Goal: Task Accomplishment & Management: Use online tool/utility

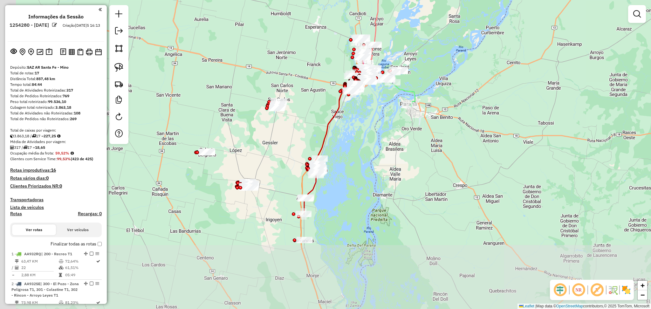
drag, startPoint x: 363, startPoint y: 245, endPoint x: 381, endPoint y: 179, distance: 68.7
click at [384, 177] on div "Janela de atendimento Grade de atendimento Capacidade Transportadoras Veículos …" at bounding box center [325, 154] width 651 height 309
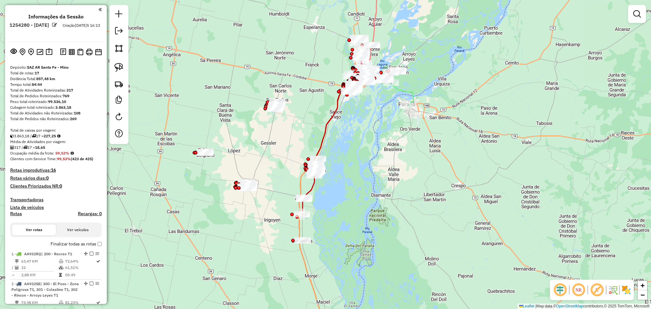
click at [312, 189] on icon at bounding box center [310, 191] width 16 height 47
select select "**********"
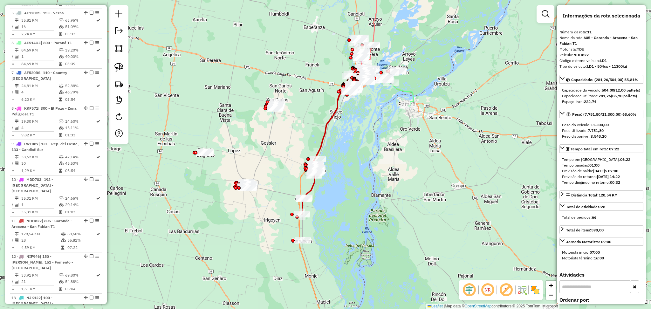
scroll to position [589, 0]
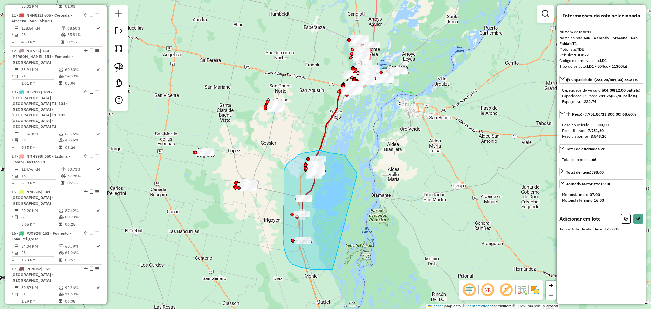
drag, startPoint x: 357, startPoint y: 175, endPoint x: 332, endPoint y: 269, distance: 97.5
click at [332, 269] on div "Janela de atendimento Grade de atendimento Capacidade Transportadoras Veículos …" at bounding box center [325, 154] width 651 height 309
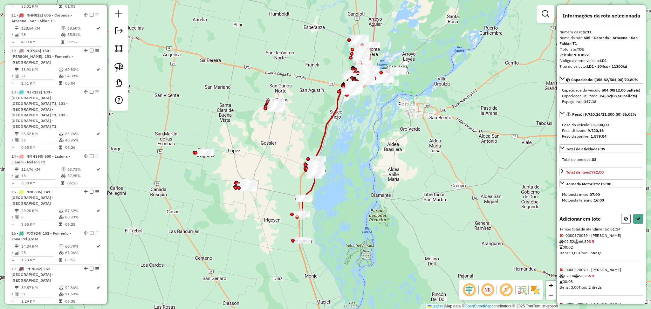
drag, startPoint x: 626, startPoint y: 234, endPoint x: 619, endPoint y: 236, distance: 7.0
click at [626, 224] on button at bounding box center [626, 219] width 10 height 10
select select "**********"
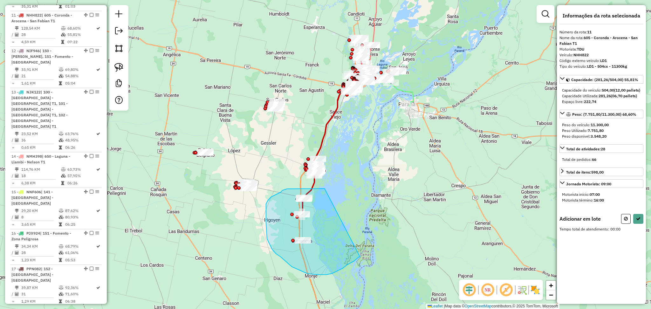
drag, startPoint x: 324, startPoint y: 188, endPoint x: 360, endPoint y: 256, distance: 76.6
click at [360, 256] on div "Janela de atendimento Grade de atendimento Capacidade Transportadoras Veículos …" at bounding box center [325, 154] width 651 height 309
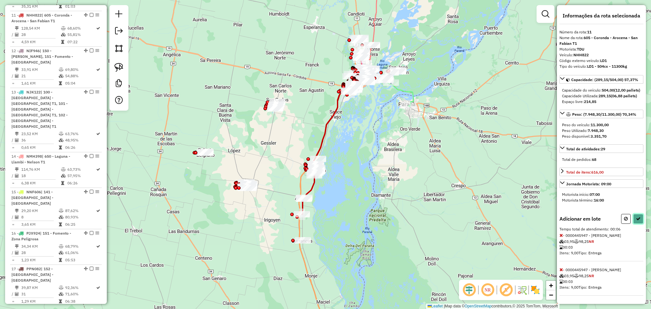
click at [637, 221] on icon at bounding box center [638, 218] width 4 height 4
select select "**********"
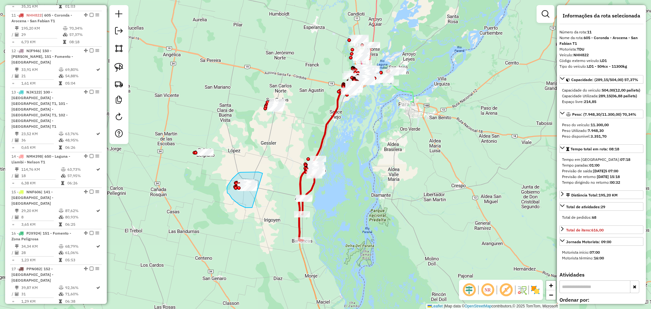
drag, startPoint x: 254, startPoint y: 172, endPoint x: 267, endPoint y: 200, distance: 30.9
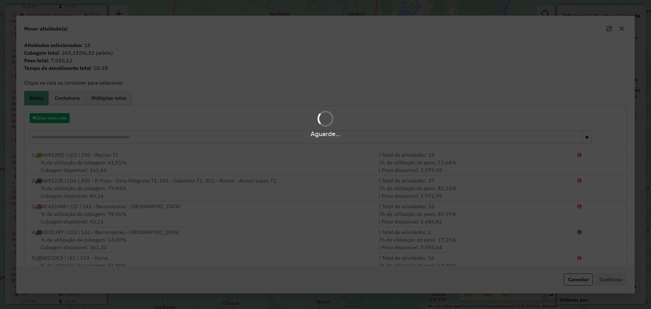
click at [267, 200] on hb-app "Aguarde... Pop-up bloqueado! Seu navegador bloqueou automáticamente a abertura …" at bounding box center [325, 154] width 651 height 309
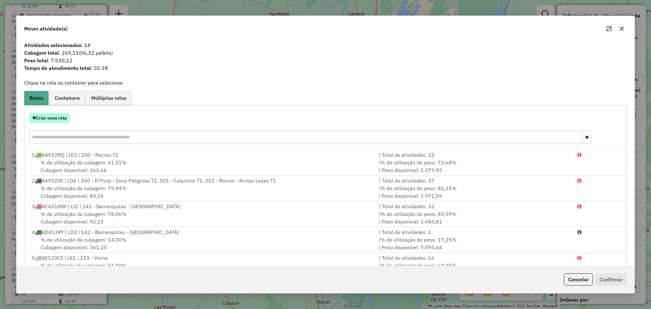
click at [51, 118] on button "Criar nova rota" at bounding box center [50, 118] width 40 height 10
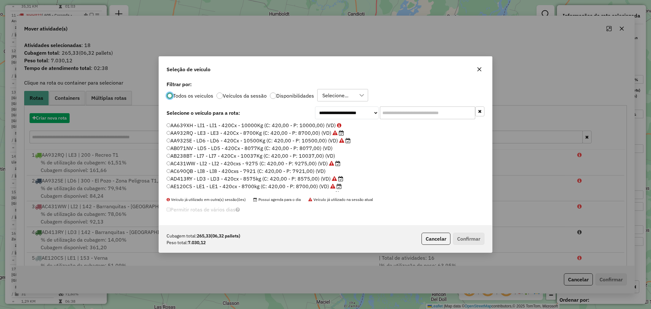
scroll to position [3, 2]
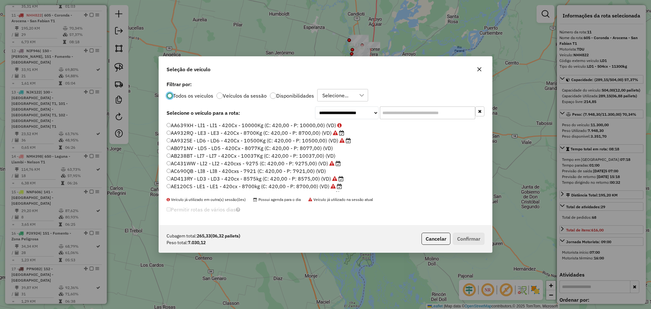
click at [403, 109] on input "text" at bounding box center [427, 112] width 95 height 13
paste input "******"
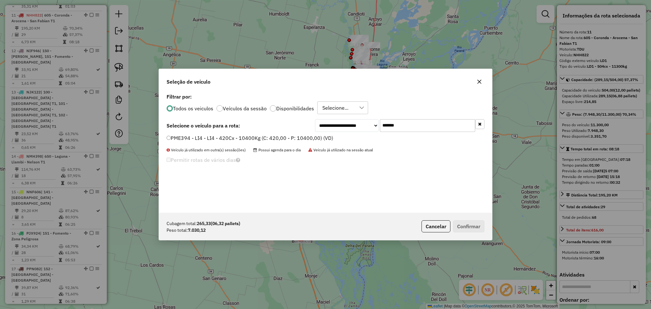
click at [294, 107] on label "Disponibilidades" at bounding box center [295, 108] width 38 height 5
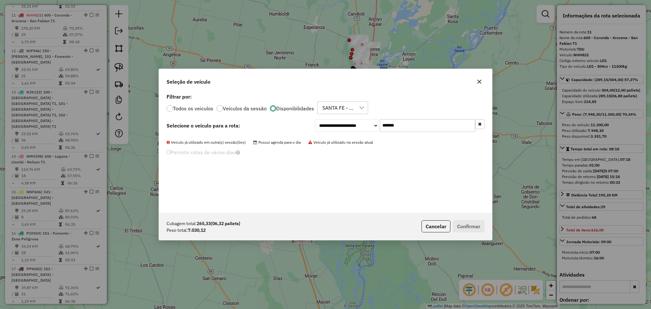
drag, startPoint x: 407, startPoint y: 125, endPoint x: 364, endPoint y: 125, distance: 43.2
click at [364, 125] on div "**********" at bounding box center [399, 125] width 169 height 13
paste input "*"
drag, startPoint x: 430, startPoint y: 121, endPoint x: 363, endPoint y: 119, distance: 66.8
click at [363, 119] on div "**********" at bounding box center [399, 125] width 169 height 13
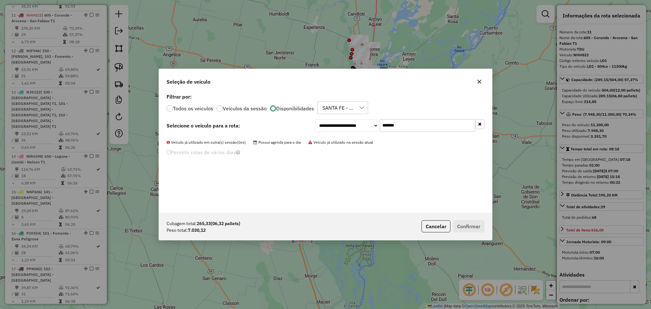
paste input "text"
type input "*******"
drag, startPoint x: 419, startPoint y: 125, endPoint x: 348, endPoint y: 128, distance: 70.6
click at [348, 128] on div "**********" at bounding box center [399, 125] width 169 height 13
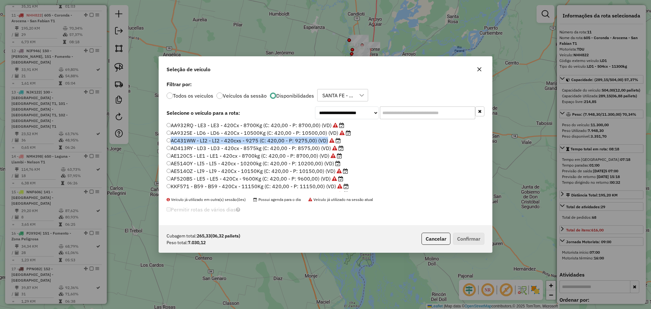
click at [362, 139] on ul "AA932RQ - LE3 - LE3 - 420Cx - 8700Kg (C: 420,00 - P: 8700,00) (VD) AA932SE - LD…" at bounding box center [326, 157] width 318 height 70
drag, startPoint x: 355, startPoint y: 148, endPoint x: 350, endPoint y: 157, distance: 9.9
click at [353, 154] on ul "AA932RQ - LE3 - LE3 - 420Cx - 8700Kg (C: 420,00 - P: 8700,00) (VD) AA932SE - LD…" at bounding box center [326, 157] width 318 height 70
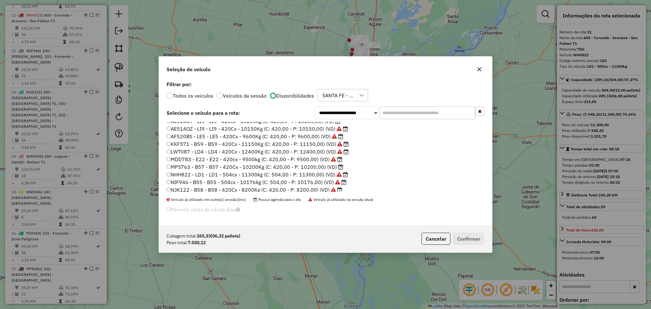
scroll to position [85, 0]
click at [273, 124] on label "MPS763 - B57 - B57 - 420Cx - 10200Kg (C: 420,00 - P: 10200,00) (VD)" at bounding box center [255, 125] width 177 height 8
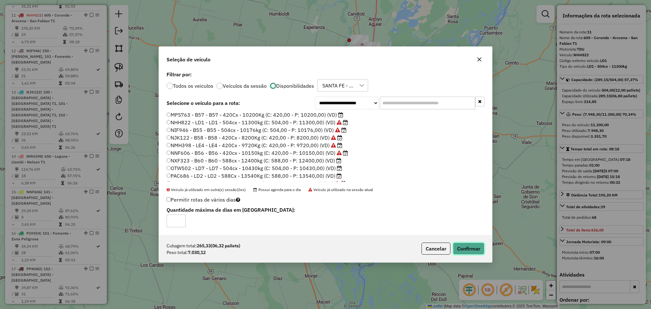
click at [471, 249] on button "Confirmar" at bounding box center [468, 248] width 31 height 12
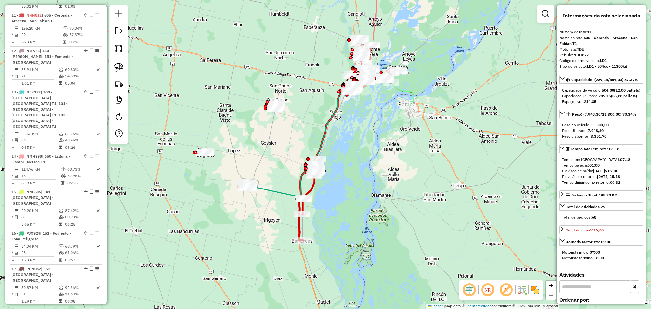
click at [276, 194] on icon at bounding box center [296, 141] width 100 height 112
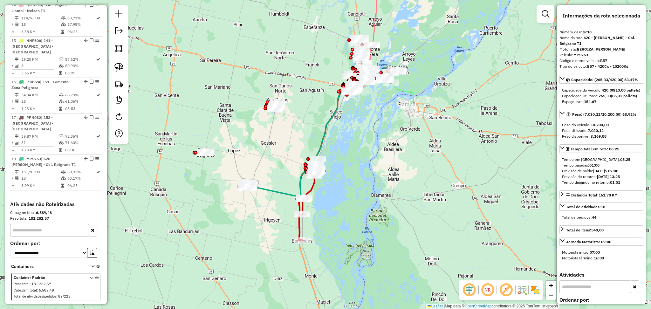
click at [272, 194] on icon at bounding box center [296, 141] width 100 height 112
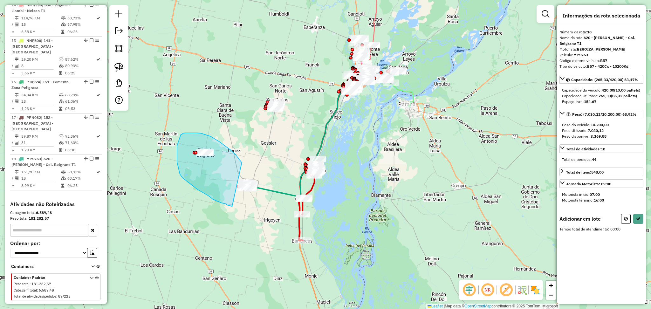
drag, startPoint x: 242, startPoint y: 163, endPoint x: 235, endPoint y: 208, distance: 44.7
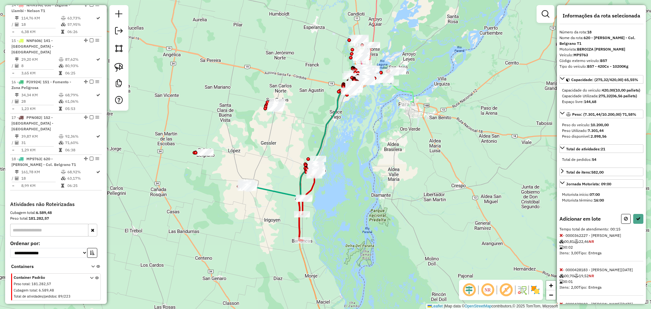
click at [639, 223] on div "Informações da rota selecionada Número da rota: 18 Nome da rota: 620 - Gálvez -…" at bounding box center [601, 154] width 89 height 299
click at [636, 221] on icon at bounding box center [638, 218] width 4 height 4
select select "**********"
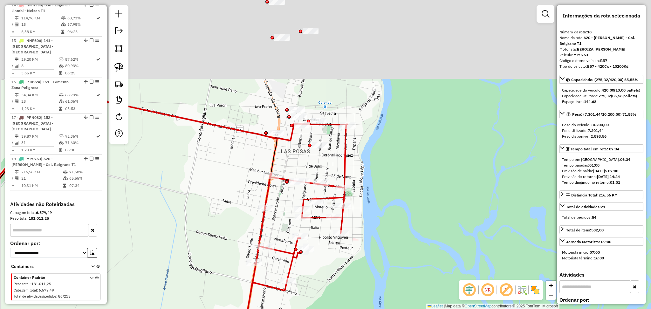
drag, startPoint x: 368, startPoint y: 91, endPoint x: 397, endPoint y: 244, distance: 155.5
click at [398, 243] on div "Janela de atendimento Grade de atendimento Capacidade Transportadoras Veículos …" at bounding box center [325, 154] width 651 height 309
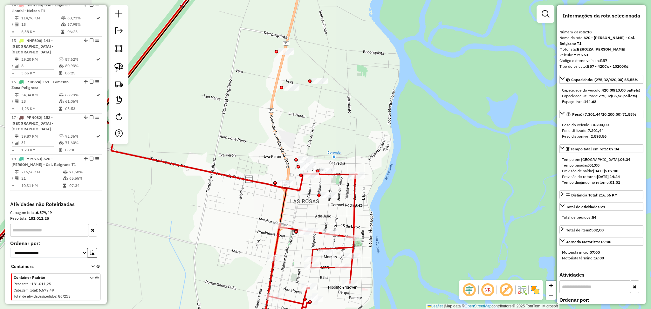
click at [354, 211] on icon at bounding box center [146, 229] width 422 height 221
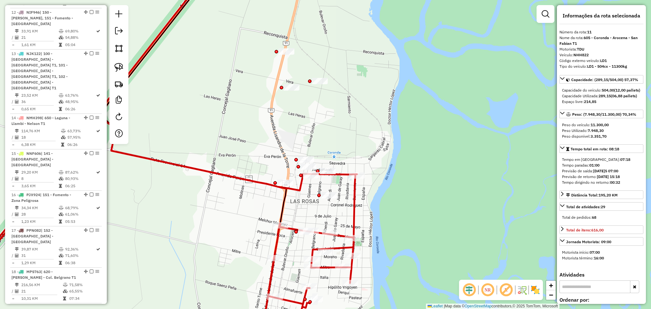
scroll to position [589, 0]
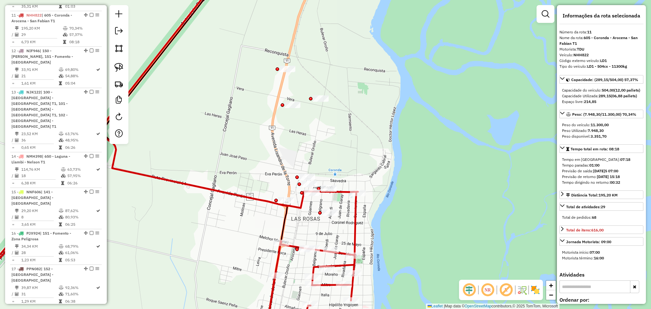
drag, startPoint x: 454, startPoint y: 182, endPoint x: 459, endPoint y: 226, distance: 44.4
click at [459, 226] on div "Janela de atendimento Grade de atendimento Capacidade Transportadoras Veículos …" at bounding box center [325, 154] width 651 height 309
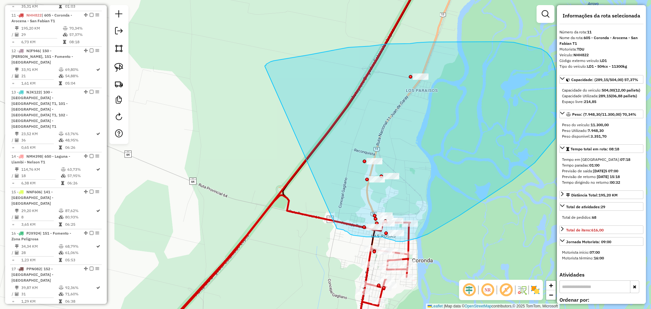
drag, startPoint x: 341, startPoint y: 229, endPoint x: 265, endPoint y: 66, distance: 180.4
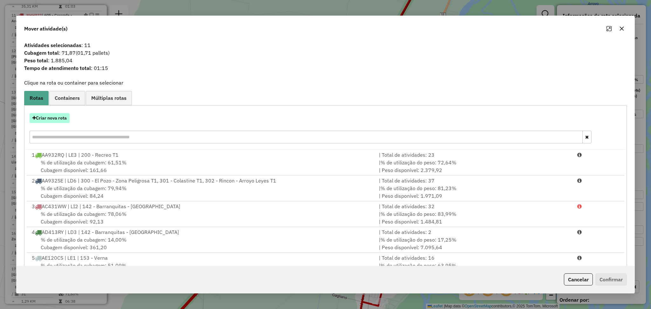
click at [52, 122] on button "Criar nova rota" at bounding box center [50, 118] width 40 height 10
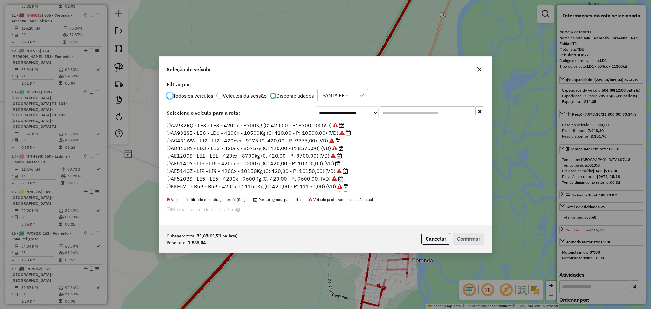
scroll to position [3, 2]
click at [322, 165] on label "AE514OY - LI5 - LI5 - 420cx - 10200kg (C: 420,00 - P: 10200,00) (VD)" at bounding box center [254, 164] width 174 height 8
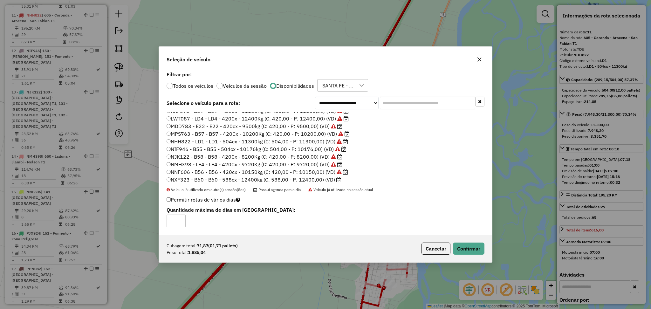
scroll to position [85, 0]
click at [269, 164] on ul "AA932RQ - LE3 - LE3 - 420Cx - 8700Kg (C: 420,00 - P: 8700,00) (VD) AA932SE - LD…" at bounding box center [326, 147] width 318 height 70
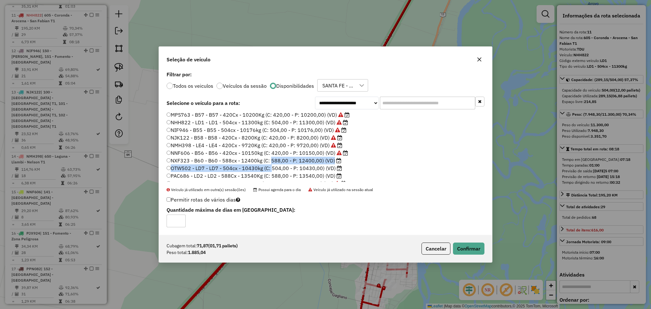
click at [316, 162] on label "NXF323 - B60 - B60 - 588cx - 12400kg (C: 588,00 - P: 12400,00) (VD)" at bounding box center [254, 161] width 175 height 8
click at [464, 249] on button "Confirmar" at bounding box center [468, 248] width 31 height 12
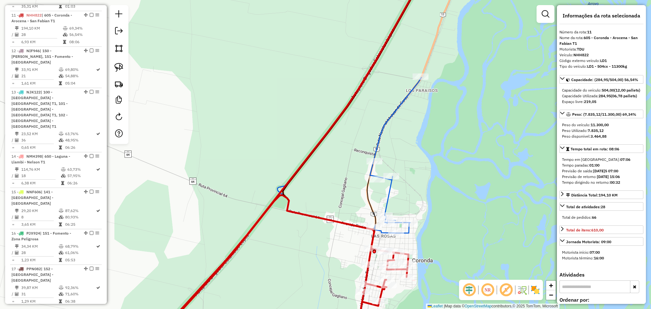
click at [385, 126] on icon at bounding box center [395, 155] width 51 height 156
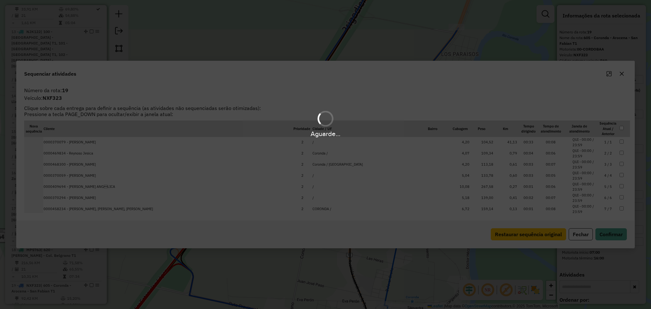
drag, startPoint x: 385, startPoint y: 126, endPoint x: 451, endPoint y: 207, distance: 104.0
click at [446, 208] on div "Aguarde..." at bounding box center [325, 154] width 651 height 309
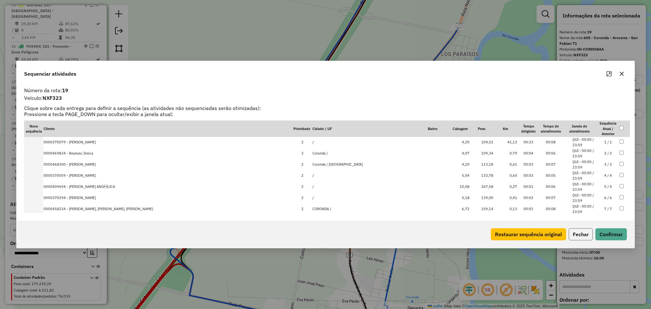
click at [578, 232] on button "Fechar" at bounding box center [581, 234] width 24 height 12
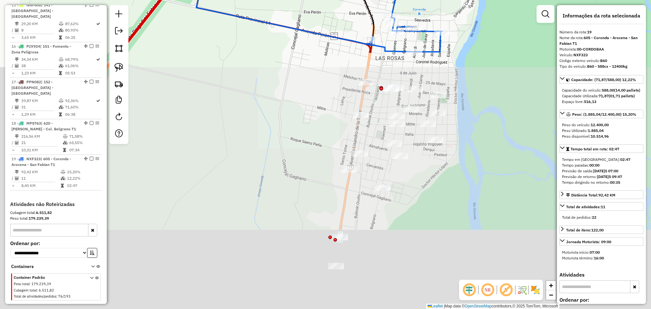
drag, startPoint x: 416, startPoint y: 250, endPoint x: 423, endPoint y: -37, distance: 287.7
click at [423, 0] on html "Aguarde... Pop-up bloqueado! Seu navegador bloqueou automáticamente a abertura …" at bounding box center [325, 154] width 651 height 309
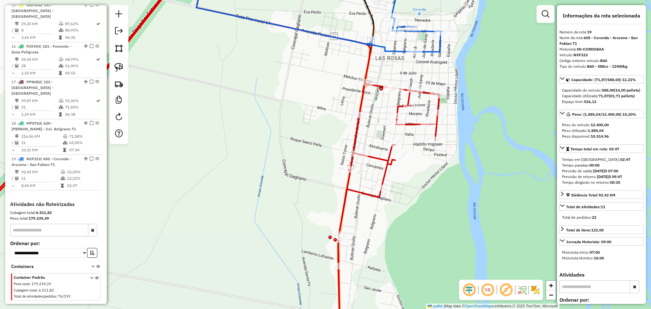
click at [408, 126] on icon at bounding box center [187, 158] width 504 height 364
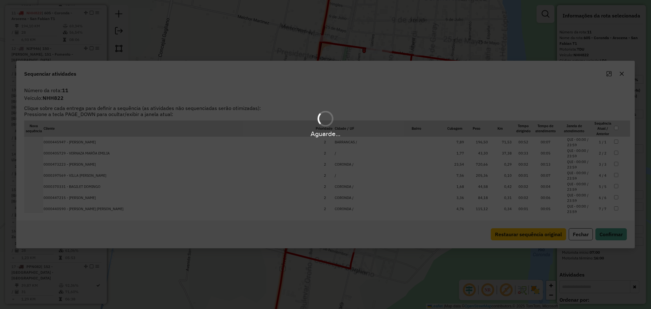
scroll to position [589, 0]
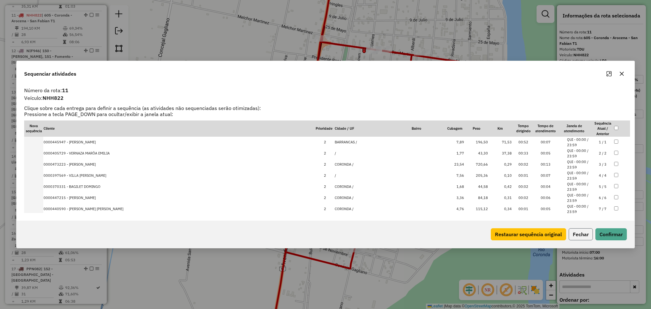
click at [580, 231] on button "Fechar" at bounding box center [581, 234] width 24 height 12
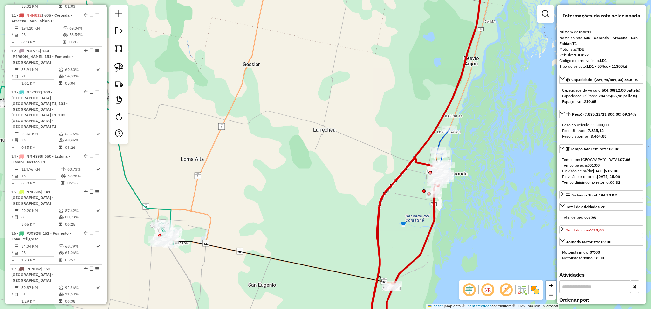
click at [443, 138] on icon at bounding box center [443, 148] width 13 height 39
click at [442, 139] on icon at bounding box center [443, 147] width 13 height 39
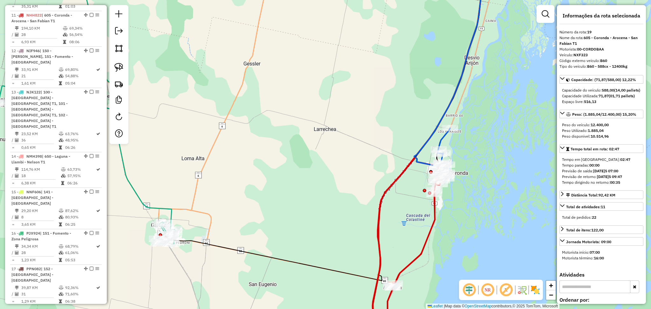
scroll to position [776, 0]
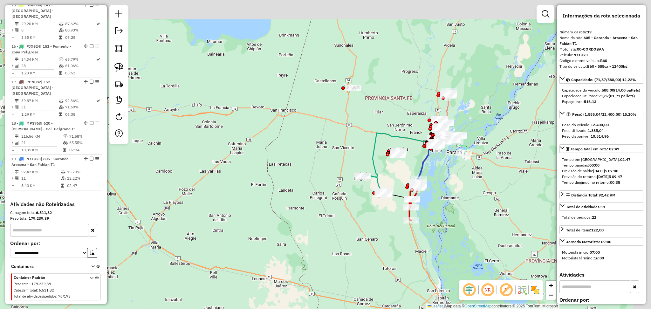
drag, startPoint x: 471, startPoint y: 121, endPoint x: 439, endPoint y: 178, distance: 65.9
click at [439, 178] on div "Janela de atendimento Grade de atendimento Capacidade Transportadoras Veículos …" at bounding box center [325, 154] width 651 height 309
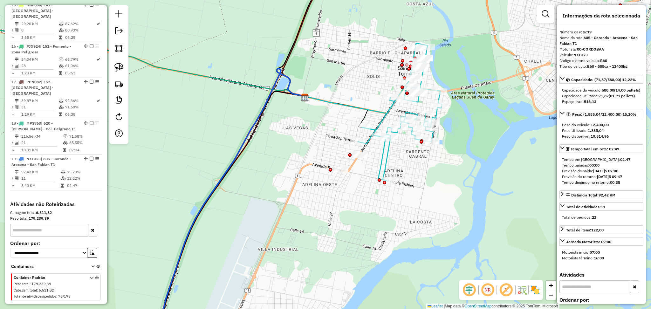
click at [388, 148] on icon at bounding box center [400, 112] width 84 height 138
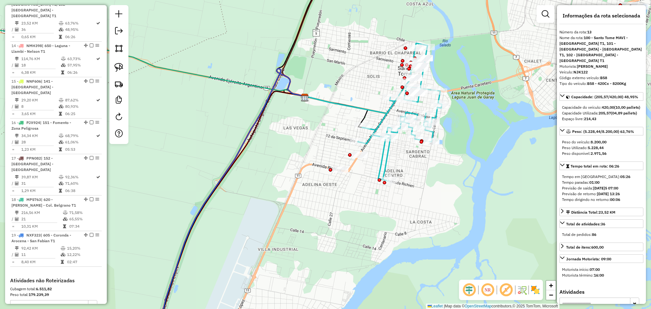
scroll to position [666, 0]
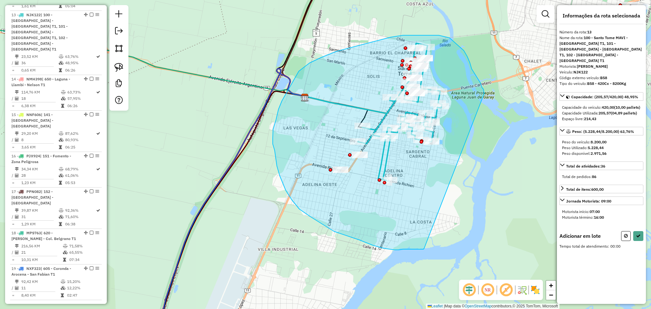
drag, startPoint x: 470, startPoint y: 63, endPoint x: 425, endPoint y: 248, distance: 190.7
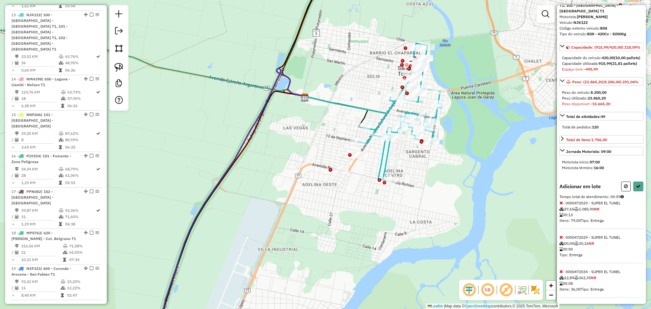
scroll to position [85, 0]
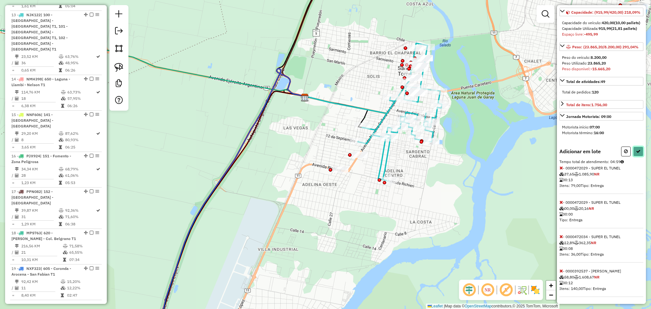
click at [637, 156] on button at bounding box center [638, 152] width 10 height 10
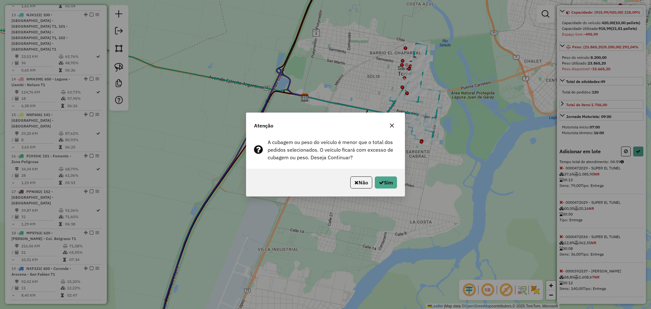
click at [381, 188] on p-footer "Não Sim" at bounding box center [372, 182] width 49 height 12
click at [381, 187] on button "Sim" at bounding box center [386, 182] width 22 height 12
select select "**********"
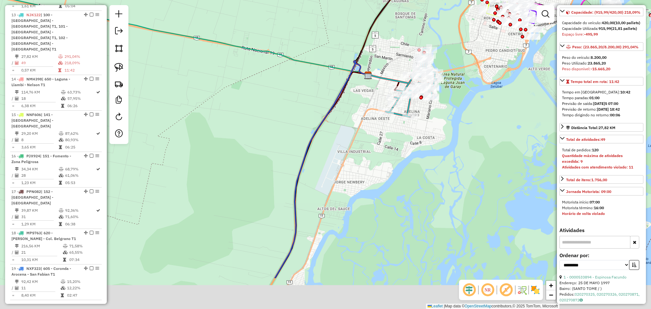
drag, startPoint x: 342, startPoint y: 247, endPoint x: 439, endPoint y: 62, distance: 208.4
click at [439, 62] on div "Janela de atendimento Grade de atendimento Capacidade Transportadoras Veículos …" at bounding box center [325, 154] width 651 height 309
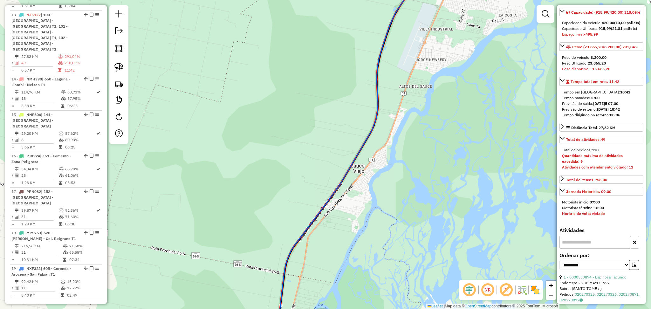
click at [376, 119] on icon at bounding box center [347, 154] width 151 height 371
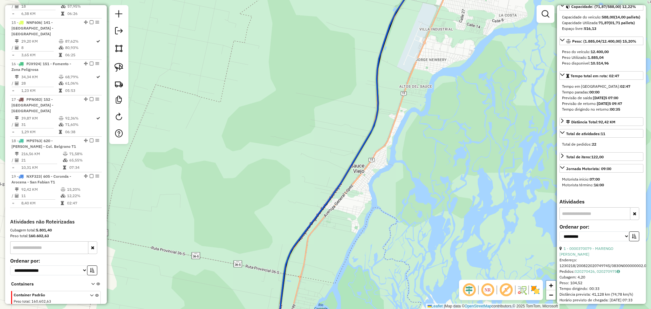
scroll to position [776, 0]
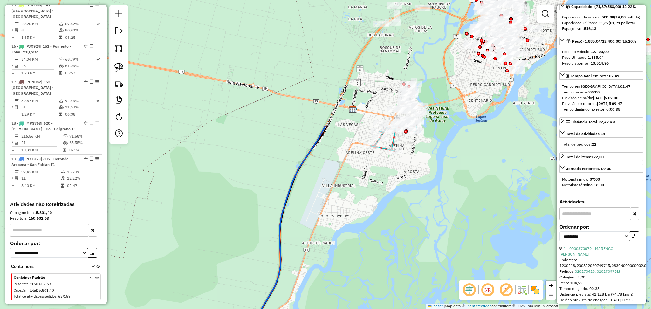
drag, startPoint x: 445, startPoint y: 63, endPoint x: 346, endPoint y: 220, distance: 185.5
click at [348, 219] on div "Janela de atendimento Grade de atendimento Capacidade Transportadoras Veículos …" at bounding box center [325, 154] width 651 height 309
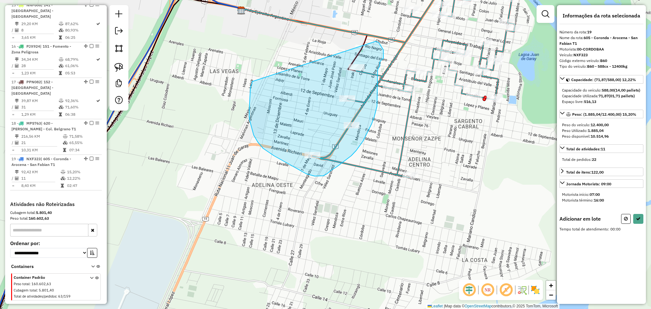
drag, startPoint x: 376, startPoint y: 41, endPoint x: 253, endPoint y: 81, distance: 129.3
click at [253, 81] on hb-app "Aguarde... Pop-up bloqueado! Seu navegador bloqueou automáticamente a abertura …" at bounding box center [325, 154] width 651 height 309
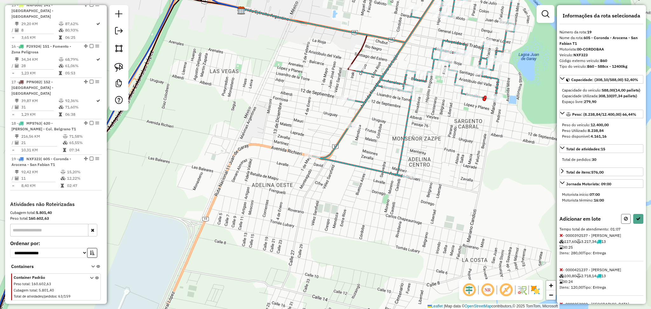
click at [622, 224] on button at bounding box center [626, 219] width 10 height 10
select select "**********"
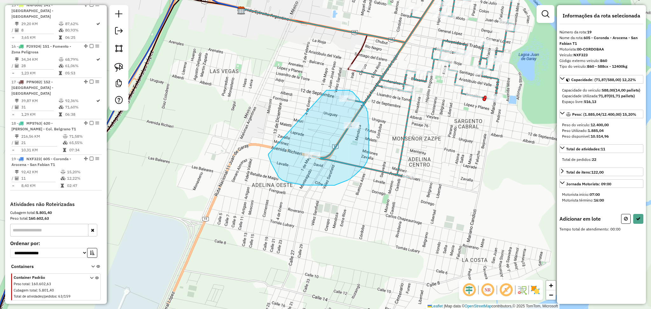
drag, startPoint x: 268, startPoint y: 154, endPoint x: 326, endPoint y: 90, distance: 86.4
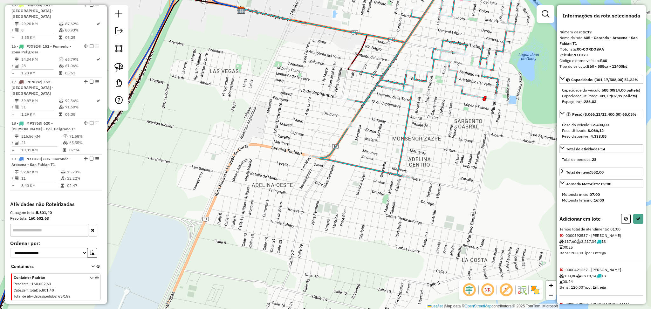
drag, startPoint x: 625, startPoint y: 234, endPoint x: 616, endPoint y: 234, distance: 9.2
click at [624, 224] on button at bounding box center [626, 219] width 10 height 10
select select "**********"
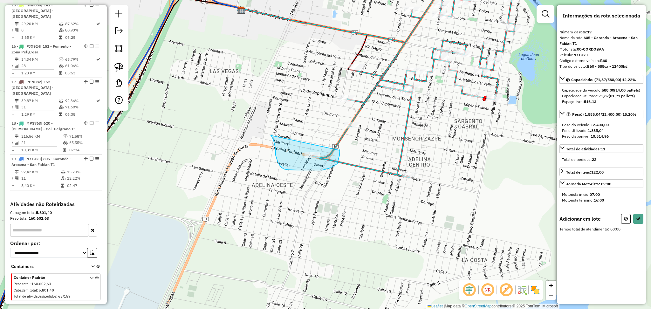
drag, startPoint x: 271, startPoint y: 135, endPoint x: 340, endPoint y: 150, distance: 70.6
click at [340, 150] on div "Janela de atendimento Grade de atendimento Capacidade Transportadoras Veículos …" at bounding box center [325, 154] width 651 height 309
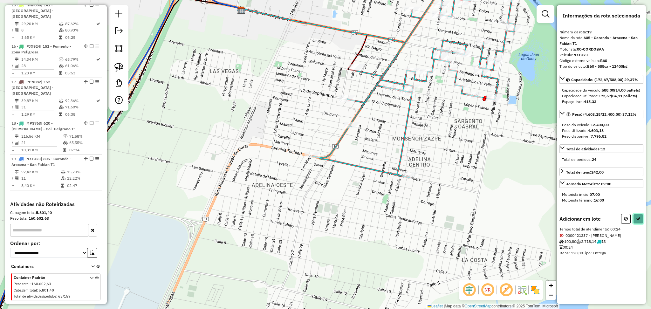
click at [637, 221] on icon at bounding box center [638, 218] width 4 height 4
select select "**********"
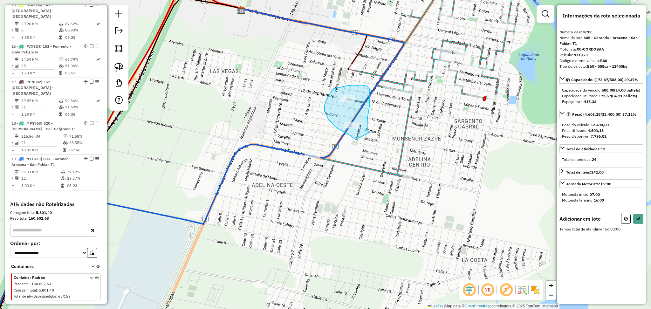
drag, startPoint x: 370, startPoint y: 133, endPoint x: 362, endPoint y: 144, distance: 13.3
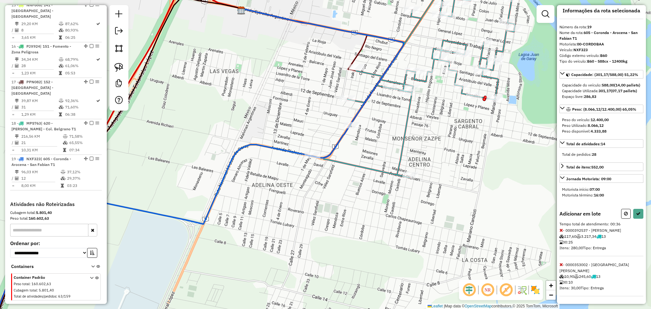
scroll to position [11, 0]
click at [562, 267] on icon at bounding box center [560, 264] width 3 height 4
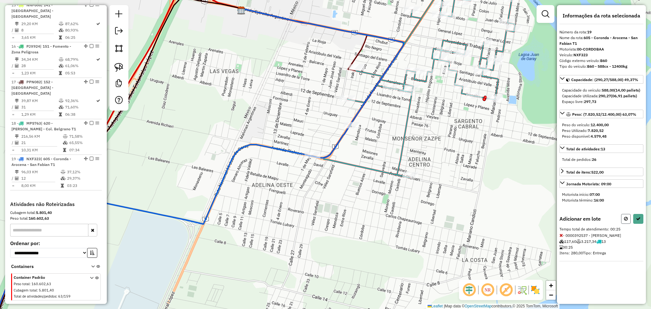
click at [628, 224] on button at bounding box center [626, 219] width 10 height 10
select select "**********"
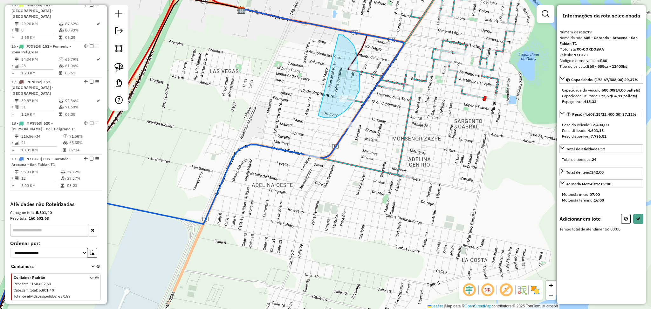
drag, startPoint x: 354, startPoint y: 45, endPoint x: 318, endPoint y: 116, distance: 78.7
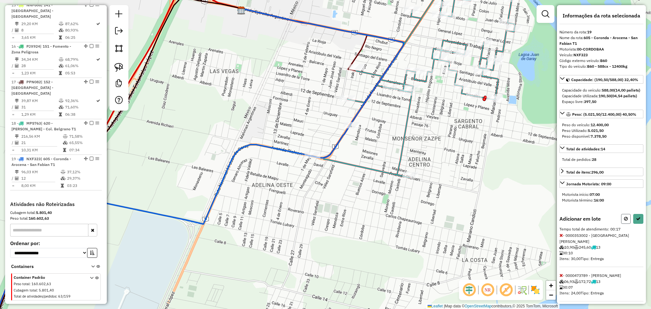
click at [624, 221] on icon at bounding box center [626, 218] width 4 height 4
select select "**********"
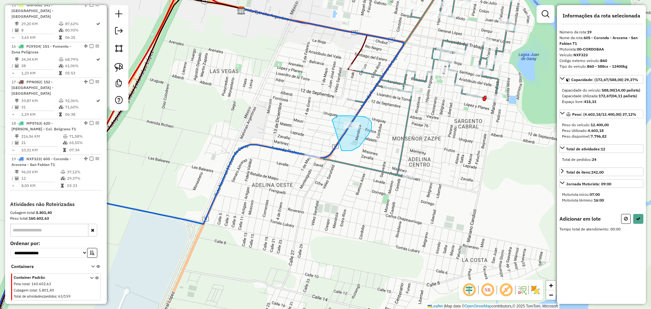
drag, startPoint x: 336, startPoint y: 118, endPoint x: 335, endPoint y: 150, distance: 32.4
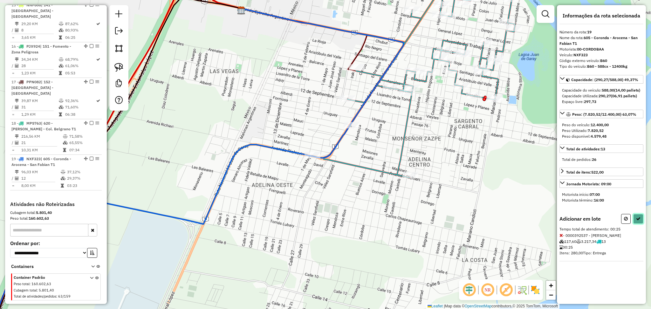
click at [637, 221] on icon at bounding box center [638, 218] width 4 height 4
select select "**********"
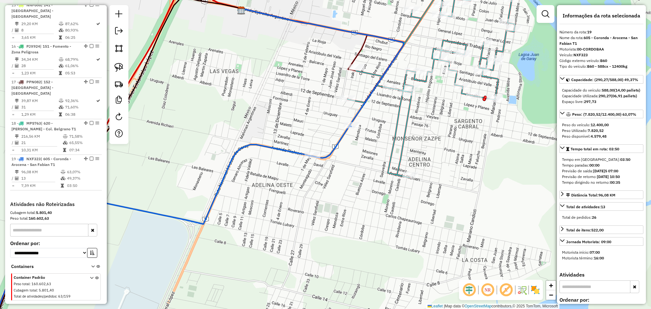
click at [341, 135] on icon at bounding box center [170, 233] width 364 height 215
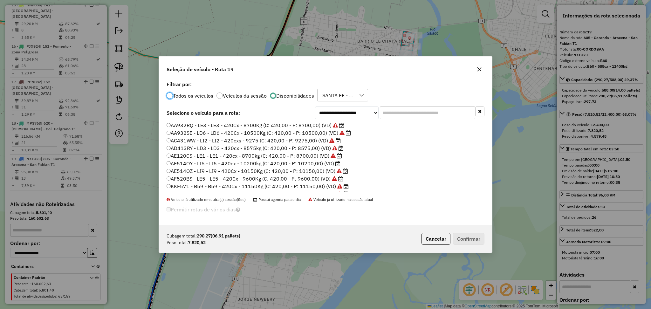
scroll to position [3, 2]
click at [402, 114] on input "text" at bounding box center [427, 112] width 95 height 13
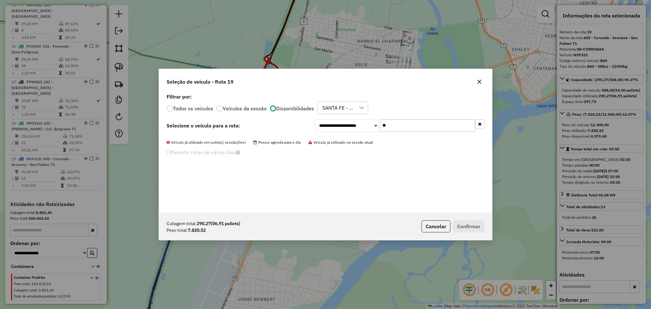
type input "*"
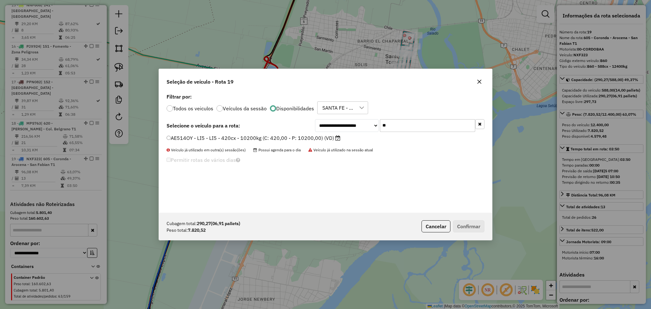
type input "**"
click at [308, 136] on label "AE514OY - LI5 - LI5 - 420cx - 10200kg (C: 420,00 - P: 10200,00) (VD)" at bounding box center [254, 138] width 174 height 8
click at [463, 224] on button "Confirmar" at bounding box center [468, 226] width 31 height 12
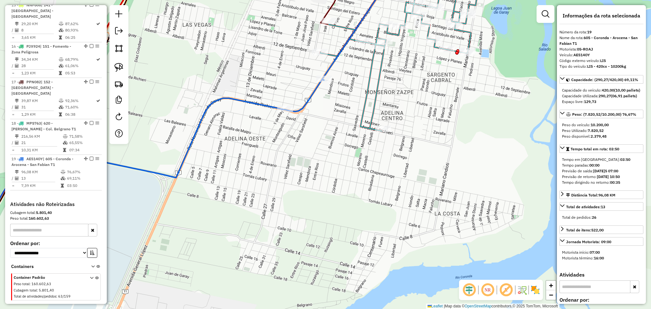
click at [377, 86] on icon at bounding box center [403, 50] width 167 height 162
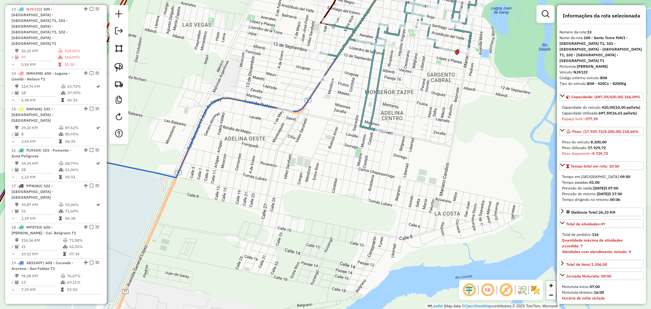
scroll to position [666, 0]
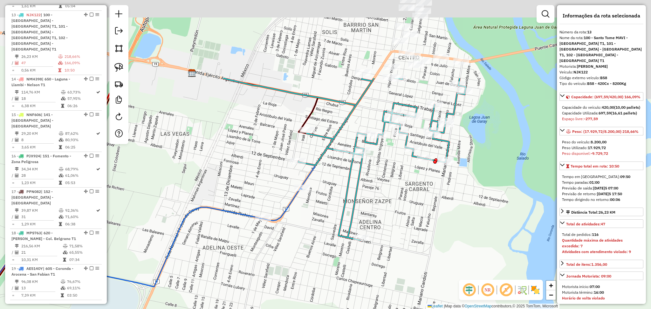
drag, startPoint x: 412, startPoint y: 89, endPoint x: 385, endPoint y: 211, distance: 125.2
click at [385, 210] on div "Janela de atendimento Grade de atendimento Capacidade Transportadoras Veículos …" at bounding box center [325, 154] width 651 height 309
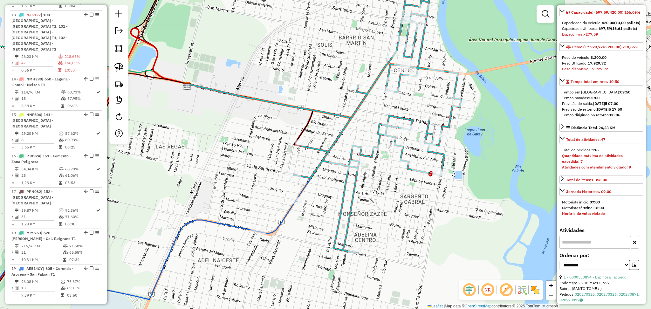
scroll to position [169, 0]
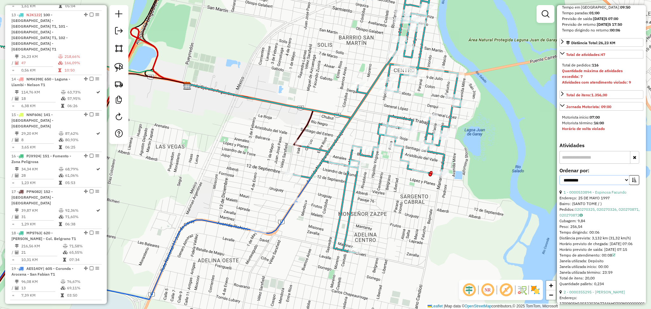
click at [603, 185] on select "**********" at bounding box center [594, 180] width 70 height 10
select select "*********"
click at [559, 185] on select "**********" at bounding box center [594, 180] width 70 height 10
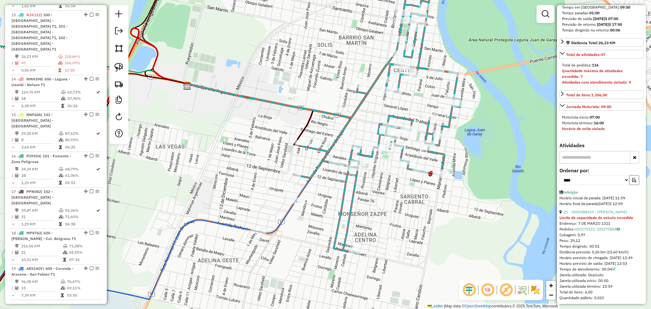
click at [632, 185] on button "button" at bounding box center [634, 180] width 10 height 10
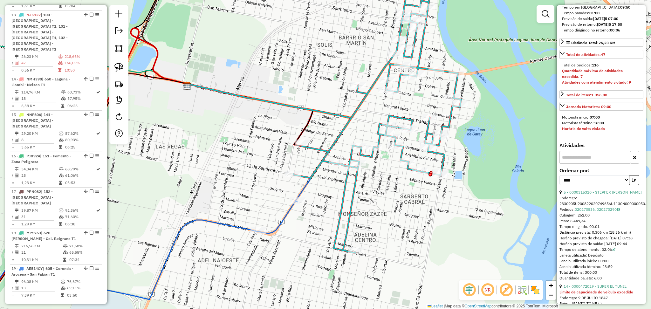
click at [608, 194] on link "5 - 0000315310 - STEPFER TELMO RAUL" at bounding box center [602, 192] width 78 height 5
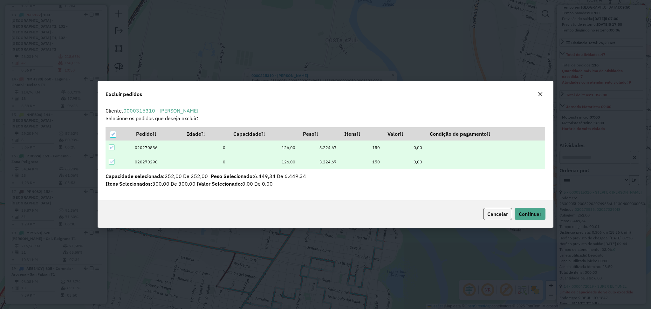
scroll to position [0, 0]
click at [522, 212] on span "Continuar" at bounding box center [530, 214] width 23 height 6
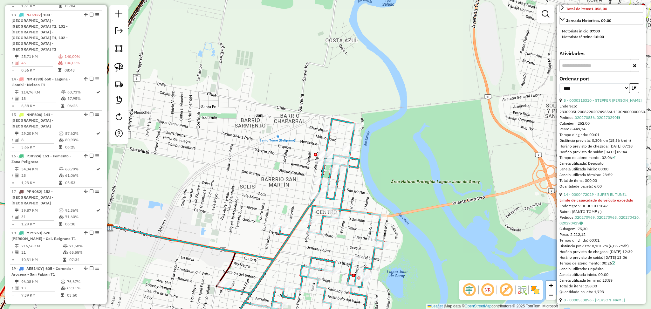
scroll to position [254, 0]
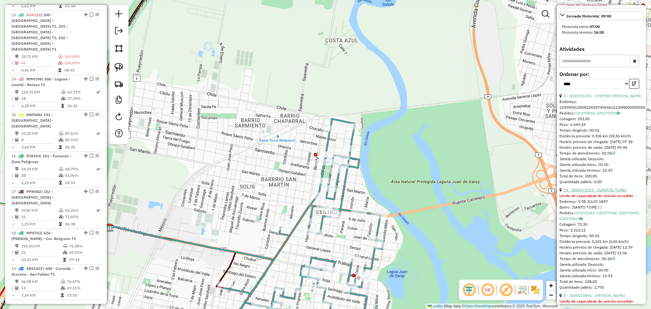
click at [598, 192] on link "14 - 0000472029 - SUPER EL TUNEL" at bounding box center [594, 189] width 63 height 5
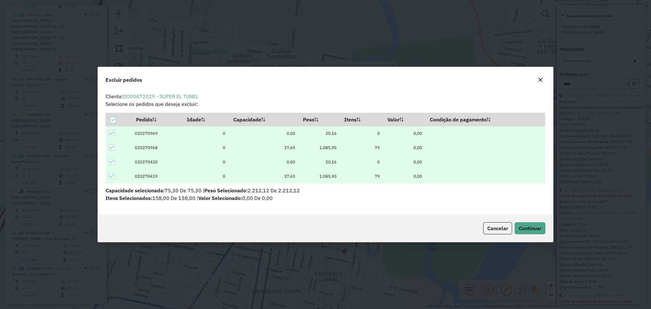
scroll to position [0, 0]
click at [524, 231] on span "Continuar" at bounding box center [530, 228] width 23 height 6
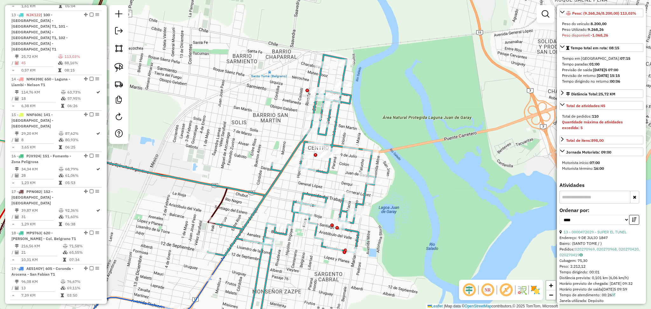
scroll to position [212, 0]
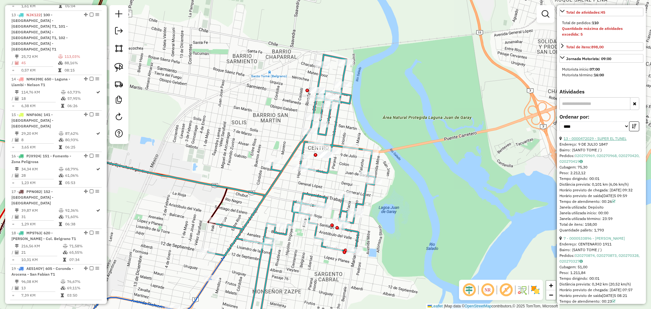
click at [604, 141] on link "13 - 0000472029 - SUPER EL TUNEL" at bounding box center [594, 138] width 63 height 5
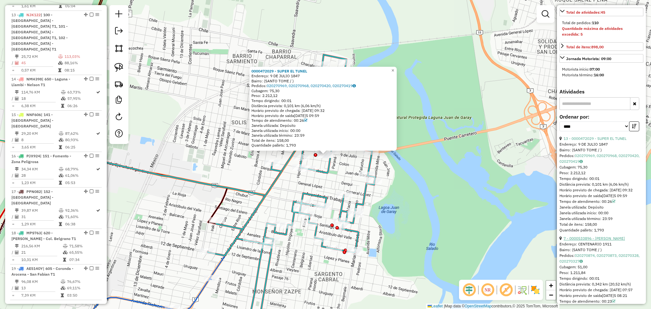
click at [589, 241] on link "7 - 0000533896 - Taron Walter Daniel" at bounding box center [593, 238] width 61 height 5
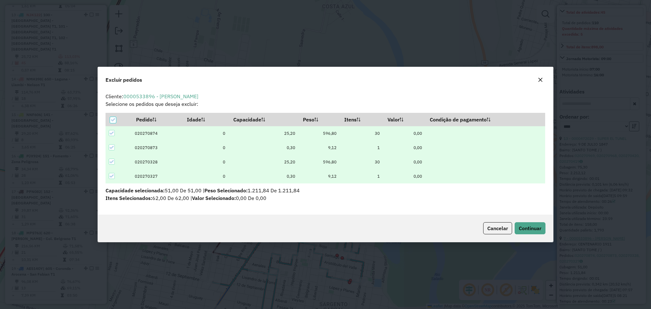
scroll to position [0, 0]
click at [524, 225] on span "Continuar" at bounding box center [530, 228] width 23 height 6
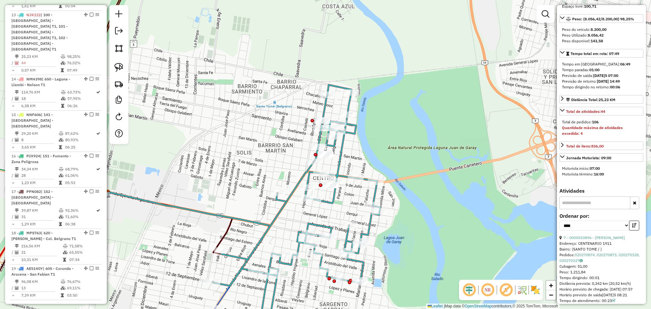
scroll to position [212, 0]
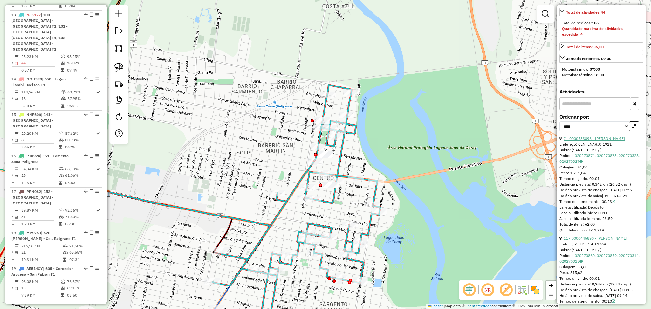
click at [603, 141] on link "7 - 0000533896 - Taron Walter Daniel" at bounding box center [593, 138] width 61 height 5
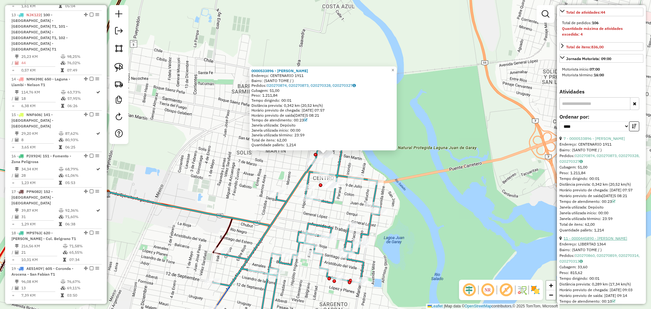
click at [599, 241] on link "11 - 0000445890 - LEIVA FERNANDO CARLOS" at bounding box center [595, 238] width 64 height 5
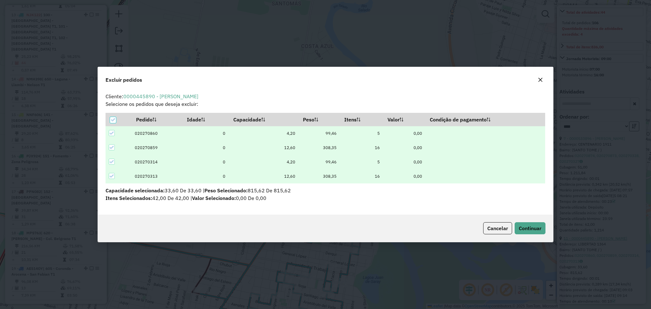
scroll to position [0, 0]
click at [536, 226] on span "Continuar" at bounding box center [530, 228] width 23 height 6
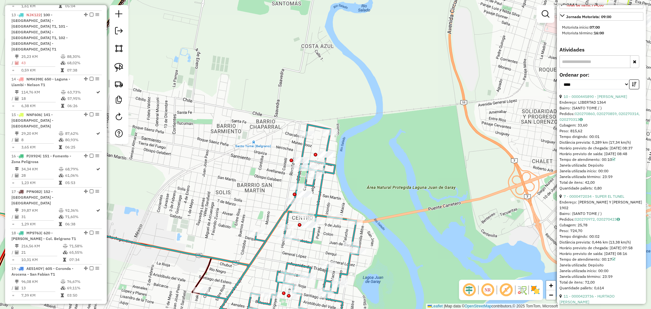
scroll to position [254, 0]
click at [594, 198] on link "7 - 0000472034 - SUPER EL TUNEL" at bounding box center [593, 195] width 61 height 5
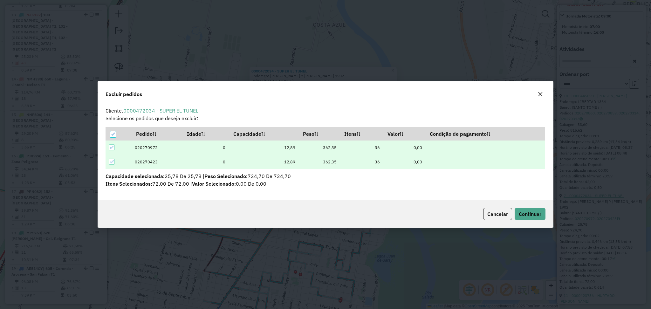
scroll to position [0, 0]
drag, startPoint x: 534, startPoint y: 211, endPoint x: 561, endPoint y: 208, distance: 26.8
click at [534, 211] on span "Continuar" at bounding box center [530, 214] width 23 height 6
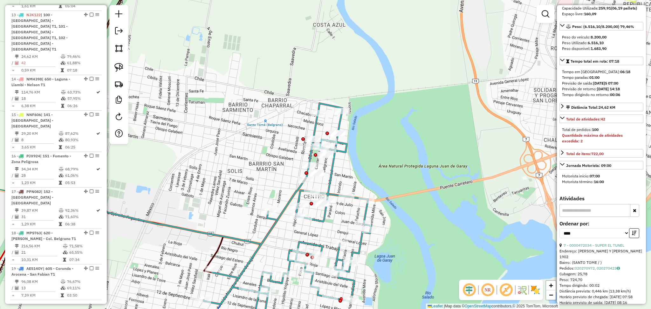
scroll to position [169, 0]
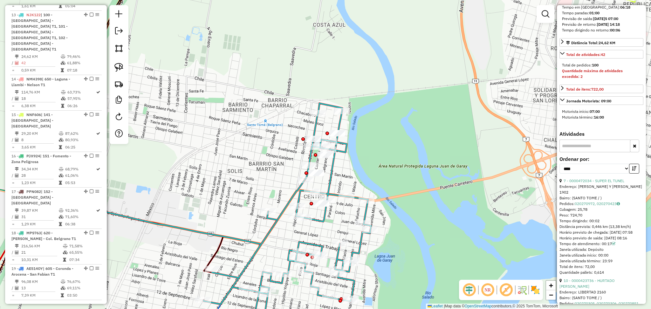
click at [599, 190] on div "Endereço: NICOLAS AVELL Y GRAL MANUEL BELGRANO 1902" at bounding box center [601, 189] width 84 height 11
click at [596, 183] on link "7 - 0000472034 - SUPER EL TUNEL" at bounding box center [593, 180] width 61 height 5
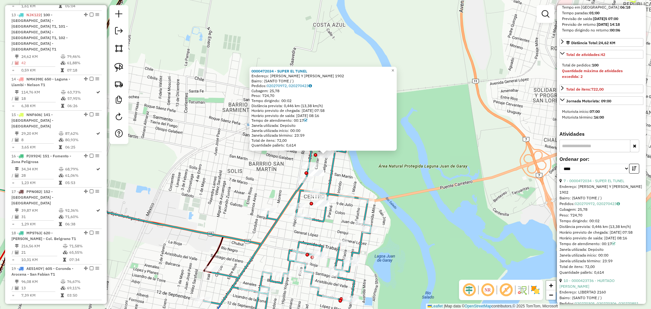
click at [582, 289] on link "10 - 0000423736 - HURTADO RODRIGO CARLOS" at bounding box center [586, 283] width 55 height 10
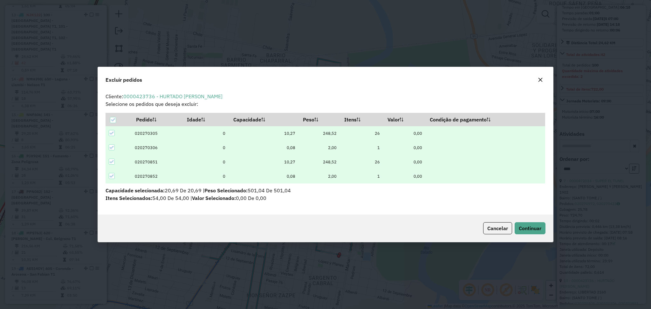
scroll to position [0, 0]
drag, startPoint x: 585, startPoint y: 303, endPoint x: 514, endPoint y: 294, distance: 71.7
click at [515, 295] on div "Excluir pedidos Cliente: 0000423736 - HURTADO RODRIGO CARLOS Selecione os pedid…" at bounding box center [325, 154] width 651 height 309
drag, startPoint x: 486, startPoint y: 251, endPoint x: 530, endPoint y: 236, distance: 46.1
click at [530, 236] on div "Excluir pedidos Cliente: 0000423736 - HURTADO RODRIGO CARLOS Selecione os pedid…" at bounding box center [325, 154] width 651 height 309
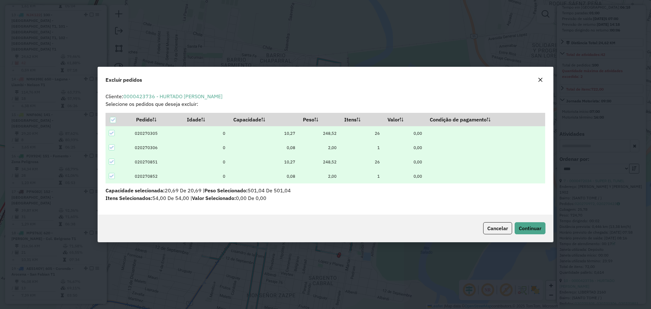
click at [530, 236] on div "Cancelar Continuar" at bounding box center [325, 228] width 455 height 27
drag, startPoint x: 529, startPoint y: 235, endPoint x: 529, endPoint y: 228, distance: 7.0
click at [529, 234] on div "Cancelar Continuar" at bounding box center [325, 228] width 455 height 27
click at [529, 228] on span "Continuar" at bounding box center [530, 228] width 23 height 6
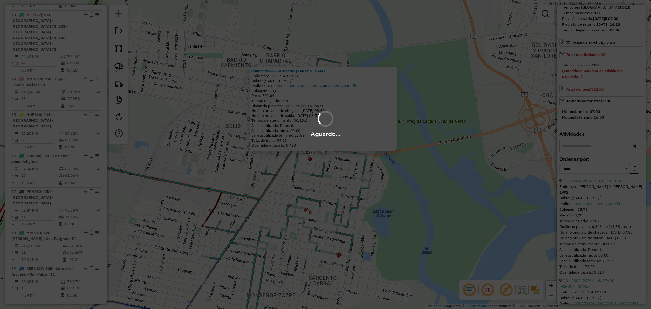
click at [614, 215] on div "Aguarde..." at bounding box center [325, 154] width 651 height 309
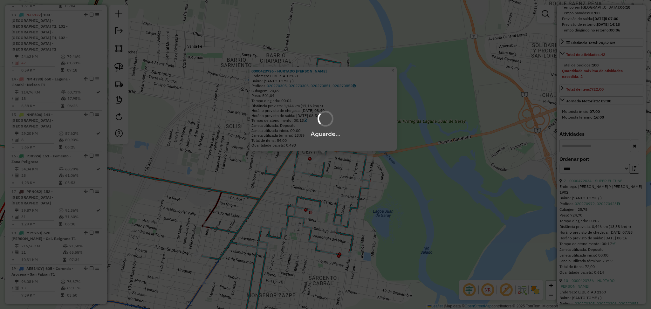
click at [614, 215] on div "Aguarde..." at bounding box center [325, 154] width 651 height 309
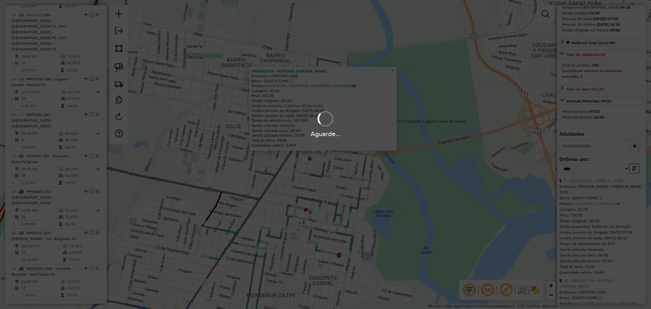
click at [614, 215] on div "Aguarde..." at bounding box center [325, 154] width 651 height 309
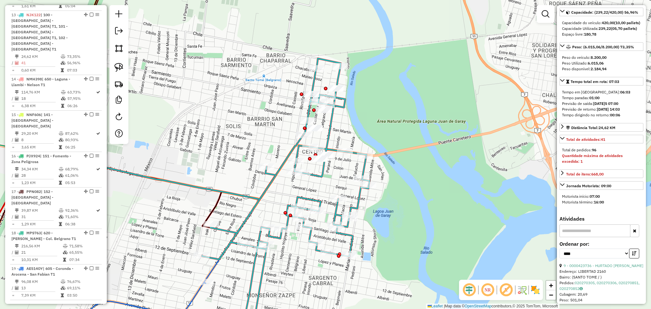
click at [614, 221] on div "Informações da rota selecionada Número da rota: 13 Nome da rota: 100 - Santo To…" at bounding box center [601, 154] width 89 height 299
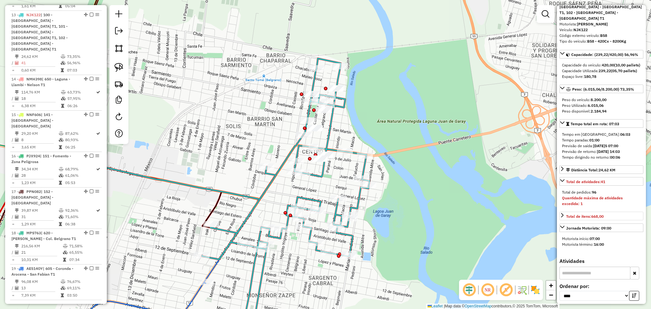
click at [614, 222] on div "Informações da rota selecionada Número da rota: 13 Nome da rota: 100 - Santo To…" at bounding box center [601, 154] width 89 height 299
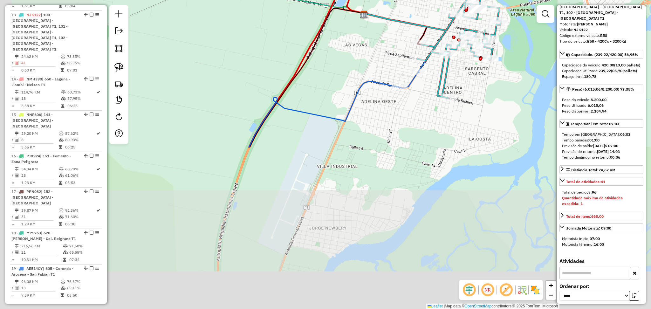
drag, startPoint x: 318, startPoint y: 280, endPoint x: 481, endPoint y: 91, distance: 249.7
click at [481, 91] on div "Janela de atendimento Grade de atendimento Capacidade Transportadoras Veículos …" at bounding box center [325, 154] width 651 height 309
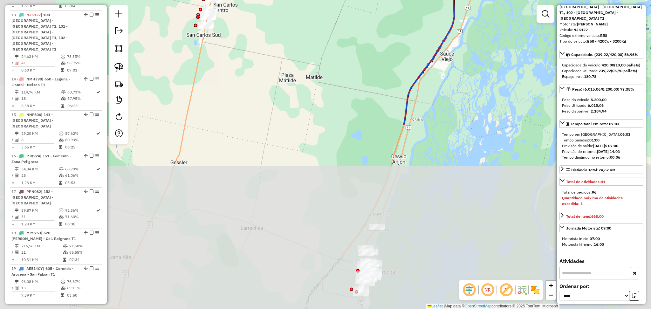
drag, startPoint x: 414, startPoint y: 268, endPoint x: 498, endPoint y: 52, distance: 231.3
click at [498, 54] on div "Janela de atendimento Grade de atendimento Capacidade Transportadoras Veículos …" at bounding box center [325, 154] width 651 height 309
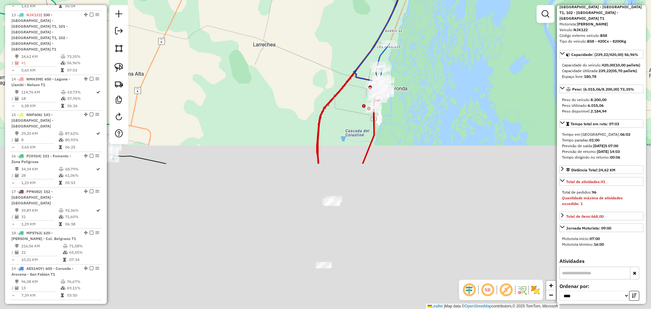
drag, startPoint x: 417, startPoint y: 282, endPoint x: 429, endPoint y: 81, distance: 200.9
click at [429, 81] on div "Janela de atendimento Grade de atendimento Capacidade Transportadoras Veículos …" at bounding box center [325, 154] width 651 height 309
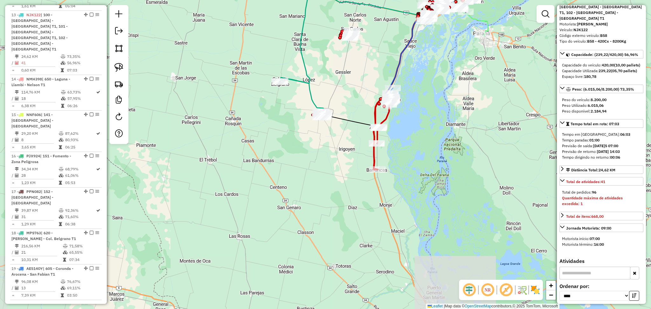
drag, startPoint x: 400, startPoint y: 231, endPoint x: 403, endPoint y: 202, distance: 29.0
click at [403, 202] on div "Janela de atendimento Grade de atendimento Capacidade Transportadoras Veículos …" at bounding box center [325, 154] width 651 height 309
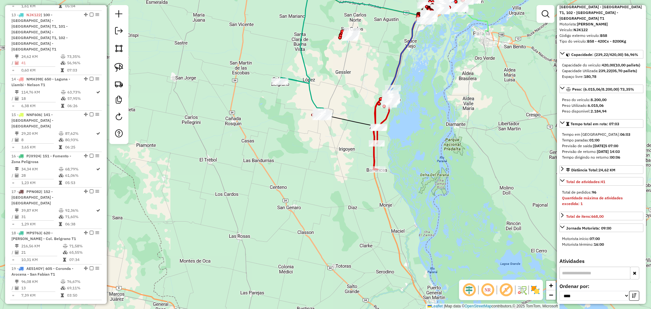
click at [375, 157] on icon at bounding box center [383, 132] width 18 height 74
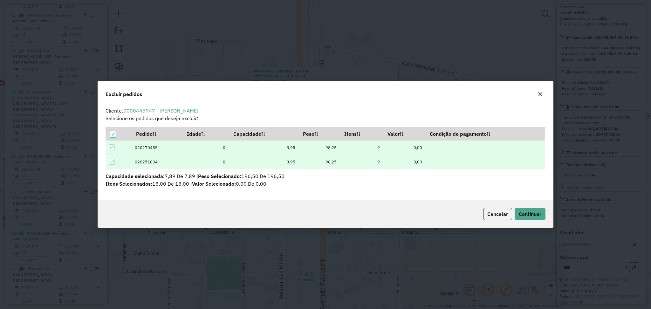
scroll to position [0, 0]
click at [527, 213] on span "Continuar" at bounding box center [530, 214] width 23 height 6
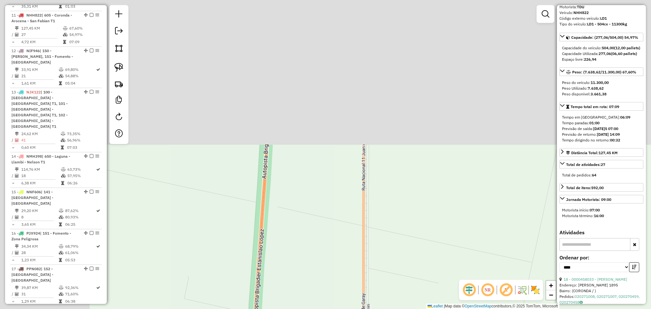
drag, startPoint x: 343, startPoint y: 244, endPoint x: 396, endPoint y: 326, distance: 97.6
click at [396, 309] on html "Aguarde... Pop-up bloqueado! Seu navegador bloqueou automáticamente a abertura …" at bounding box center [325, 154] width 651 height 309
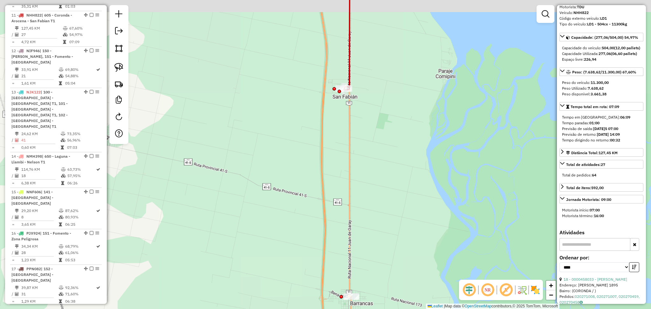
drag, startPoint x: 314, startPoint y: 179, endPoint x: 332, endPoint y: 302, distance: 123.7
click at [332, 302] on div "Janela de atendimento Grade de atendimento Capacidade Transportadoras Veículos …" at bounding box center [325, 154] width 651 height 309
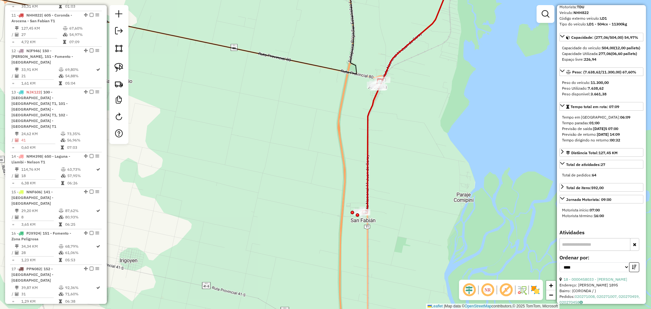
click at [369, 149] on icon at bounding box center [408, 91] width 93 height 244
click at [371, 147] on icon at bounding box center [408, 91] width 93 height 244
click at [367, 149] on icon at bounding box center [408, 91] width 93 height 244
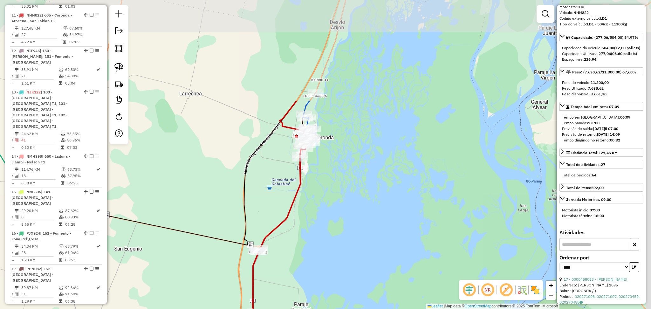
drag, startPoint x: 390, startPoint y: 148, endPoint x: 269, endPoint y: 280, distance: 179.3
click at [267, 280] on div "Janela de atendimento Grade de atendimento Capacidade Transportadoras Veículos …" at bounding box center [325, 154] width 651 height 309
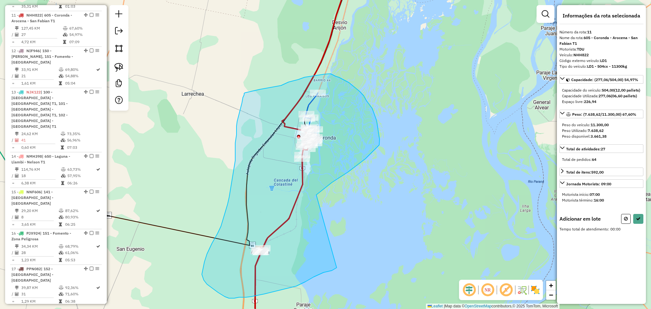
drag, startPoint x: 318, startPoint y: 193, endPoint x: 337, endPoint y: 268, distance: 76.5
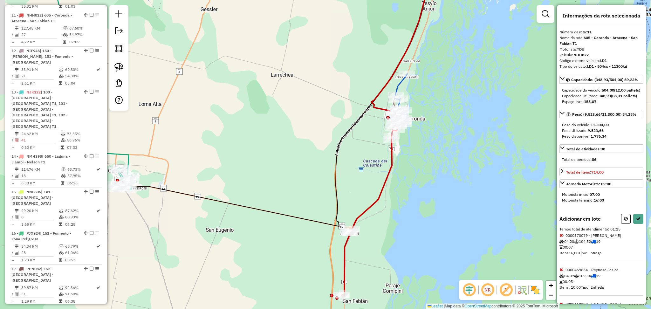
drag, startPoint x: 362, startPoint y: 186, endPoint x: 472, endPoint y: 163, distance: 112.6
click at [472, 163] on div "Janela de atendimento Grade de atendimento Capacidade Transportadoras Veículos …" at bounding box center [325, 154] width 651 height 309
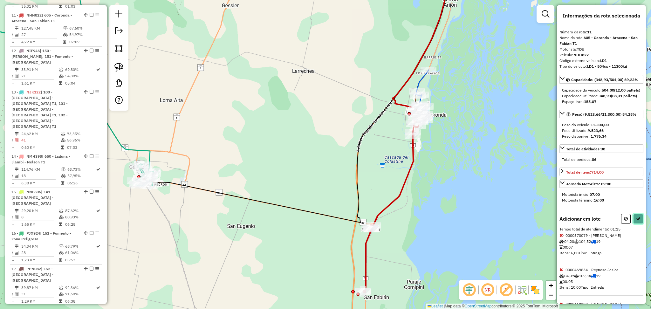
click at [638, 224] on button at bounding box center [638, 219] width 10 height 10
select select "*********"
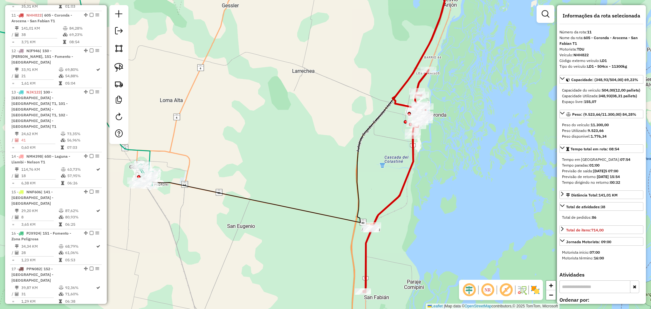
click at [414, 168] on div "Janela de atendimento Grade de atendimento Capacidade Transportadoras Veículos …" at bounding box center [325, 154] width 651 height 309
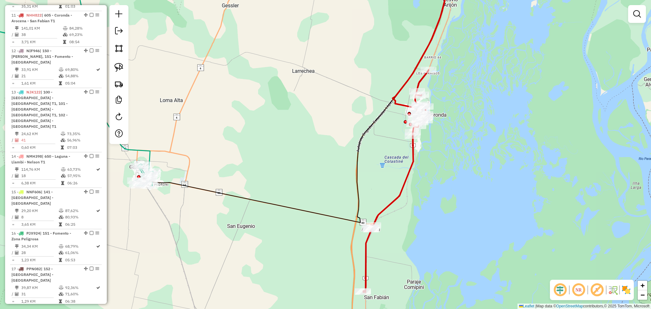
click at [412, 169] on icon at bounding box center [395, 181] width 65 height 222
select select "*********"
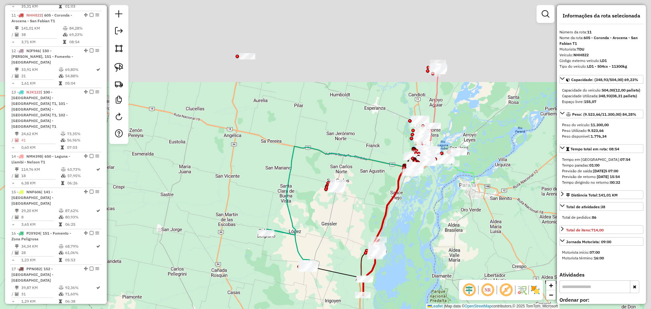
drag, startPoint x: 454, startPoint y: 116, endPoint x: 414, endPoint y: 223, distance: 114.9
click at [416, 233] on div "Janela de atendimento Grade de atendimento Capacidade Transportadoras Veículos …" at bounding box center [325, 154] width 651 height 309
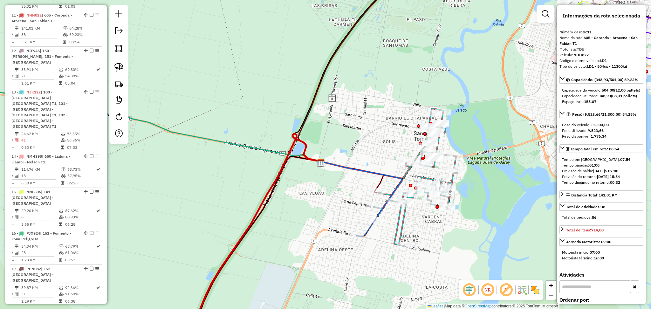
click at [399, 223] on icon at bounding box center [416, 177] width 84 height 138
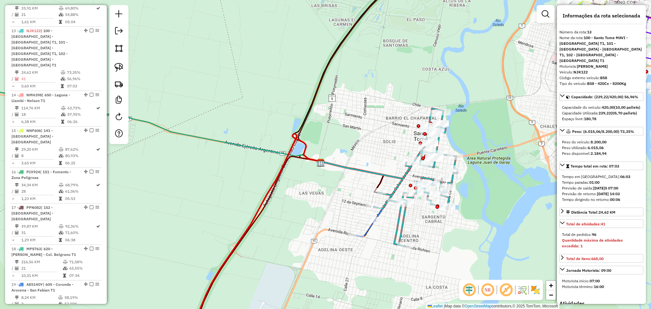
scroll to position [666, 0]
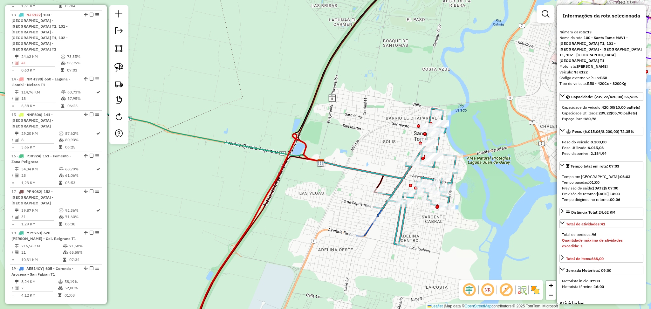
click at [367, 234] on icon at bounding box center [365, 228] width 19 height 16
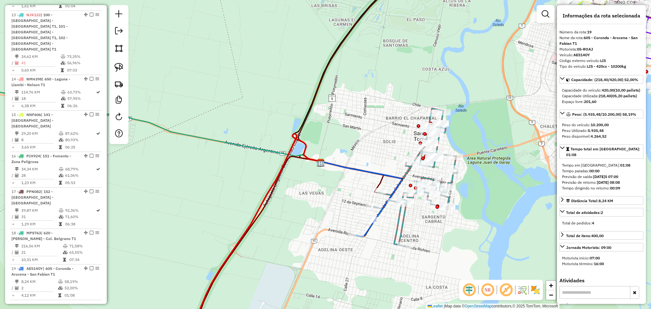
scroll to position [776, 0]
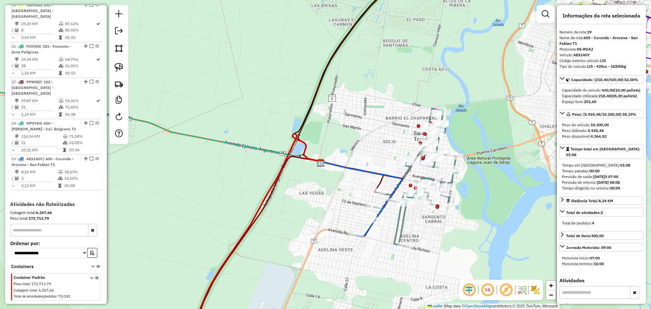
click at [404, 224] on icon at bounding box center [416, 177] width 84 height 138
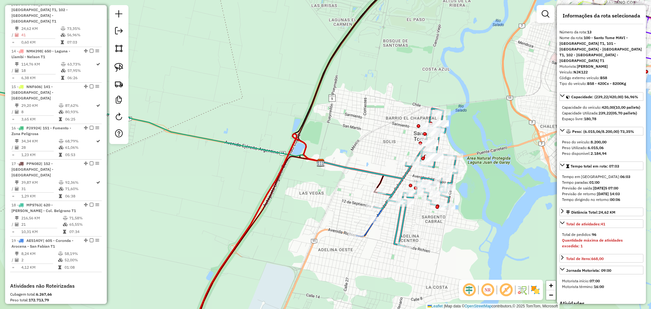
scroll to position [666, 0]
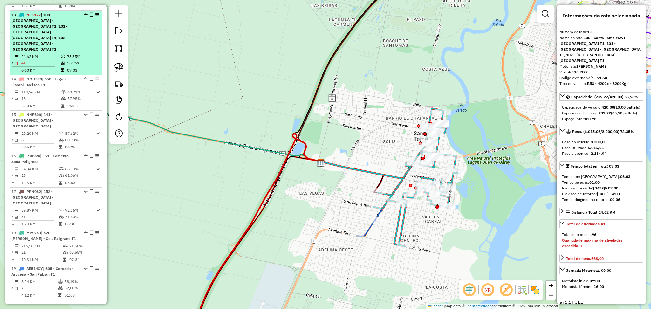
click at [90, 13] on em at bounding box center [92, 15] width 4 height 4
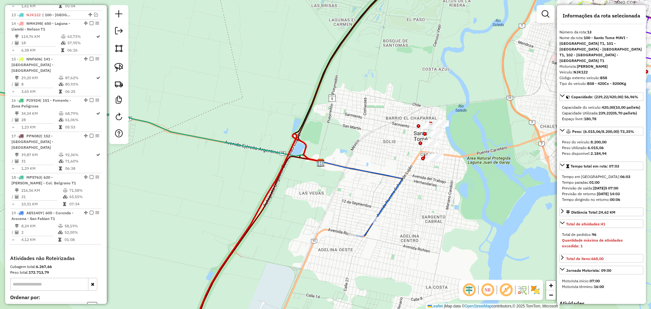
click at [389, 204] on icon at bounding box center [361, 190] width 81 height 59
click at [389, 204] on icon at bounding box center [362, 189] width 81 height 59
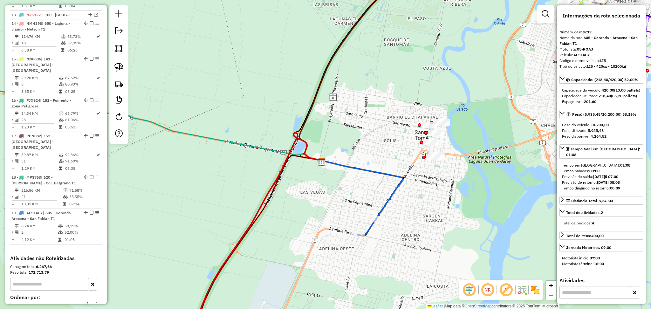
scroll to position [732, 0]
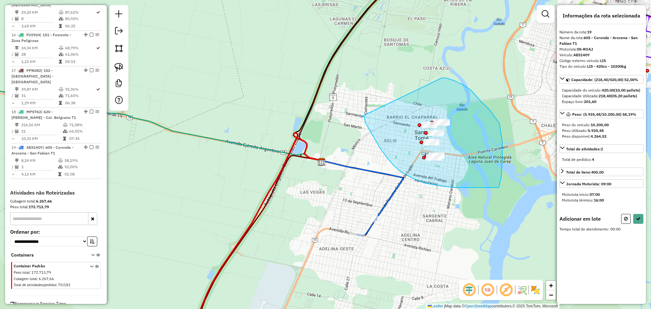
drag, startPoint x: 375, startPoint y: 139, endPoint x: 442, endPoint y: 78, distance: 90.9
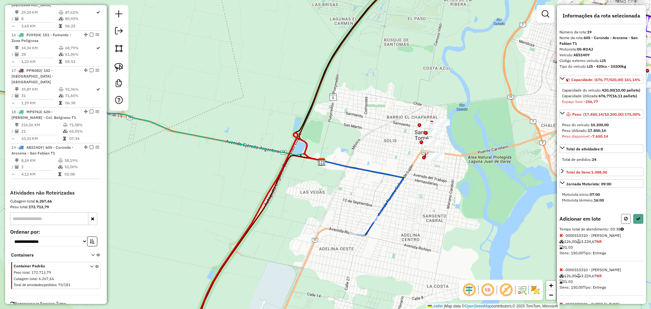
click at [625, 221] on icon at bounding box center [626, 218] width 4 height 4
select select "*********"
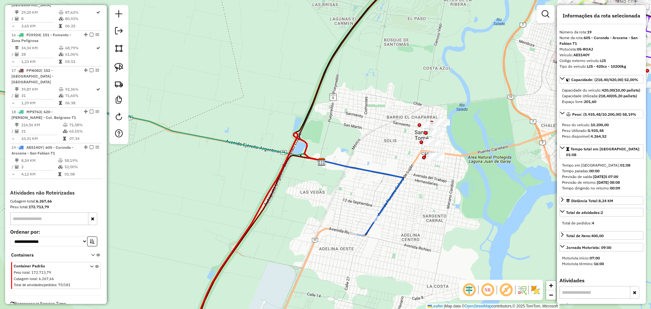
click at [399, 181] on icon at bounding box center [362, 189] width 81 height 59
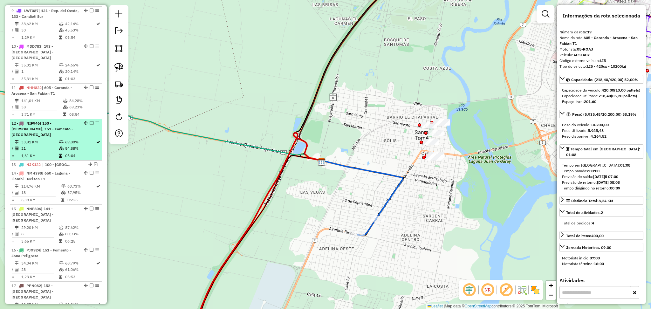
scroll to position [520, 0]
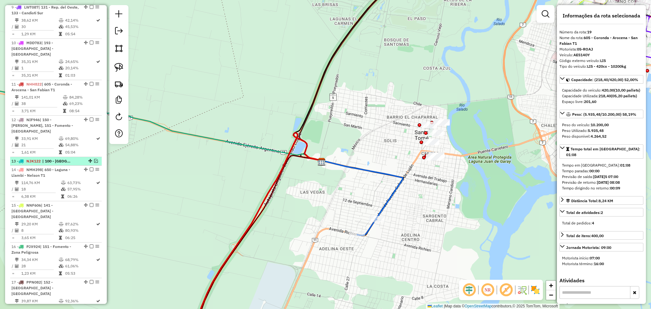
click at [94, 159] on em at bounding box center [96, 161] width 4 height 4
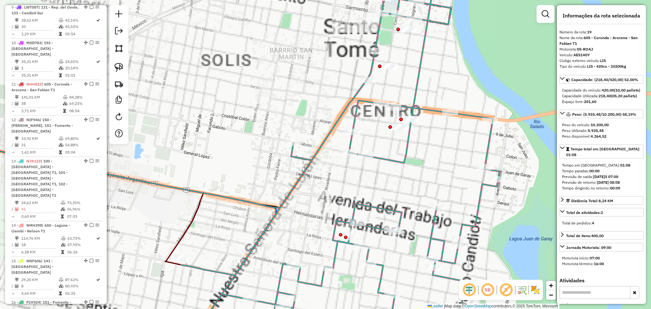
click at [410, 143] on icon at bounding box center [331, 154] width 335 height 371
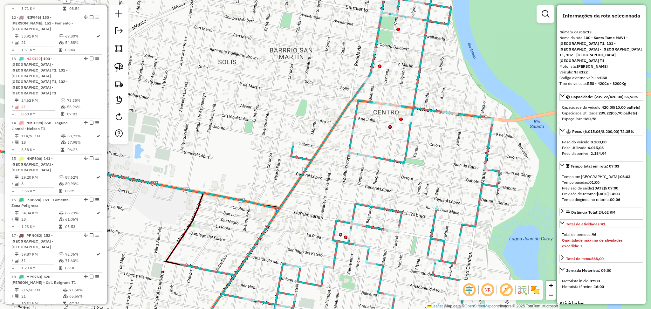
scroll to position [666, 0]
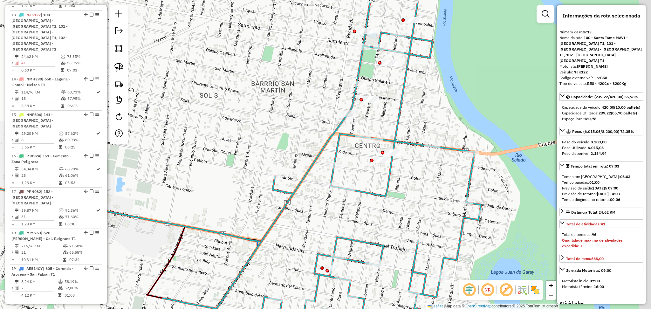
drag, startPoint x: 432, startPoint y: 139, endPoint x: 414, endPoint y: 173, distance: 38.7
click at [414, 173] on div "Janela de atendimento Grade de atendimento Capacidade Transportadoras Veículos …" at bounding box center [325, 154] width 651 height 309
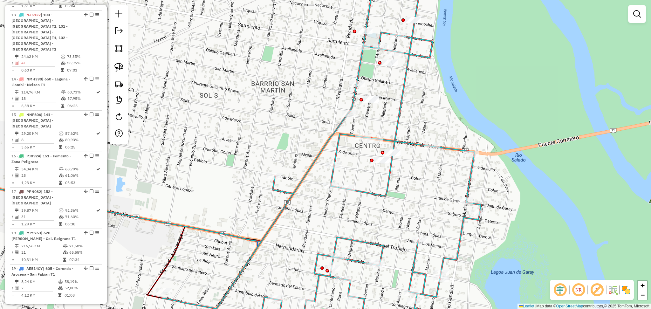
click at [390, 165] on icon at bounding box center [321, 154] width 318 height 371
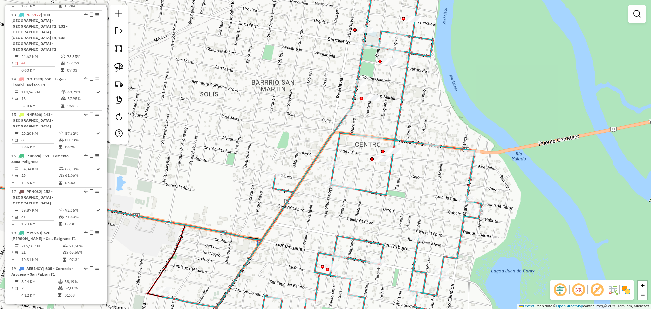
click at [391, 165] on icon at bounding box center [322, 154] width 318 height 371
select select "*********"
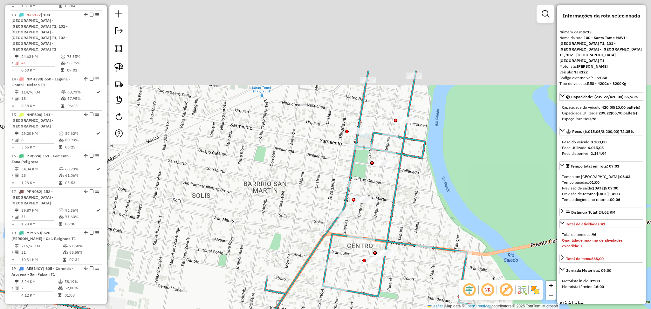
drag, startPoint x: 436, startPoint y: 112, endPoint x: 427, endPoint y: 203, distance: 90.7
click at [427, 203] on div "Janela de atendimento Grade de atendimento Capacidade Transportadoras Veículos …" at bounding box center [325, 154] width 651 height 309
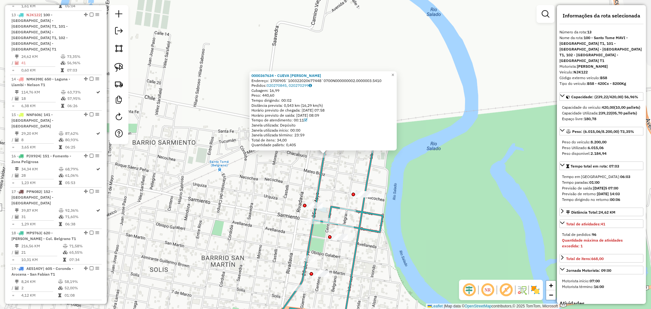
click at [395, 153] on div "0000367634 - CUEVA DANIELA CECILIA Endereço: 1700905¨100322020677448¨0700N00000…" at bounding box center [325, 154] width 651 height 309
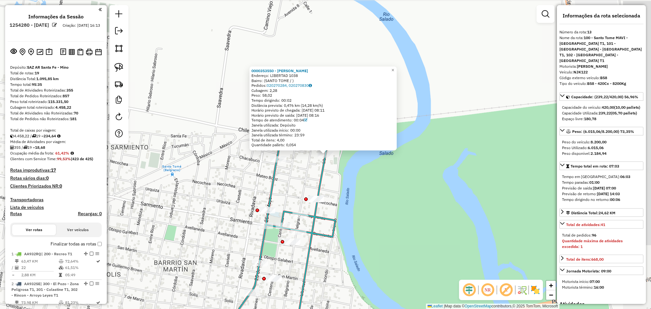
select select "*********"
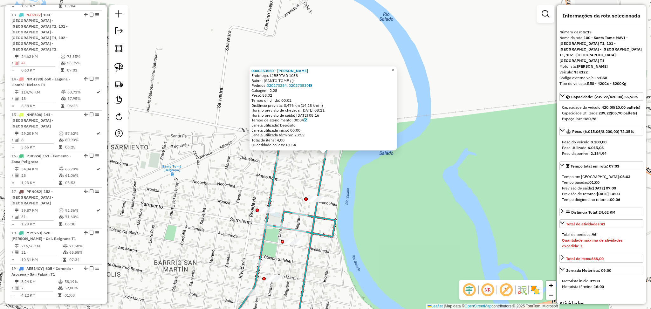
click at [367, 173] on div "0000353550 - VAZQUEZ ELENA Endereço: LIBERTAD 1038 Bairro: (SANTO TOME / ) Pedi…" at bounding box center [325, 154] width 651 height 309
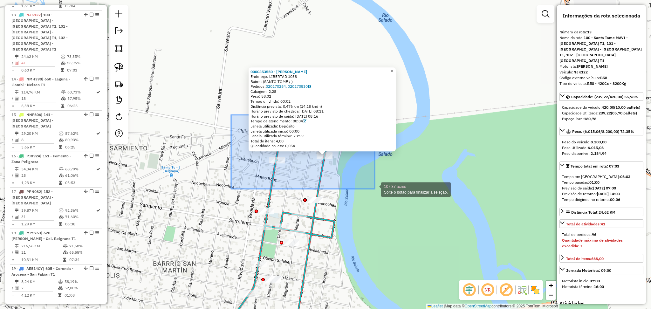
drag, startPoint x: 235, startPoint y: 113, endPoint x: 375, endPoint y: 189, distance: 159.1
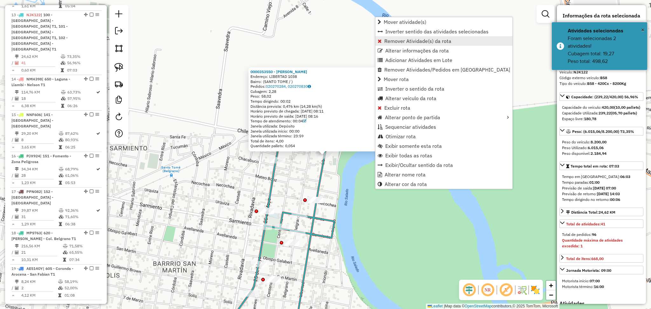
drag, startPoint x: 400, startPoint y: 37, endPoint x: 400, endPoint y: 41, distance: 4.1
click at [400, 37] on link "Remover Atividade(s) da rota" at bounding box center [443, 41] width 137 height 10
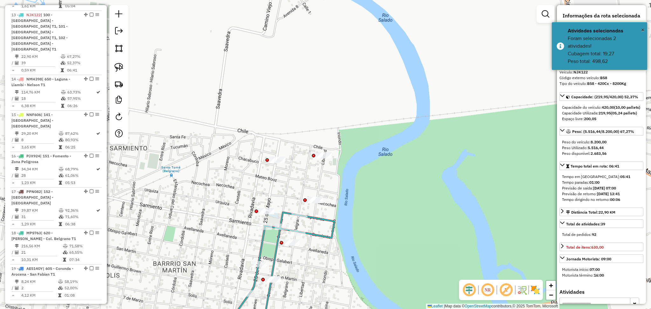
click at [329, 241] on icon at bounding box center [307, 276] width 140 height 128
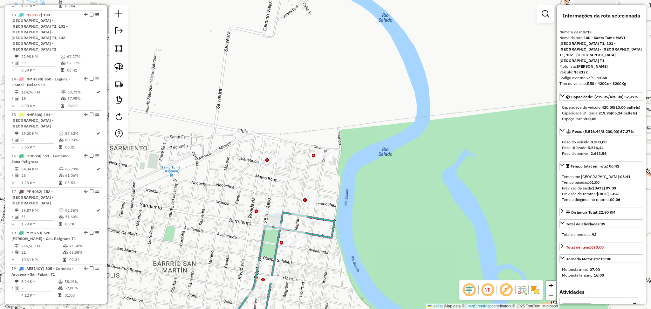
click at [328, 241] on div "Janela de atendimento Grade de atendimento Capacidade Transportadoras Veículos …" at bounding box center [325, 154] width 651 height 309
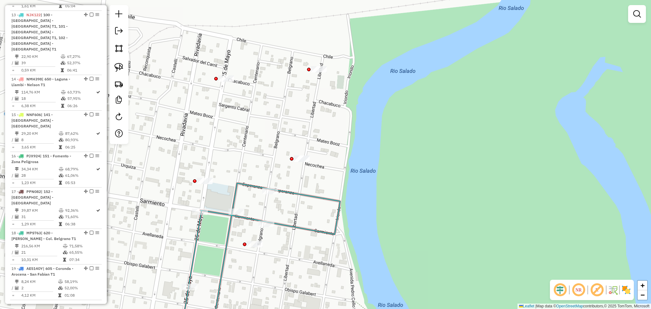
click at [337, 233] on icon at bounding box center [257, 261] width 165 height 157
select select "*********"
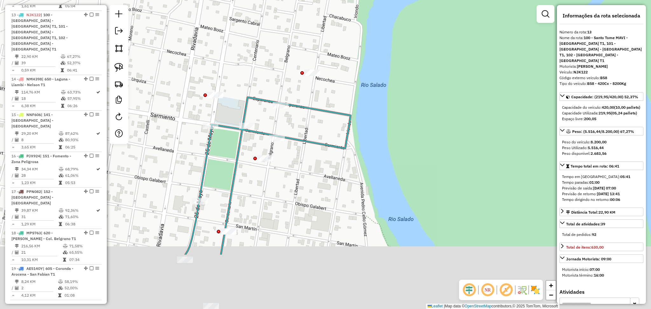
drag, startPoint x: 390, startPoint y: 235, endPoint x: 401, endPoint y: 151, distance: 84.7
click at [401, 151] on div "Janela de atendimento Grade de atendimento Capacidade Transportadoras Veículos …" at bounding box center [325, 154] width 651 height 309
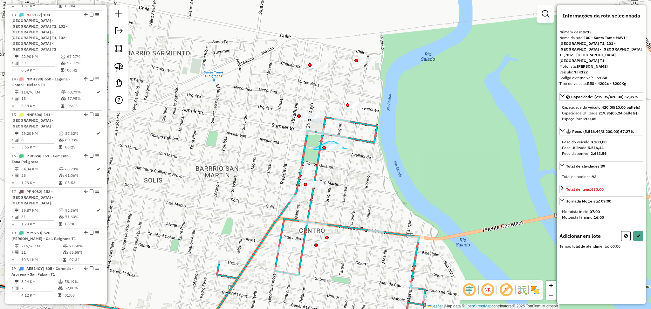
drag, startPoint x: 347, startPoint y: 149, endPoint x: 314, endPoint y: 150, distance: 33.4
click at [624, 238] on icon at bounding box center [626, 236] width 4 height 4
select select "*********"
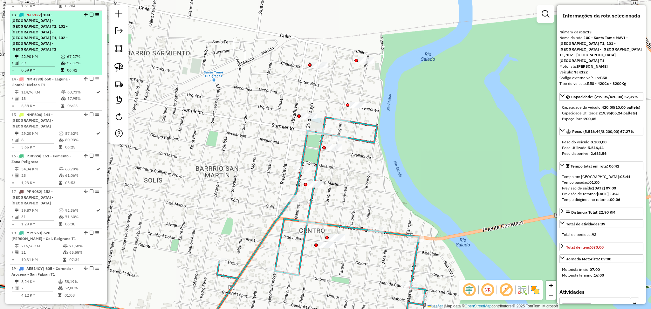
click at [90, 13] on em at bounding box center [92, 15] width 4 height 4
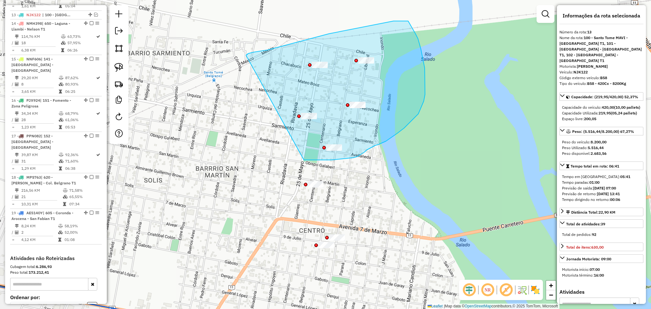
drag, startPoint x: 247, startPoint y: 55, endPoint x: 271, endPoint y: 153, distance: 100.8
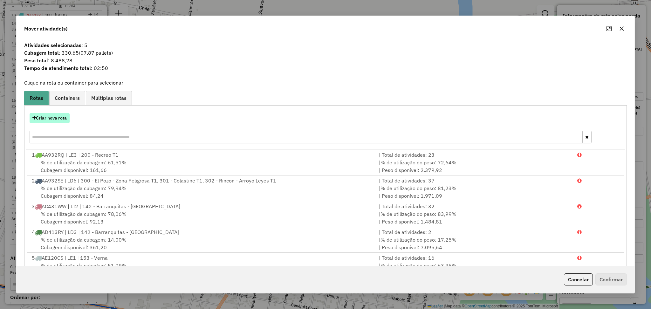
click at [63, 113] on button "Criar nova rota" at bounding box center [50, 118] width 40 height 10
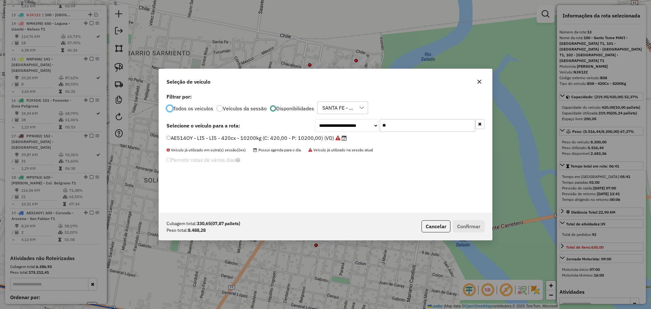
scroll to position [3, 2]
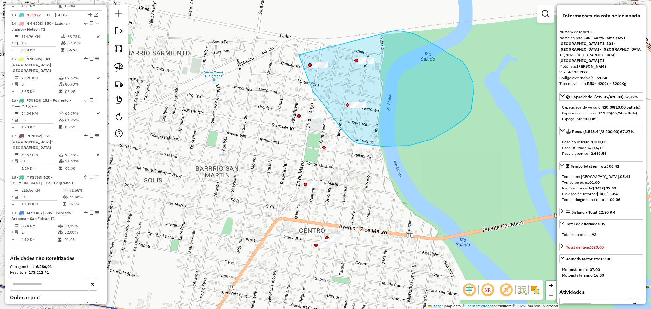
drag, startPoint x: 298, startPoint y: 55, endPoint x: 396, endPoint y: 30, distance: 101.3
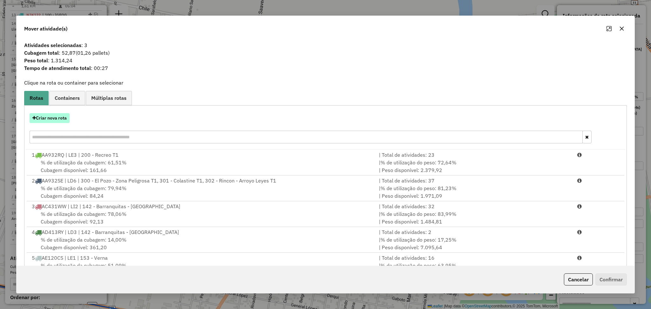
click at [52, 118] on button "Criar nova rota" at bounding box center [50, 118] width 40 height 10
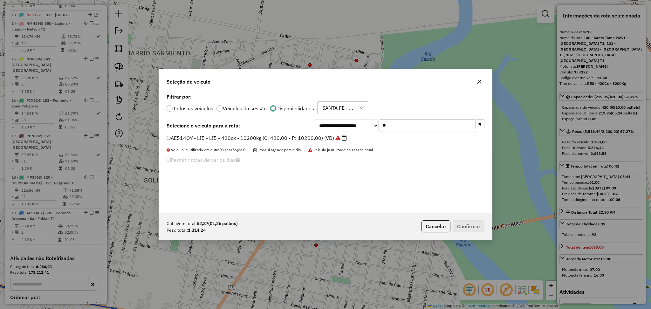
click at [408, 127] on input "**" at bounding box center [427, 125] width 95 height 13
type input "*"
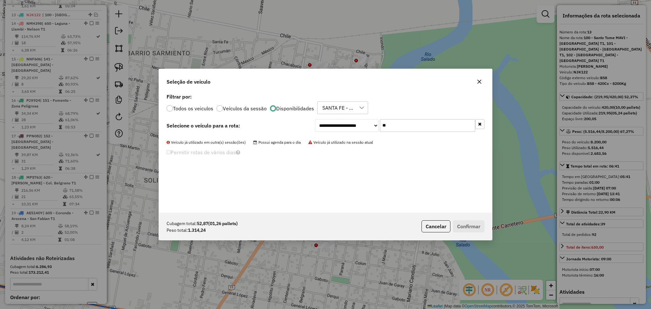
type input "*"
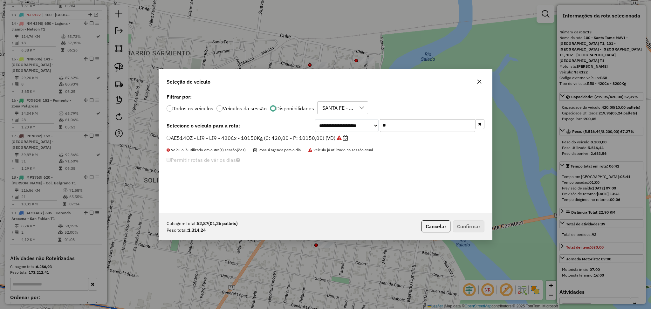
type input "**"
click at [271, 139] on label "AE514OZ - LI9 - LI9 - 420Cx - 10150Kg (C: 420,00 - P: 10150,00) (VD)" at bounding box center [257, 138] width 181 height 8
drag, startPoint x: 402, startPoint y: 125, endPoint x: 365, endPoint y: 126, distance: 37.5
click at [365, 126] on div "**********" at bounding box center [399, 125] width 169 height 13
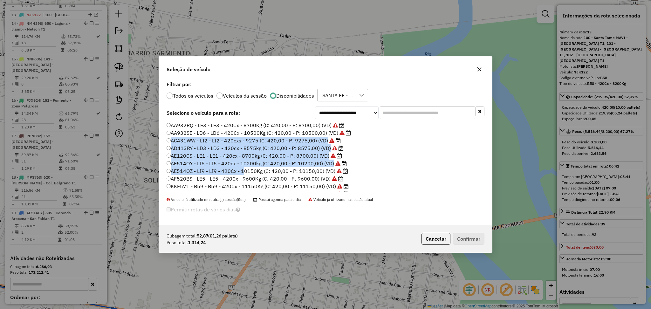
drag, startPoint x: 346, startPoint y: 147, endPoint x: 242, endPoint y: 167, distance: 105.8
click at [242, 167] on ul "AA932RQ - LE3 - LE3 - 420Cx - 8700Kg (C: 420,00 - P: 8700,00) (VD) AA932SE - LD…" at bounding box center [326, 157] width 318 height 70
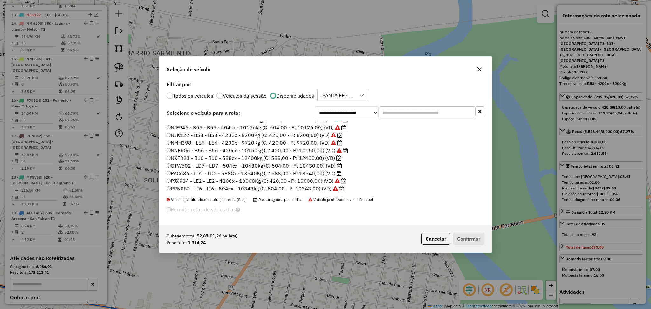
scroll to position [98, 0]
click at [306, 158] on label "NXF323 - B60 - B60 - 588cx - 12400kg (C: 588,00 - P: 12400,00) (VD)" at bounding box center [254, 157] width 175 height 8
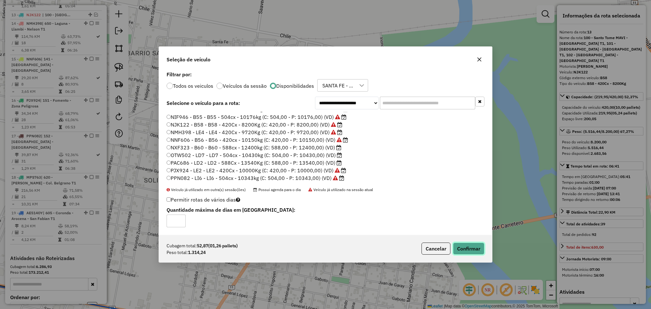
click at [465, 248] on button "Confirmar" at bounding box center [468, 248] width 31 height 12
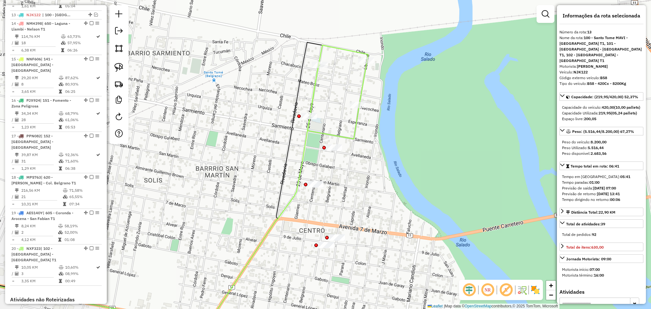
click at [315, 86] on icon at bounding box center [337, 99] width 59 height 78
click at [357, 127] on icon at bounding box center [338, 99] width 59 height 78
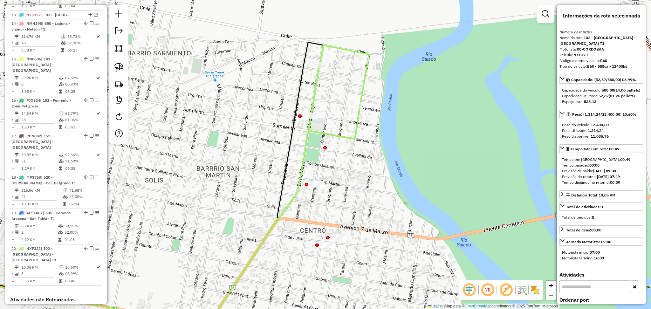
scroll to position [767, 0]
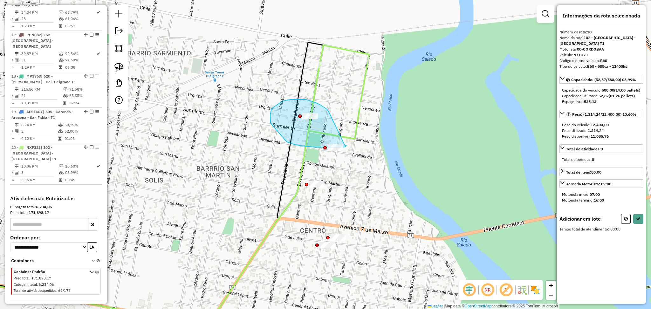
drag, startPoint x: 327, startPoint y: 109, endPoint x: 345, endPoint y: 146, distance: 40.8
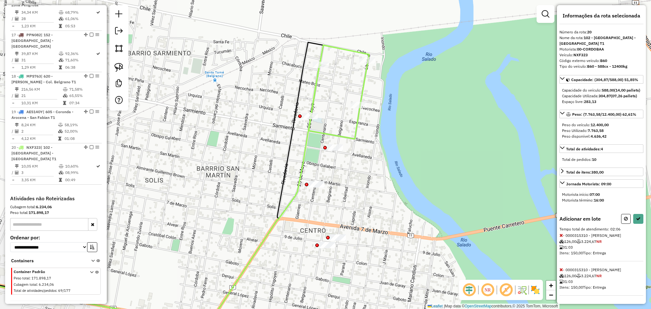
click at [624, 221] on icon at bounding box center [626, 218] width 4 height 4
select select "*********"
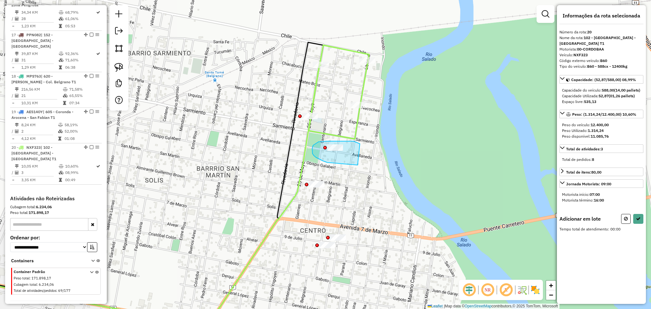
drag, startPoint x: 355, startPoint y: 142, endPoint x: 358, endPoint y: 165, distance: 23.1
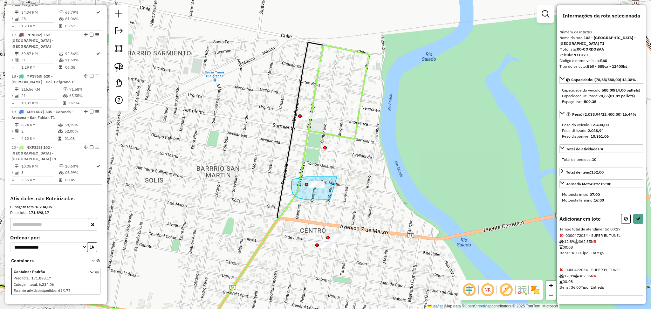
drag, startPoint x: 337, startPoint y: 177, endPoint x: 348, endPoint y: 194, distance: 20.2
drag, startPoint x: 343, startPoint y: 220, endPoint x: 357, endPoint y: 251, distance: 33.8
click at [637, 221] on icon at bounding box center [638, 218] width 4 height 4
select select "*********"
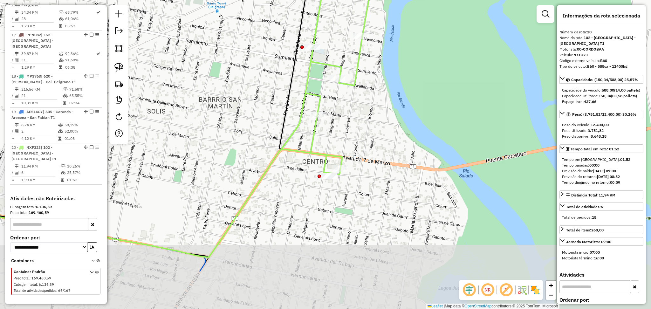
drag, startPoint x: 373, startPoint y: 228, endPoint x: 374, endPoint y: 157, distance: 70.9
click at [375, 157] on div "Janela de atendimento Grade de atendimento Capacidade Transportadoras Veículos …" at bounding box center [325, 154] width 651 height 309
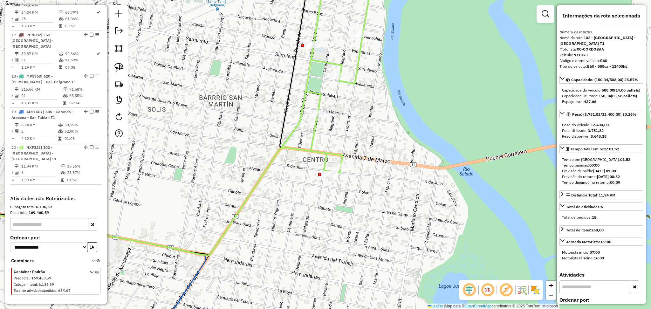
click at [335, 154] on icon at bounding box center [326, 73] width 90 height 198
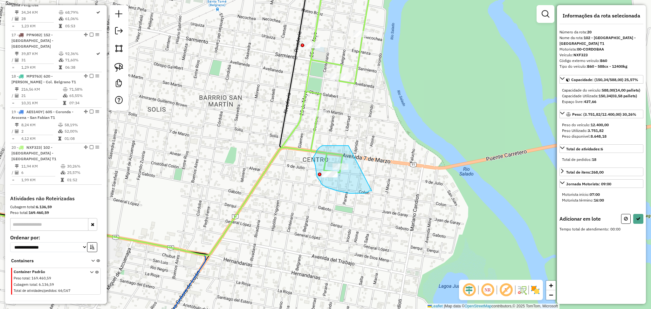
drag, startPoint x: 326, startPoint y: 146, endPoint x: 372, endPoint y: 190, distance: 63.4
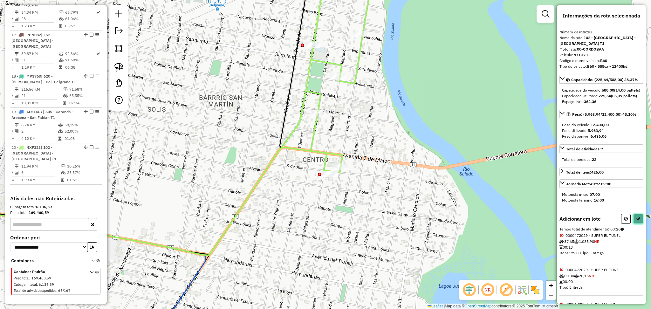
click at [638, 221] on icon at bounding box center [638, 218] width 4 height 4
select select "*********"
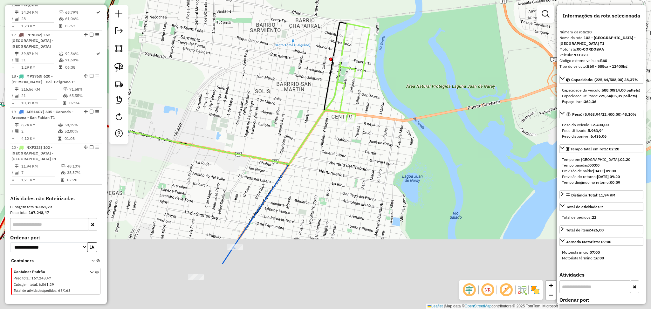
drag, startPoint x: 263, startPoint y: 230, endPoint x: 316, endPoint y: 153, distance: 92.6
click at [317, 152] on div "Janela de atendimento Grade de atendimento Capacidade Transportadoras Veículos …" at bounding box center [325, 154] width 651 height 309
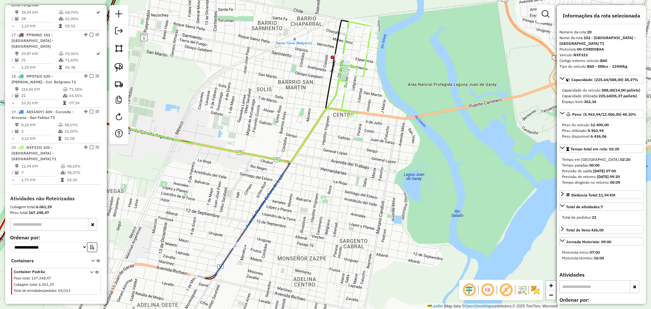
click at [265, 200] on icon at bounding box center [208, 187] width 162 height 118
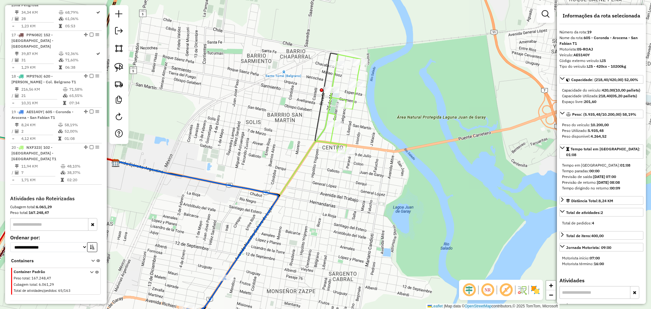
drag, startPoint x: 329, startPoint y: 172, endPoint x: 310, endPoint y: 184, distance: 22.7
click at [311, 217] on div "Janela de atendimento Grade de atendimento Capacidade Transportadoras Veículos …" at bounding box center [325, 154] width 651 height 309
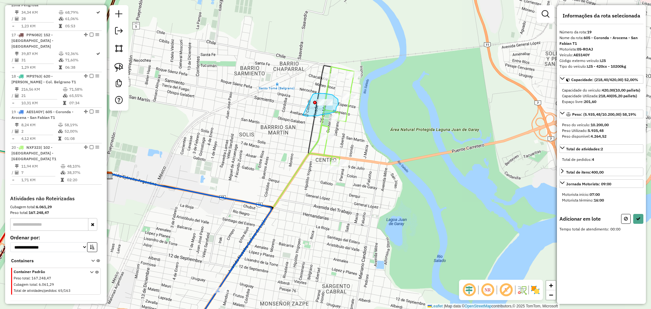
drag, startPoint x: 313, startPoint y: 94, endPoint x: 303, endPoint y: 115, distance: 22.9
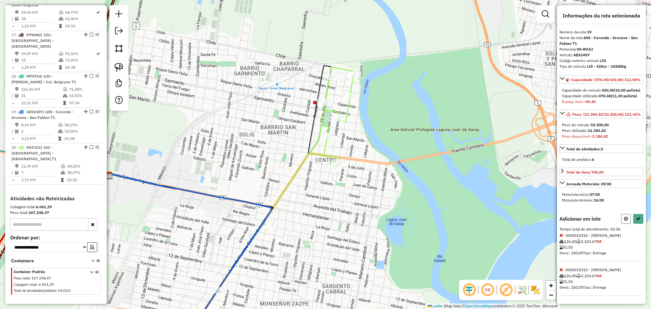
click at [623, 224] on button at bounding box center [626, 219] width 10 height 10
select select "*********"
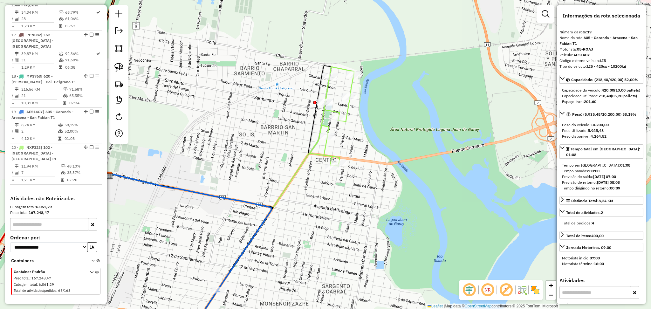
click at [259, 224] on icon at bounding box center [191, 233] width 162 height 118
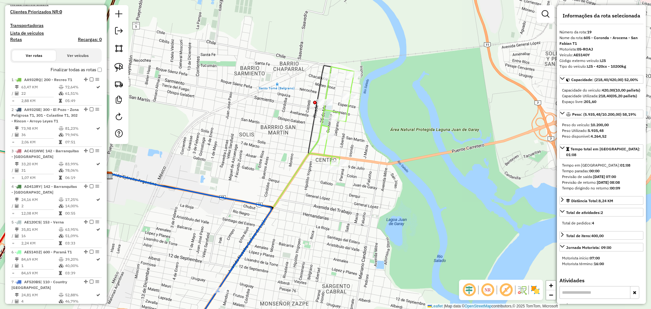
scroll to position [132, 0]
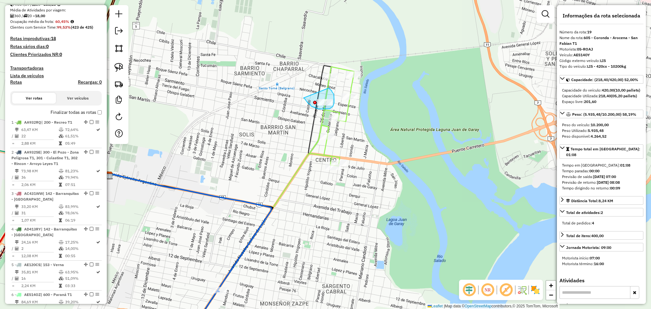
drag, startPoint x: 303, startPoint y: 98, endPoint x: 327, endPoint y: 87, distance: 26.0
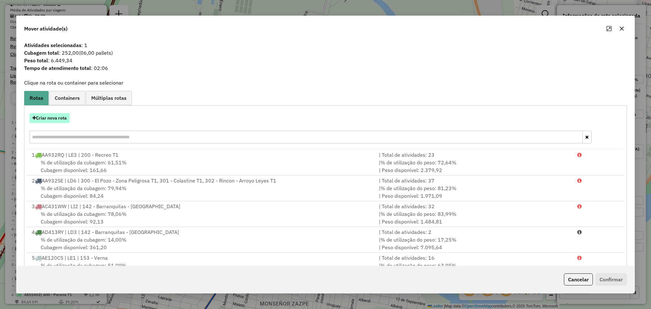
click at [57, 122] on button "Criar nova rota" at bounding box center [50, 118] width 40 height 10
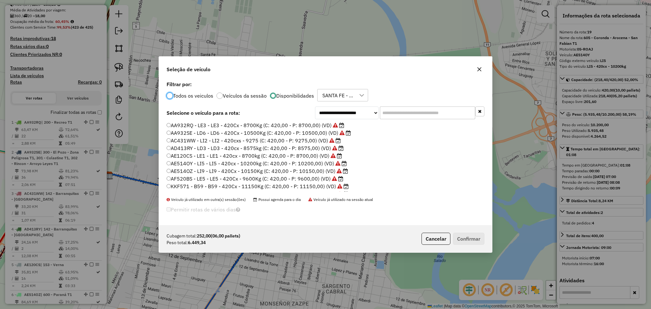
scroll to position [3, 2]
click at [397, 114] on input "text" at bounding box center [427, 112] width 95 height 13
paste input "******"
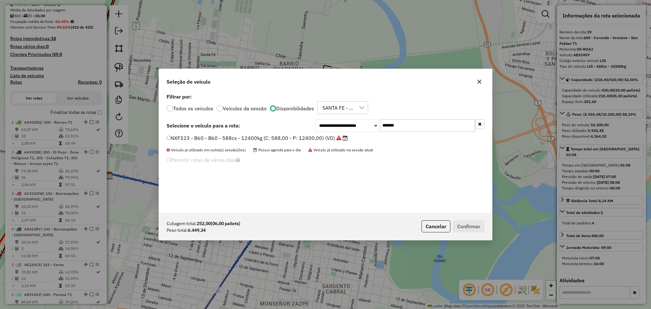
paste input "*"
type input "*******"
click at [331, 140] on label "AF520BS - LE5 - LE5 - 420Cx - 9600Kg (C: 420,00 - P: 9600,00) (VD)" at bounding box center [255, 138] width 177 height 8
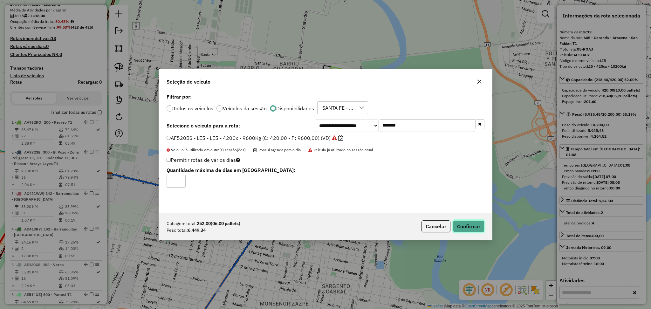
click at [456, 225] on button "Confirmar" at bounding box center [468, 226] width 31 height 12
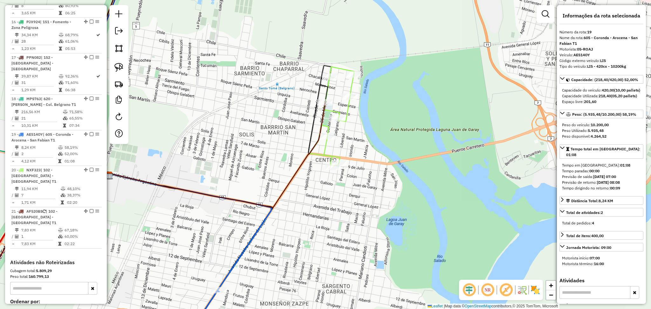
scroll to position [803, 0]
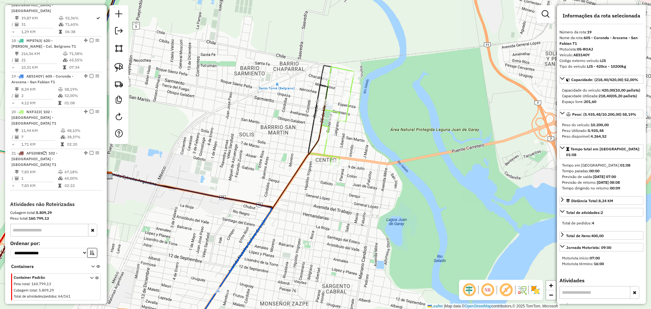
click at [322, 117] on icon at bounding box center [217, 154] width 215 height 105
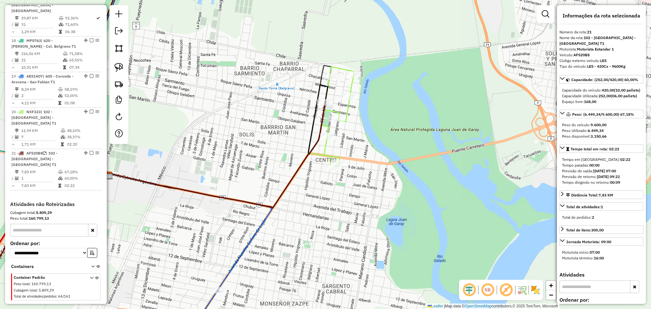
click at [347, 112] on icon at bounding box center [331, 116] width 45 height 99
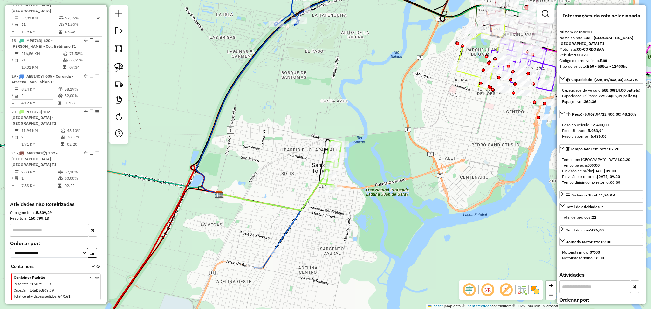
click at [267, 257] on icon at bounding box center [264, 260] width 19 height 16
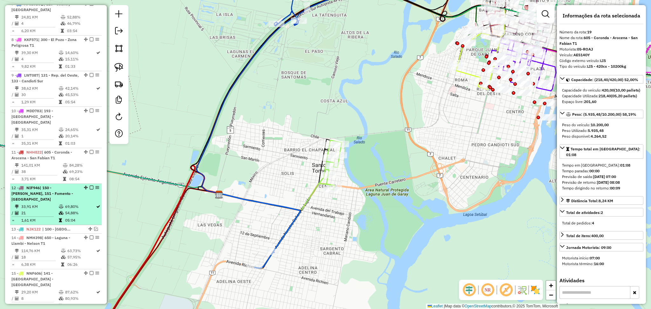
scroll to position [464, 0]
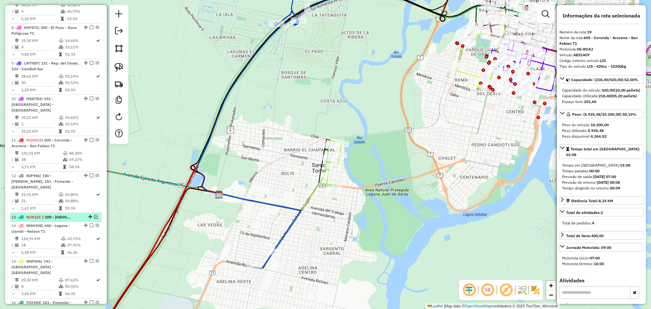
click at [95, 215] on em at bounding box center [96, 217] width 4 height 4
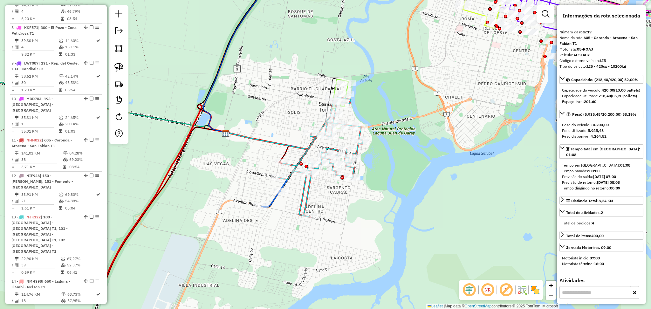
drag, startPoint x: 421, startPoint y: 234, endPoint x: 428, endPoint y: 171, distance: 63.3
click at [428, 171] on div "Janela de atendimento Grade de atendimento Capacidade Transportadoras Veículos …" at bounding box center [325, 154] width 651 height 309
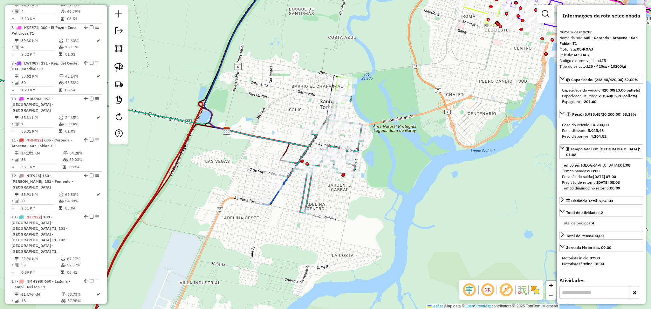
click at [275, 196] on icon at bounding box center [271, 196] width 19 height 16
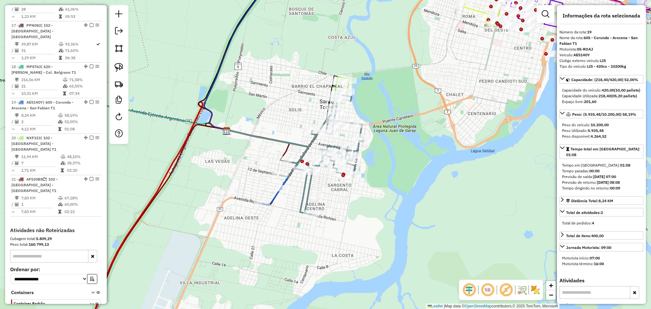
scroll to position [847, 0]
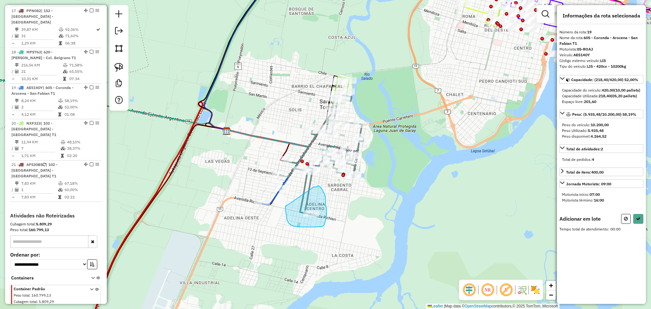
drag, startPoint x: 286, startPoint y: 206, endPoint x: 314, endPoint y: 187, distance: 33.4
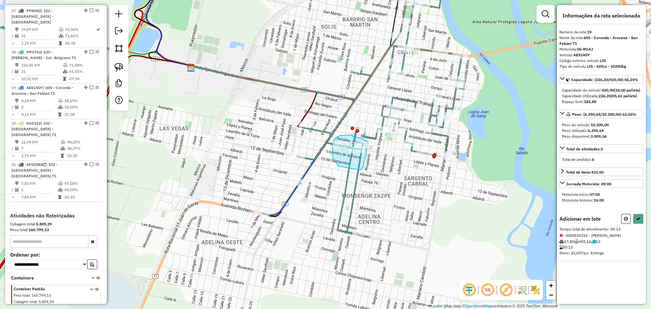
drag, startPoint x: 360, startPoint y: 170, endPoint x: 339, endPoint y: 168, distance: 21.4
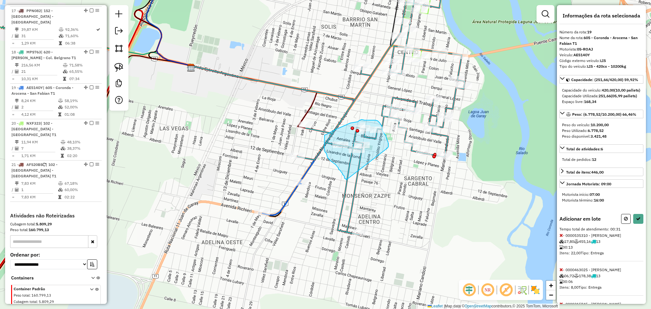
drag, startPoint x: 387, startPoint y: 149, endPoint x: 348, endPoint y: 181, distance: 50.3
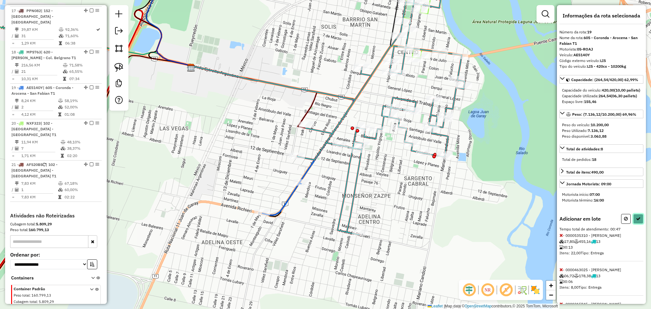
click at [636, 221] on icon at bounding box center [638, 218] width 4 height 4
select select "*********"
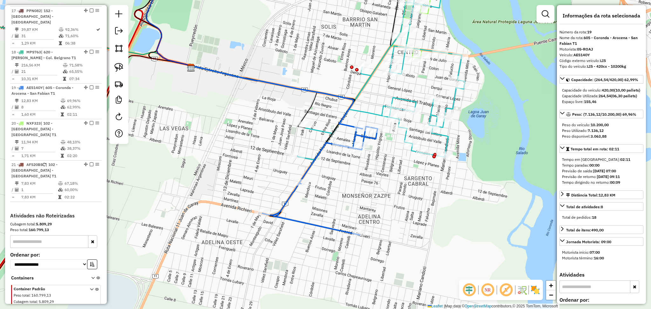
click at [428, 11] on icon at bounding box center [413, 13] width 44 height 89
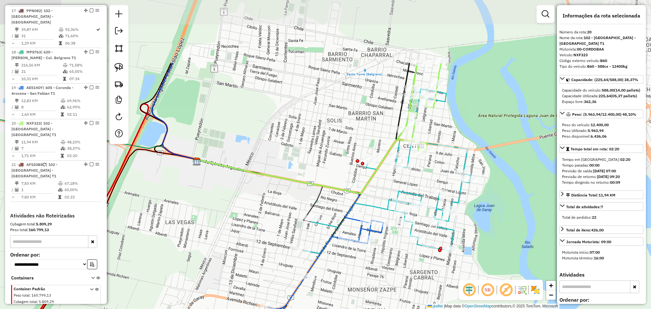
drag, startPoint x: 445, startPoint y: 25, endPoint x: 450, endPoint y: 118, distance: 93.6
click at [450, 118] on div "Janela de atendimento Grade de atendimento Capacidade Transportadoras Veículos …" at bounding box center [325, 154] width 651 height 309
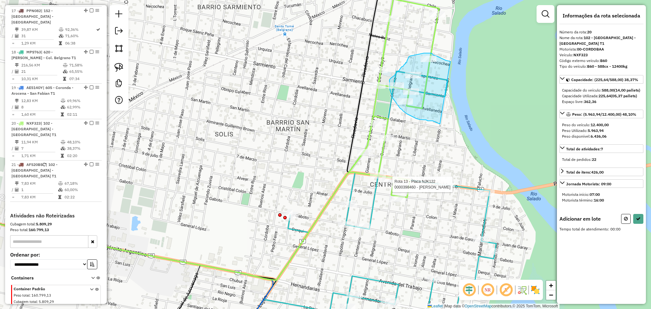
drag, startPoint x: 450, startPoint y: 62, endPoint x: 445, endPoint y: 127, distance: 65.7
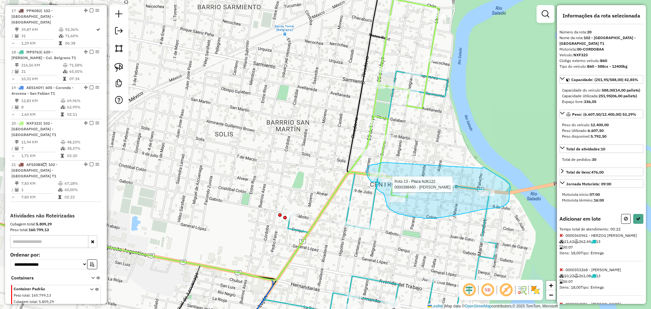
drag, startPoint x: 484, startPoint y: 167, endPoint x: 385, endPoint y: 162, distance: 99.3
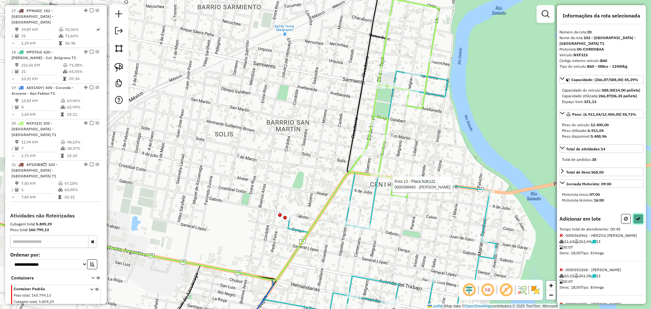
click at [634, 224] on button at bounding box center [638, 219] width 10 height 10
select select "*********"
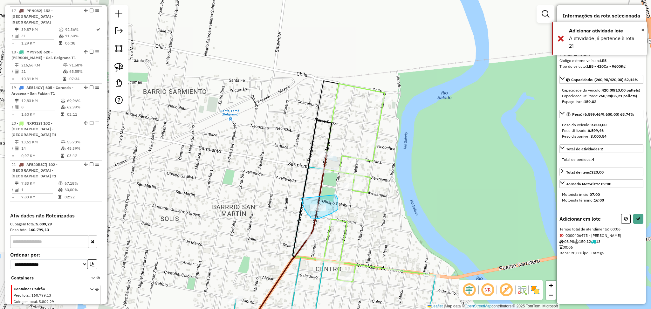
drag, startPoint x: 301, startPoint y: 198, endPoint x: 335, endPoint y: 195, distance: 34.2
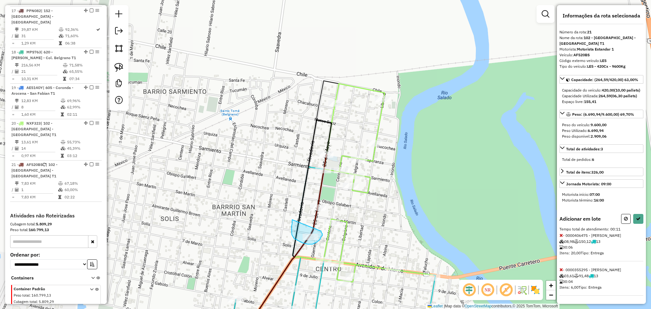
drag, startPoint x: 292, startPoint y: 222, endPoint x: 320, endPoint y: 231, distance: 29.4
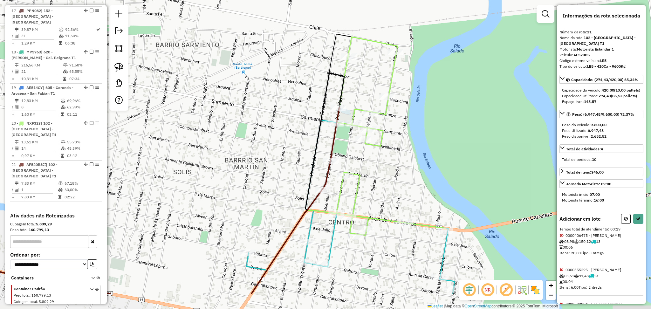
drag, startPoint x: 416, startPoint y: 238, endPoint x: 431, endPoint y: 170, distance: 68.9
click at [431, 170] on div "Janela de atendimento Grade de atendimento Capacidade Transportadoras Veículos …" at bounding box center [325, 154] width 651 height 309
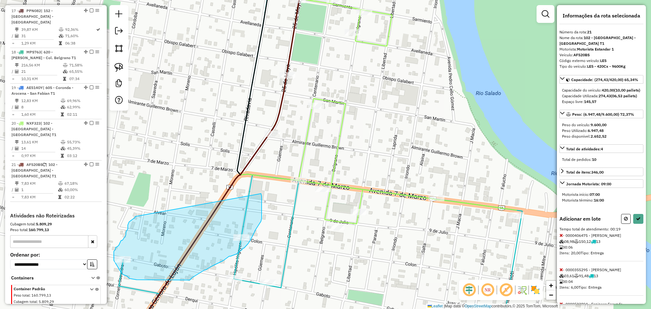
drag, startPoint x: 135, startPoint y: 216, endPoint x: 258, endPoint y: 192, distance: 125.7
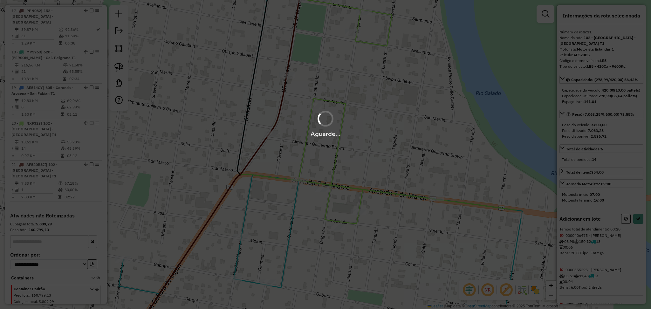
click at [258, 192] on hb-app "Aguarde... Pop-up bloqueado! Seu navegador bloqueou automáticamente a abertura …" at bounding box center [325, 154] width 651 height 309
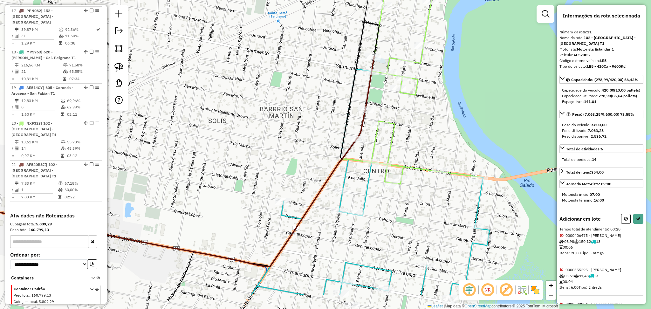
drag, startPoint x: 410, startPoint y: 258, endPoint x: 421, endPoint y: 215, distance: 44.2
click at [421, 215] on div "Janela de atendimento Grade de atendimento Capacidade Transportadoras Veículos …" at bounding box center [325, 154] width 651 height 309
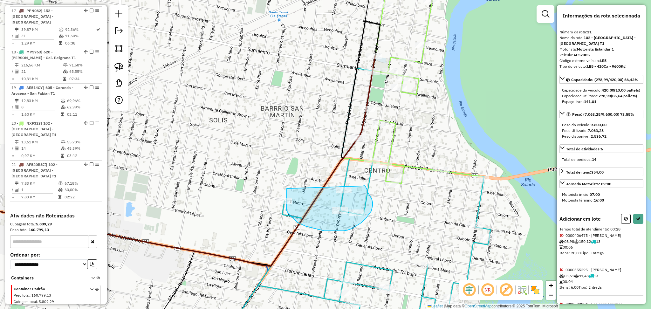
drag, startPoint x: 368, startPoint y: 193, endPoint x: 287, endPoint y: 187, distance: 81.5
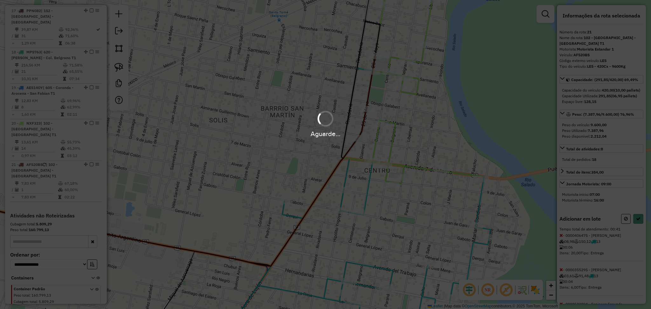
click at [287, 187] on hb-app "Aguarde... Pop-up bloqueado! Seu navegador bloqueou automáticamente a abertura …" at bounding box center [325, 154] width 651 height 309
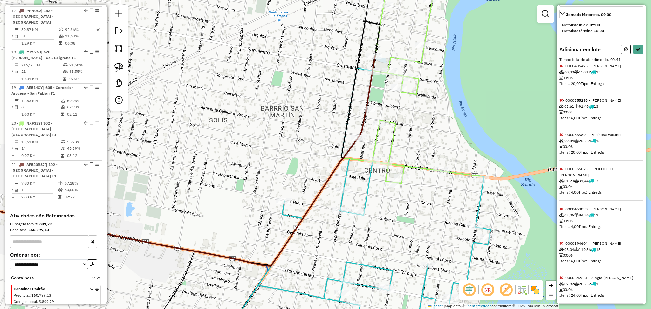
scroll to position [189, 0]
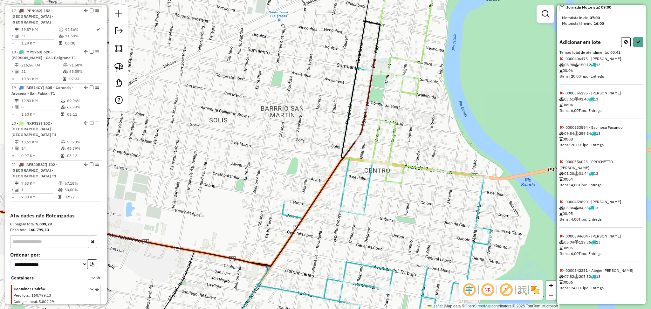
click at [561, 271] on icon at bounding box center [560, 270] width 3 height 4
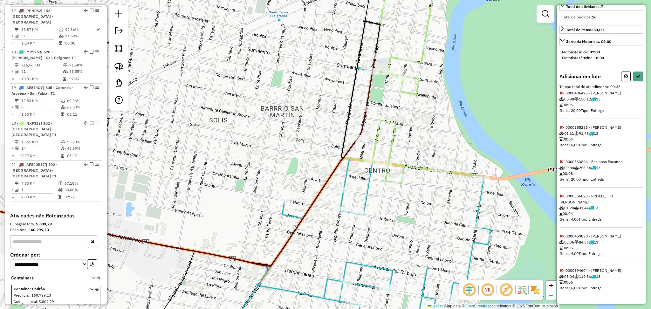
scroll to position [0, 0]
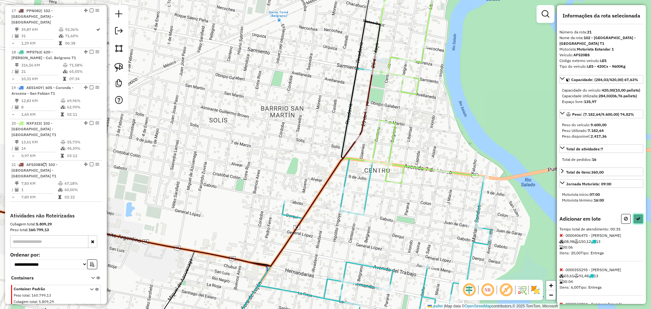
click at [640, 224] on button at bounding box center [638, 219] width 10 height 10
select select "*********"
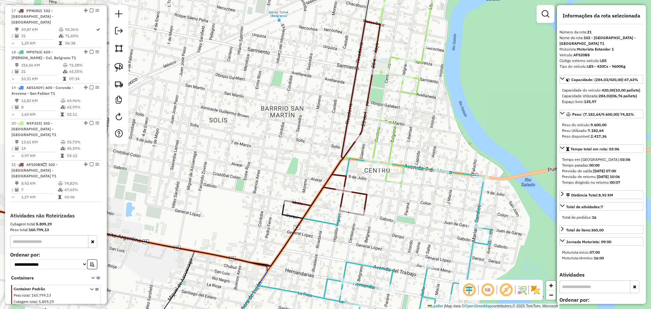
click at [393, 141] on icon at bounding box center [412, 84] width 138 height 198
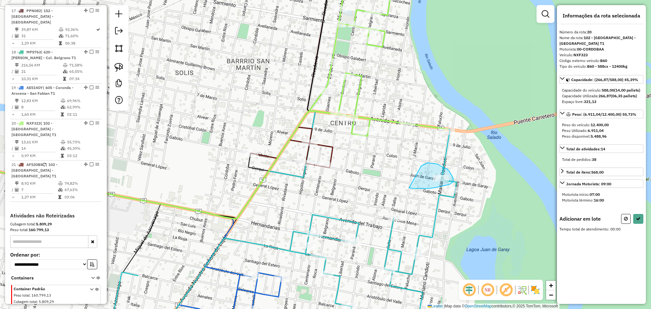
drag, startPoint x: 421, startPoint y: 166, endPoint x: 409, endPoint y: 188, distance: 25.0
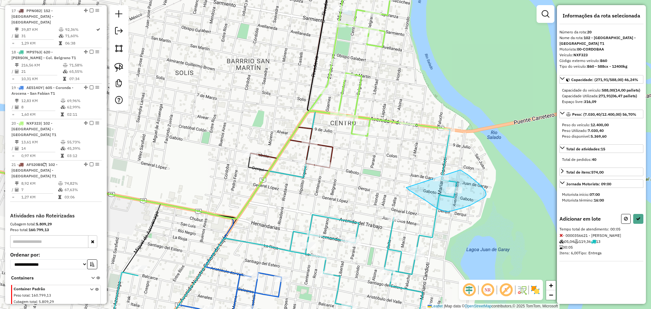
drag, startPoint x: 460, startPoint y: 170, endPoint x: 400, endPoint y: 181, distance: 61.1
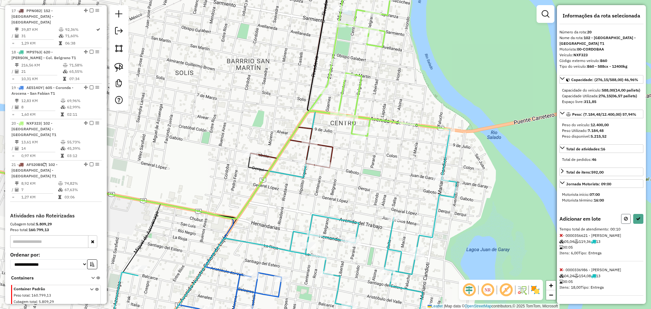
click at [622, 224] on button at bounding box center [626, 219] width 10 height 10
select select "*********"
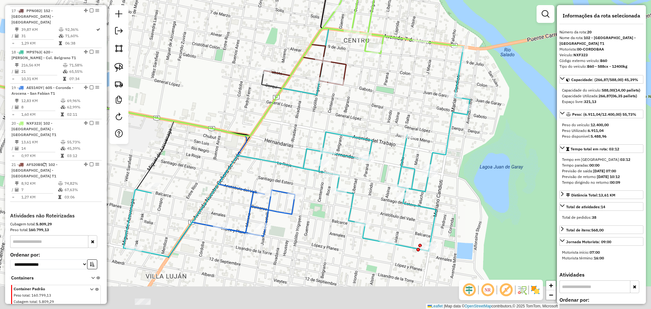
drag, startPoint x: 466, startPoint y: 225, endPoint x: 480, endPoint y: 133, distance: 92.7
click at [480, 133] on div "Janela de atendimento Grade de atendimento Capacidade Transportadoras Veículos …" at bounding box center [325, 154] width 651 height 309
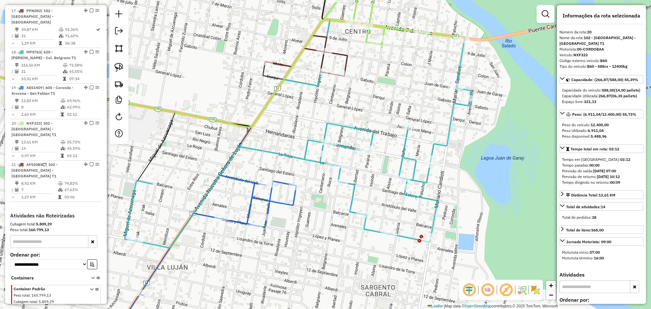
click at [344, 59] on icon at bounding box center [141, 87] width 412 height 79
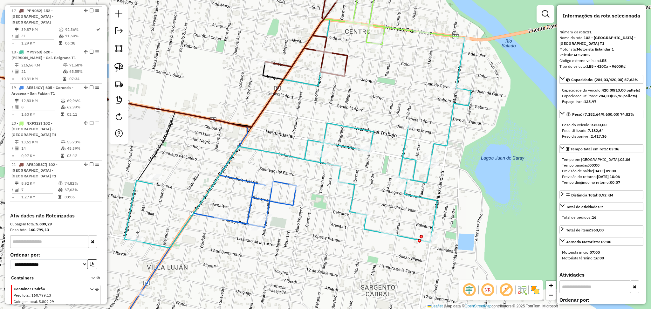
click at [278, 201] on icon at bounding box center [202, 260] width 187 height 159
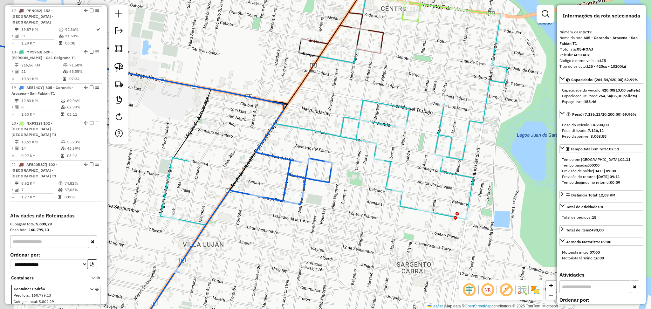
drag, startPoint x: 294, startPoint y: 225, endPoint x: 346, endPoint y: 194, distance: 60.3
click at [344, 194] on div "Janela de atendimento Grade de atendimento Capacidade Transportadoras Veículos …" at bounding box center [325, 154] width 651 height 309
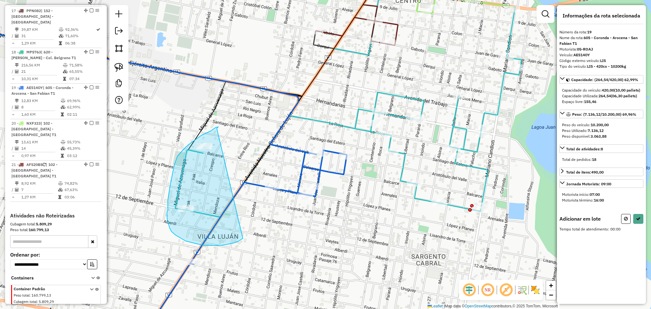
drag, startPoint x: 218, startPoint y: 127, endPoint x: 245, endPoint y: 238, distance: 114.1
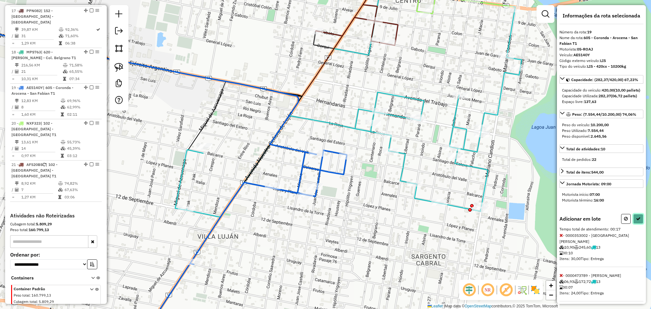
click at [637, 221] on icon at bounding box center [638, 218] width 4 height 4
select select "*********"
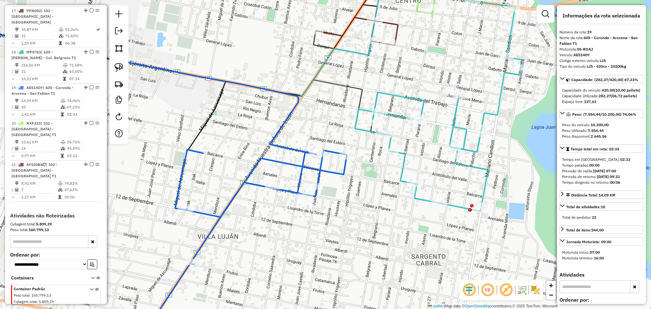
click at [395, 114] on icon at bounding box center [438, 100] width 167 height 222
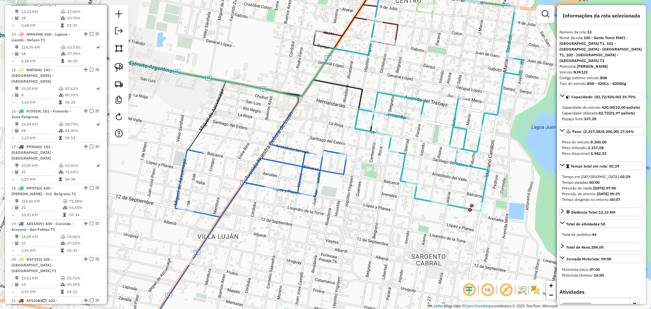
scroll to position [666, 0]
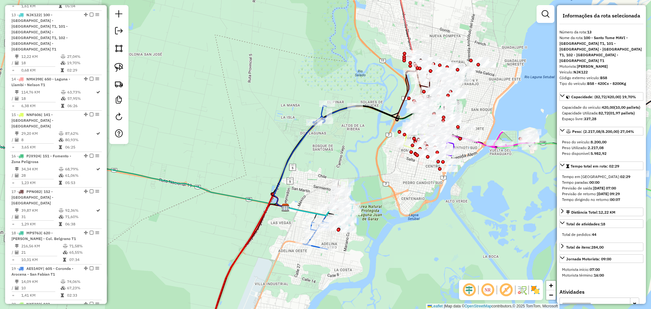
click at [278, 237] on div "Janela de atendimento Grade de atendimento Capacidade Transportadoras Veículos …" at bounding box center [325, 154] width 651 height 309
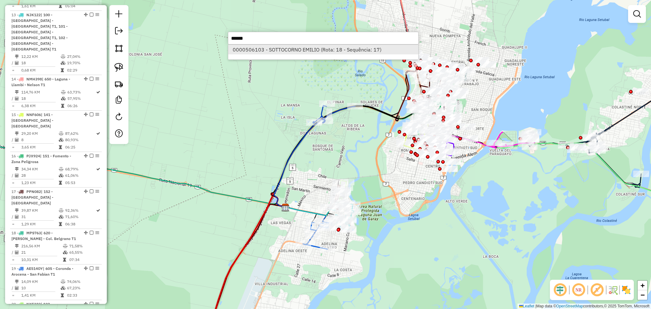
type input "******"
click at [296, 51] on li "0000506103 - SOTTOCORNO EMILIO (Rota: 18 - Sequência: 17)" at bounding box center [323, 50] width 190 height 10
select select "*********"
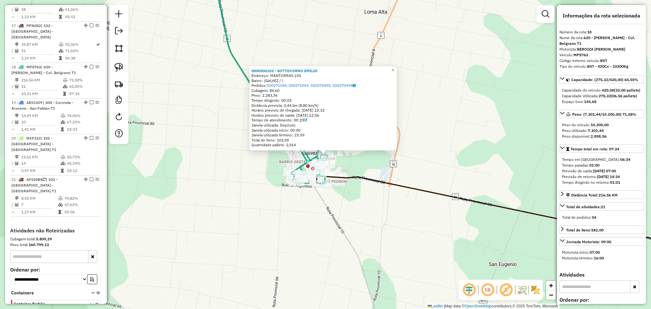
scroll to position [847, 0]
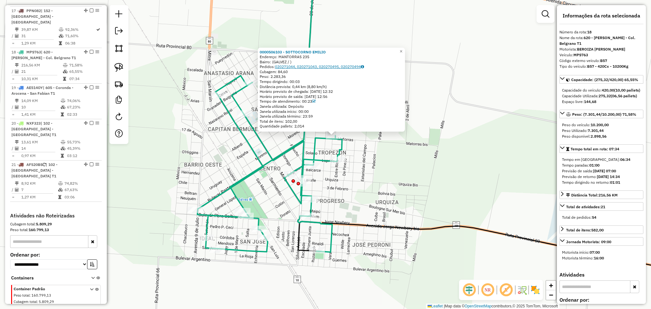
click at [311, 65] on link "020271044, 020271043, 020270495, 020270494" at bounding box center [319, 66] width 89 height 5
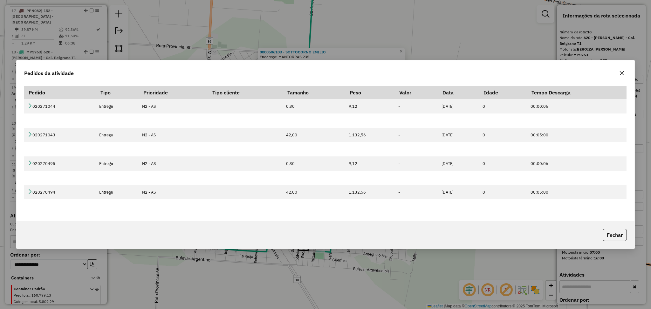
click at [624, 72] on icon "button" at bounding box center [621, 73] width 5 height 5
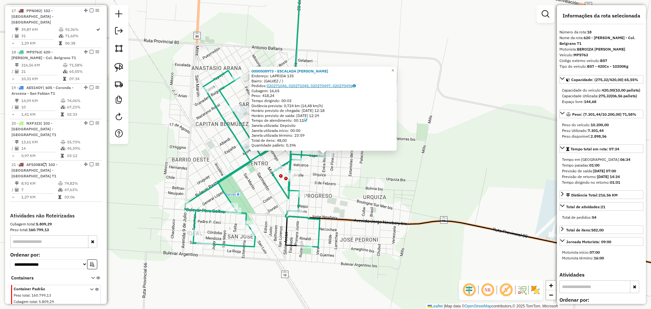
click at [306, 85] on link "020271046, 020271045, 020270497, 020270496" at bounding box center [311, 85] width 89 height 5
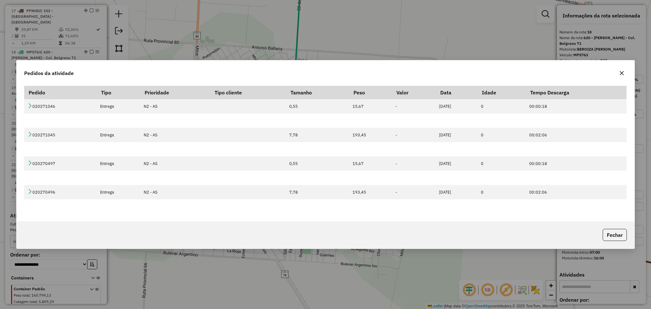
click at [620, 75] on icon "button" at bounding box center [621, 73] width 5 height 5
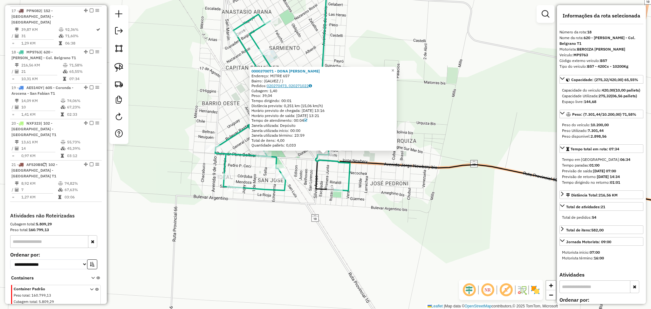
click at [303, 86] on link "020270473, 020271022" at bounding box center [289, 85] width 45 height 5
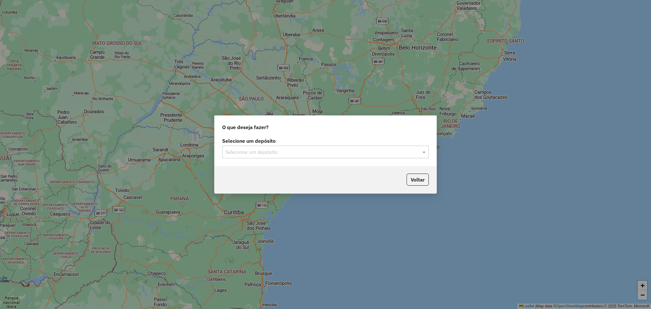
click at [288, 150] on input "text" at bounding box center [318, 152] width 187 height 8
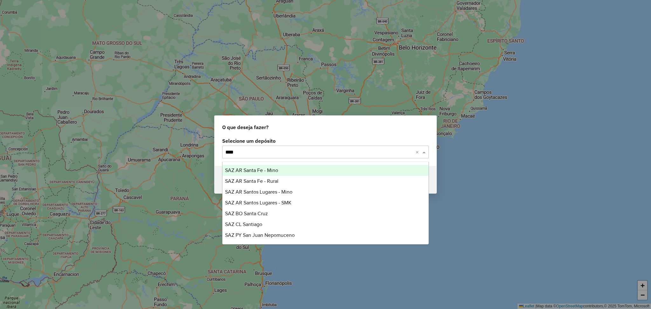
type input "*****"
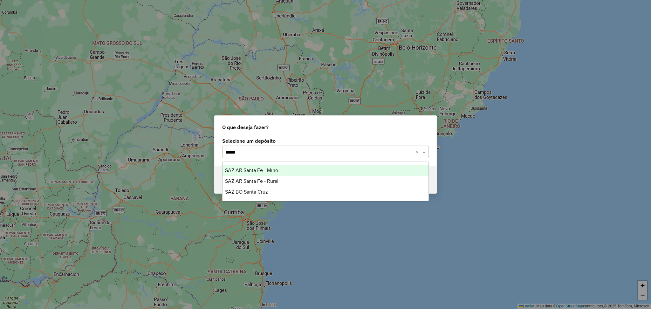
click at [290, 170] on div "SAZ AR Santa Fe - Mino" at bounding box center [325, 170] width 206 height 11
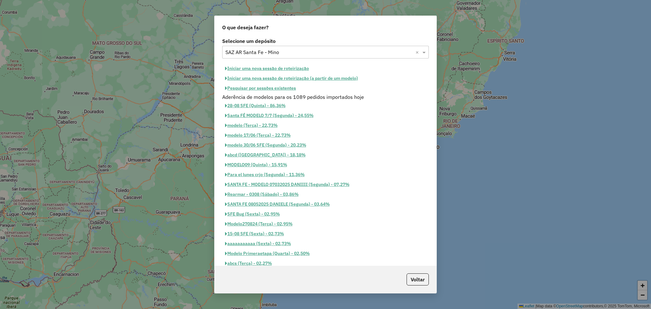
click at [275, 67] on button "Iniciar uma nova sessão de roteirização" at bounding box center [267, 69] width 90 height 10
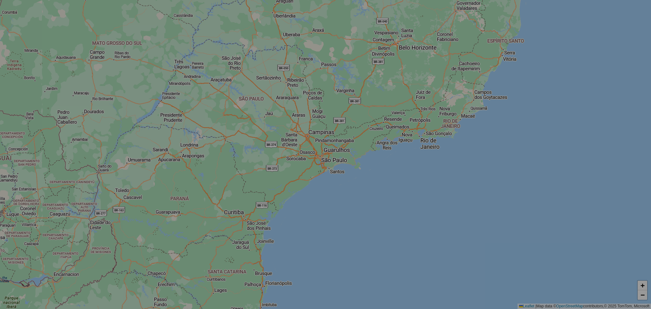
select select "*"
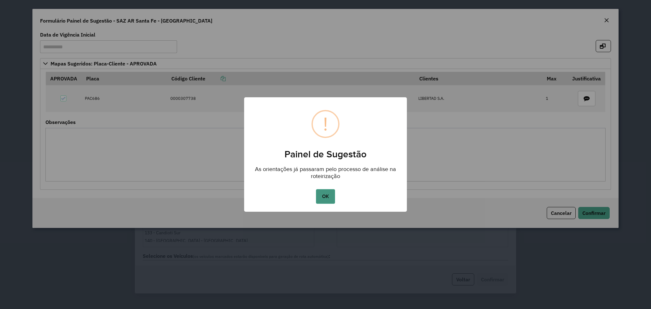
click at [324, 197] on button "OK" at bounding box center [325, 196] width 19 height 15
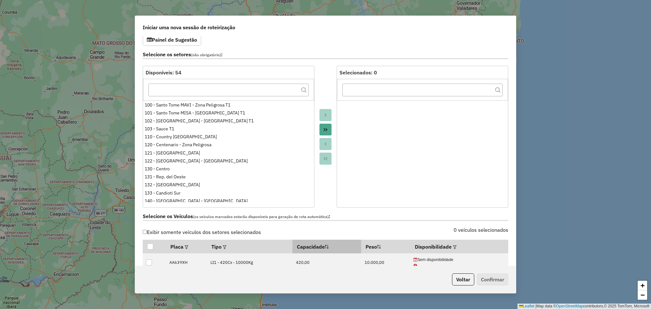
scroll to position [85, 0]
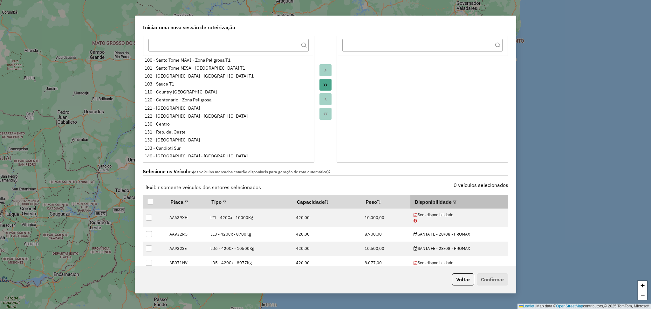
click at [453, 201] on em at bounding box center [454, 202] width 3 height 3
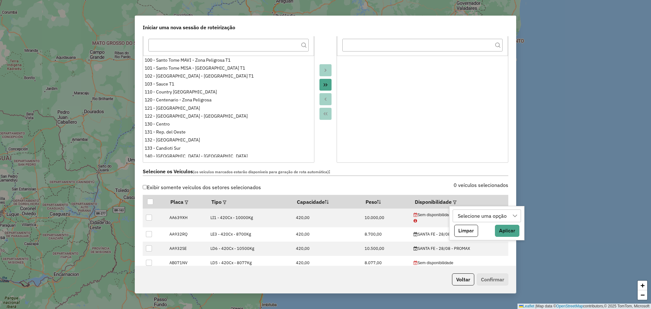
click at [467, 211] on div "Selecione uma opção" at bounding box center [481, 216] width 53 height 12
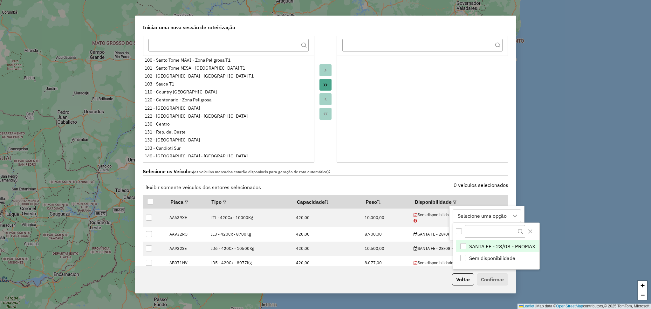
scroll to position [4, 30]
click at [480, 245] on span "SANTA FE - 28/08 - PROMAX" at bounding box center [502, 246] width 66 height 8
click at [532, 233] on icon "Close" at bounding box center [530, 231] width 5 height 5
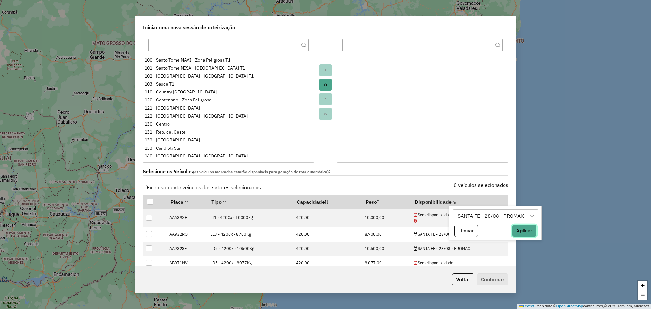
click at [528, 229] on button "Aplicar" at bounding box center [524, 231] width 24 height 12
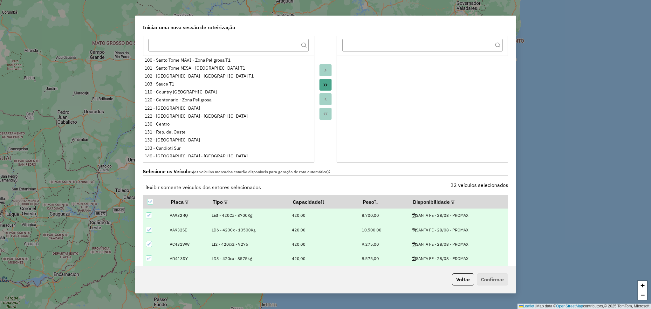
click at [407, 181] on div "Selecione os Veículos (os veículos marcados estarão disponíveis para geração de…" at bounding box center [325, 173] width 373 height 20
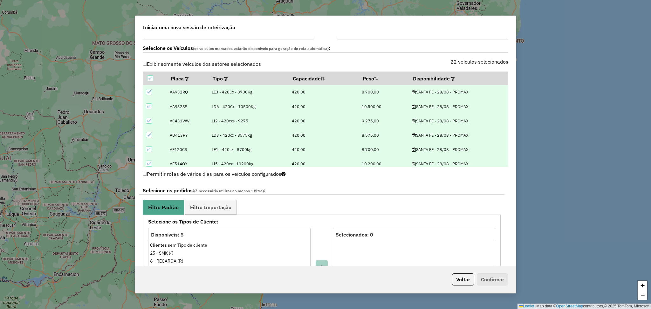
scroll to position [212, 0]
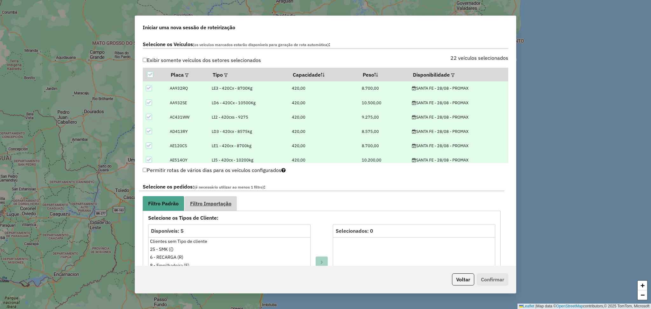
click at [210, 204] on span "Filtro Importação" at bounding box center [210, 203] width 41 height 5
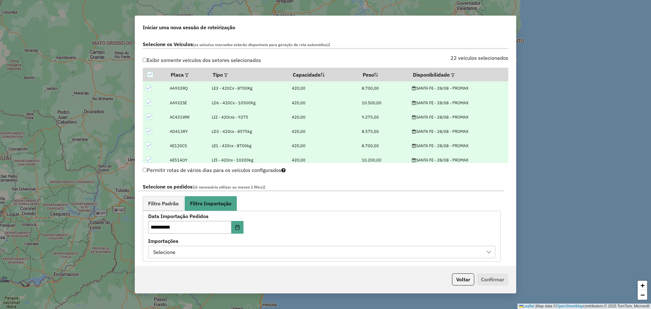
click at [251, 249] on div "Selecione" at bounding box center [317, 252] width 332 height 12
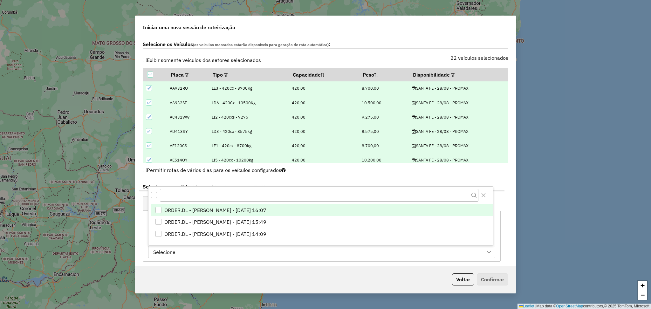
click at [327, 208] on li "ORDER.DL - LUANA SILVA BRANDAO LOPES - 27/08/2025 16:07" at bounding box center [322, 210] width 342 height 12
click at [485, 198] on icon "Close" at bounding box center [483, 195] width 5 height 5
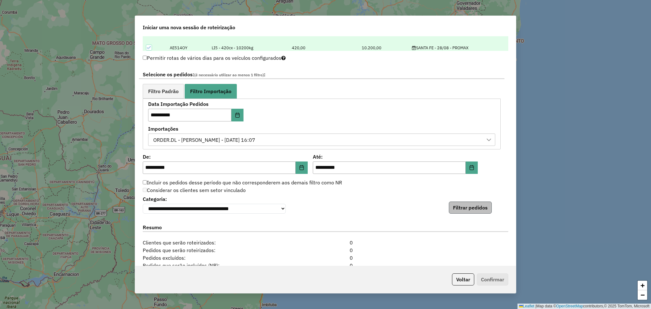
scroll to position [339, 0]
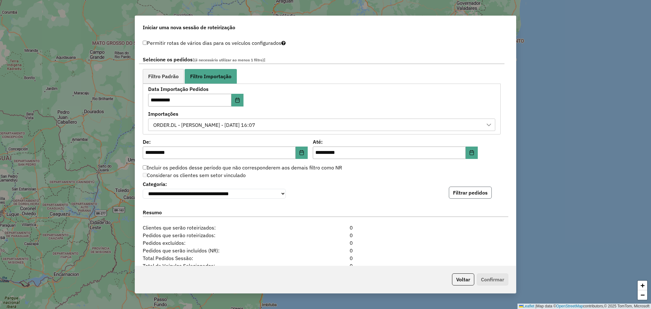
click at [476, 194] on button "Filtrar pedidos" at bounding box center [470, 193] width 43 height 12
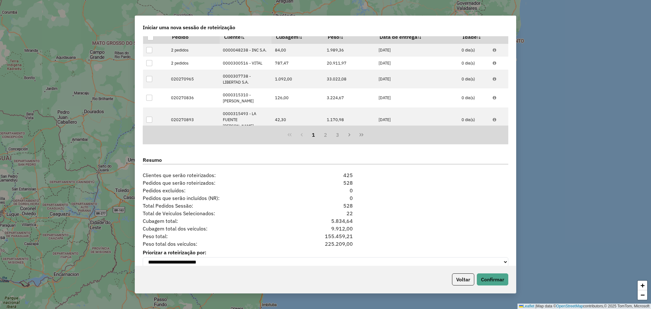
scroll to position [533, 0]
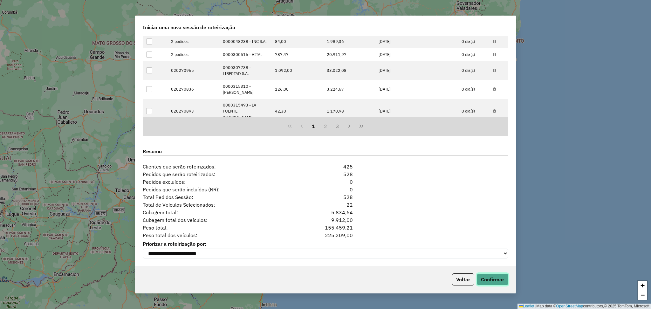
click at [486, 280] on button "Confirmar" at bounding box center [492, 279] width 31 height 12
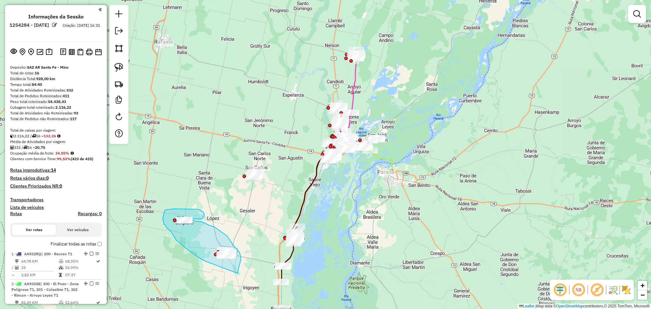
drag, startPoint x: 238, startPoint y: 273, endPoint x: 206, endPoint y: 261, distance: 34.3
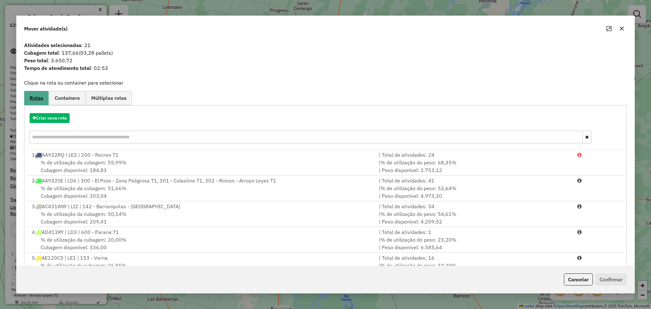
scroll to position [42, 0]
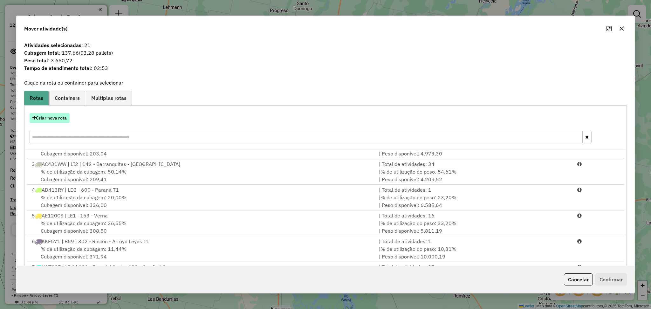
click at [59, 115] on button "Criar nova rota" at bounding box center [50, 118] width 40 height 10
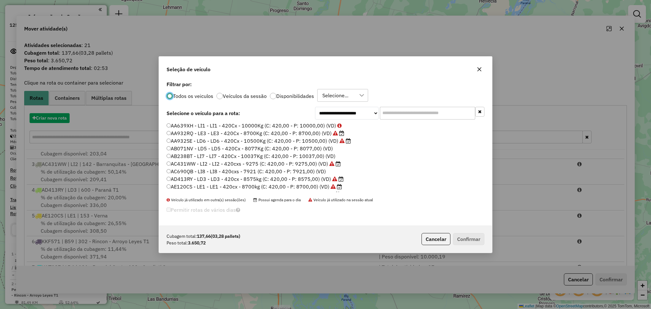
scroll to position [3, 2]
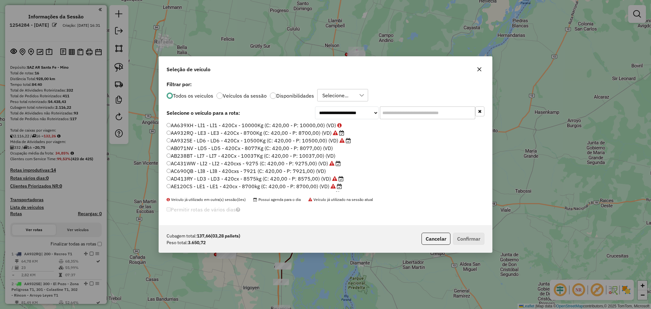
click at [318, 147] on label "AB071NV - LD5 - LD5 - 420Cx - 8077Kg (C: 420,00 - P: 8077,00) (VD)" at bounding box center [250, 148] width 166 height 8
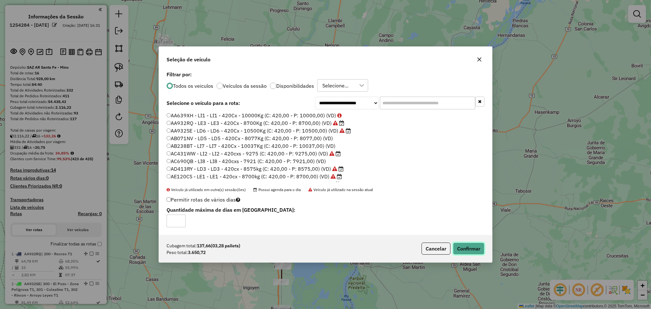
click at [466, 246] on button "Confirmar" at bounding box center [468, 248] width 31 height 12
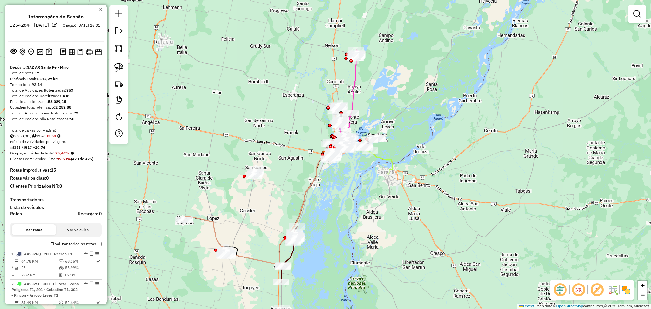
click at [213, 226] on icon at bounding box center [206, 236] width 45 height 40
select select "**********"
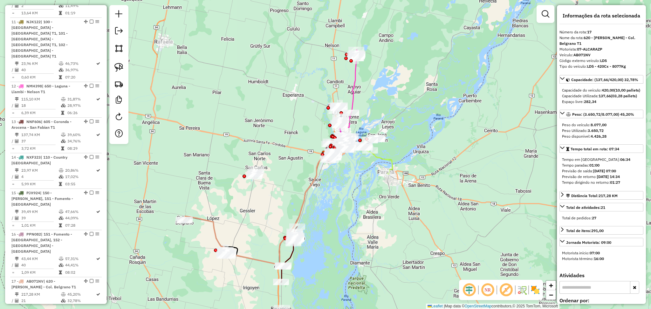
scroll to position [710, 0]
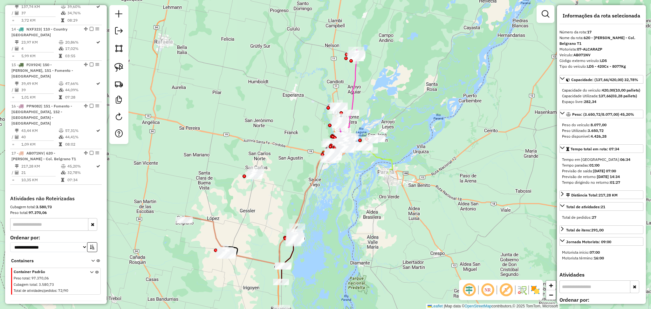
click at [293, 256] on icon at bounding box center [289, 255] width 16 height 56
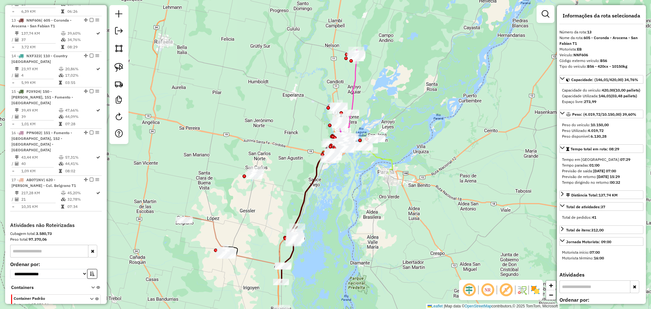
scroll to position [678, 0]
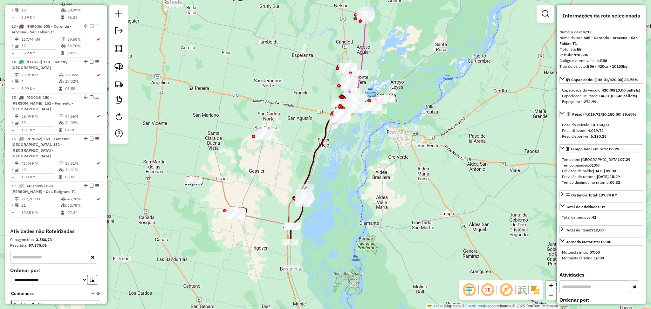
drag, startPoint x: 313, startPoint y: 276, endPoint x: 321, endPoint y: 236, distance: 40.9
click at [321, 236] on div "Janela de atendimento Grade de atendimento Capacidade Transportadoras Veículos …" at bounding box center [325, 154] width 651 height 309
click at [301, 213] on icon at bounding box center [298, 214] width 16 height 56
click at [300, 214] on icon at bounding box center [298, 214] width 16 height 56
click at [274, 181] on div "Janela de atendimento Grade de atendimento Capacidade Transportadoras Veículos …" at bounding box center [325, 154] width 651 height 309
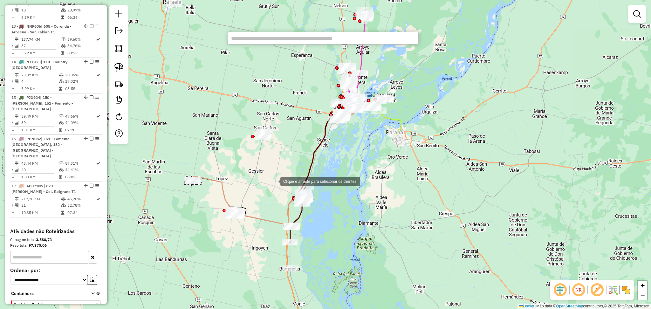
paste input "******"
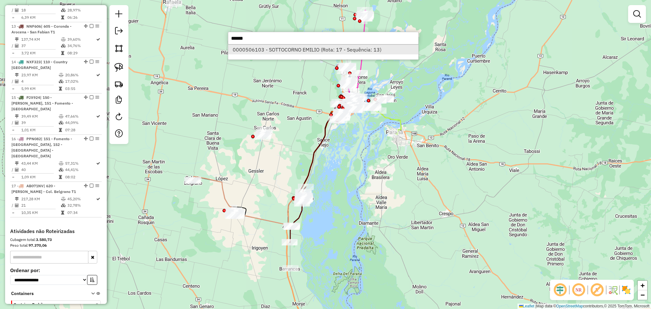
type input "******"
drag, startPoint x: 276, startPoint y: 49, endPoint x: 275, endPoint y: 57, distance: 8.3
click at [276, 48] on li "0000506103 - SOTTOCORNO EMILIO (Rota: 17 - Sequência: 13)" at bounding box center [323, 50] width 190 height 10
select select "**********"
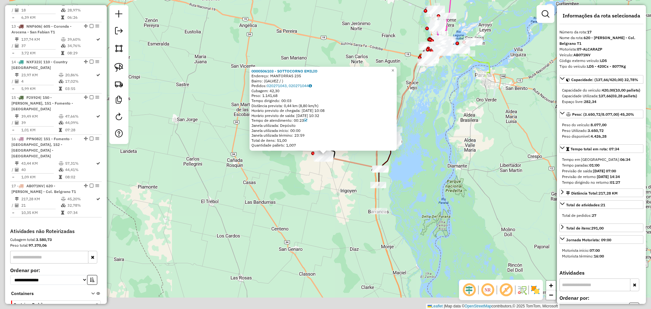
scroll to position [710, 0]
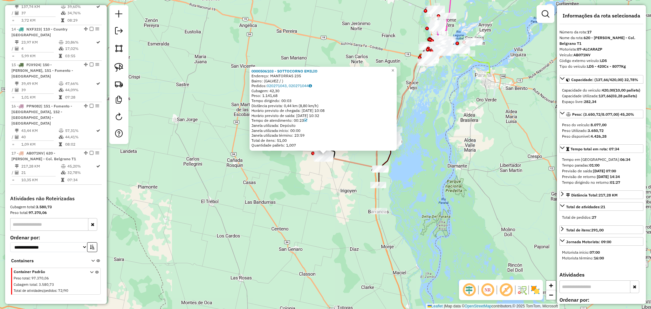
click at [288, 82] on div "Bairro: (GALVEZ / )" at bounding box center [322, 80] width 143 height 5
click at [290, 87] on link "020271043, 020271044" at bounding box center [289, 85] width 45 height 5
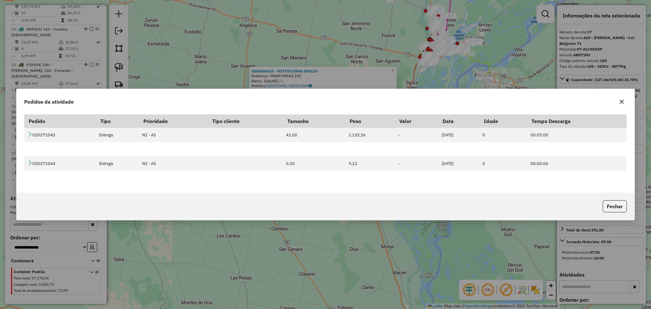
click at [621, 100] on icon "button" at bounding box center [621, 101] width 5 height 5
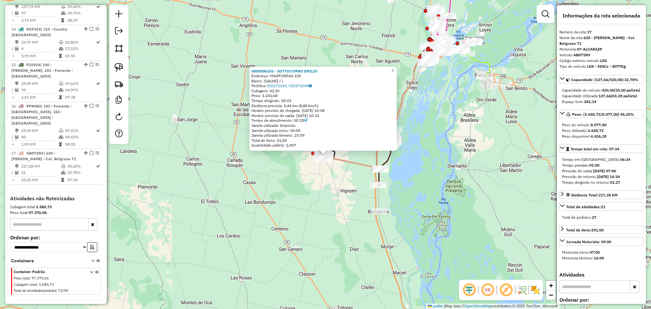
click at [350, 163] on icon at bounding box center [374, 112] width 98 height 112
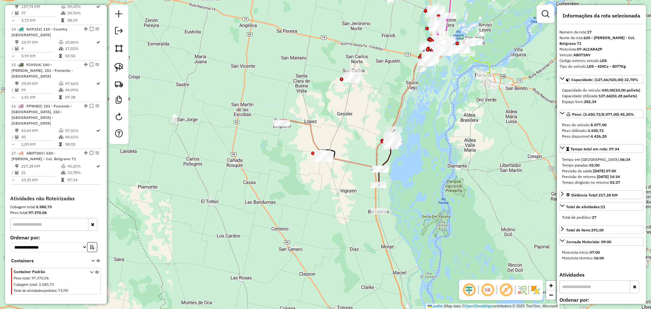
click at [388, 156] on icon at bounding box center [386, 158] width 16 height 56
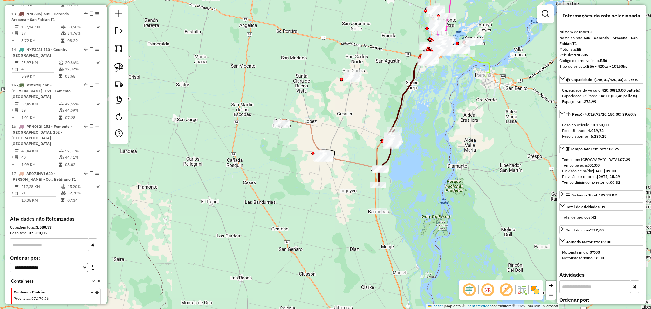
scroll to position [678, 0]
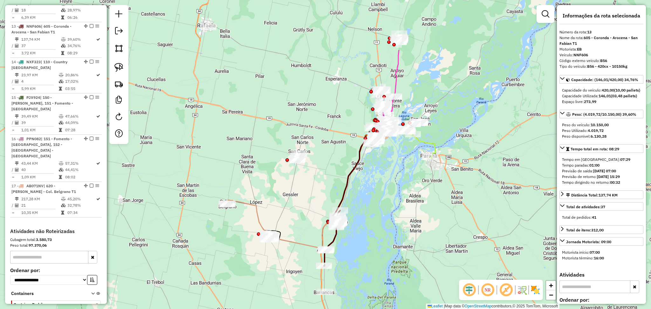
drag, startPoint x: 430, startPoint y: 108, endPoint x: 374, endPoint y: 241, distance: 144.1
click at [374, 241] on div "Janela de atendimento Grade de atendimento Capacidade Transportadoras Veículos …" at bounding box center [325, 154] width 651 height 309
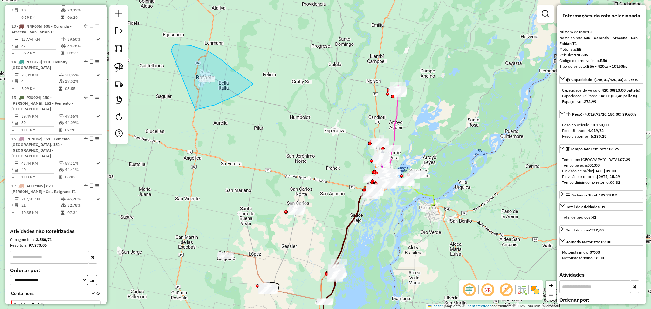
drag, startPoint x: 196, startPoint y: 111, endPoint x: 171, endPoint y: 51, distance: 65.3
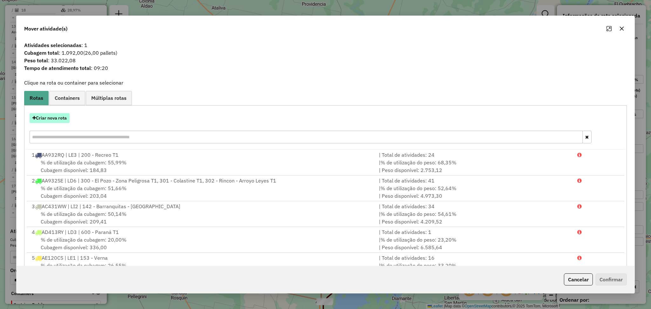
click at [58, 116] on button "Criar nova rota" at bounding box center [50, 118] width 40 height 10
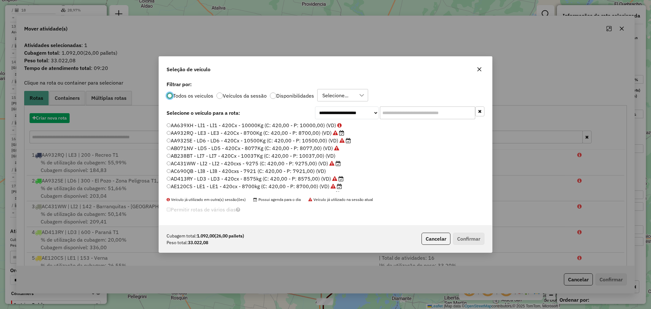
scroll to position [3, 2]
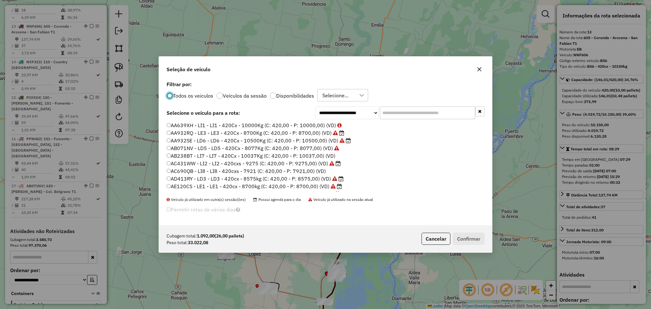
click at [426, 108] on input "text" at bounding box center [427, 112] width 95 height 13
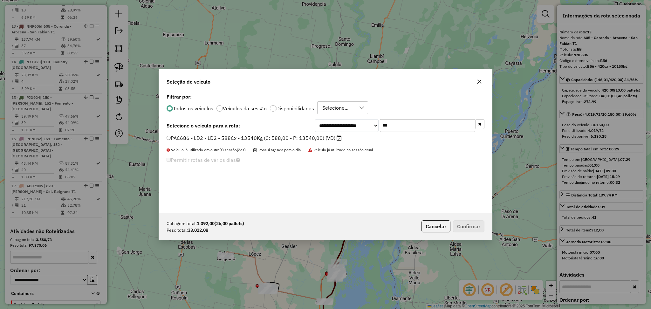
type input "***"
click at [316, 139] on label "PAC686 - LD2 - LD2 - 588Cx - 13540Kg (C: 588,00 - P: 13540,00) (VD)" at bounding box center [254, 138] width 175 height 8
click at [473, 226] on button "Confirmar" at bounding box center [468, 226] width 31 height 12
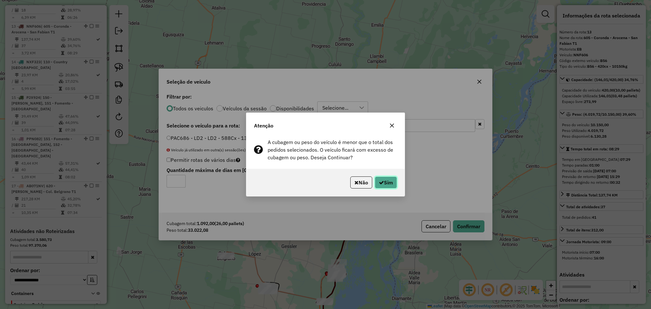
click at [387, 178] on button "Sim" at bounding box center [386, 182] width 22 height 12
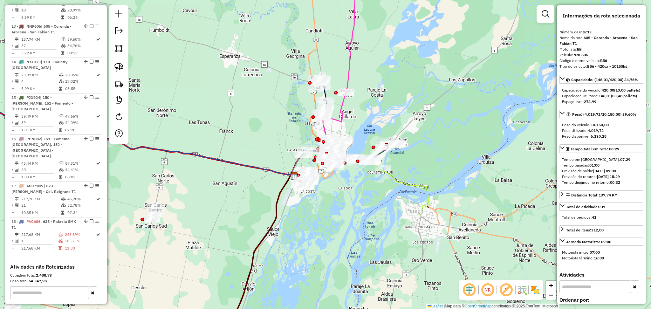
click at [427, 204] on icon at bounding box center [360, 183] width 137 height 65
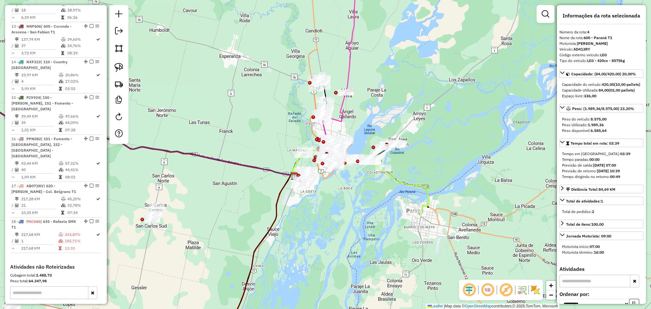
scroll to position [351, 0]
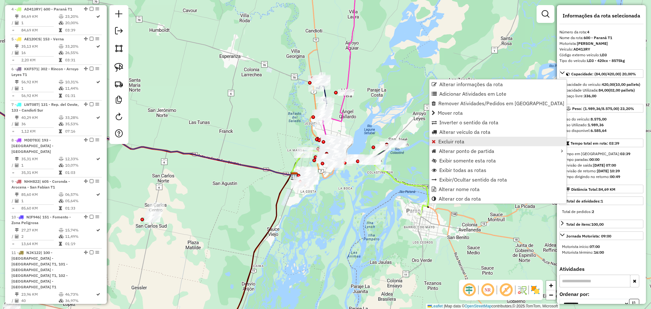
click at [457, 141] on span "Excluir rota" at bounding box center [451, 141] width 26 height 5
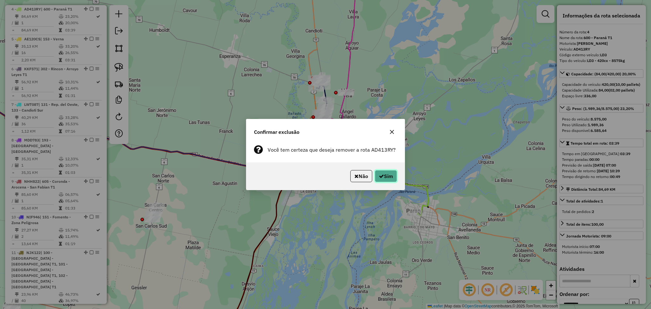
click at [385, 174] on button "Sim" at bounding box center [386, 176] width 22 height 12
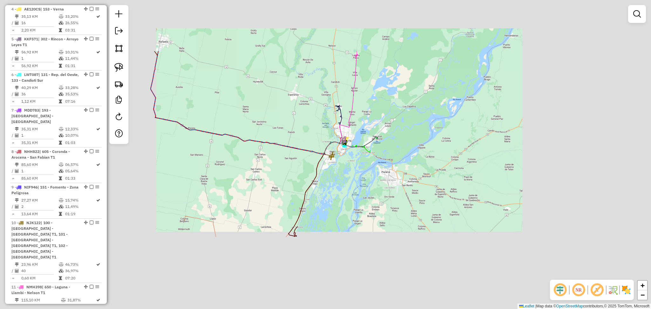
scroll to position [321, 0]
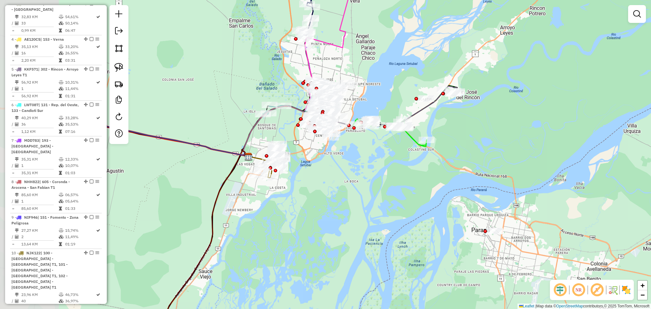
drag, startPoint x: 310, startPoint y: 149, endPoint x: 484, endPoint y: 210, distance: 184.1
click at [484, 210] on div "Janela de atendimento Grade de atendimento Capacidade Transportadoras Veículos …" at bounding box center [325, 154] width 651 height 309
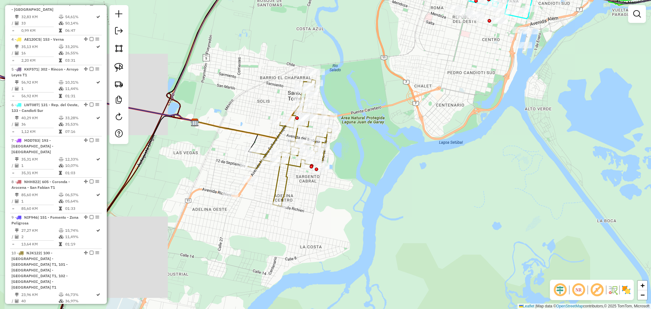
click at [284, 185] on icon at bounding box center [290, 143] width 84 height 126
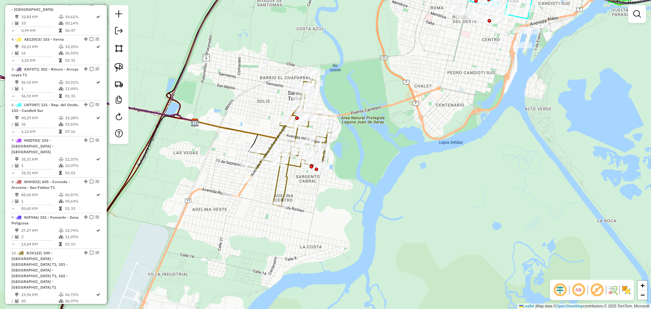
select select "**********"
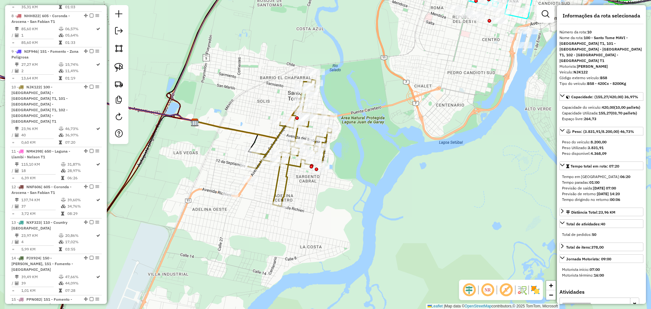
scroll to position [559, 0]
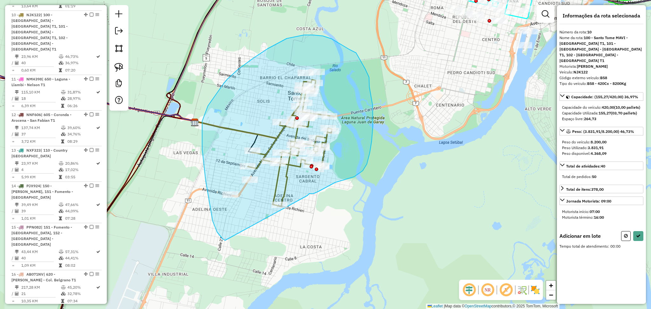
drag, startPoint x: 313, startPoint y: 194, endPoint x: 229, endPoint y: 244, distance: 97.8
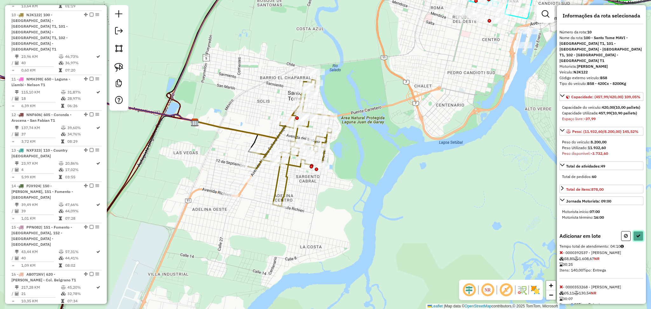
click at [639, 241] on button at bounding box center [638, 236] width 10 height 10
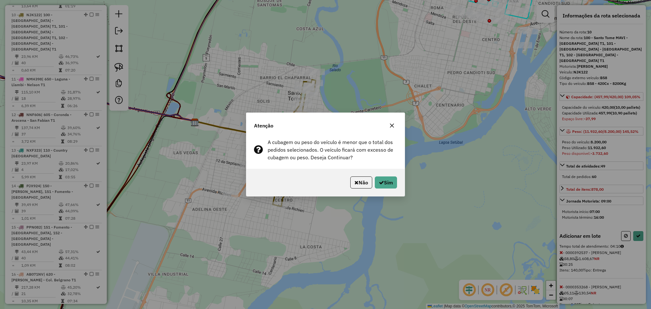
click at [402, 182] on div "Não Sim" at bounding box center [325, 182] width 158 height 27
click at [383, 183] on button "Sim" at bounding box center [386, 182] width 22 height 12
select select "**********"
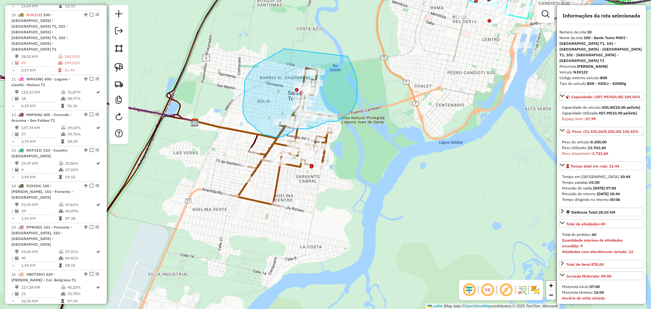
drag, startPoint x: 283, startPoint y: 49, endPoint x: 346, endPoint y: 56, distance: 63.4
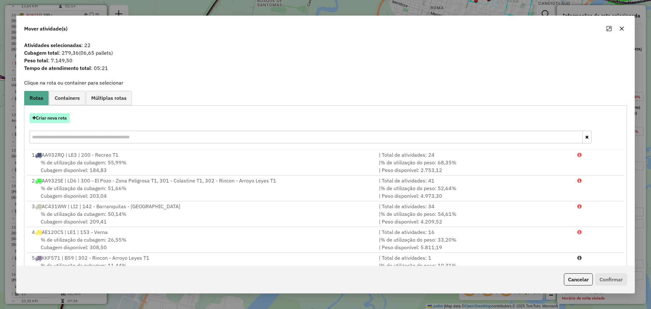
click at [59, 118] on button "Criar nova rota" at bounding box center [50, 118] width 40 height 10
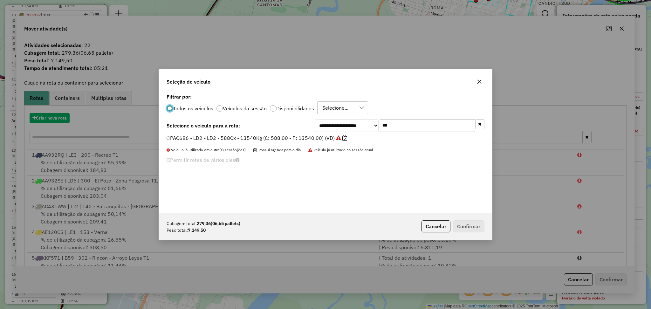
scroll to position [3, 2]
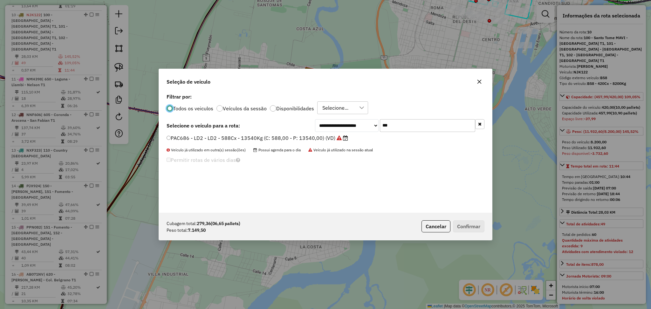
click at [285, 107] on label "Disponibilidades" at bounding box center [295, 108] width 38 height 5
drag, startPoint x: 391, startPoint y: 125, endPoint x: 364, endPoint y: 125, distance: 26.7
click at [364, 125] on div "**********" at bounding box center [399, 125] width 169 height 13
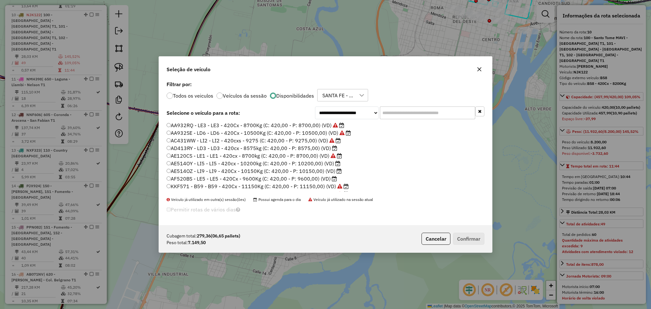
click at [283, 148] on label "AD413RY - LD3 - LD3 - 420cx - 8575kg (C: 420,00 - P: 8575,00) (VD)" at bounding box center [252, 148] width 171 height 8
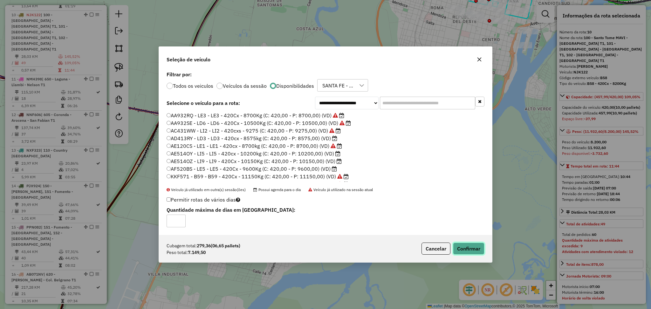
click at [474, 244] on button "Confirmar" at bounding box center [468, 248] width 31 height 12
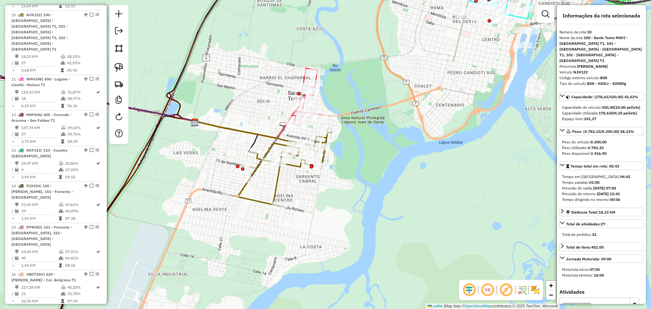
click at [277, 182] on icon at bounding box center [280, 167] width 101 height 78
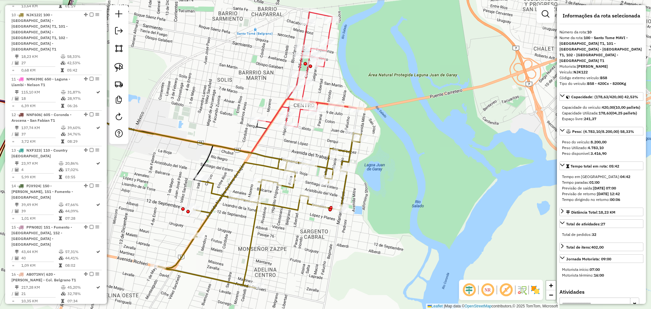
click at [299, 114] on icon at bounding box center [307, 69] width 98 height 115
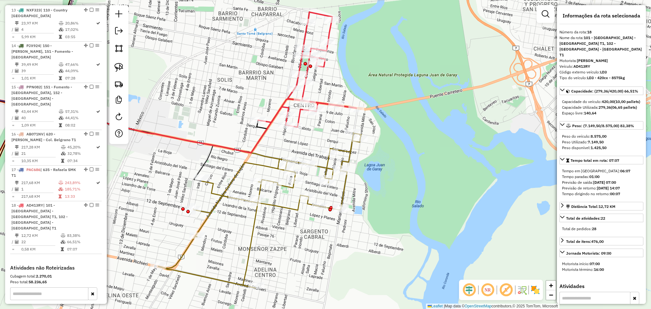
scroll to position [763, 0]
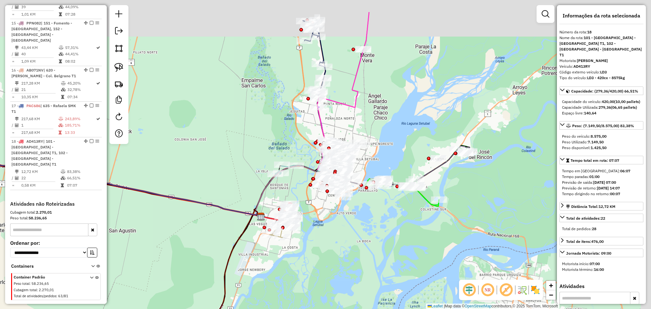
drag, startPoint x: 422, startPoint y: 174, endPoint x: 331, endPoint y: 228, distance: 106.3
click at [331, 228] on div "Janela de atendimento Grade de atendimento Capacidade Transportadoras Veículos …" at bounding box center [325, 154] width 651 height 309
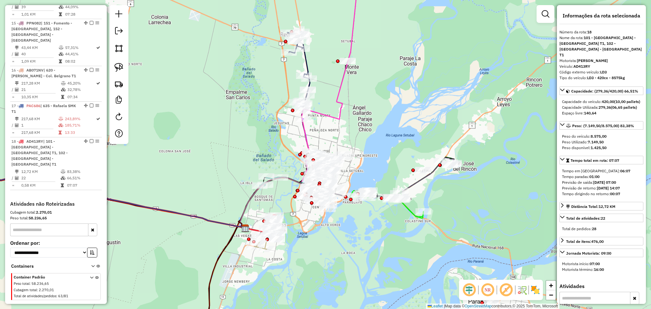
click at [410, 209] on icon at bounding box center [401, 187] width 105 height 61
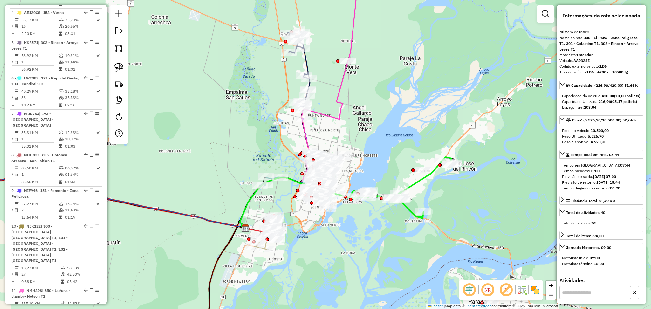
scroll to position [274, 0]
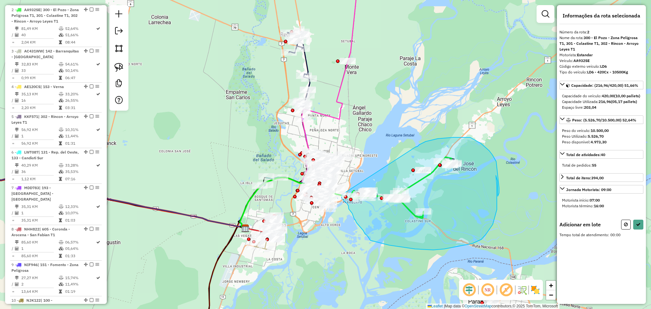
click at [342, 194] on div "Janela de atendimento Grade de atendimento Capacidade Transportadoras Veículos …" at bounding box center [325, 154] width 651 height 309
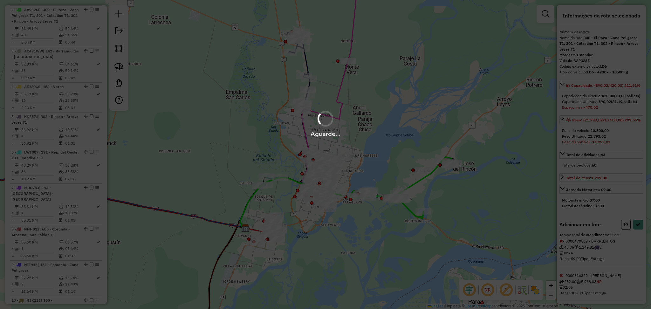
click at [625, 250] on div "Aguarde..." at bounding box center [325, 154] width 651 height 309
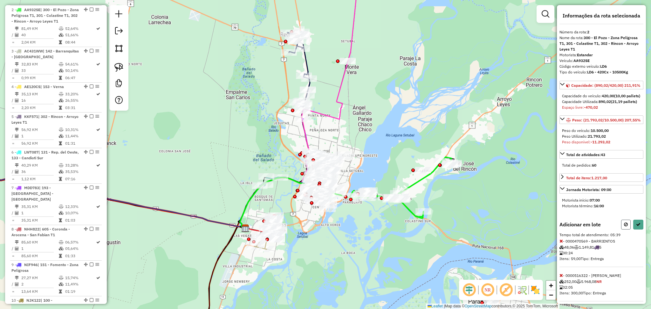
click at [622, 229] on button at bounding box center [626, 225] width 10 height 10
select select "**********"
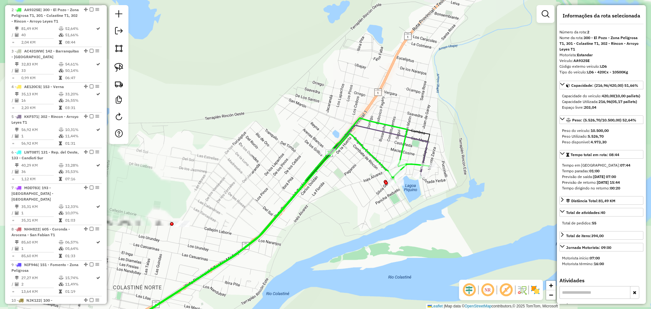
click at [426, 149] on icon at bounding box center [265, 232] width 326 height 215
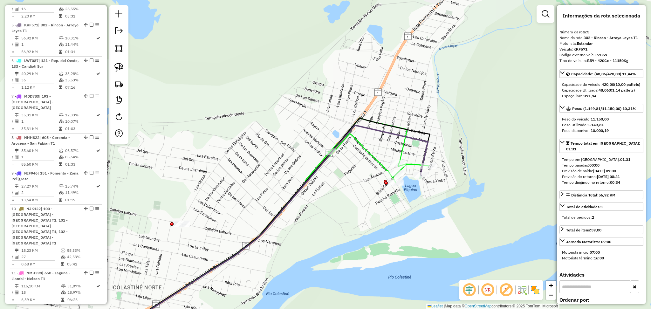
scroll to position [381, 0]
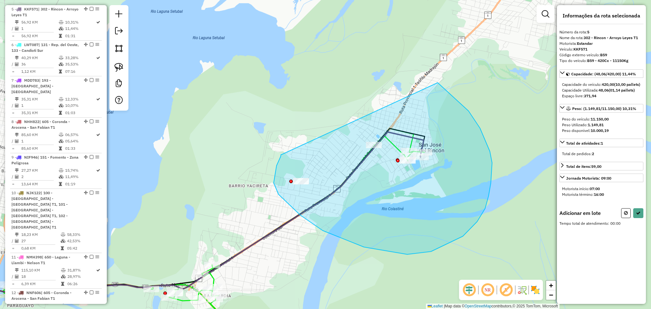
drag, startPoint x: 281, startPoint y: 154, endPoint x: 426, endPoint y: 74, distance: 165.4
click at [426, 74] on div "Janela de atendimento Grade de atendimento Capacidade Transportadoras Veículos …" at bounding box center [325, 154] width 651 height 309
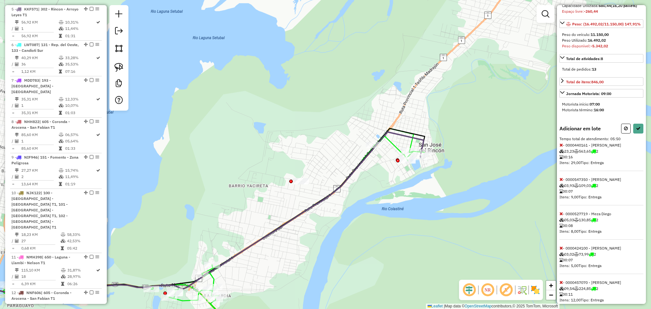
click at [624, 131] on icon at bounding box center [626, 128] width 4 height 4
select select "**********"
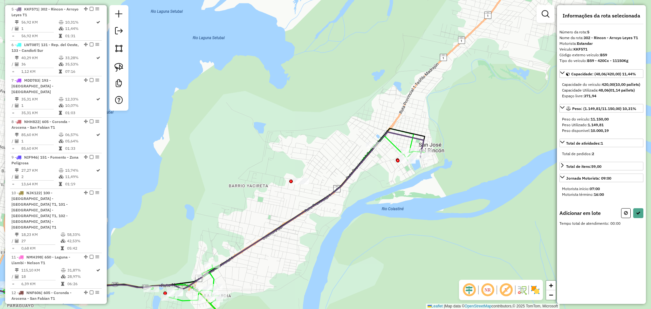
scroll to position [0, 0]
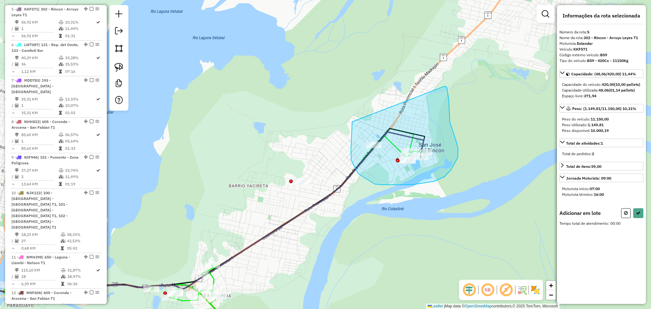
drag, startPoint x: 352, startPoint y: 123, endPoint x: 445, endPoint y: 86, distance: 99.4
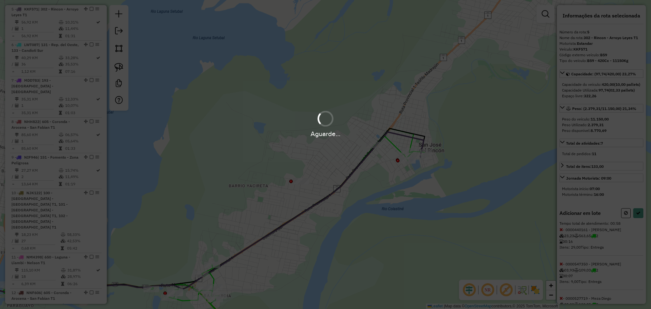
click at [445, 86] on hb-app "Aguarde... Pop-up bloqueado! Seu navegador bloqueou automáticamente a abertura …" at bounding box center [325, 154] width 651 height 309
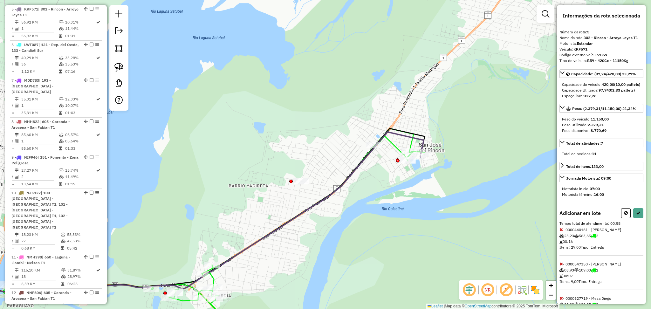
drag, startPoint x: 255, startPoint y: 260, endPoint x: 299, endPoint y: 230, distance: 53.6
click at [299, 230] on hb-app "Aguarde... Pop-up bloqueado! Seu navegador bloqueou automáticamente a abertura …" at bounding box center [325, 154] width 651 height 309
click at [599, 93] on div "Capacidade Utilizada: 97,74 (02,33 pallets)" at bounding box center [601, 90] width 79 height 6
click at [600, 93] on div "Capacidade Utilizada: 97,74 (02,33 pallets)" at bounding box center [601, 90] width 79 height 6
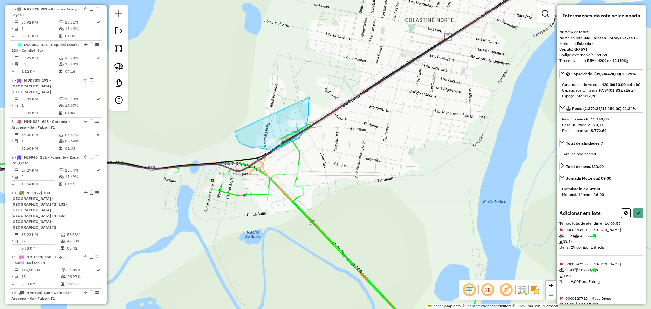
drag, startPoint x: 235, startPoint y: 133, endPoint x: 310, endPoint y: 97, distance: 82.3
click at [310, 97] on div "Janela de atendimento Grade de atendimento Capacidade Transportadoras Veículos …" at bounding box center [325, 154] width 651 height 309
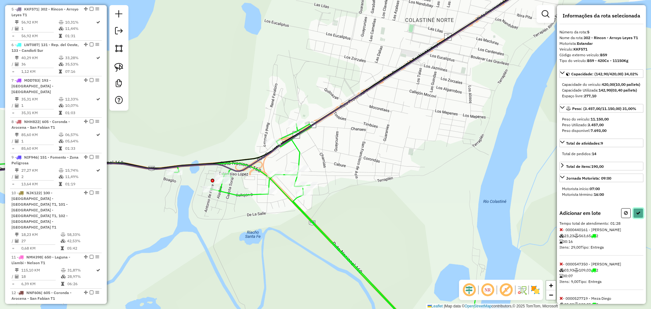
click at [639, 218] on button at bounding box center [638, 213] width 10 height 10
select select "**********"
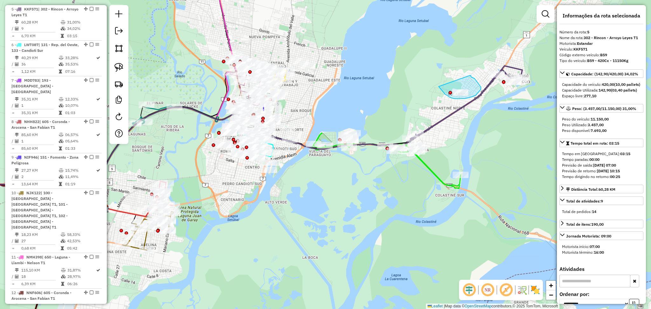
drag, startPoint x: 439, startPoint y: 86, endPoint x: 470, endPoint y: 75, distance: 33.4
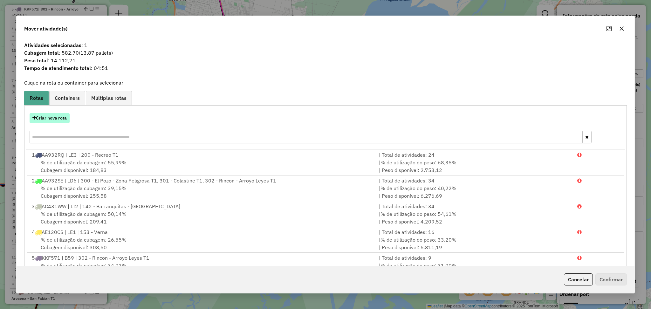
click at [67, 123] on button "Criar nova rota" at bounding box center [50, 118] width 40 height 10
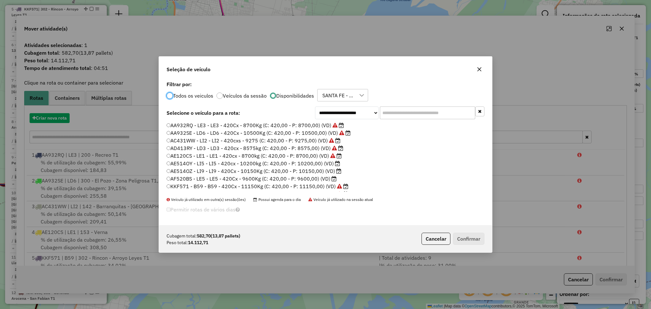
scroll to position [3, 2]
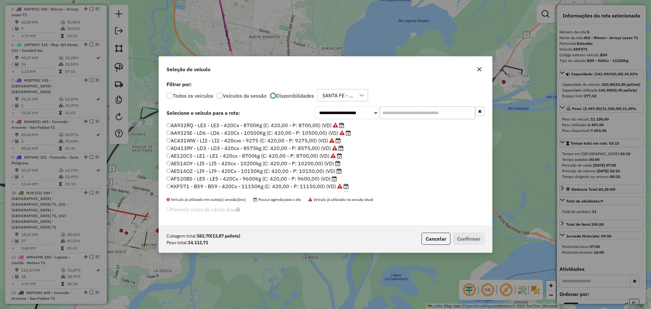
click at [441, 117] on input "text" at bounding box center [427, 112] width 95 height 13
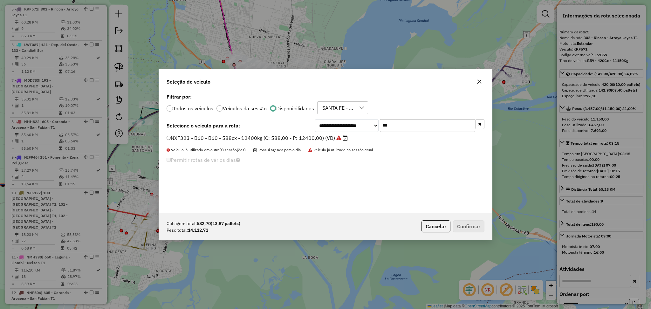
type input "***"
click at [310, 139] on label "NXF323 - B60 - B60 - 588cx - 12400kg (C: 588,00 - P: 12400,00) (VD)" at bounding box center [257, 138] width 181 height 8
click at [475, 229] on button "Confirmar" at bounding box center [468, 226] width 31 height 12
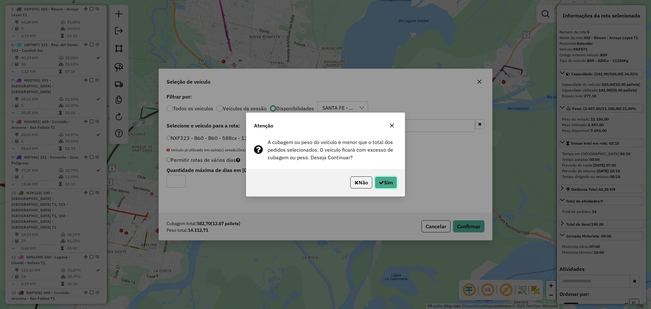
click at [384, 185] on button "Sim" at bounding box center [386, 182] width 22 height 12
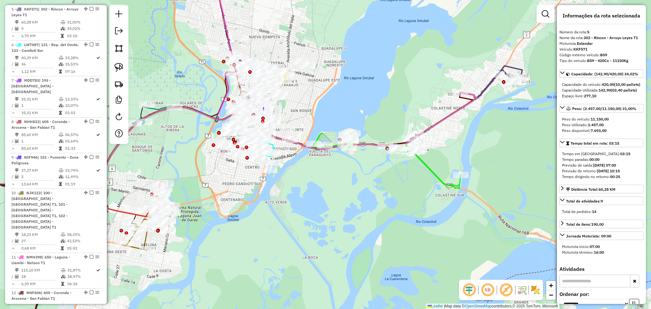
click at [471, 94] on icon at bounding box center [285, 150] width 384 height 116
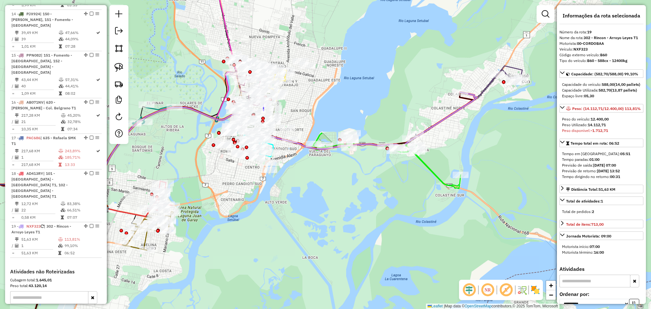
scroll to position [799, 0]
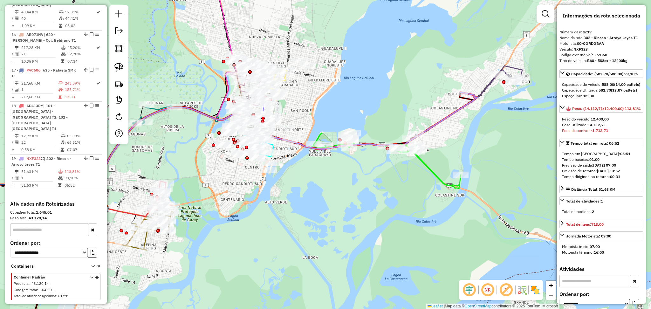
click at [487, 87] on icon at bounding box center [466, 103] width 112 height 74
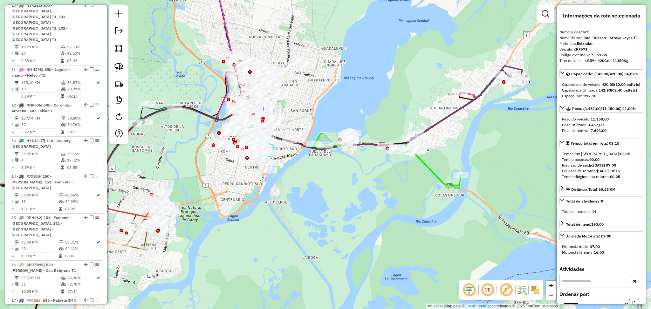
scroll to position [381, 0]
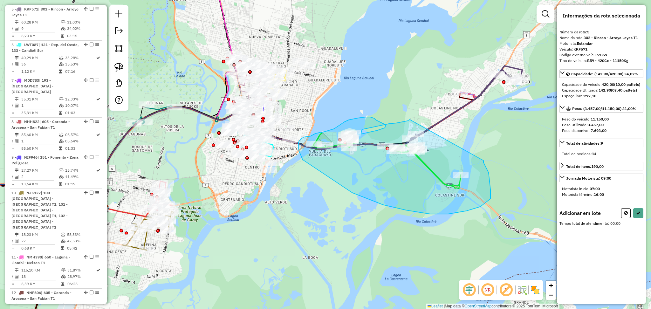
drag, startPoint x: 410, startPoint y: 119, endPoint x: 483, endPoint y: 160, distance: 84.4
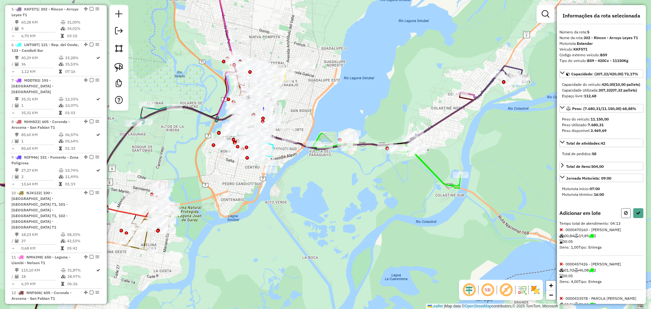
click at [624, 218] on button at bounding box center [626, 213] width 10 height 10
select select "**********"
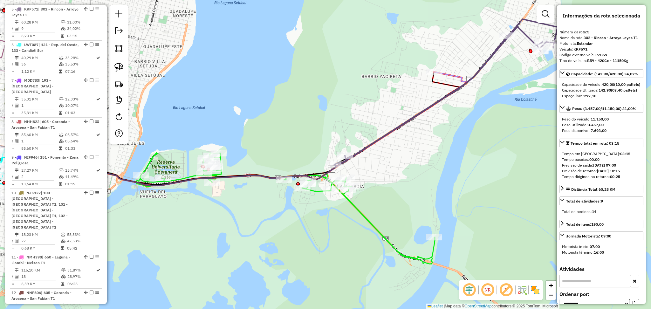
click at [458, 77] on icon at bounding box center [201, 129] width 533 height 114
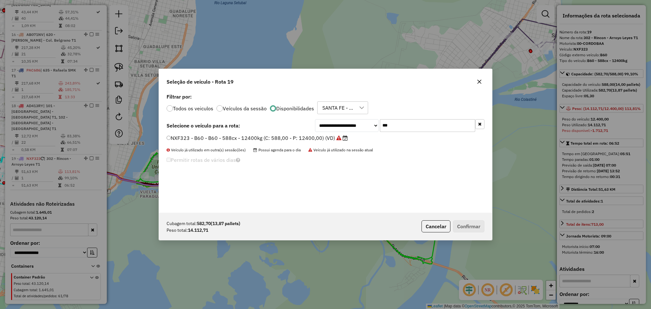
scroll to position [3, 2]
drag, startPoint x: 404, startPoint y: 125, endPoint x: 373, endPoint y: 128, distance: 30.3
click at [374, 127] on div "**********" at bounding box center [399, 125] width 169 height 13
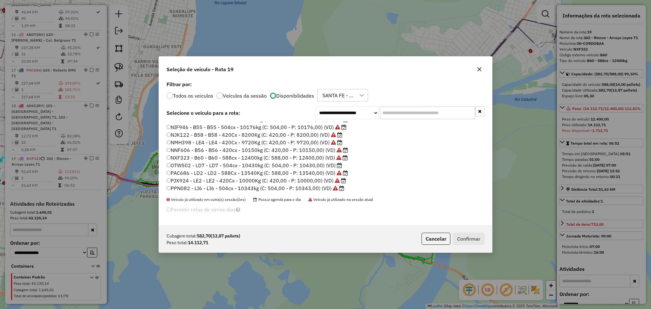
scroll to position [98, 0]
click at [442, 240] on button "Cancelar" at bounding box center [435, 239] width 29 height 12
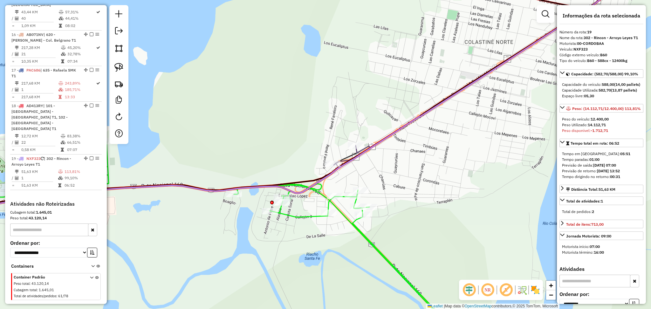
click at [348, 154] on icon at bounding box center [146, 175] width 422 height 58
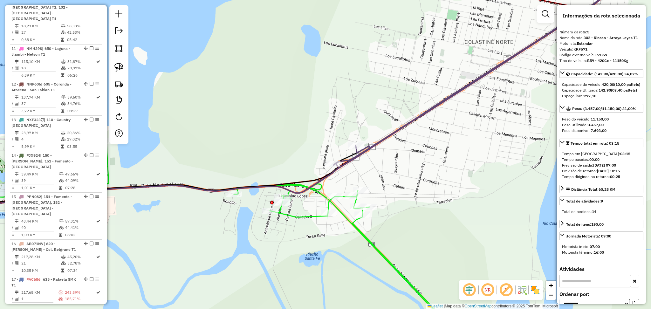
scroll to position [381, 0]
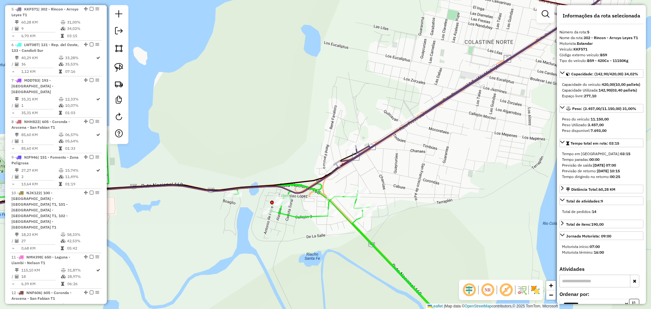
click at [370, 236] on icon at bounding box center [236, 240] width 597 height 200
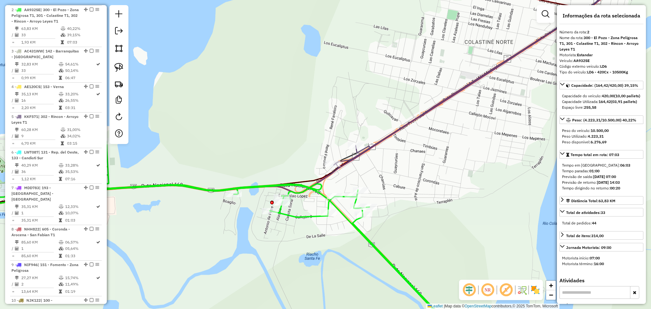
scroll to position [274, 0]
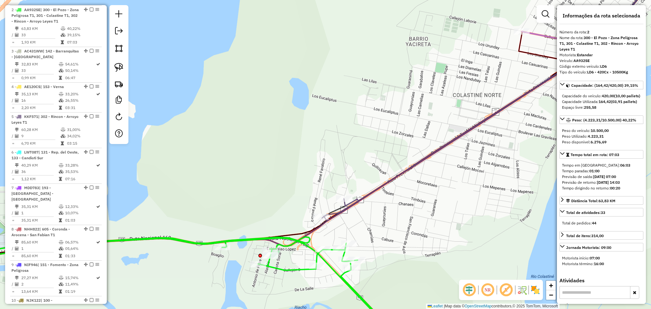
click at [343, 210] on icon at bounding box center [493, 95] width 342 height 252
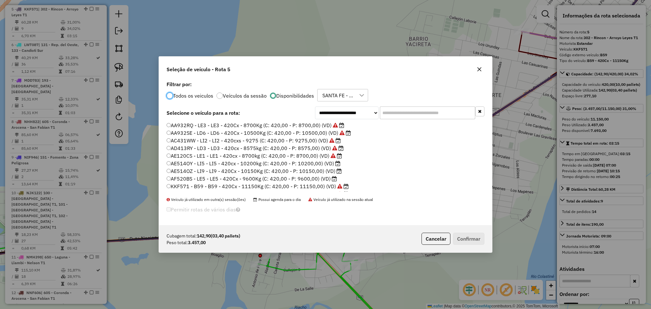
scroll to position [3, 2]
click at [394, 110] on input "text" at bounding box center [427, 112] width 95 height 13
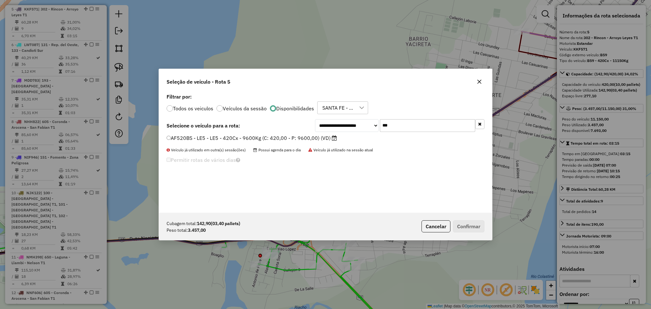
type input "***"
click at [290, 136] on label "AF520BS - LE5 - LE5 - 420Cx - 9600Kg (C: 420,00 - P: 9600,00) (VD)" at bounding box center [252, 138] width 170 height 8
click at [468, 228] on button "Confirmar" at bounding box center [468, 226] width 31 height 12
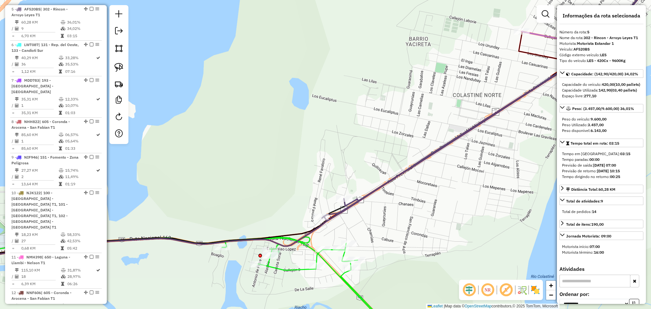
click at [353, 208] on icon at bounding box center [493, 95] width 342 height 252
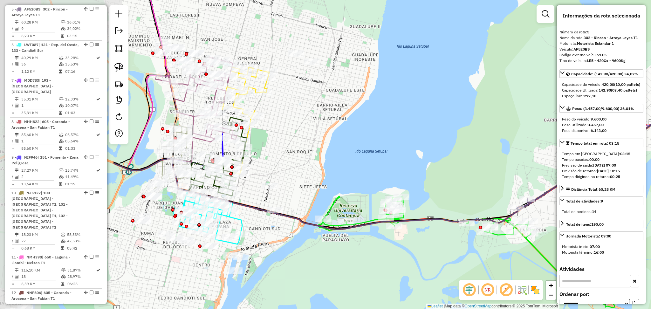
drag, startPoint x: 288, startPoint y: 177, endPoint x: 490, endPoint y: 160, distance: 202.9
click at [489, 161] on div "Janela de atendimento Grade de atendimento Capacidade Transportadoras Veículos …" at bounding box center [325, 154] width 651 height 309
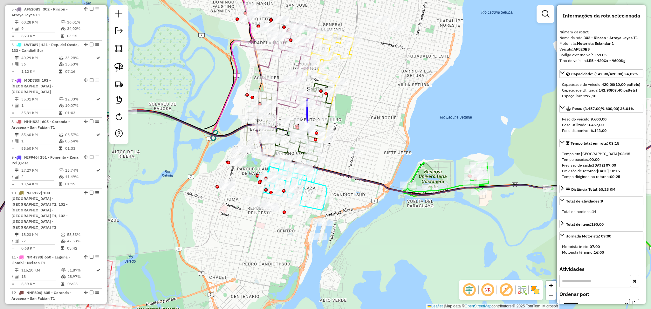
drag, startPoint x: 336, startPoint y: 256, endPoint x: 425, endPoint y: 228, distance: 93.3
click at [425, 228] on div "Janela de atendimento Grade de atendimento Capacidade Transportadoras Veículos …" at bounding box center [325, 154] width 651 height 309
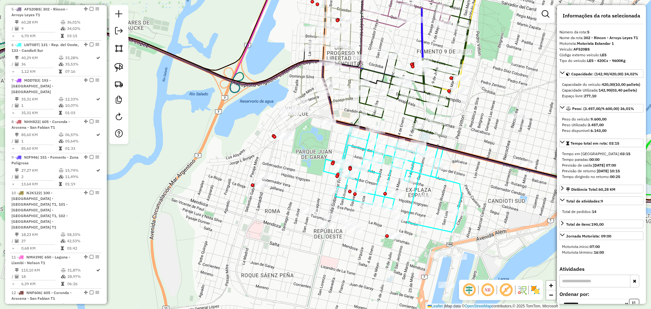
click at [316, 98] on icon at bounding box center [323, 57] width 75 height 128
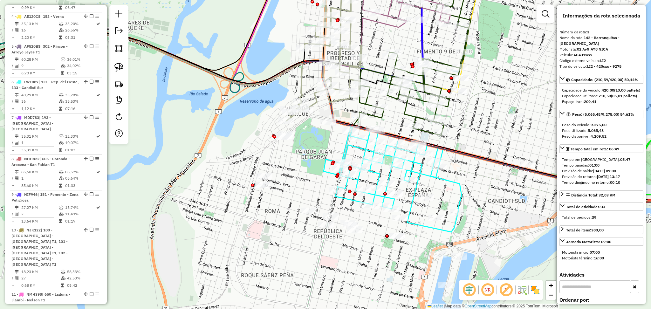
scroll to position [316, 0]
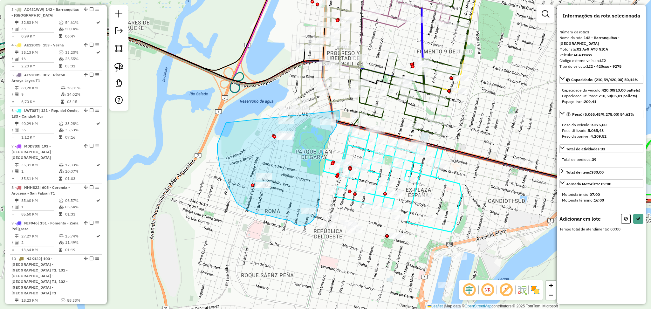
drag, startPoint x: 339, startPoint y: 111, endPoint x: 275, endPoint y: 90, distance: 67.2
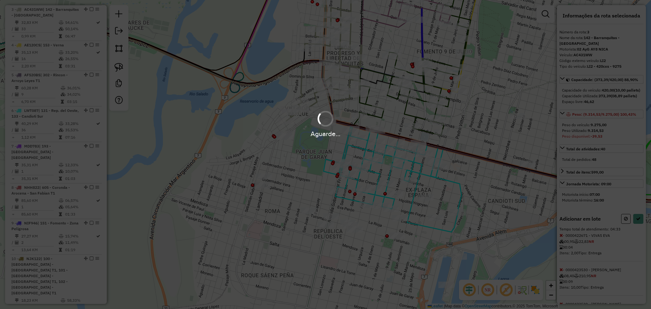
click at [280, 87] on div "Aguarde..." at bounding box center [325, 154] width 651 height 309
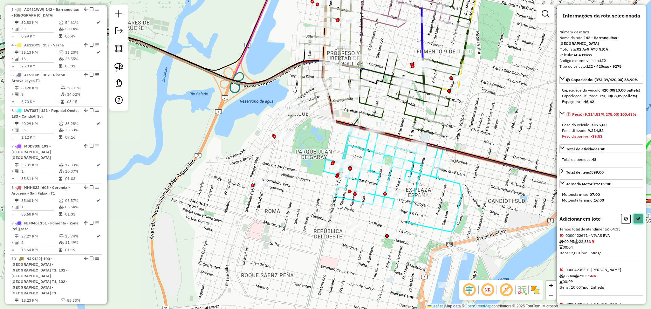
click at [637, 221] on icon at bounding box center [638, 218] width 4 height 4
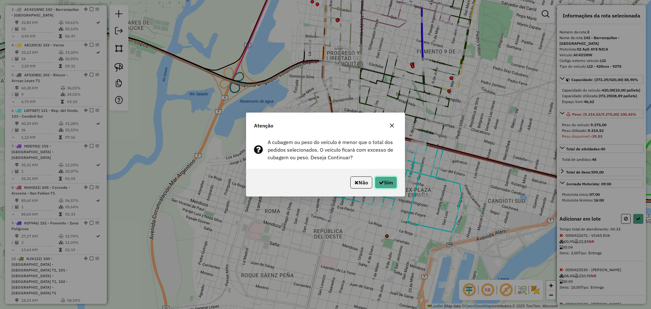
click at [380, 183] on icon "button" at bounding box center [381, 182] width 5 height 5
select select "**********"
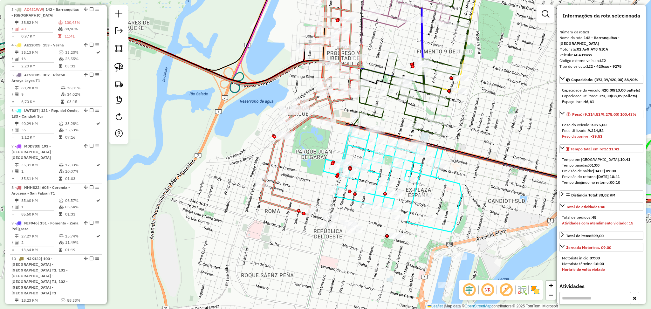
click at [451, 185] on icon at bounding box center [393, 178] width 138 height 107
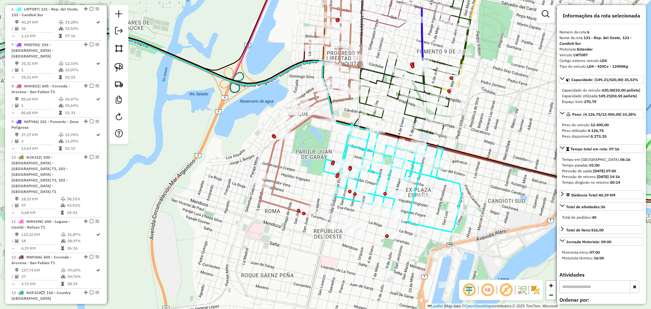
scroll to position [417, 0]
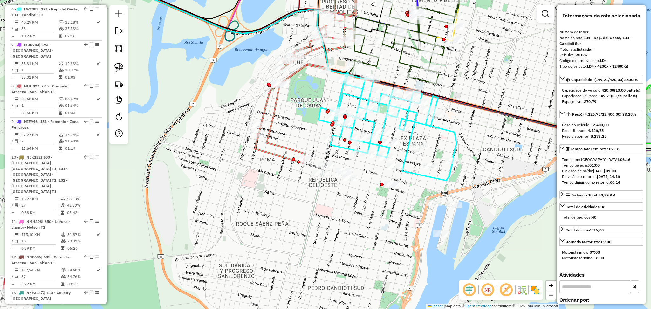
drag, startPoint x: 478, startPoint y: 203, endPoint x: 472, endPoint y: 149, distance: 54.4
click at [472, 149] on div "Janela de atendimento Grade de atendimento Capacidade Transportadoras Veículos …" at bounding box center [325, 154] width 651 height 309
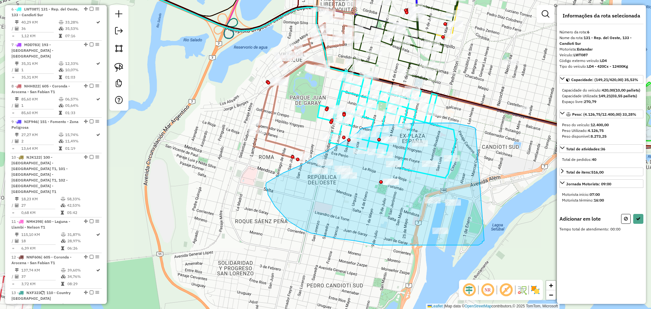
drag, startPoint x: 475, startPoint y: 130, endPoint x: 484, endPoint y: 240, distance: 110.3
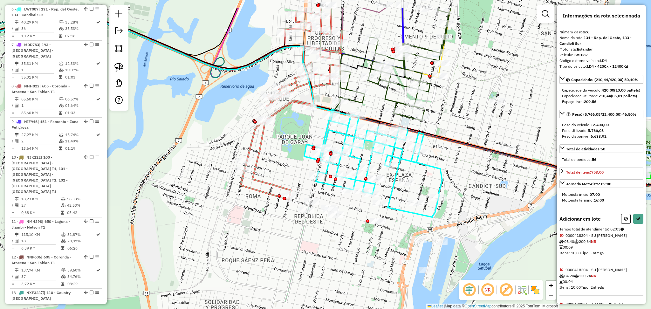
drag, startPoint x: 497, startPoint y: 124, endPoint x: 484, endPoint y: 163, distance: 41.3
click at [484, 163] on div "Janela de atendimento Grade de atendimento Capacidade Transportadoras Veículos …" at bounding box center [325, 154] width 651 height 309
click at [637, 221] on icon at bounding box center [638, 218] width 4 height 4
select select "**********"
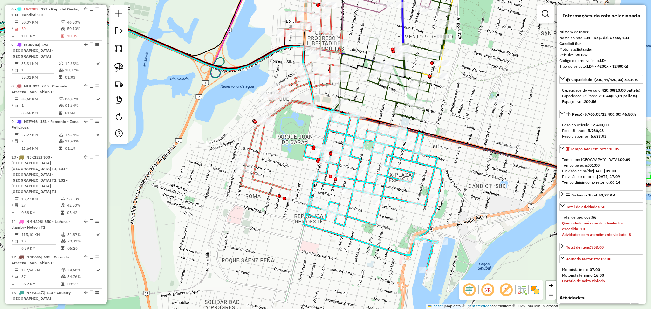
click at [534, 291] on img at bounding box center [535, 290] width 10 height 10
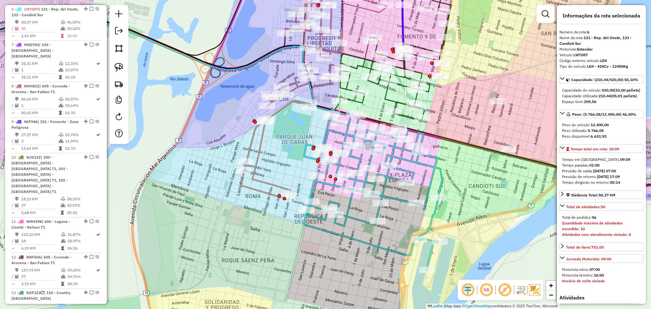
click at [399, 100] on icon at bounding box center [396, 44] width 113 height 151
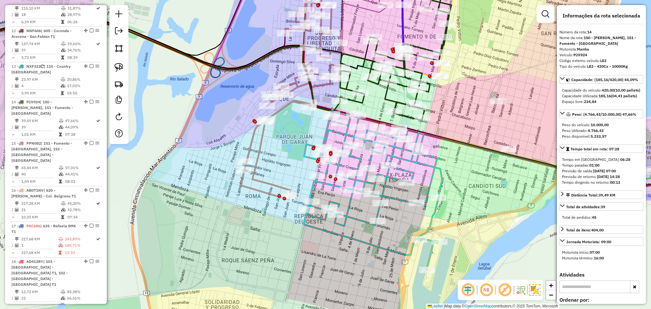
scroll to position [719, 0]
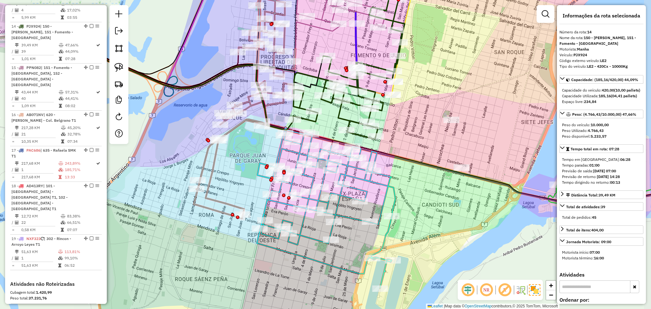
drag, startPoint x: 467, startPoint y: 119, endPoint x: 423, endPoint y: 134, distance: 46.3
click at [423, 134] on div "Janela de atendimento Grade de atendimento Capacidade Transportadoras Veículos …" at bounding box center [325, 154] width 651 height 309
click at [382, 111] on icon at bounding box center [349, 60] width 113 height 157
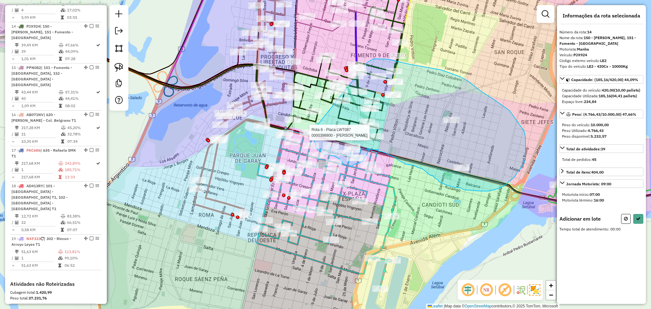
click at [354, 108] on div "Rota 6 - Placa LWT087 0000406812 - HARMENT JAVIER Rota 6 - Placa LWT087 0000398…" at bounding box center [354, 108] width 0 height 0
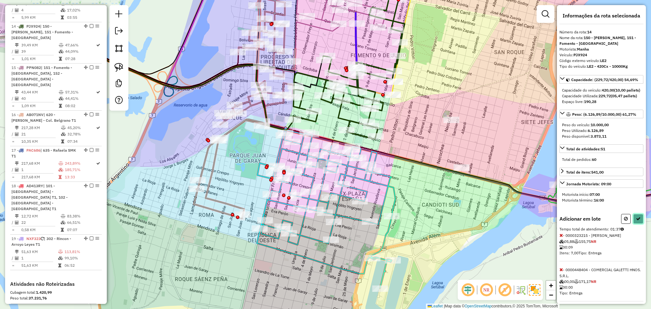
click at [636, 221] on icon at bounding box center [638, 218] width 4 height 4
select select "**********"
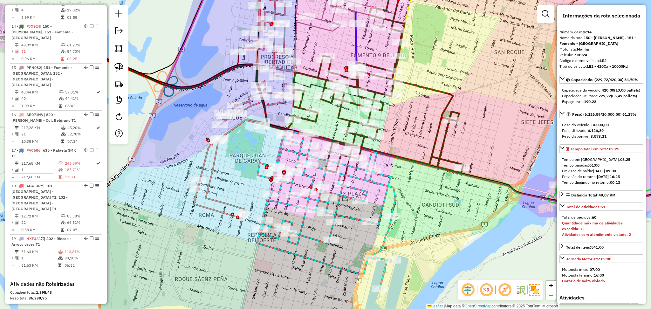
click at [381, 185] on icon at bounding box center [326, 208] width 139 height 160
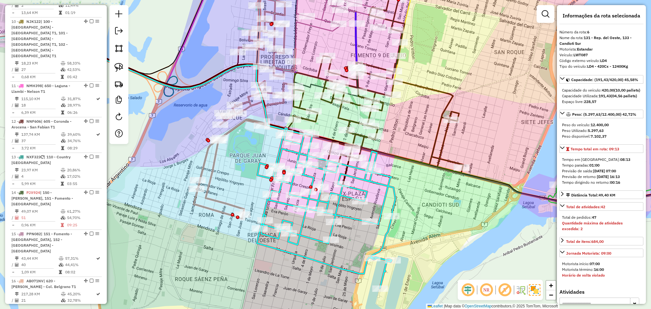
scroll to position [417, 0]
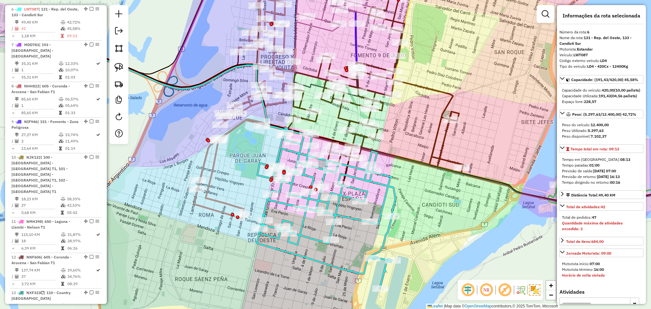
click at [357, 132] on icon at bounding box center [378, 77] width 170 height 191
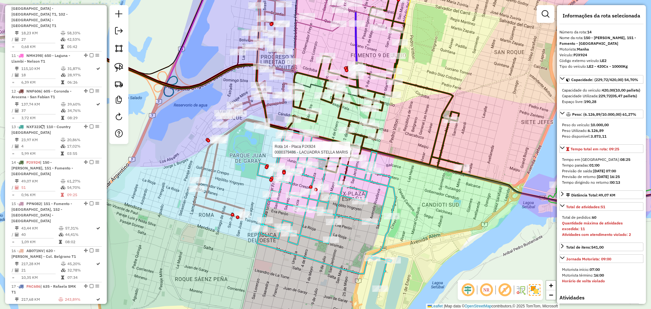
scroll to position [719, 0]
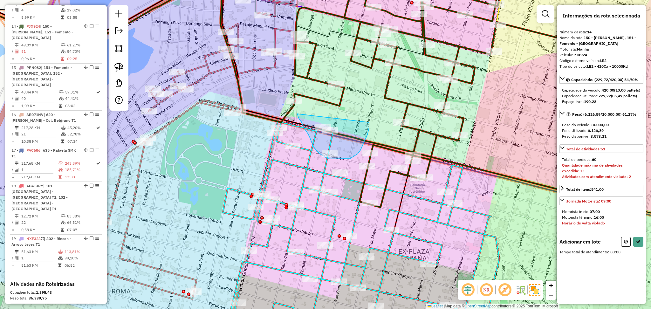
drag, startPoint x: 297, startPoint y: 114, endPoint x: 369, endPoint y: 122, distance: 72.3
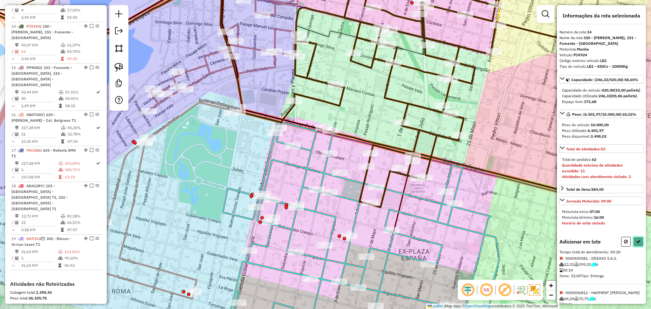
click at [638, 247] on button at bounding box center [638, 242] width 10 height 10
select select "**********"
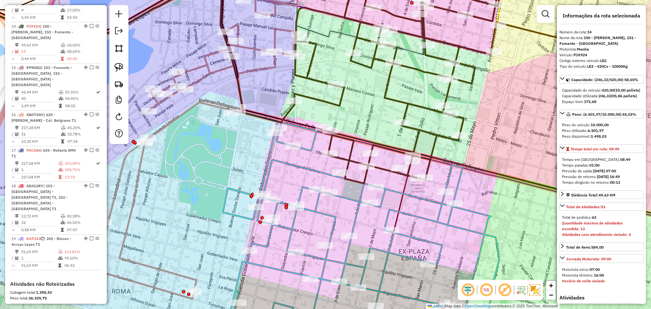
click at [415, 218] on icon at bounding box center [361, 230] width 276 height 222
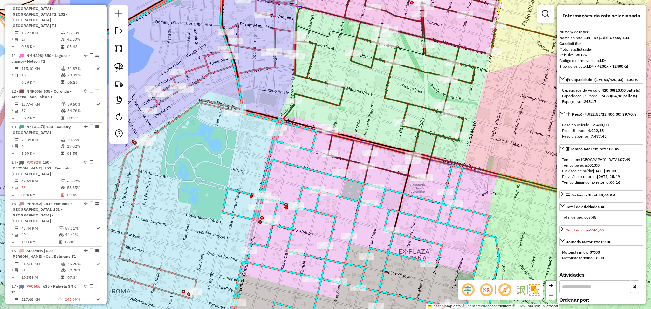
scroll to position [417, 0]
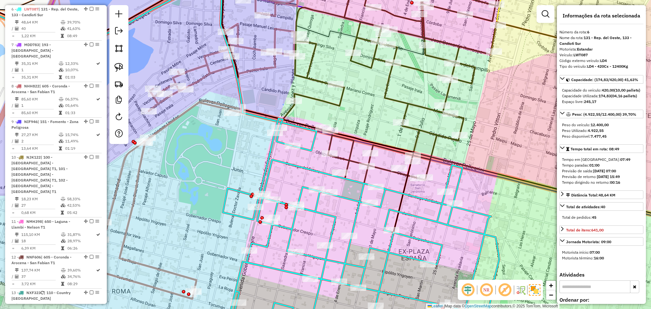
click at [382, 167] on icon at bounding box center [464, 88] width 340 height 238
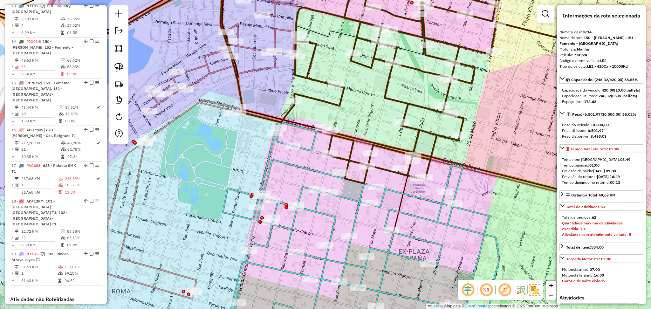
scroll to position [719, 0]
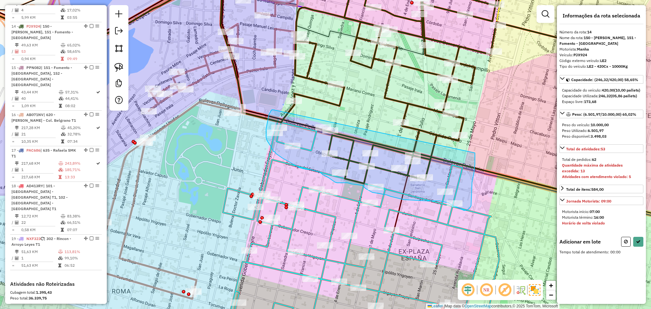
drag, startPoint x: 273, startPoint y: 110, endPoint x: 475, endPoint y: 151, distance: 206.4
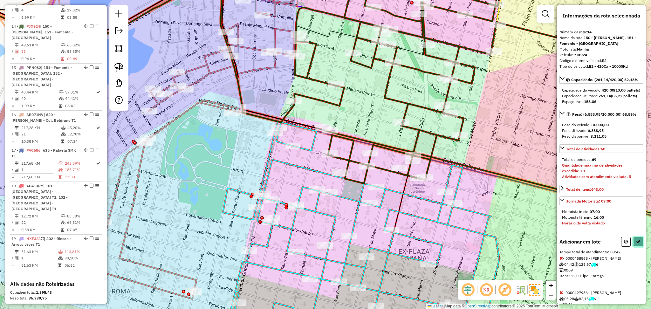
click at [643, 255] on div "Informações da rota selecionada Número da rota: 14 Nome da rota: 150 - Mariano …" at bounding box center [601, 154] width 89 height 299
click at [636, 244] on icon at bounding box center [638, 241] width 4 height 4
select select "**********"
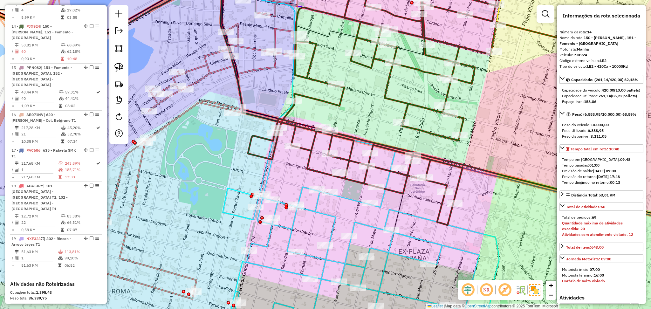
click at [415, 216] on icon at bounding box center [361, 231] width 276 height 218
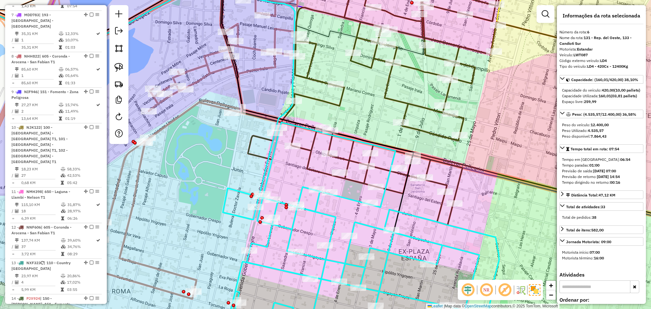
scroll to position [417, 0]
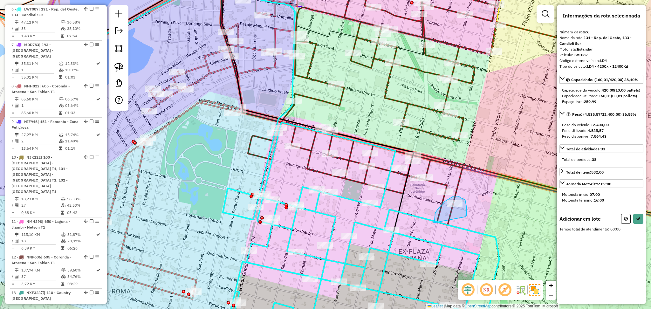
drag, startPoint x: 465, startPoint y: 217, endPoint x: 433, endPoint y: 223, distance: 32.4
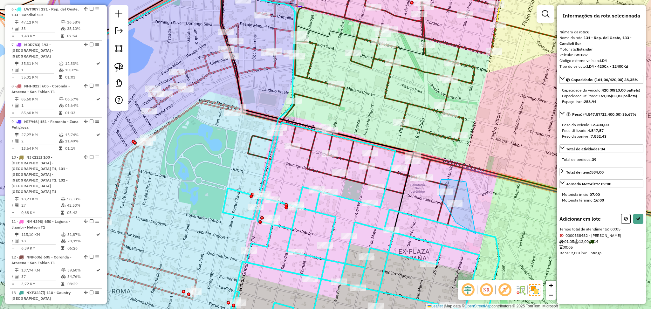
drag, startPoint x: 466, startPoint y: 182, endPoint x: 475, endPoint y: 234, distance: 52.6
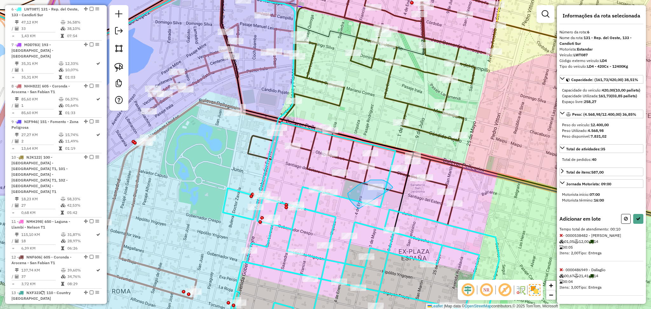
drag, startPoint x: 392, startPoint y: 188, endPoint x: 362, endPoint y: 211, distance: 38.1
click at [637, 221] on icon at bounding box center [638, 218] width 4 height 4
select select "**********"
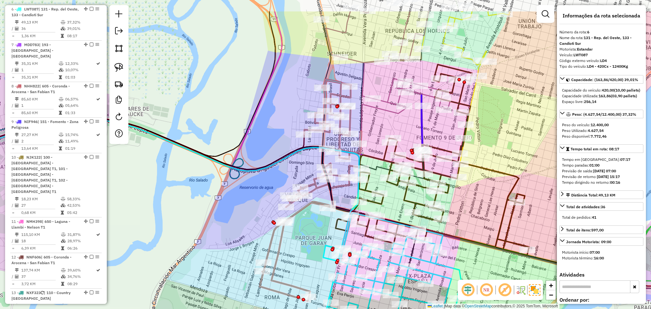
drag, startPoint x: 471, startPoint y: 170, endPoint x: 475, endPoint y: 216, distance: 45.9
click at [475, 216] on div "Janela de atendimento Grade de atendimento Capacidade Transportadoras Veículos …" at bounding box center [325, 154] width 651 height 309
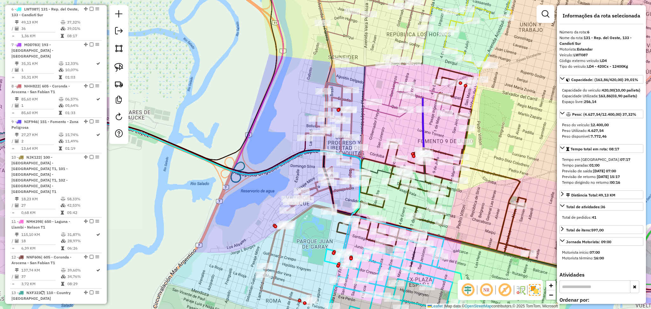
click at [423, 129] on icon at bounding box center [422, 125] width 1 height 57
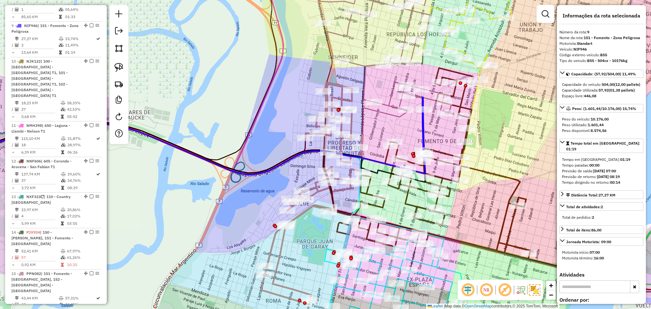
scroll to position [524, 0]
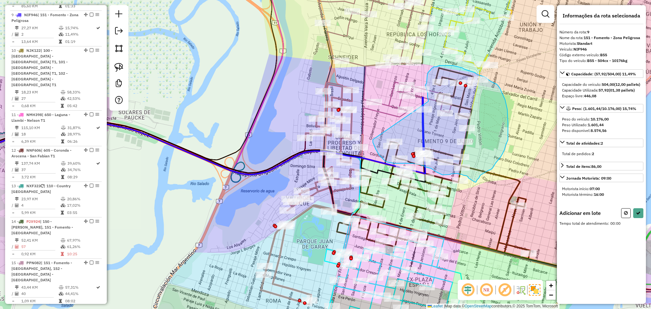
drag, startPoint x: 428, startPoint y: 101, endPoint x: 373, endPoint y: 140, distance: 67.2
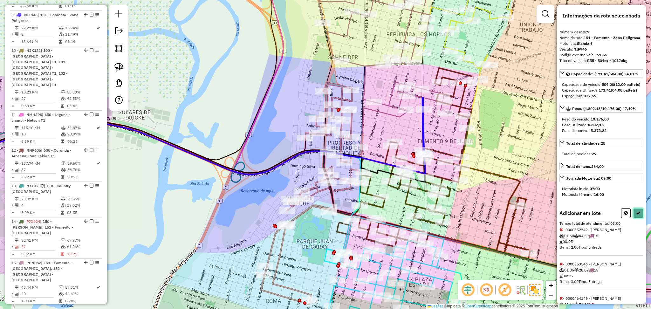
click at [636, 218] on button at bounding box center [638, 213] width 10 height 10
select select "**********"
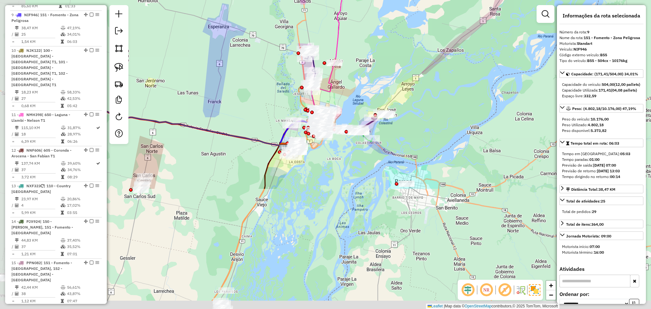
drag, startPoint x: 277, startPoint y: 242, endPoint x: 368, endPoint y: 85, distance: 181.1
click at [368, 85] on div "Janela de atendimento Grade de atendimento Capacidade Transportadoras Veículos …" at bounding box center [325, 154] width 651 height 309
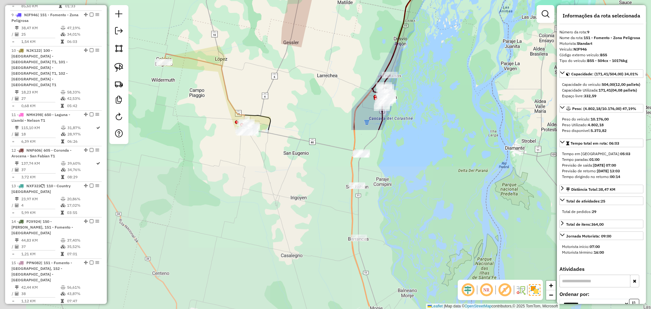
drag, startPoint x: 266, startPoint y: 269, endPoint x: 426, endPoint y: 73, distance: 252.5
click at [426, 73] on div "Janela de atendimento Grade de atendimento Capacidade Transportadoras Veículos …" at bounding box center [325, 154] width 651 height 309
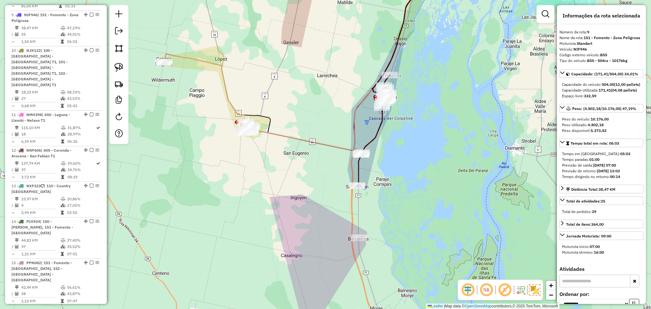
click at [316, 145] on icon at bounding box center [340, 60] width 178 height 182
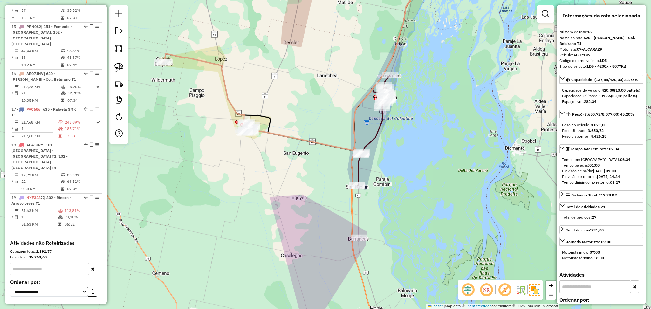
scroll to position [799, 0]
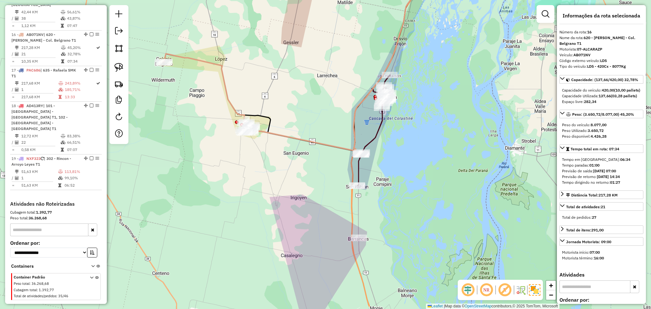
click at [381, 127] on icon at bounding box center [373, 130] width 33 height 111
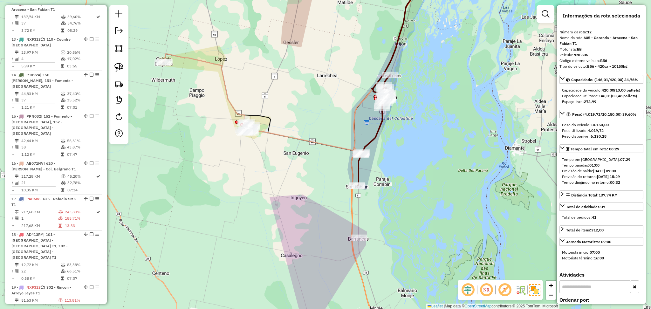
scroll to position [648, 0]
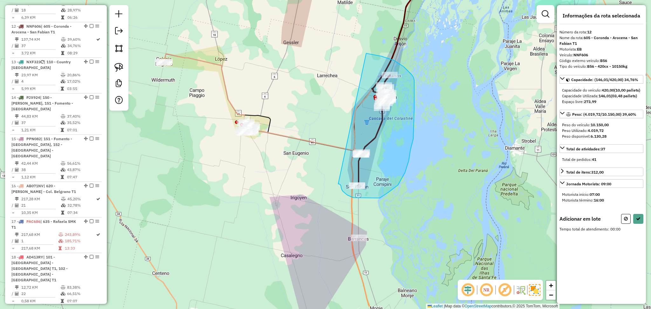
drag, startPoint x: 341, startPoint y: 188, endPoint x: 345, endPoint y: 52, distance: 136.1
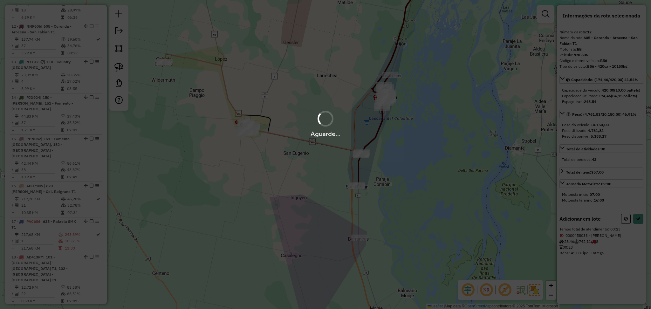
click at [344, 53] on hb-app "Aguarde... Pop-up bloqueado! Seu navegador bloqueou automáticamente a abertura …" at bounding box center [325, 154] width 651 height 309
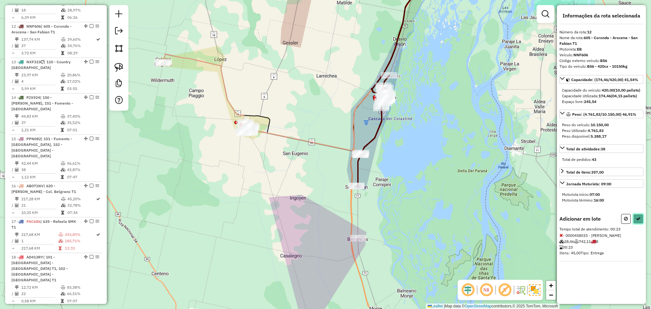
click at [638, 224] on button at bounding box center [638, 219] width 10 height 10
select select "**********"
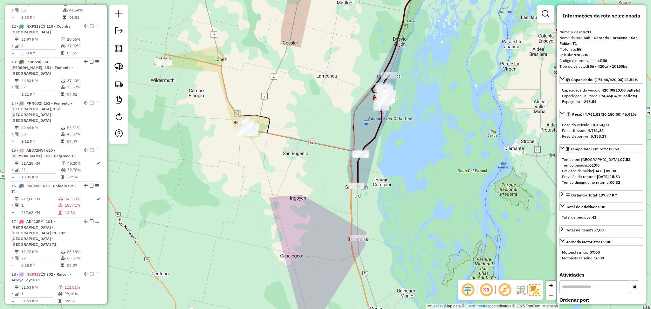
click at [324, 147] on icon at bounding box center [339, 60] width 178 height 182
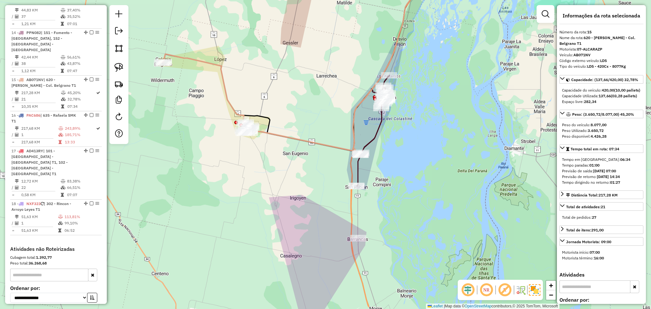
scroll to position [763, 0]
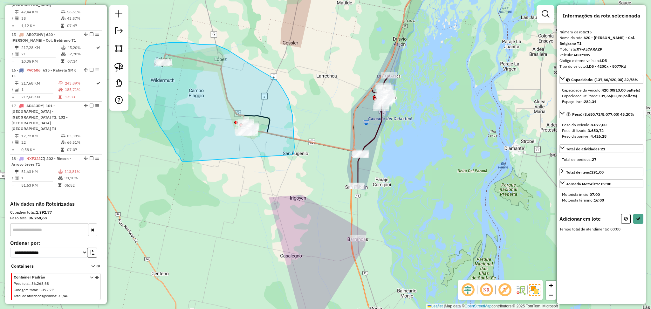
drag, startPoint x: 293, startPoint y: 154, endPoint x: 182, endPoint y: 163, distance: 111.0
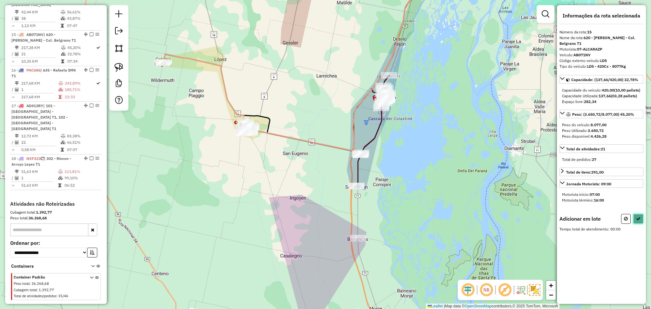
click at [639, 221] on icon at bounding box center [638, 218] width 4 height 4
click at [630, 224] on button at bounding box center [626, 219] width 10 height 10
select select "**********"
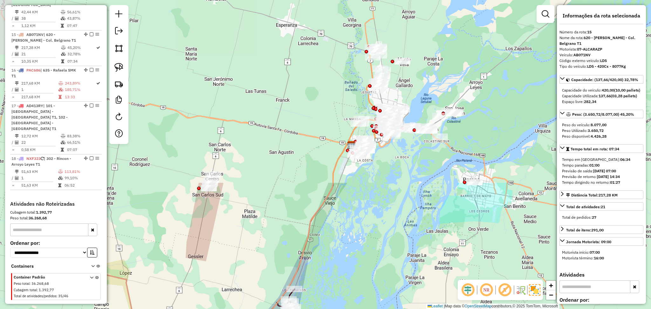
drag, startPoint x: 444, startPoint y: 58, endPoint x: 328, endPoint y: 279, distance: 249.2
click at [330, 283] on div "Janela de atendimento Grade de atendimento Capacidade Transportadoras Veículos …" at bounding box center [325, 154] width 651 height 309
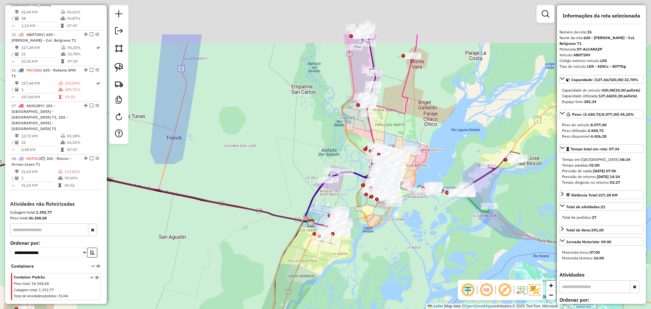
drag, startPoint x: 404, startPoint y: 162, endPoint x: 417, endPoint y: 227, distance: 66.4
click at [417, 227] on div "Janela de atendimento Grade de atendimento Capacidade Transportadoras Veículos …" at bounding box center [325, 154] width 651 height 309
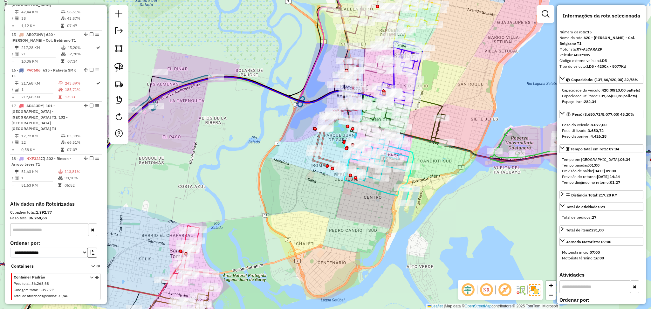
click at [408, 150] on icon at bounding box center [378, 163] width 69 height 79
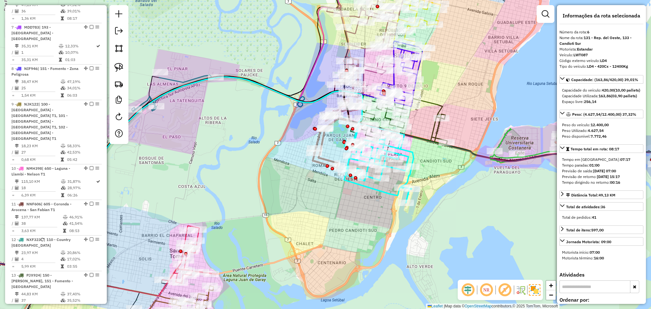
scroll to position [417, 0]
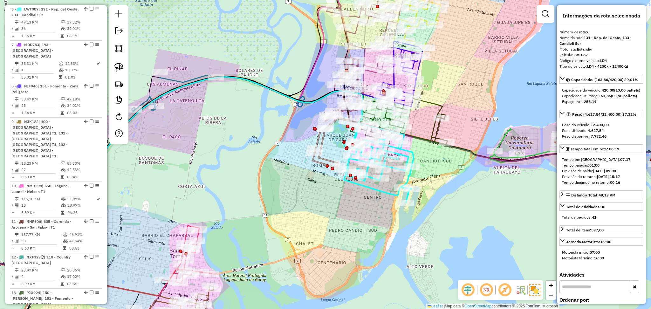
click at [434, 131] on icon at bounding box center [399, 120] width 97 height 50
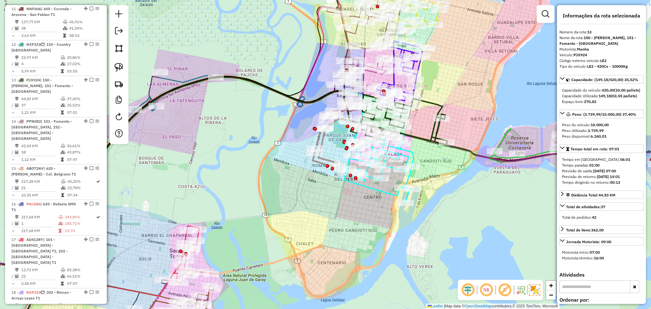
scroll to position [683, 0]
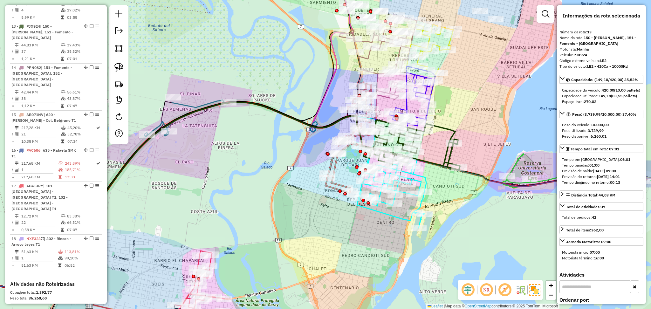
drag, startPoint x: 439, startPoint y: 167, endPoint x: 455, endPoint y: 197, distance: 34.5
click at [455, 197] on div "Janela de atendimento Grade de atendimento Capacidade Transportadoras Veículos …" at bounding box center [325, 154] width 651 height 309
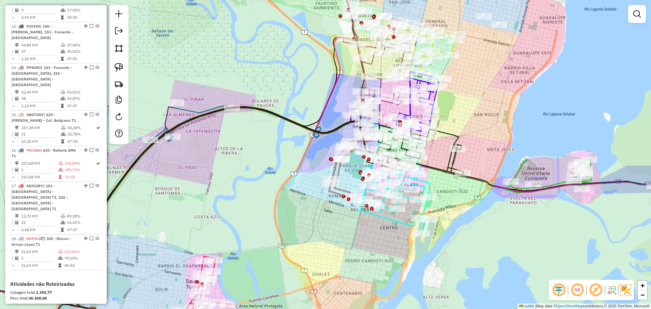
click at [428, 184] on icon at bounding box center [394, 193] width 69 height 79
select select "**********"
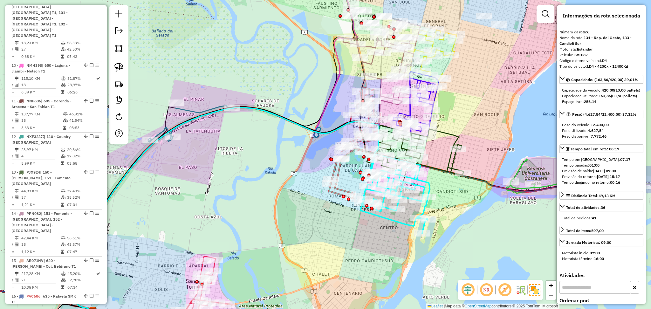
scroll to position [417, 0]
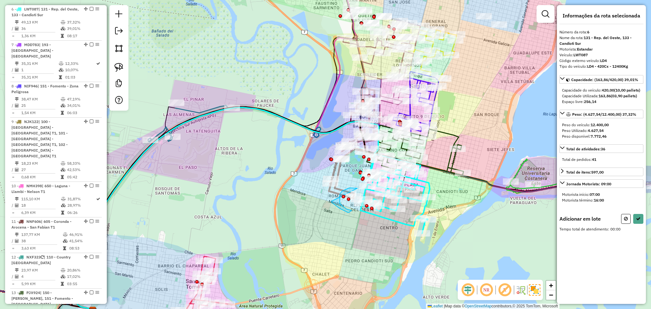
drag, startPoint x: 357, startPoint y: 188, endPoint x: 331, endPoint y: 201, distance: 29.1
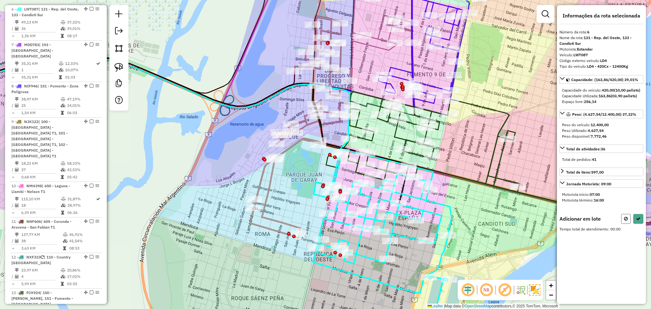
click at [627, 221] on icon at bounding box center [626, 218] width 4 height 4
select select "**********"
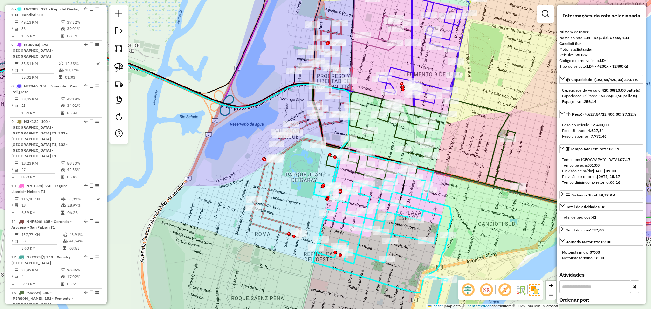
click at [494, 107] on icon at bounding box center [422, 142] width 193 height 100
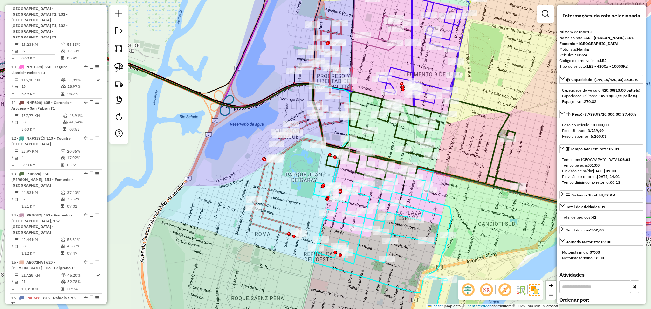
scroll to position [683, 0]
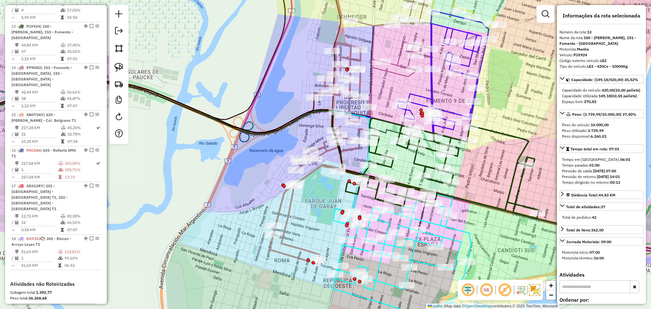
drag, startPoint x: 481, startPoint y: 129, endPoint x: 501, endPoint y: 157, distance: 33.9
click at [501, 157] on div "Janela de atendimento Grade de atendimento Capacidade Transportadoras Veículos …" at bounding box center [325, 154] width 651 height 309
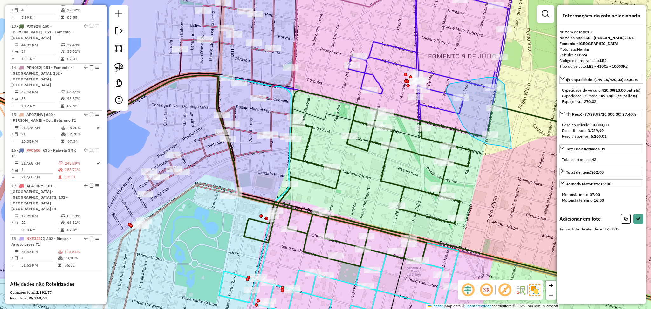
drag, startPoint x: 504, startPoint y: 86, endPoint x: 511, endPoint y: 149, distance: 63.6
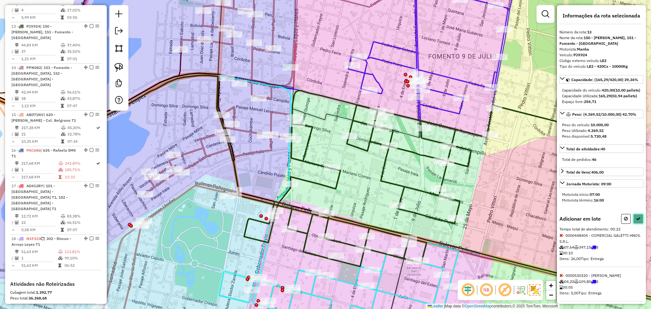
click at [636, 221] on icon at bounding box center [638, 218] width 4 height 4
select select "**********"
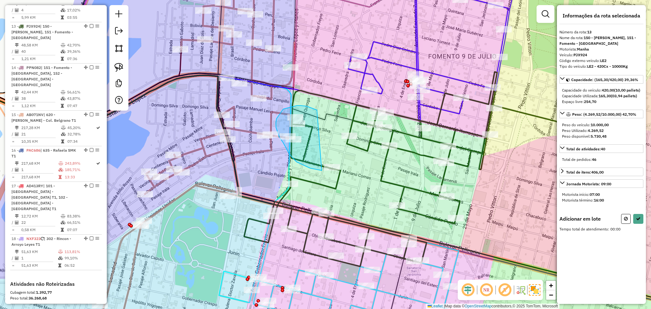
drag, startPoint x: 317, startPoint y: 110, endPoint x: 324, endPoint y: 171, distance: 61.5
click at [324, 171] on div "Janela de atendimento Grade de atendimento Capacidade Transportadoras Veículos …" at bounding box center [325, 154] width 651 height 309
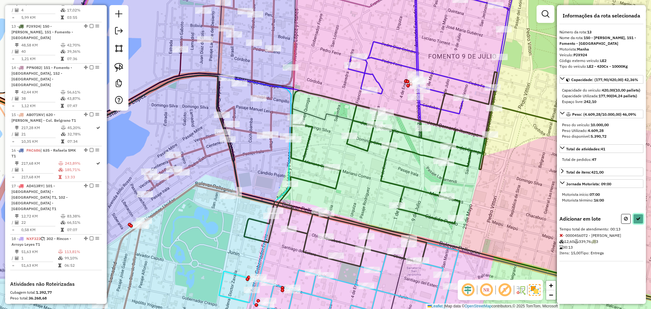
click at [637, 221] on icon at bounding box center [638, 218] width 4 height 4
select select "**********"
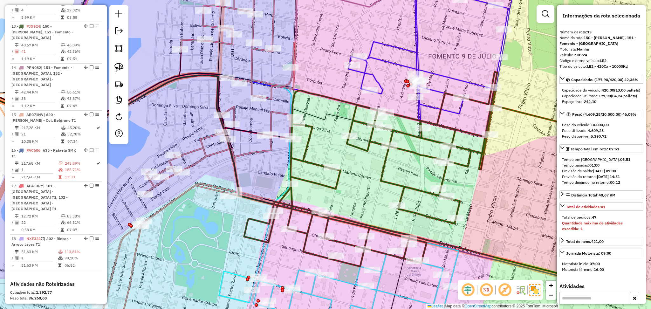
click at [435, 74] on icon at bounding box center [428, 45] width 160 height 152
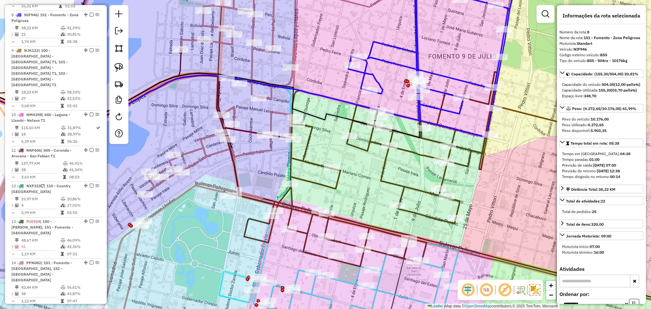
scroll to position [488, 0]
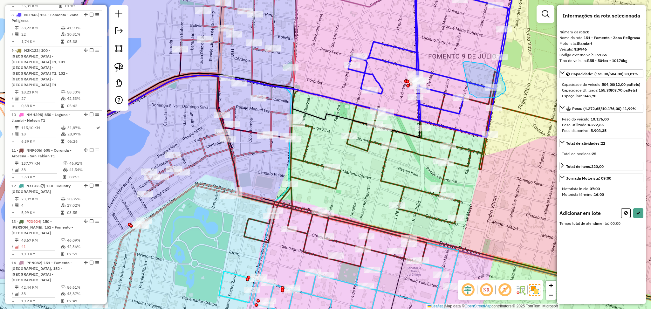
drag, startPoint x: 468, startPoint y: 62, endPoint x: 466, endPoint y: 92, distance: 30.3
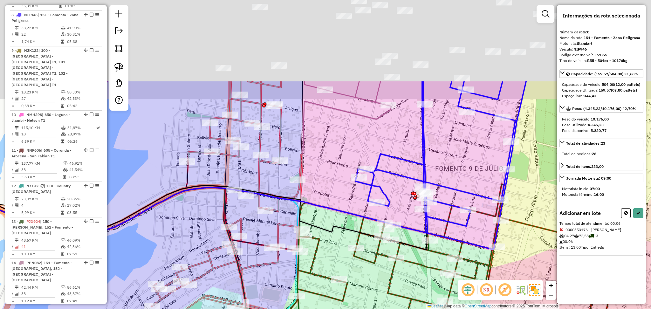
drag, startPoint x: 444, startPoint y: 46, endPoint x: 451, endPoint y: 169, distance: 122.5
click at [451, 169] on div "Janela de atendimento Grade de atendimento Capacidade Transportadoras Veículos …" at bounding box center [325, 154] width 651 height 309
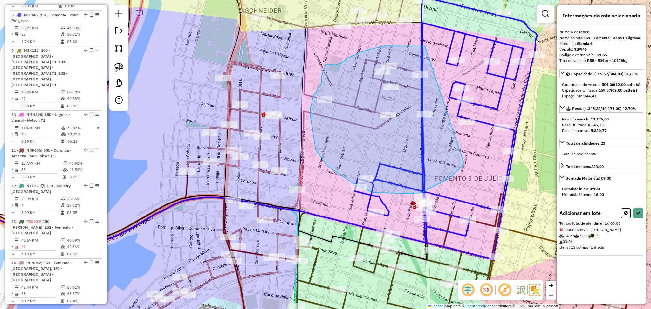
drag, startPoint x: 425, startPoint y: 46, endPoint x: 464, endPoint y: 164, distance: 123.5
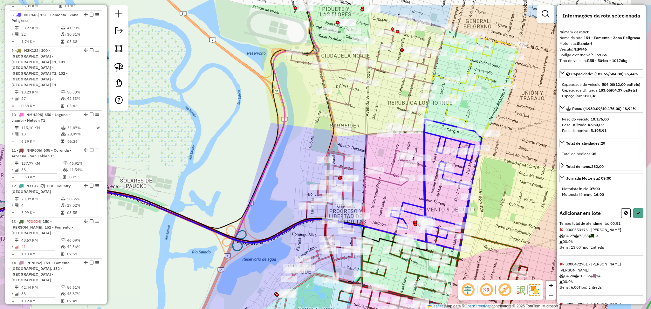
drag, startPoint x: 522, startPoint y: 134, endPoint x: 485, endPoint y: 177, distance: 57.0
click at [485, 177] on div "Janela de atendimento Grade de atendimento Capacidade Transportadoras Veículos …" at bounding box center [325, 154] width 651 height 309
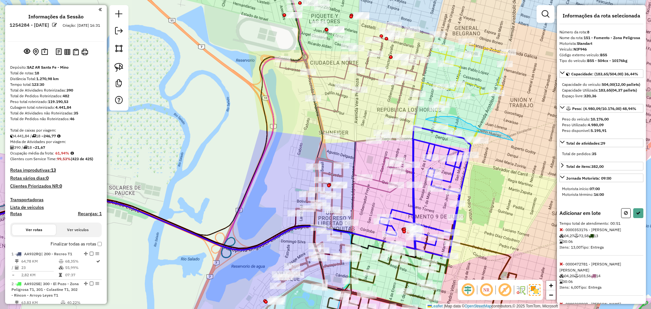
scroll to position [488, 0]
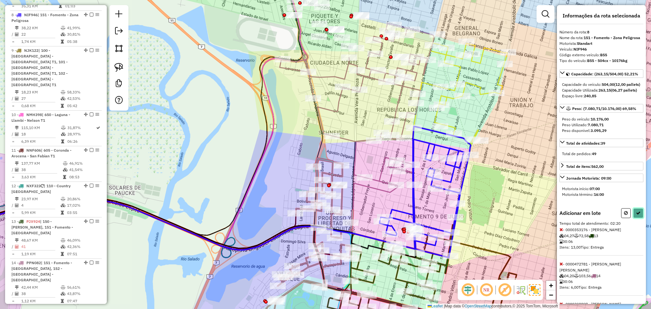
click at [637, 215] on icon at bounding box center [638, 213] width 4 height 4
select select "**********"
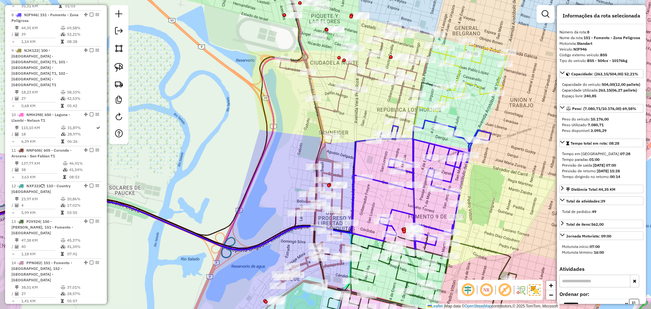
click at [325, 158] on icon at bounding box center [305, 249] width 95 height 182
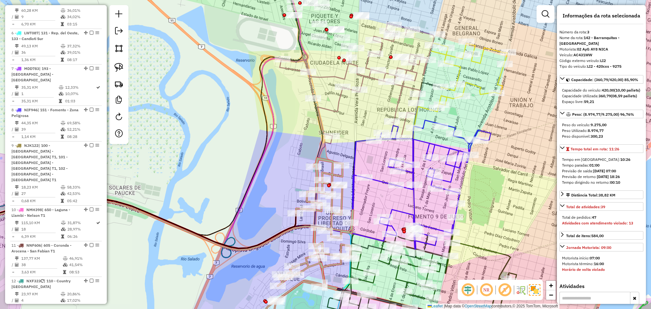
scroll to position [316, 0]
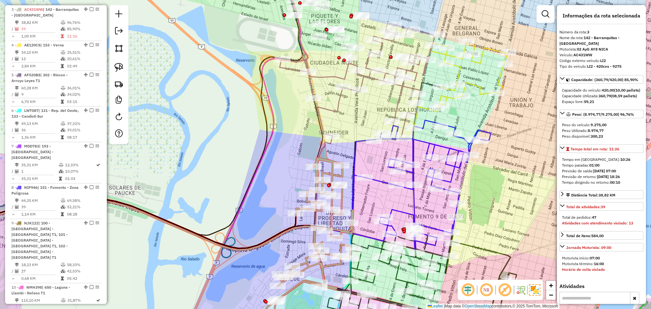
click at [334, 110] on icon at bounding box center [357, 81] width 154 height 116
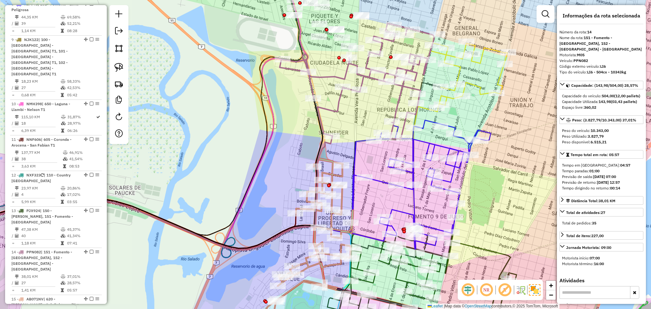
scroll to position [725, 0]
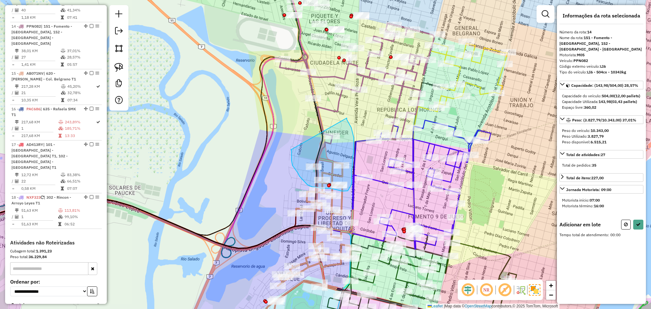
drag, startPoint x: 291, startPoint y: 150, endPoint x: 347, endPoint y: 118, distance: 64.3
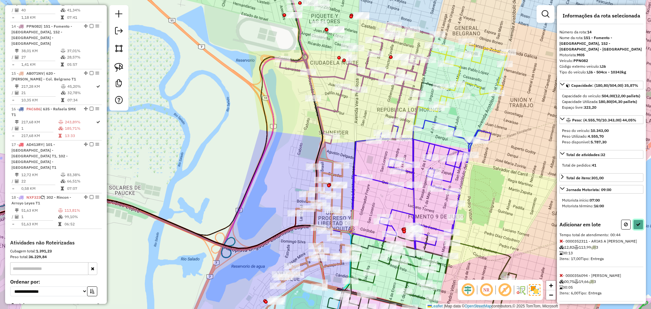
click at [637, 227] on icon at bounding box center [638, 224] width 4 height 4
select select "**********"
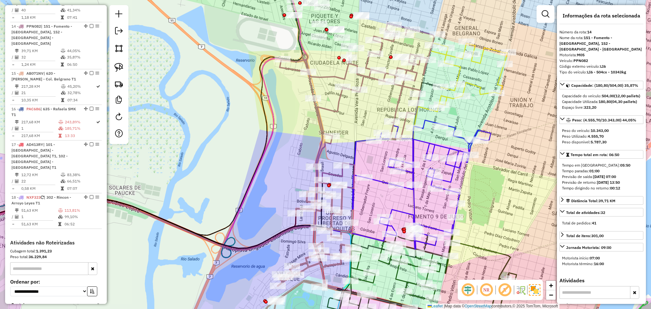
click at [331, 267] on icon at bounding box center [305, 261] width 95 height 159
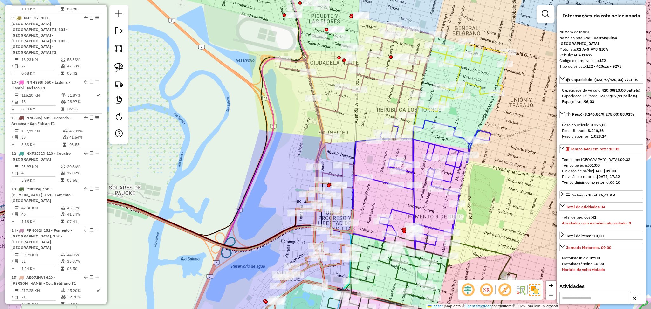
scroll to position [316, 0]
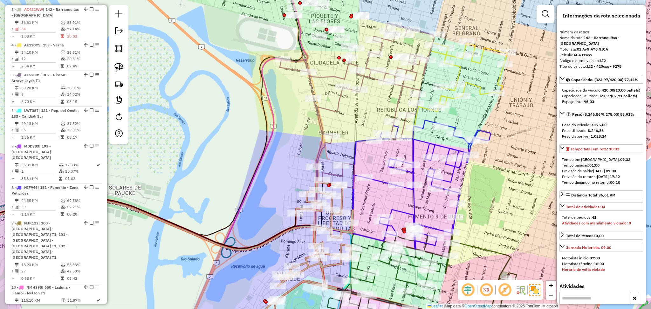
click at [328, 174] on icon at bounding box center [357, 105] width 154 height 165
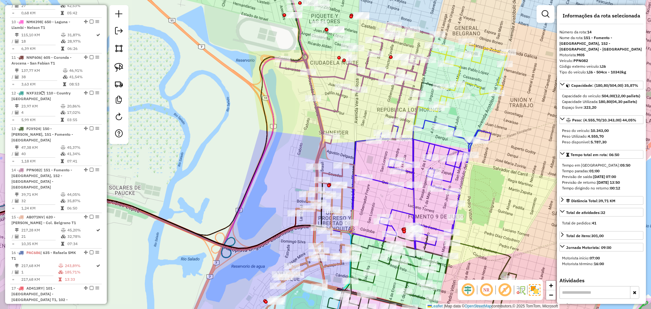
scroll to position [725, 0]
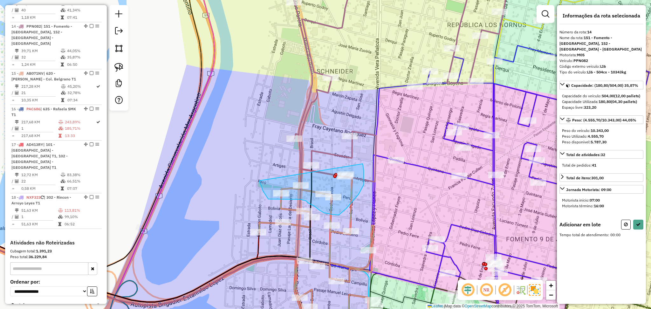
drag, startPoint x: 260, startPoint y: 182, endPoint x: 364, endPoint y: 125, distance: 119.2
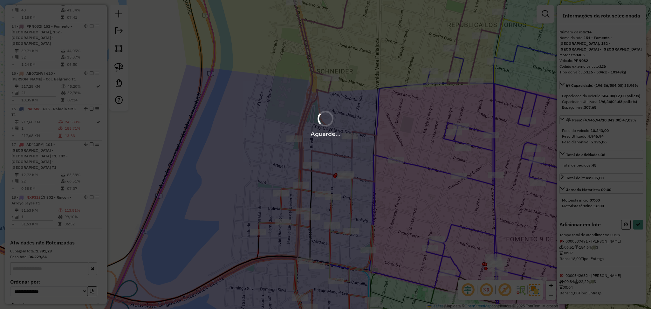
click at [364, 125] on hb-app "Aguarde... Pop-up bloqueado! Seu navegador bloqueou automáticamente a abertura …" at bounding box center [325, 154] width 651 height 309
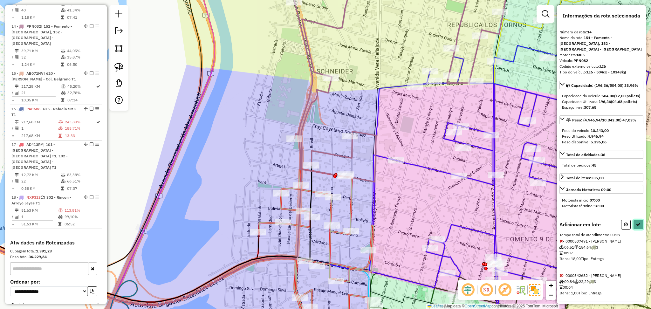
click at [638, 227] on icon at bounding box center [638, 224] width 4 height 4
select select "**********"
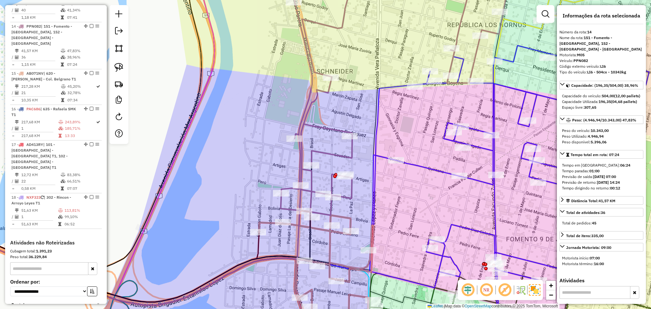
click at [329, 239] on icon at bounding box center [312, 275] width 121 height 130
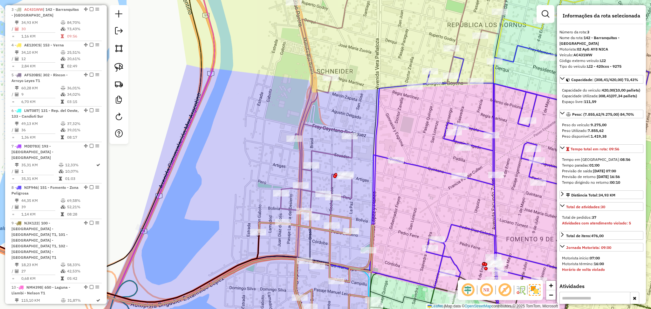
scroll to position [316, 0]
click at [346, 201] on icon at bounding box center [395, 92] width 228 height 246
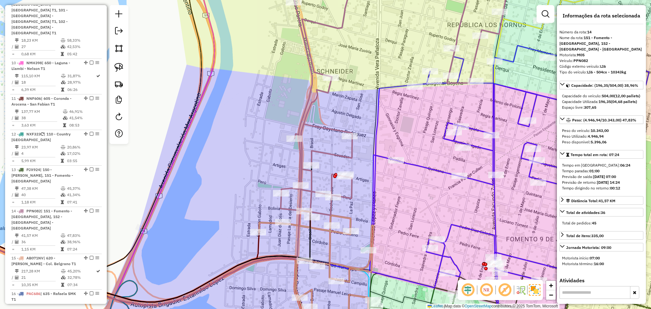
scroll to position [725, 0]
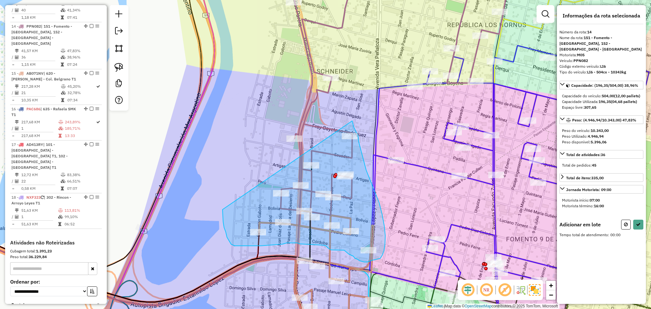
drag, startPoint x: 222, startPoint y: 209, endPoint x: 348, endPoint y: 118, distance: 155.1
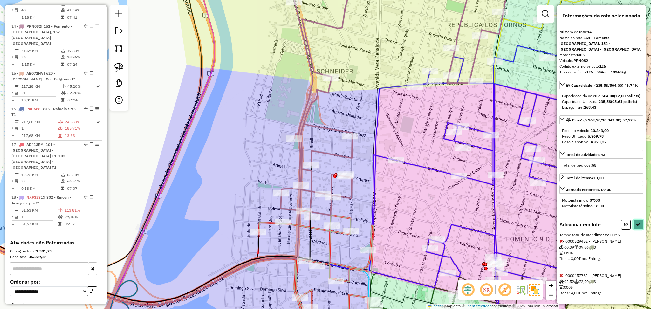
click at [639, 229] on button at bounding box center [638, 225] width 10 height 10
select select "**********"
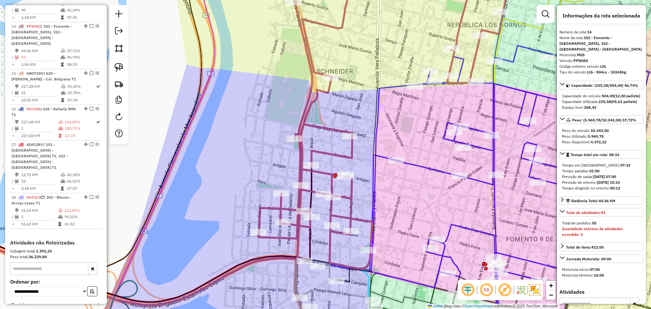
click at [350, 297] on icon at bounding box center [310, 299] width 116 height 81
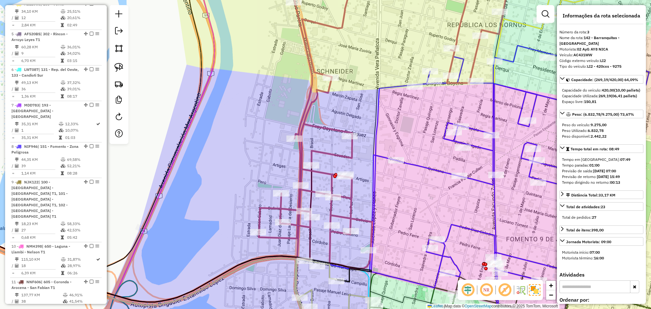
scroll to position [316, 0]
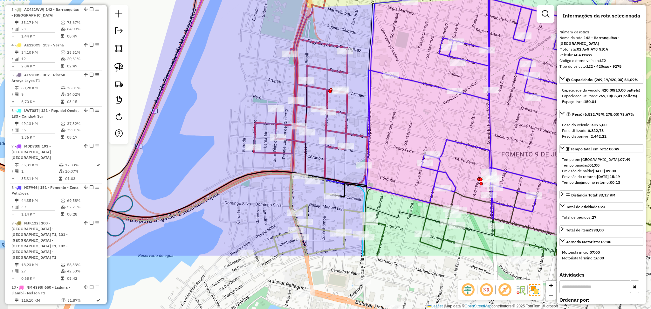
drag, startPoint x: 388, startPoint y: 251, endPoint x: 383, endPoint y: 170, distance: 81.2
click at [383, 170] on div "Janela de atendimento Grade de atendimento Capacidade Transportadoras Veículos …" at bounding box center [325, 154] width 651 height 309
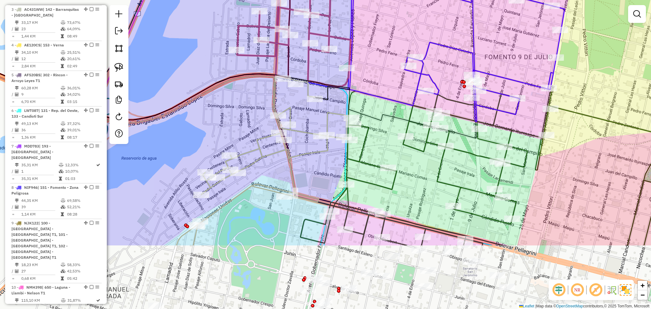
drag, startPoint x: 392, startPoint y: 242, endPoint x: 375, endPoint y: 148, distance: 95.9
click at [375, 148] on div "Janela de atendimento Grade de atendimento Capacidade Transportadoras Veículos …" at bounding box center [325, 154] width 651 height 309
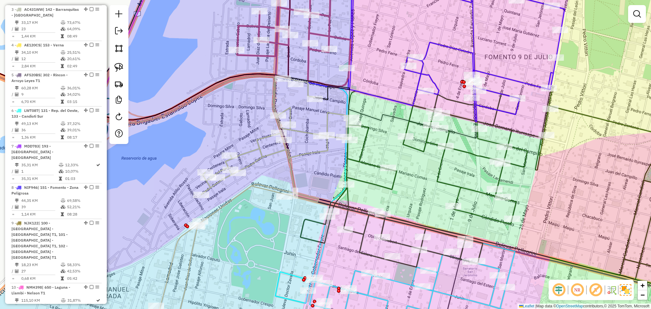
click at [328, 114] on icon at bounding box center [249, 208] width 195 height 263
select select "**********"
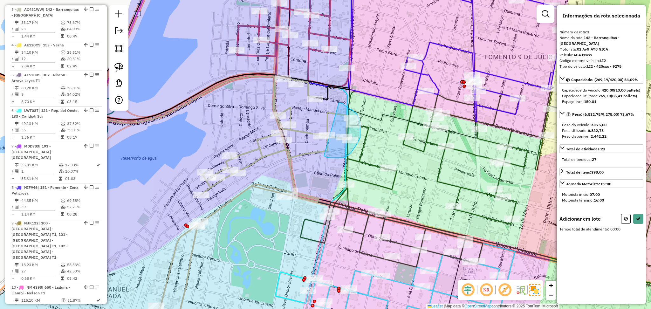
drag, startPoint x: 339, startPoint y: 103, endPoint x: 324, endPoint y: 156, distance: 55.1
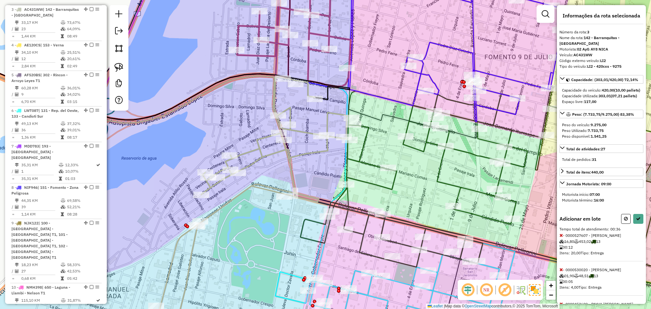
click at [562, 237] on icon at bounding box center [560, 235] width 3 height 4
click at [636, 221] on icon at bounding box center [638, 218] width 4 height 4
select select "**********"
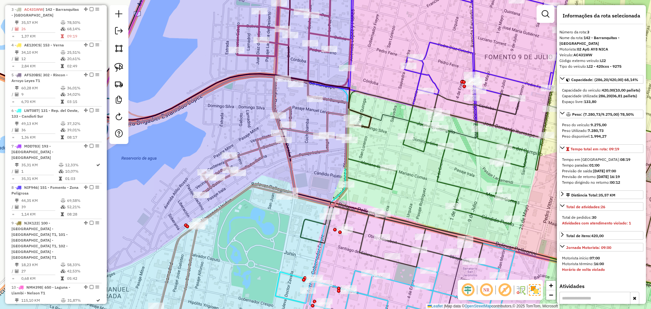
click at [367, 164] on icon at bounding box center [493, 191] width 386 height 200
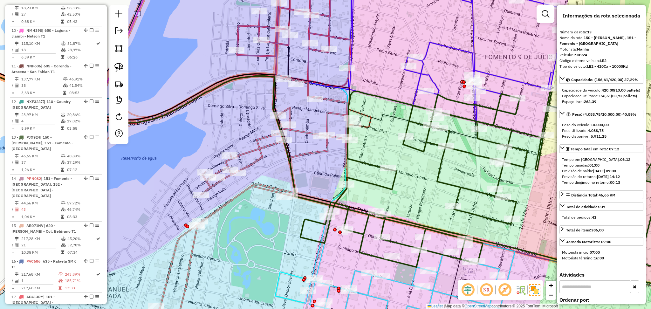
scroll to position [683, 0]
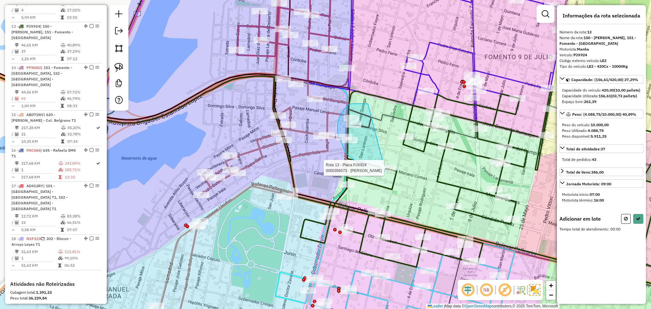
drag, startPoint x: 368, startPoint y: 104, endPoint x: 389, endPoint y: 173, distance: 72.8
click at [385, 172] on div "Rota 13 - Placa PJX924 0000356073 - BAIGORRIA [PERSON_NAME] de atendimento Grad…" at bounding box center [325, 154] width 651 height 309
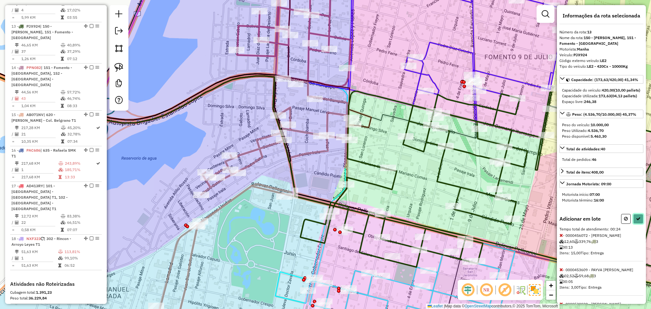
click at [636, 221] on icon at bounding box center [638, 218] width 4 height 4
select select "**********"
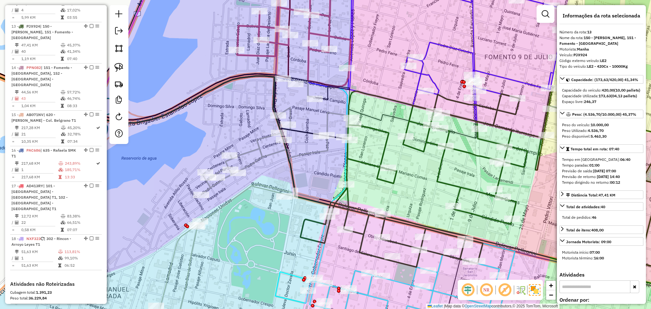
click at [329, 117] on icon at bounding box center [249, 208] width 195 height 263
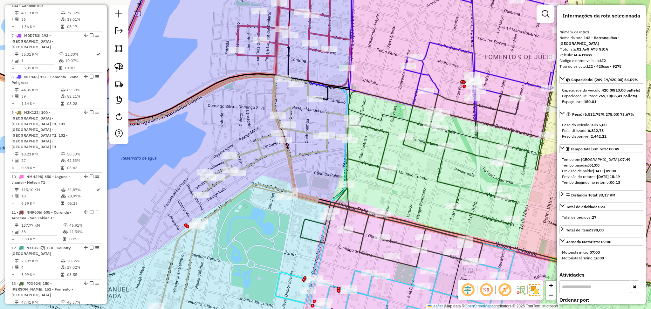
scroll to position [316, 0]
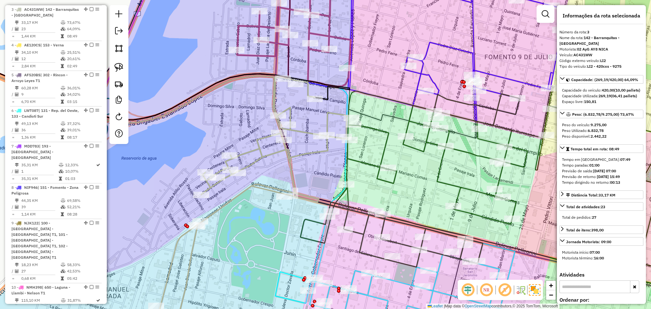
click at [343, 81] on icon at bounding box center [293, 27] width 113 height 117
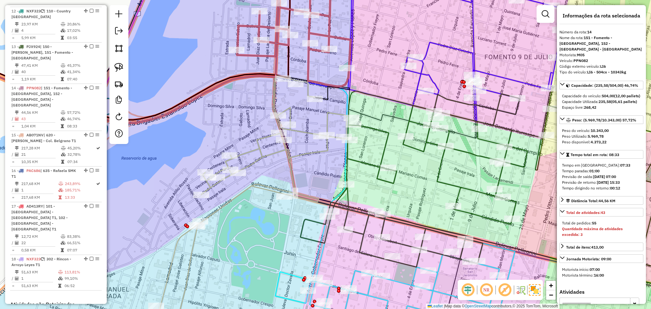
scroll to position [725, 0]
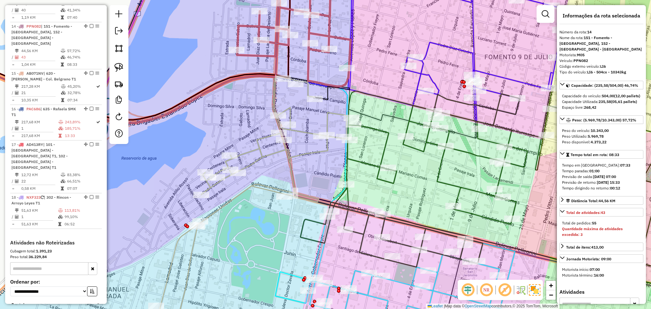
click at [325, 119] on icon at bounding box center [249, 208] width 195 height 263
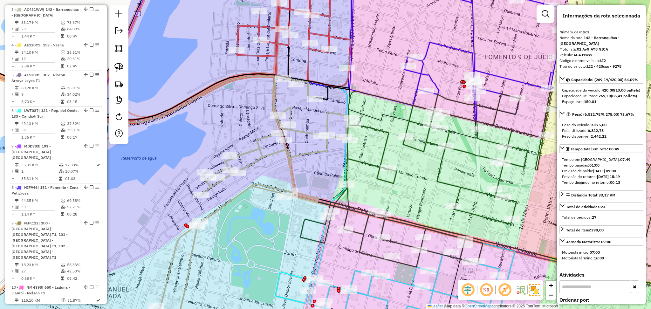
scroll to position [316, 0]
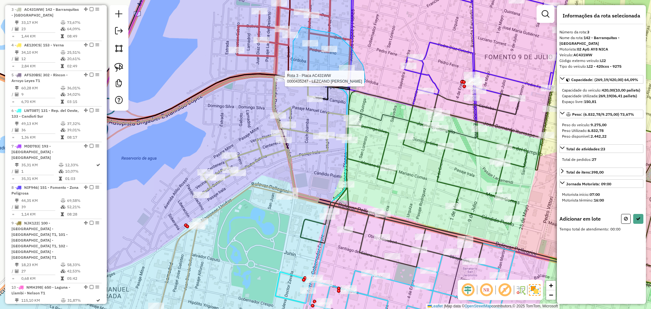
click at [289, 78] on div "Rota 3 - Placa AC431WW 0000435247 - LEZCANO [PERSON_NAME] de atendimento Grade …" at bounding box center [325, 154] width 651 height 309
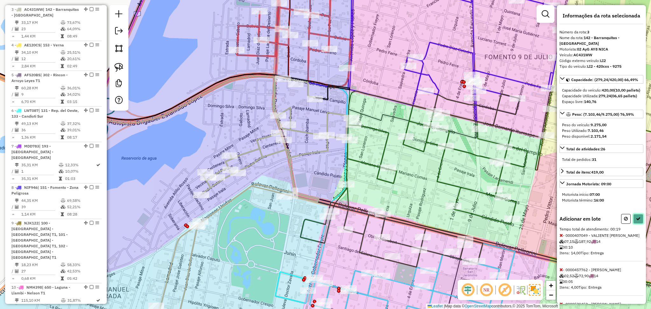
click at [635, 224] on button at bounding box center [638, 219] width 10 height 10
select select "**********"
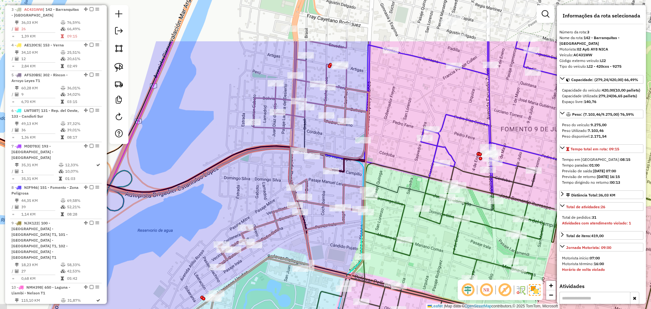
drag, startPoint x: 378, startPoint y: 46, endPoint x: 393, endPoint y: 118, distance: 73.8
click at [393, 118] on div "Janela de atendimento Grade de atendimento Capacidade Transportadoras Veículos …" at bounding box center [325, 154] width 651 height 309
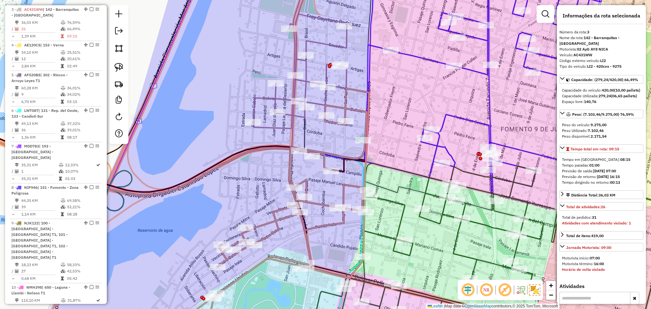
click at [346, 79] on icon at bounding box center [358, 48] width 211 height 159
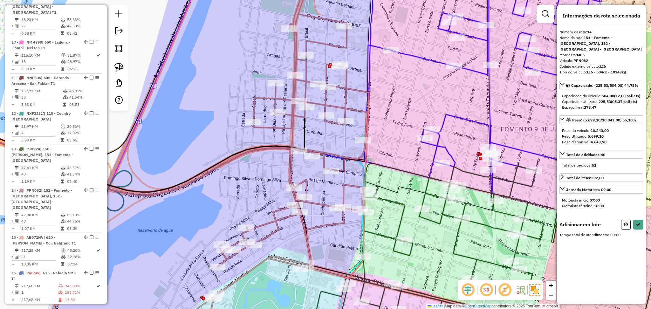
scroll to position [725, 0]
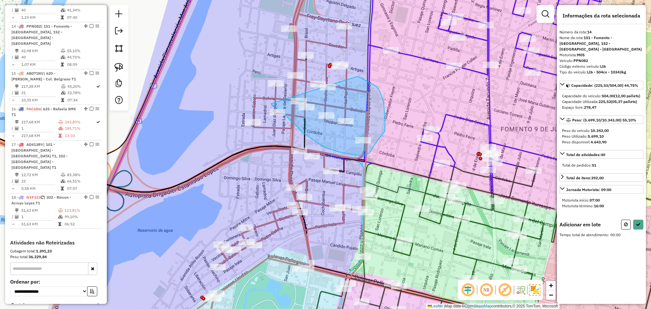
drag, startPoint x: 355, startPoint y: 77, endPoint x: 270, endPoint y: 103, distance: 88.1
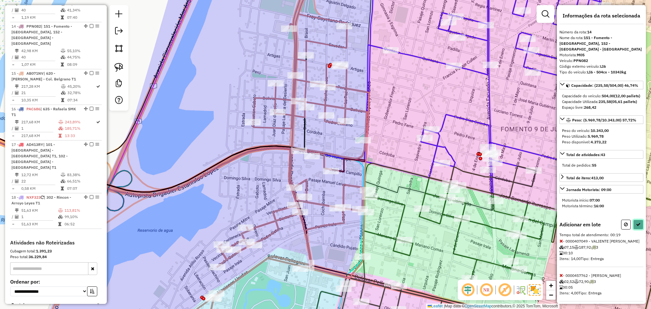
click at [636, 229] on button at bounding box center [638, 225] width 10 height 10
select select "**********"
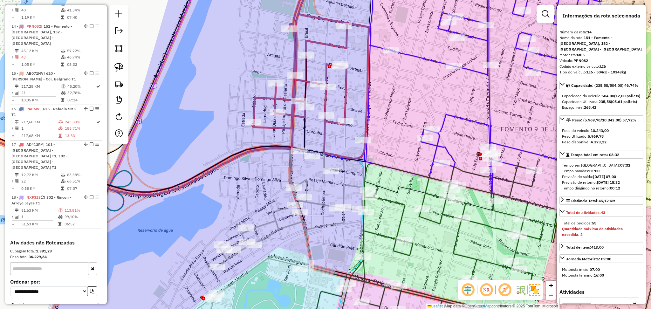
click at [317, 206] on icon at bounding box center [275, 244] width 176 height 191
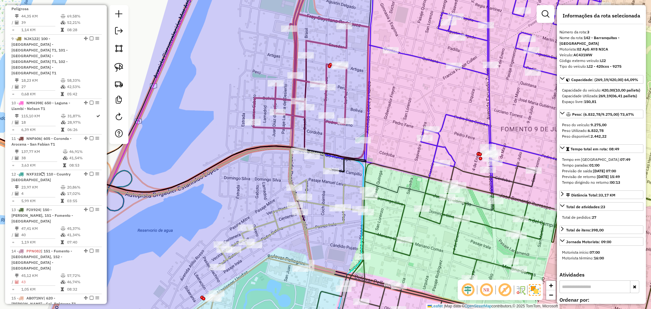
scroll to position [316, 0]
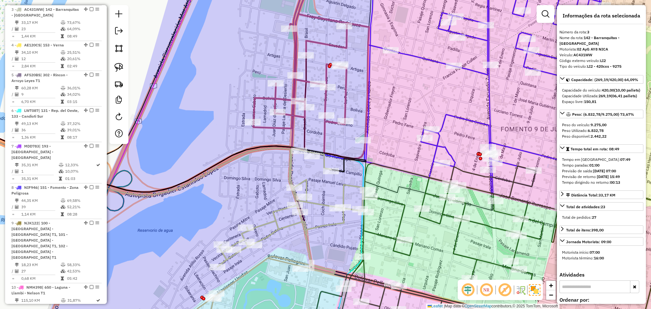
click at [324, 133] on icon at bounding box center [358, 63] width 211 height 189
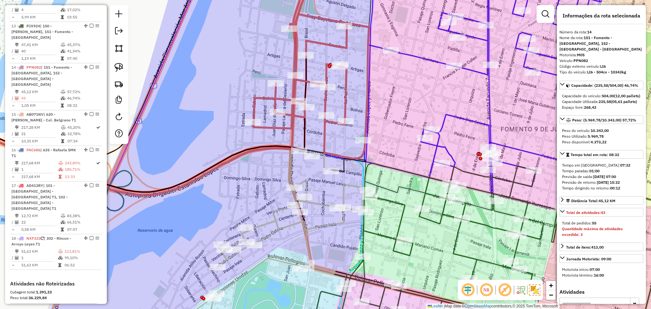
scroll to position [725, 0]
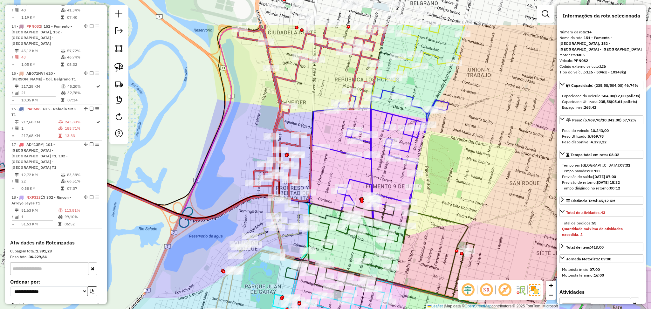
drag, startPoint x: 359, startPoint y: 110, endPoint x: 324, endPoint y: 166, distance: 66.1
click at [324, 166] on div "Janela de atendimento Grade de atendimento Capacidade Transportadoras Veículos …" at bounding box center [325, 154] width 651 height 309
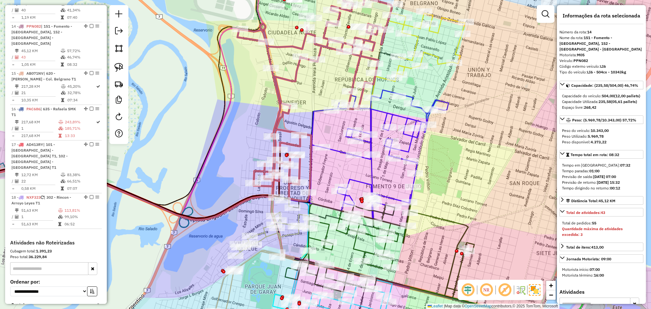
click at [335, 148] on icon at bounding box center [379, 154] width 140 height 129
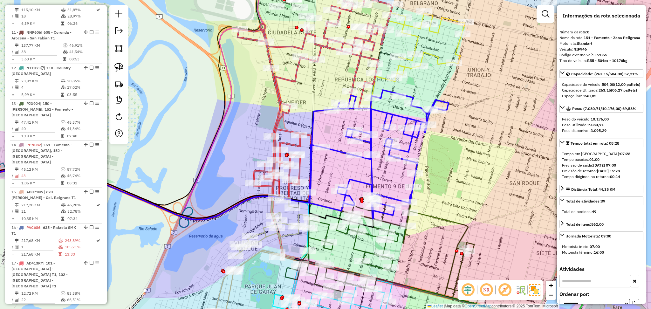
scroll to position [488, 0]
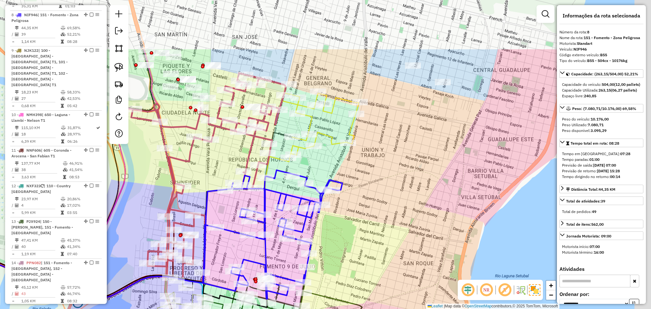
drag, startPoint x: 455, startPoint y: 104, endPoint x: 331, endPoint y: 196, distance: 154.2
click at [332, 196] on div "Janela de atendimento Grade de atendimento Capacidade Transportadoras Veículos …" at bounding box center [325, 154] width 651 height 309
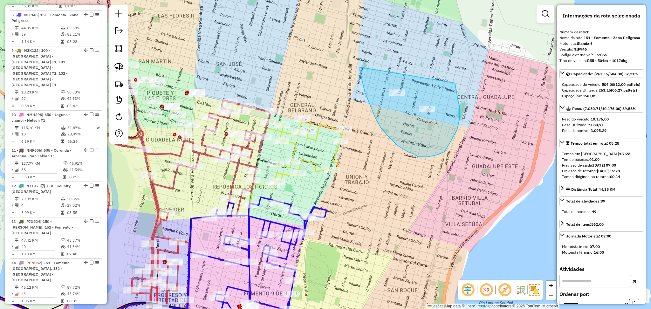
drag, startPoint x: 360, startPoint y: 71, endPoint x: 454, endPoint y: 83, distance: 95.2
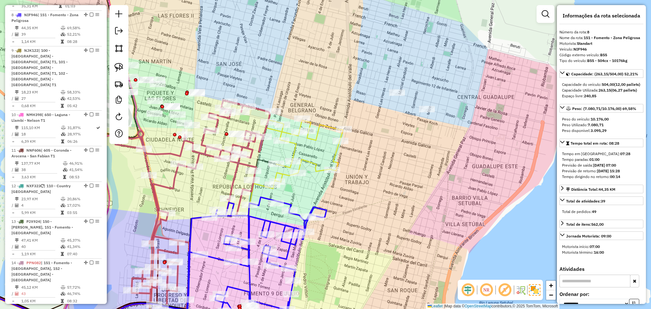
click at [310, 159] on icon at bounding box center [304, 152] width 77 height 65
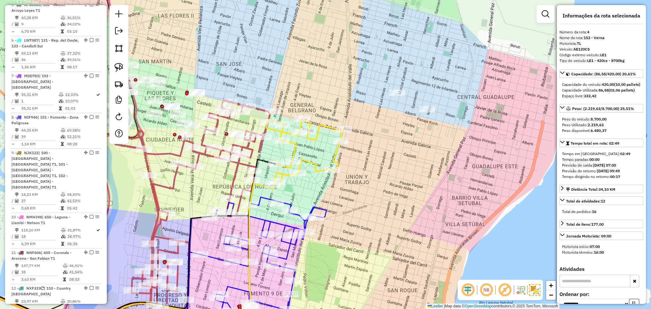
scroll to position [351, 0]
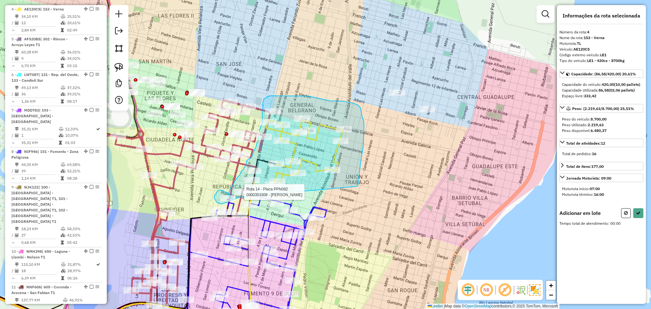
drag, startPoint x: 360, startPoint y: 163, endPoint x: 247, endPoint y: 196, distance: 118.4
click at [246, 196] on div "Rota 14 - Placa PPN082 0000353308 - [PERSON_NAME] de atendimento Grade de atend…" at bounding box center [325, 154] width 651 height 309
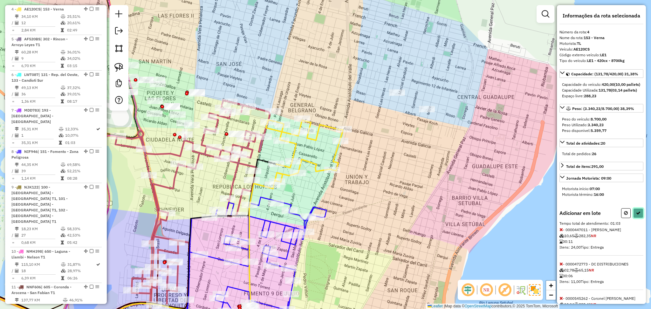
click at [639, 218] on button at bounding box center [638, 213] width 10 height 10
select select "**********"
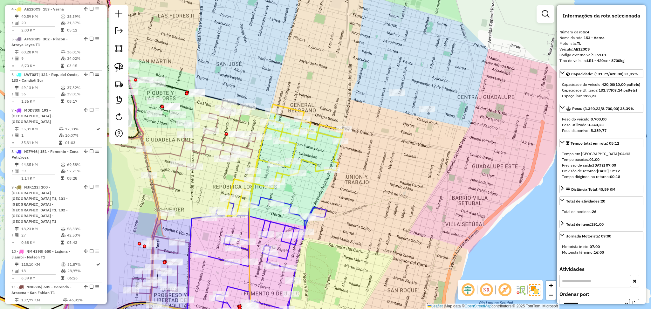
click at [315, 164] on icon at bounding box center [285, 160] width 118 height 112
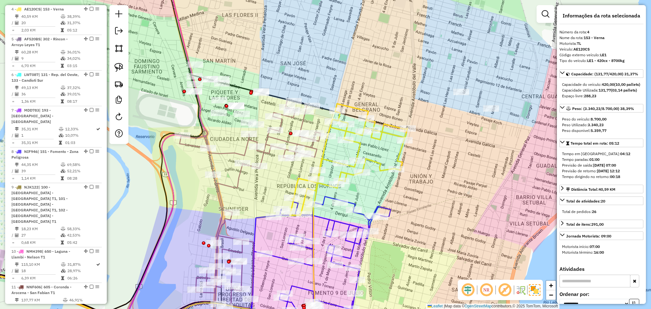
drag, startPoint x: 319, startPoint y: 186, endPoint x: 384, endPoint y: 185, distance: 65.5
click at [384, 185] on div "Janela de atendimento Grade de atendimento Capacidade Transportadoras Veículos …" at bounding box center [325, 154] width 651 height 309
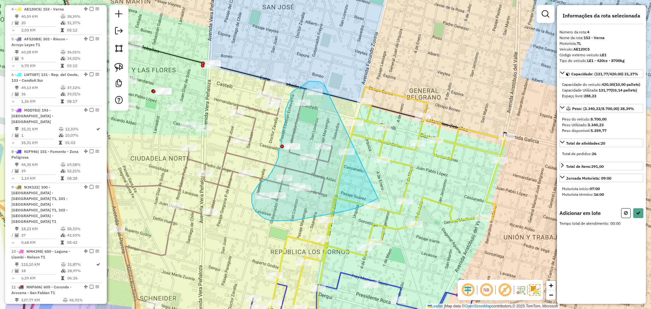
drag, startPoint x: 324, startPoint y: 84, endPoint x: 412, endPoint y: 171, distance: 123.8
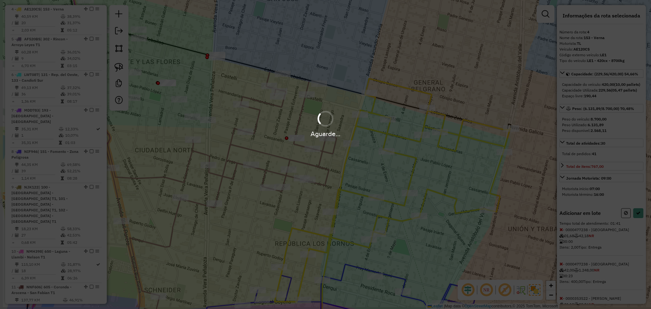
drag, startPoint x: 412, startPoint y: 171, endPoint x: 415, endPoint y: 166, distance: 5.8
click at [415, 166] on hb-app "Aguarde... Pop-up bloqueado! Seu navegador bloqueou automáticamente a abertura …" at bounding box center [325, 154] width 651 height 309
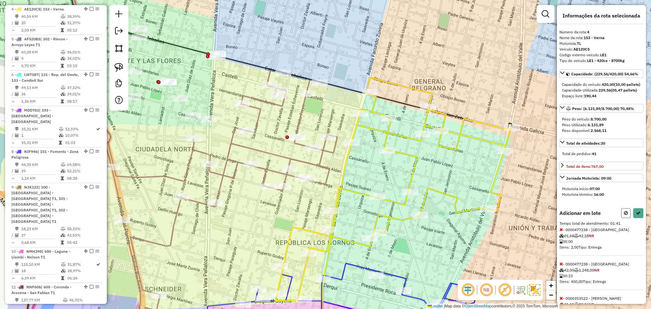
click at [624, 215] on icon at bounding box center [626, 213] width 4 height 4
select select "**********"
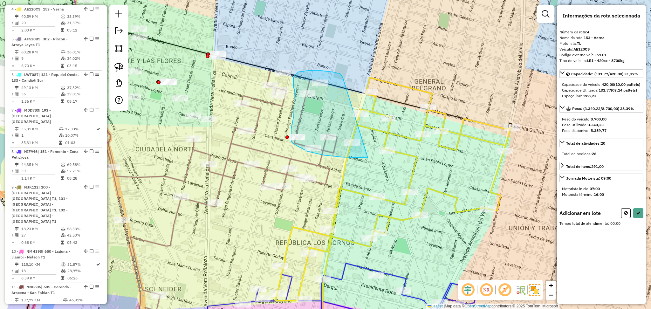
drag, startPoint x: 342, startPoint y: 77, endPoint x: 377, endPoint y: 158, distance: 88.0
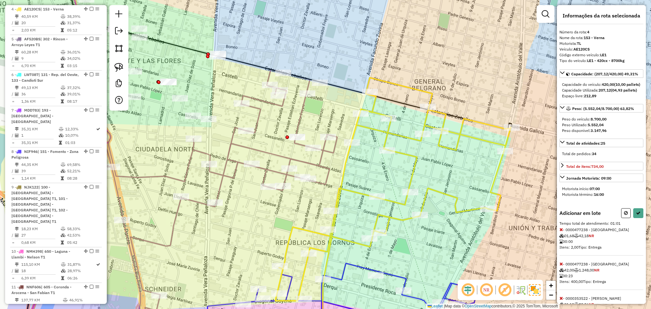
click at [623, 218] on button at bounding box center [626, 213] width 10 height 10
select select "**********"
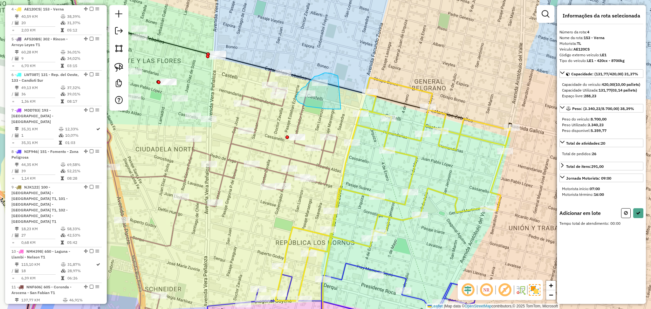
drag, startPoint x: 338, startPoint y: 76, endPoint x: 347, endPoint y: 110, distance: 34.5
click at [345, 109] on div "Janela de atendimento Grade de atendimento Capacidade Transportadoras Veículos …" at bounding box center [325, 154] width 651 height 309
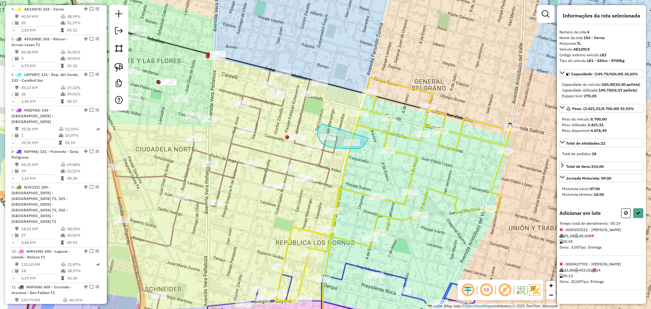
drag, startPoint x: 323, startPoint y: 124, endPoint x: 368, endPoint y: 138, distance: 47.5
click at [639, 218] on button at bounding box center [638, 213] width 10 height 10
select select "**********"
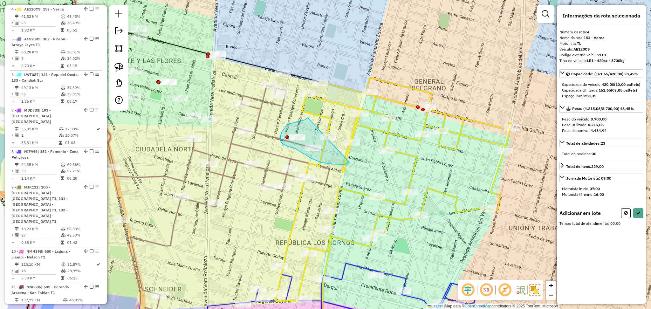
drag, startPoint x: 308, startPoint y: 117, endPoint x: 349, endPoint y: 162, distance: 61.2
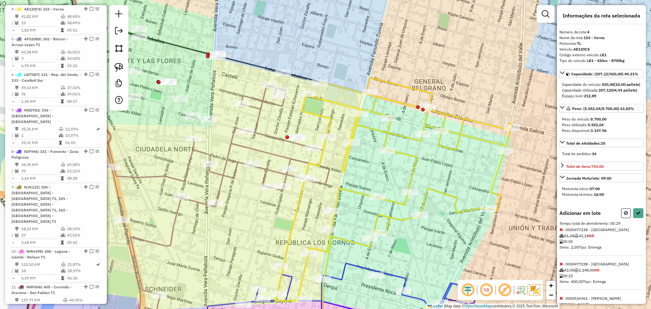
scroll to position [40, 0]
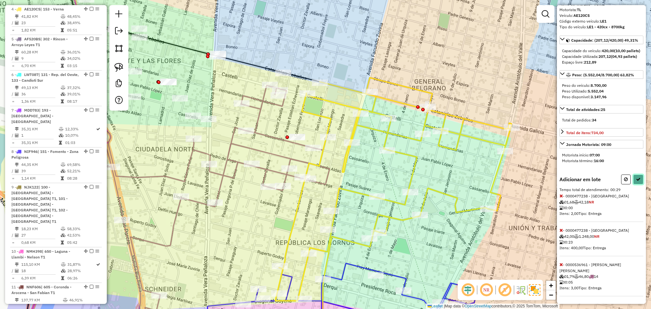
click at [636, 184] on button at bounding box center [638, 179] width 10 height 10
select select "**********"
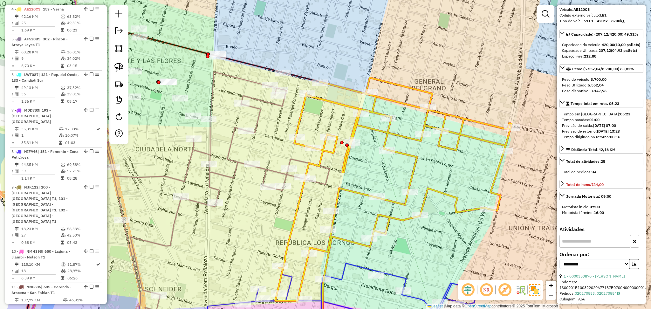
click at [326, 173] on icon at bounding box center [192, 206] width 275 height 268
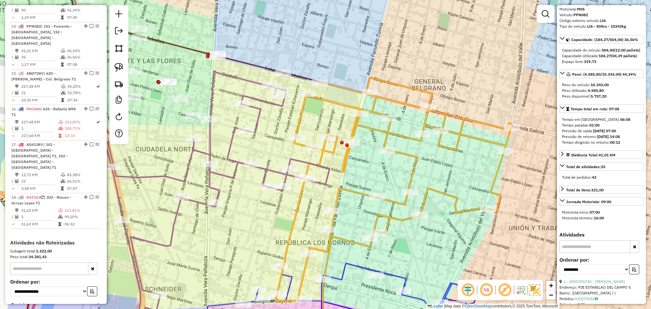
scroll to position [0, 0]
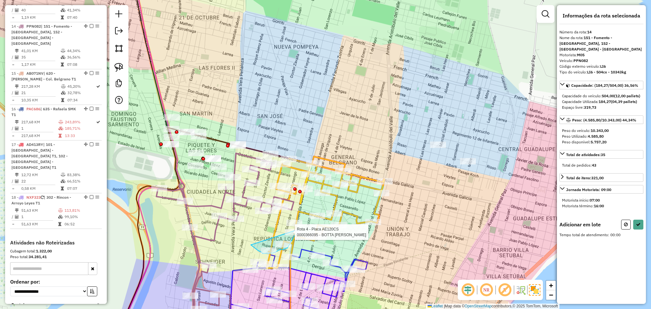
click at [302, 219] on div "Rota 4 - Placa AE120CS 0000366095 - BOTTA FIORELLA MAGALI Janela de atendimento…" at bounding box center [325, 154] width 651 height 309
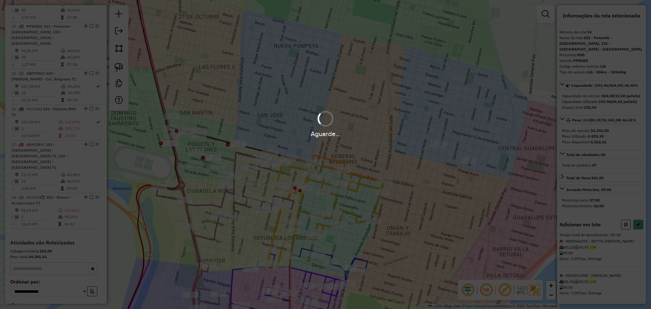
drag, startPoint x: 302, startPoint y: 215, endPoint x: 289, endPoint y: 199, distance: 21.0
click at [292, 201] on hb-app "Aguarde... Pop-up bloqueado! Seu navegador bloqueou automáticamente a abertura …" at bounding box center [325, 154] width 651 height 309
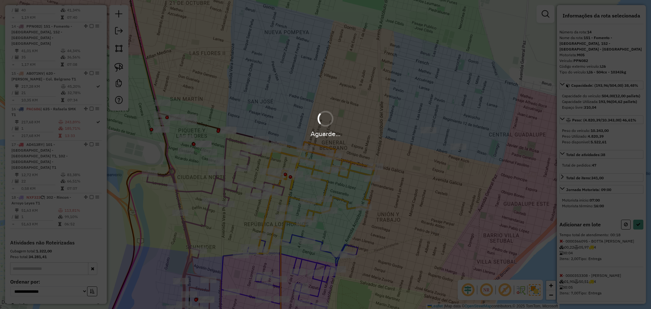
click at [288, 197] on div "Aguarde..." at bounding box center [325, 154] width 651 height 309
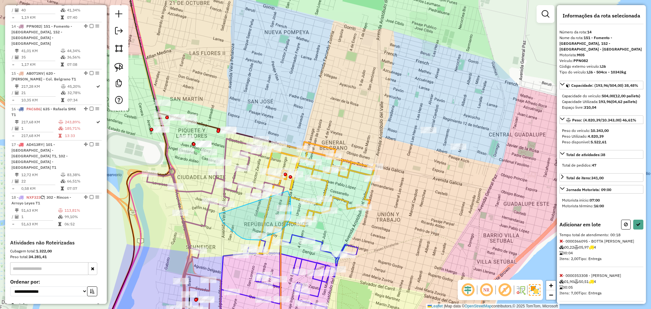
drag, startPoint x: 287, startPoint y: 191, endPoint x: 222, endPoint y: 212, distance: 68.6
click at [222, 212] on div "Janela de atendimento Grade de atendimento Capacidade Transportadoras Veículos …" at bounding box center [325, 154] width 651 height 309
click at [637, 227] on icon at bounding box center [638, 224] width 4 height 4
select select "**********"
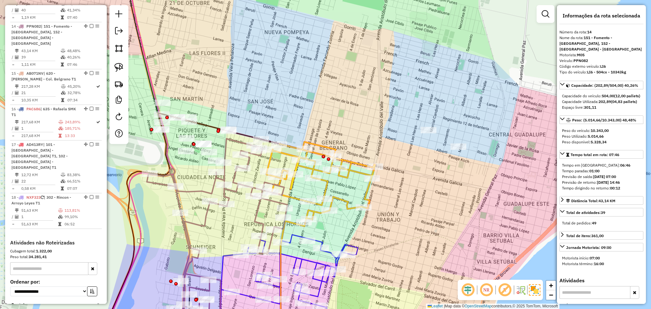
click at [347, 204] on icon at bounding box center [320, 182] width 109 height 81
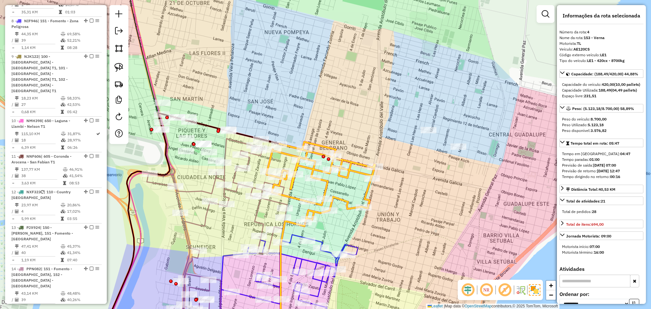
scroll to position [351, 0]
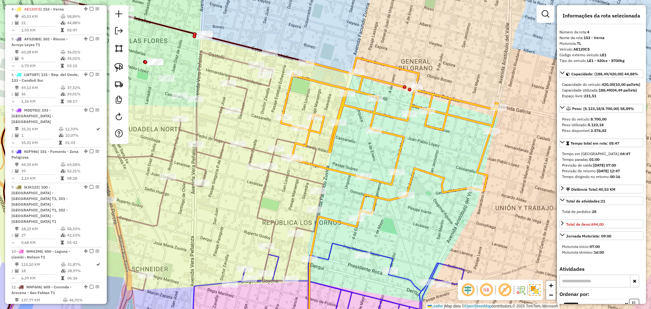
click at [260, 198] on icon at bounding box center [182, 196] width 282 height 288
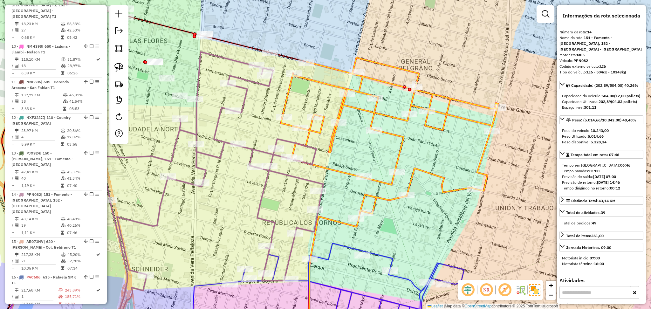
scroll to position [725, 0]
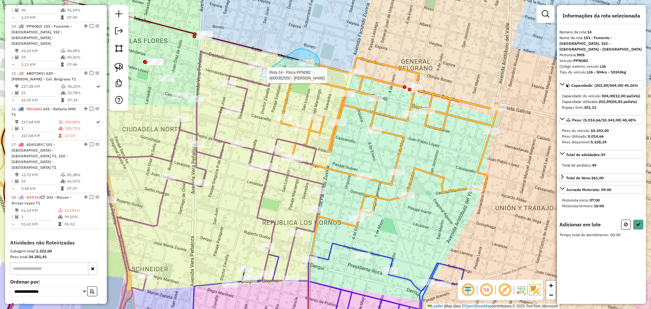
click at [260, 76] on div "Rota 4 - Placa AE120CS 0000437702 - [PERSON_NAME] 14 - Placa PPN082 0000352550 …" at bounding box center [325, 154] width 651 height 309
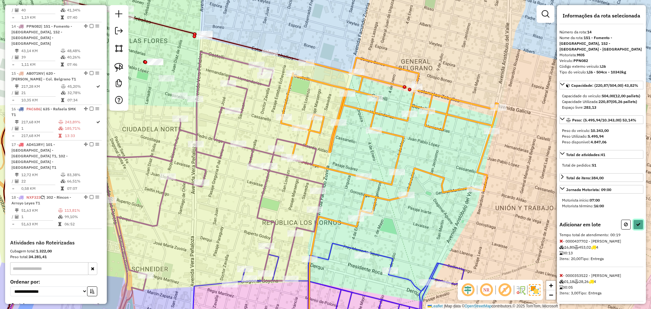
click at [633, 229] on button at bounding box center [638, 225] width 10 height 10
select select "**********"
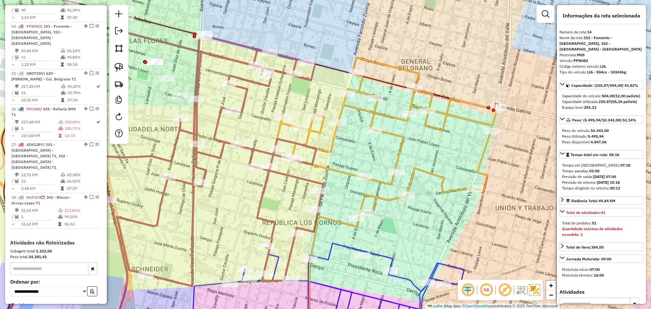
click at [400, 146] on icon at bounding box center [387, 139] width 220 height 162
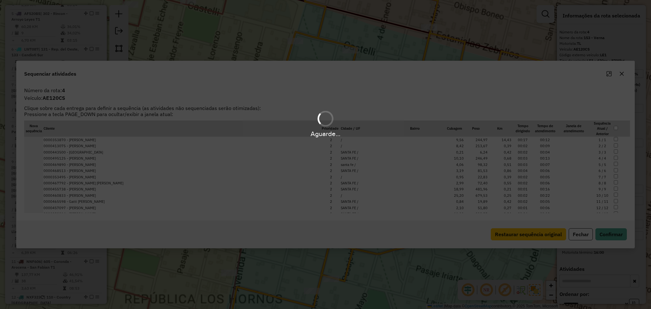
scroll to position [352, 0]
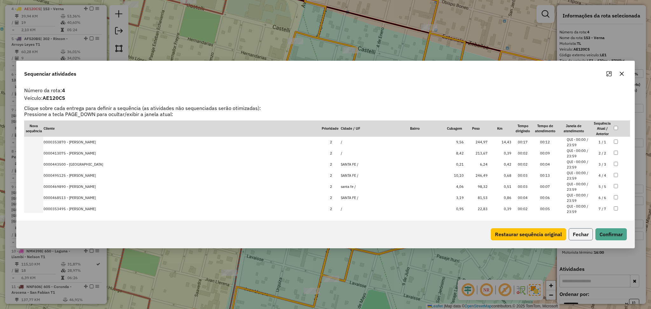
click at [581, 235] on button "Fechar" at bounding box center [581, 234] width 24 height 12
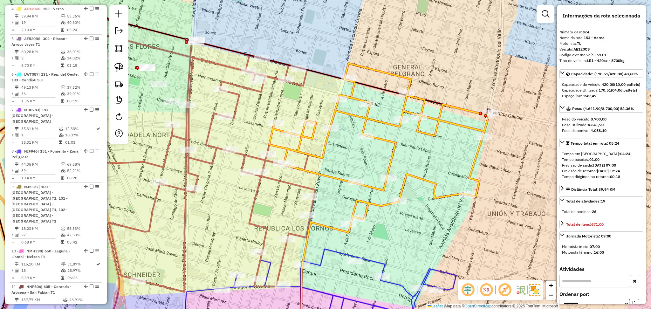
click at [299, 84] on icon at bounding box center [149, 182] width 316 height 315
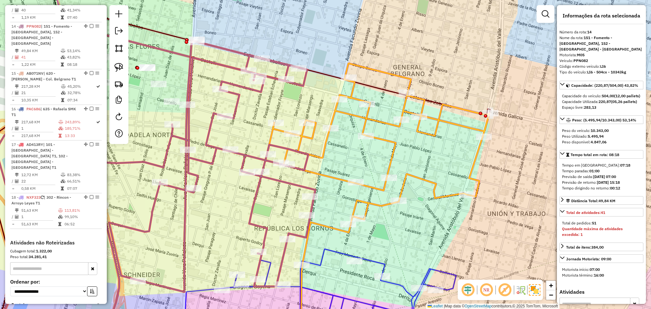
scroll to position [725, 0]
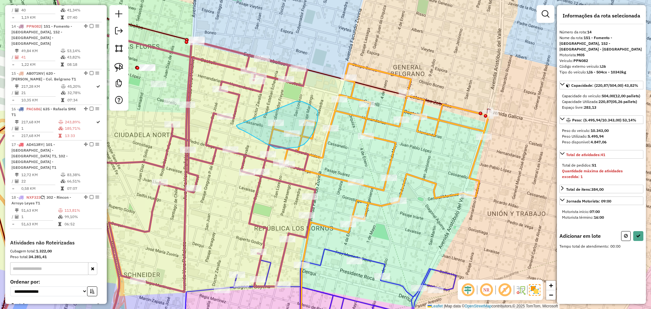
drag, startPoint x: 297, startPoint y: 101, endPoint x: 255, endPoint y: 132, distance: 52.6
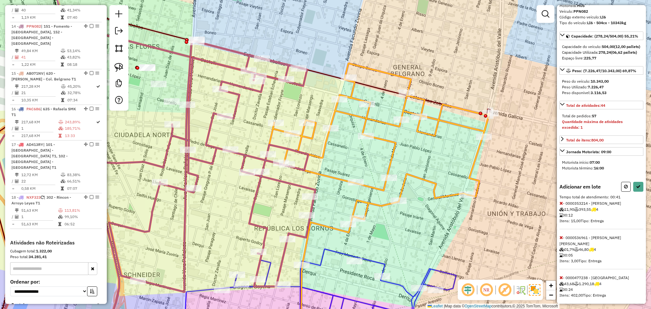
scroll to position [57, 0]
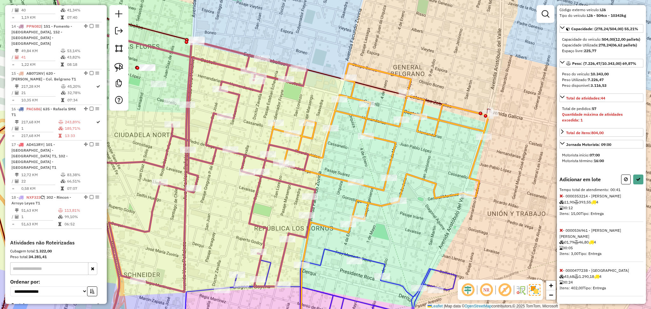
click at [558, 272] on div "Informações da rota selecionada Número da rota: 14 Nome da rota: 151 - Fomento …" at bounding box center [601, 154] width 89 height 299
click at [560, 270] on icon at bounding box center [560, 270] width 3 height 4
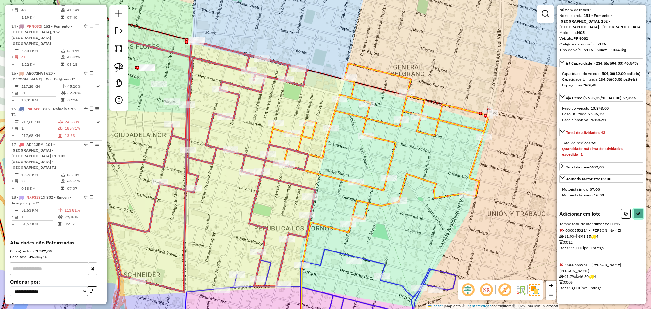
click at [637, 216] on icon at bounding box center [638, 213] width 4 height 4
select select "**********"
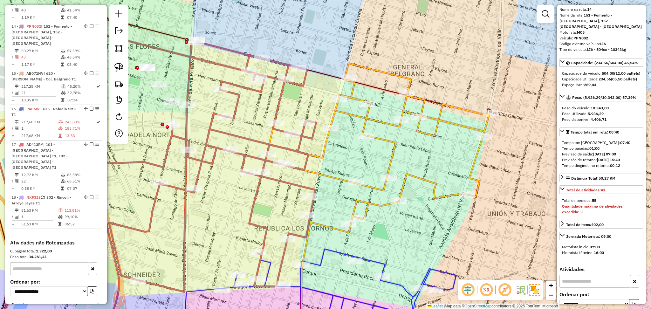
click at [392, 155] on icon at bounding box center [377, 144] width 224 height 162
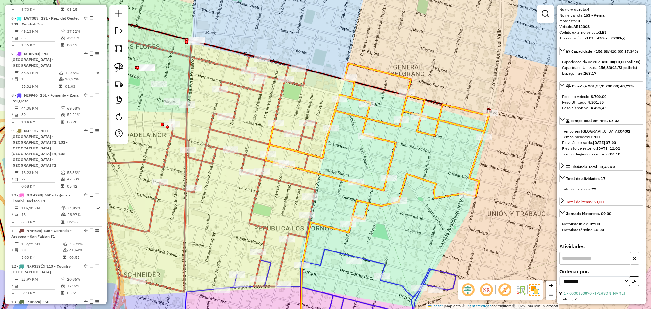
scroll to position [351, 0]
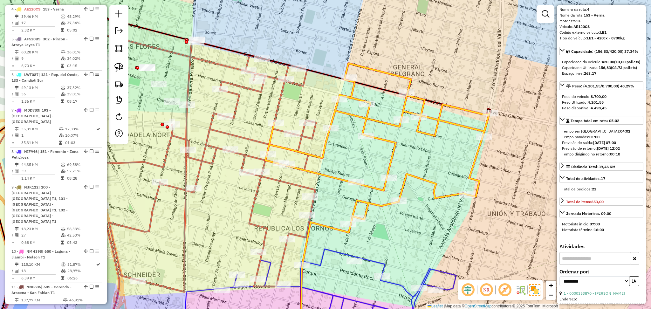
click at [297, 82] on icon at bounding box center [149, 182] width 316 height 315
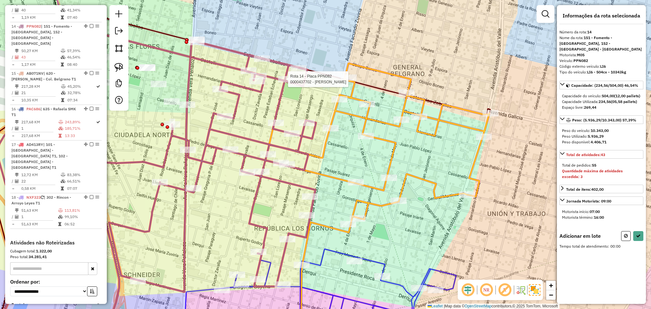
scroll to position [0, 0]
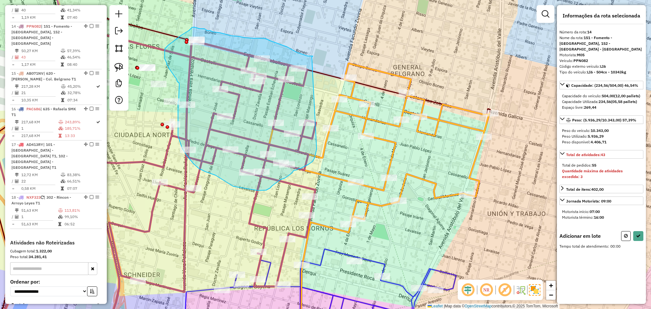
drag, startPoint x: 312, startPoint y: 57, endPoint x: 317, endPoint y: 149, distance: 91.6
click at [317, 149] on div "Janela de atendimento Grade de atendimento Capacidade Transportadoras Veículos …" at bounding box center [325, 154] width 651 height 309
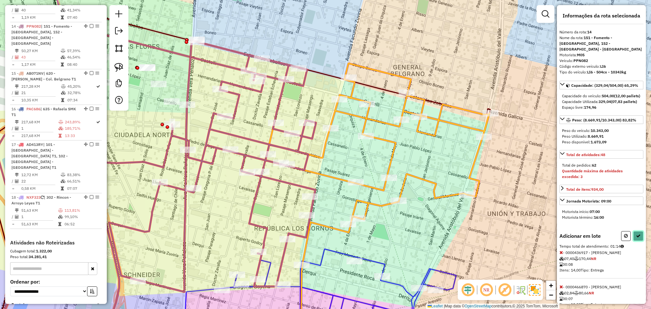
click at [639, 241] on button at bounding box center [638, 236] width 10 height 10
select select "**********"
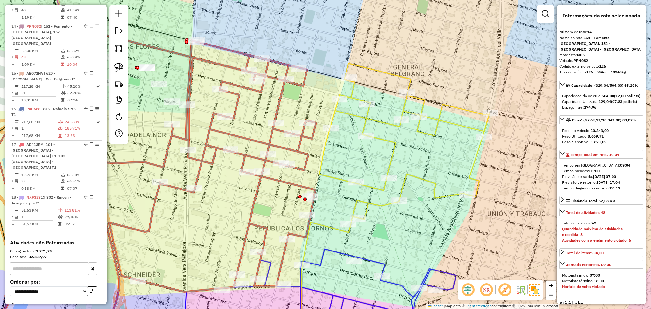
click at [365, 125] on icon at bounding box center [404, 144] width 170 height 162
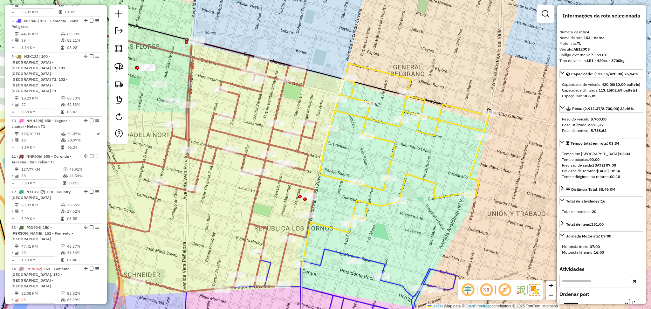
scroll to position [351, 0]
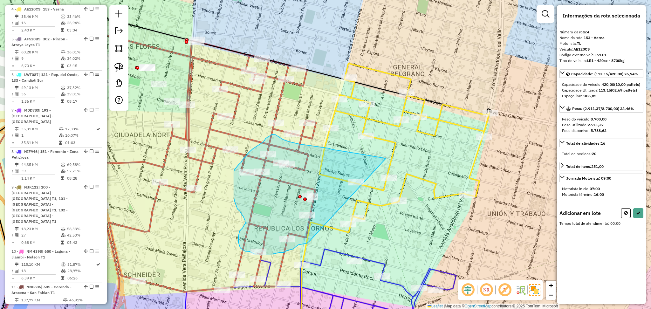
drag, startPoint x: 309, startPoint y: 242, endPoint x: 386, endPoint y: 159, distance: 113.1
click at [386, 159] on div "Janela de atendimento Grade de atendimento Capacidade Transportadoras Veículos …" at bounding box center [325, 154] width 651 height 309
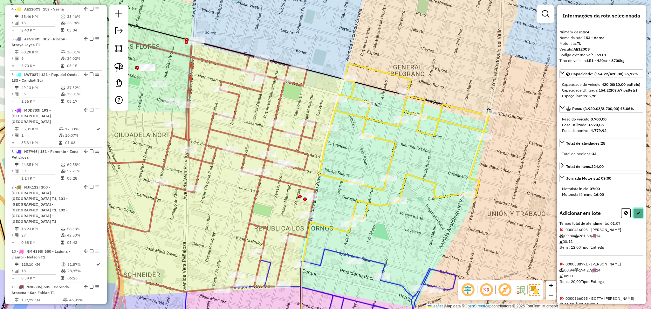
click at [638, 215] on icon at bounding box center [638, 213] width 4 height 4
select select "**********"
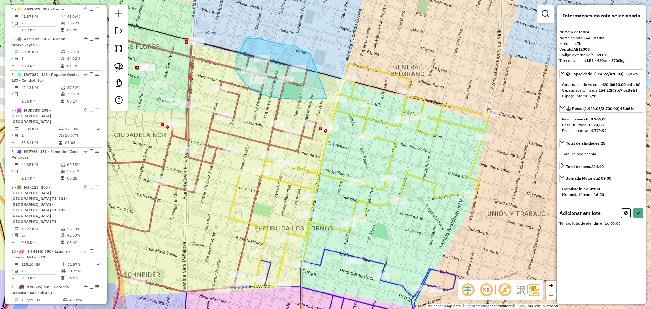
drag, startPoint x: 309, startPoint y: 53, endPoint x: 327, endPoint y: 99, distance: 48.8
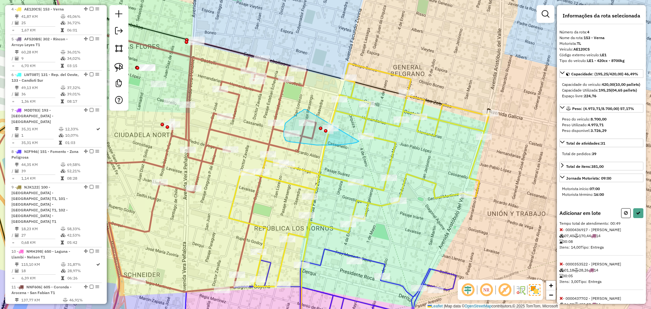
drag, startPoint x: 304, startPoint y: 109, endPoint x: 359, endPoint y: 141, distance: 63.0
click at [636, 215] on icon at bounding box center [638, 213] width 4 height 4
select select "**********"
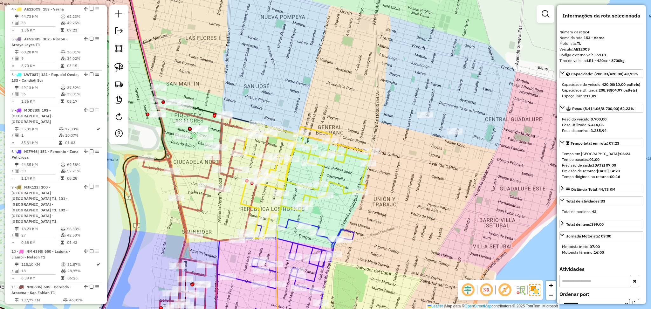
click at [360, 170] on div "Janela de atendimento Grade de atendimento Capacidade Transportadoras Veículos …" at bounding box center [325, 154] width 651 height 309
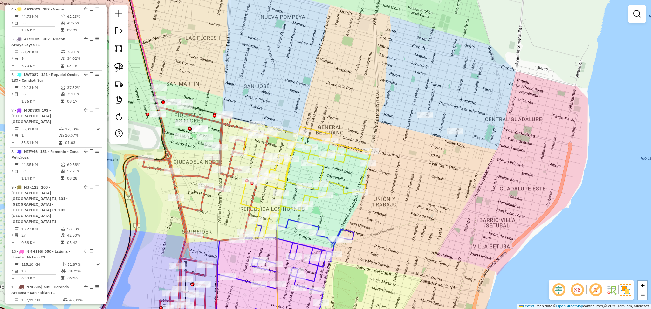
click at [365, 175] on icon at bounding box center [306, 181] width 131 height 114
select select "**********"
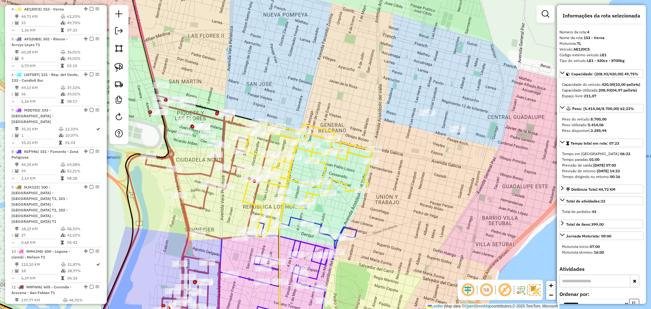
drag, startPoint x: 404, startPoint y: 186, endPoint x: 578, endPoint y: 174, distance: 174.0
click at [578, 174] on hb-router-mapa "Informações da Sessão 1254284 - [DATE] Criação: [DATE] 16:31 Depósito: SAZ AR S…" at bounding box center [325, 154] width 651 height 309
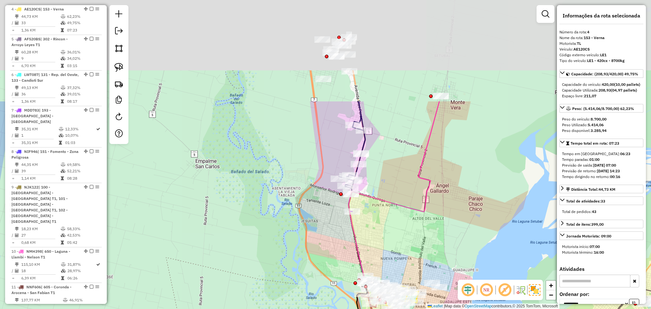
drag, startPoint x: 368, startPoint y: 99, endPoint x: 362, endPoint y: 199, distance: 100.6
click at [373, 234] on div "Janela de atendimento Grade de atendimento Capacidade Transportadoras Veículos …" at bounding box center [325, 154] width 651 height 309
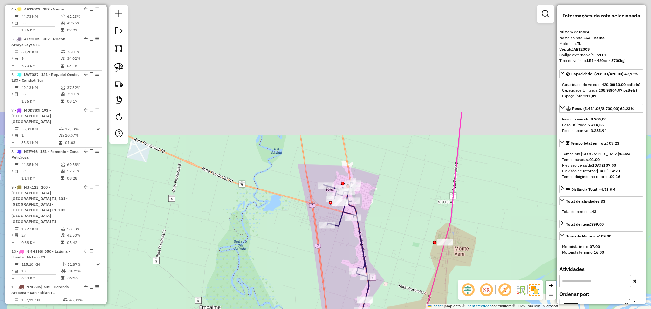
drag, startPoint x: 377, startPoint y: 92, endPoint x: 378, endPoint y: 248, distance: 156.4
click at [378, 248] on div "Janela de atendimento Grade de atendimento Capacidade Transportadoras Veículos …" at bounding box center [325, 154] width 651 height 309
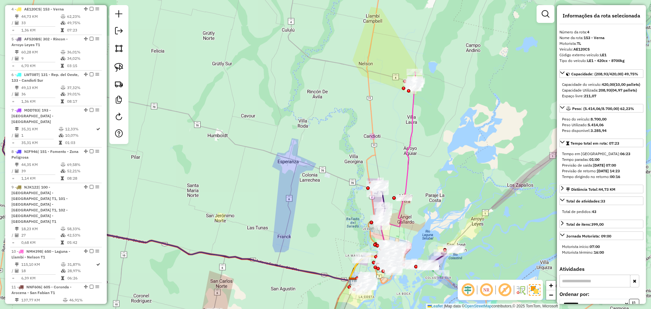
click at [412, 129] on icon at bounding box center [382, 184] width 64 height 194
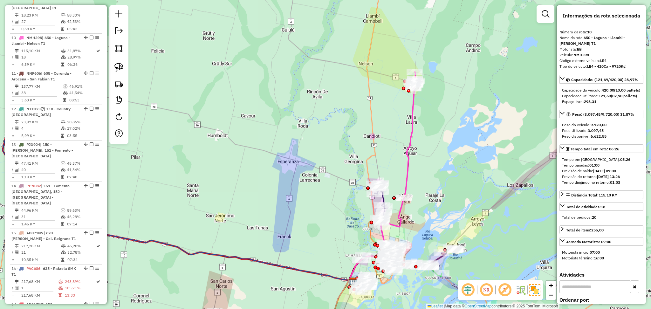
scroll to position [576, 0]
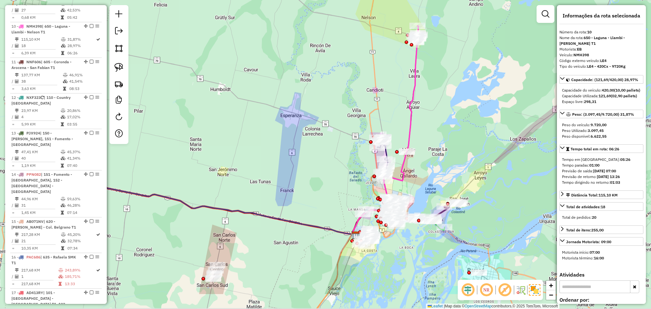
drag, startPoint x: 441, startPoint y: 208, endPoint x: 439, endPoint y: 166, distance: 42.0
click at [443, 163] on div "Janela de atendimento Grade de atendimento Capacidade Transportadoras Veículos …" at bounding box center [325, 154] width 651 height 309
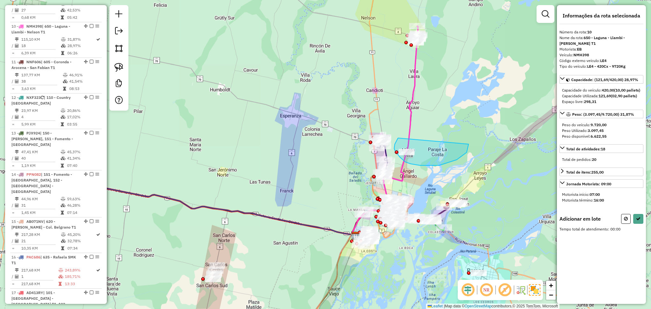
drag, startPoint x: 399, startPoint y: 138, endPoint x: 468, endPoint y: 134, distance: 70.0
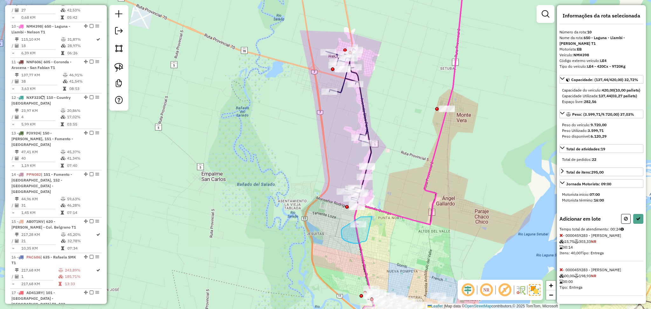
drag, startPoint x: 372, startPoint y: 216, endPoint x: 366, endPoint y: 240, distance: 24.2
click at [637, 221] on icon at bounding box center [638, 218] width 4 height 4
select select "**********"
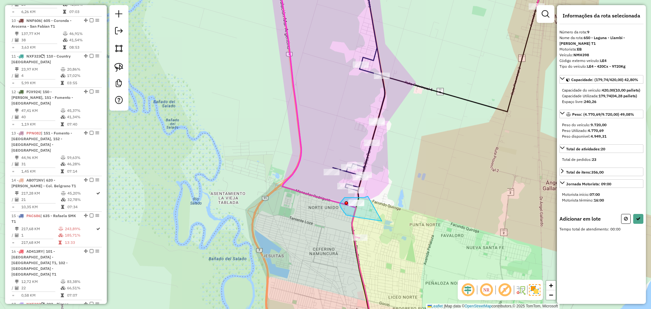
drag, startPoint x: 368, startPoint y: 196, endPoint x: 382, endPoint y: 221, distance: 28.5
click at [382, 221] on hb-app "Aguarde... Pop-up bloqueado! Seu navegador bloqueou automáticamente a abertura …" at bounding box center [325, 154] width 651 height 309
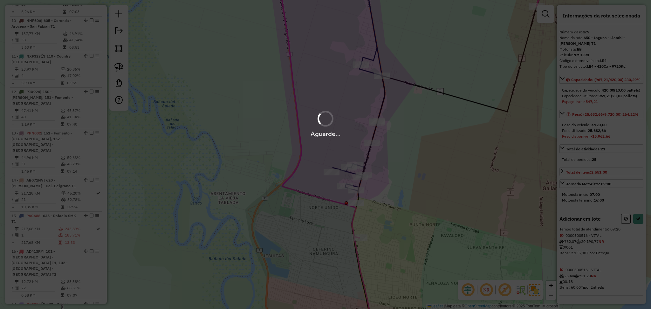
click at [622, 239] on div "Aguarde..." at bounding box center [325, 154] width 651 height 309
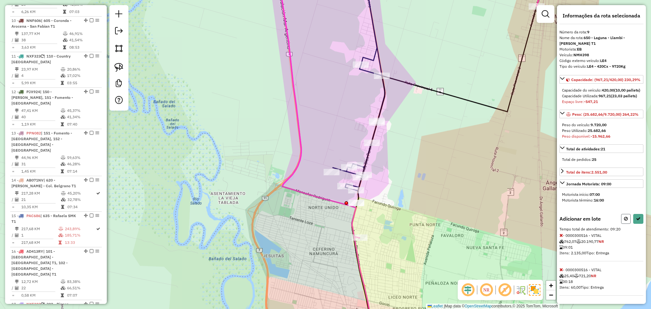
click at [621, 224] on button at bounding box center [626, 219] width 10 height 10
select select "**********"
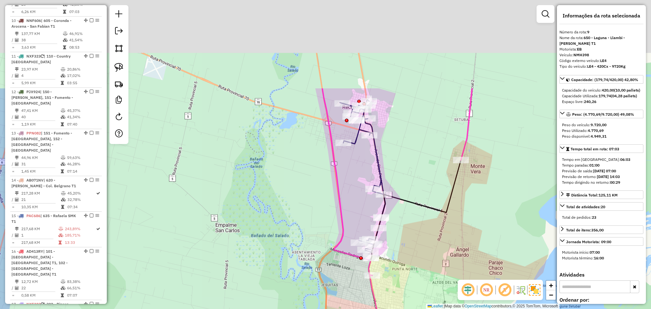
drag, startPoint x: 373, startPoint y: 39, endPoint x: 373, endPoint y: 205, distance: 165.3
click at [373, 205] on icon at bounding box center [362, 176] width 45 height 152
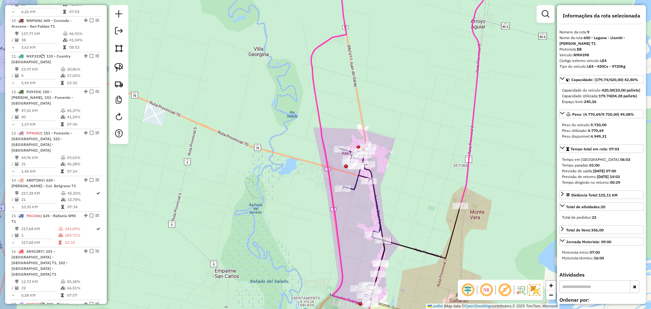
click at [352, 184] on icon at bounding box center [361, 222] width 45 height 152
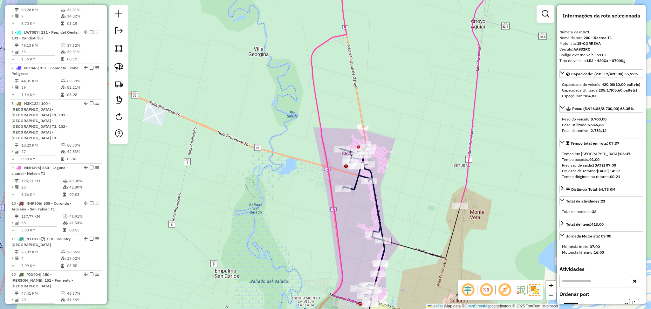
scroll to position [244, 0]
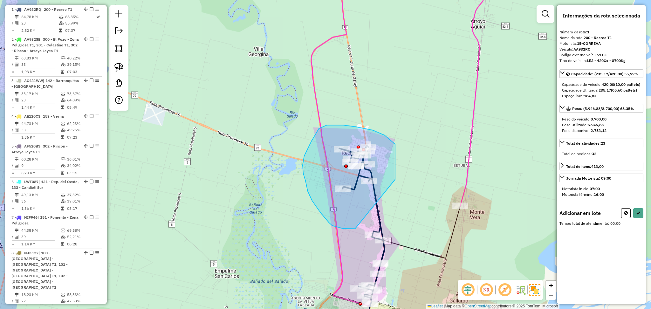
drag, startPoint x: 395, startPoint y: 179, endPoint x: 354, endPoint y: 229, distance: 64.1
click at [355, 228] on div "Janela de atendimento Grade de atendimento Capacidade Transportadoras Veículos …" at bounding box center [325, 154] width 651 height 309
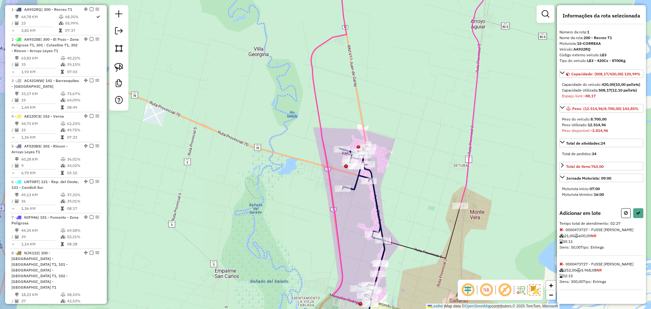
click at [626, 215] on icon at bounding box center [626, 213] width 4 height 4
select select "**********"
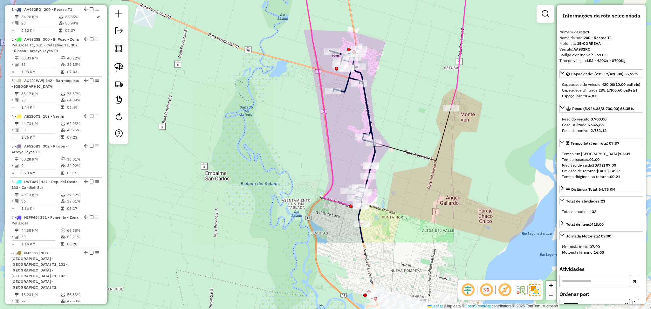
drag, startPoint x: 424, startPoint y: 200, endPoint x: 409, endPoint y: 84, distance: 116.6
click at [409, 84] on div "Janela de atendimento Grade de atendimento Capacidade Transportadoras Veículos …" at bounding box center [325, 154] width 651 height 309
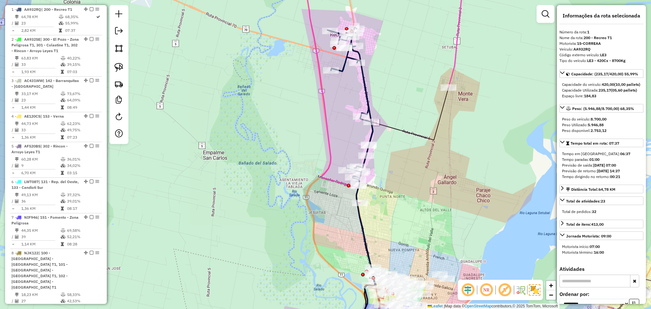
click at [369, 101] on icon at bounding box center [349, 103] width 45 height 152
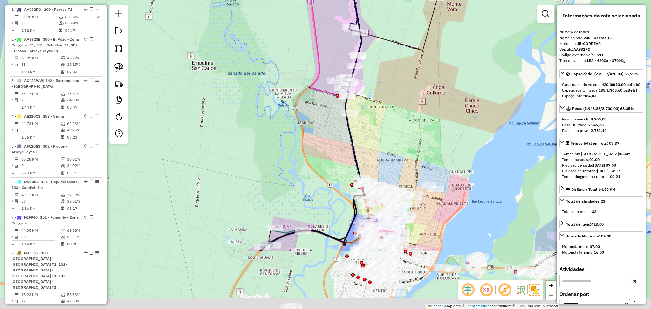
drag, startPoint x: 402, startPoint y: 196, endPoint x: 389, endPoint y: 108, distance: 89.6
click at [389, 108] on div "Janela de atendimento Grade de atendimento Capacidade Transportadoras Veículos …" at bounding box center [325, 154] width 651 height 309
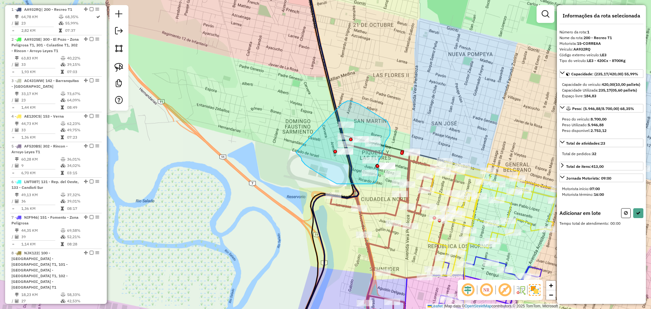
drag, startPoint x: 345, startPoint y: 102, endPoint x: 296, endPoint y: 152, distance: 70.3
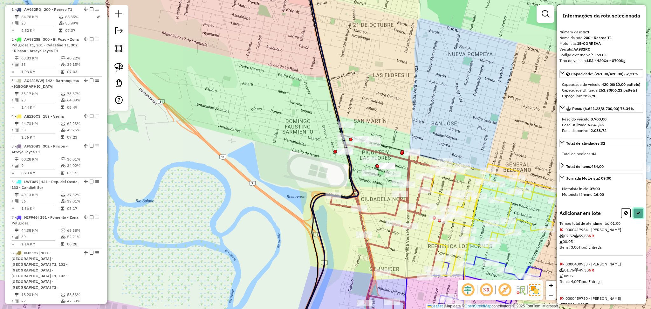
click at [637, 218] on button at bounding box center [638, 213] width 10 height 10
select select "**********"
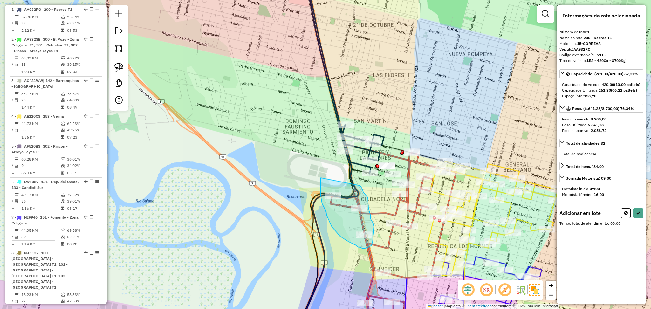
drag, startPoint x: 321, startPoint y: 178, endPoint x: 358, endPoint y: 186, distance: 38.7
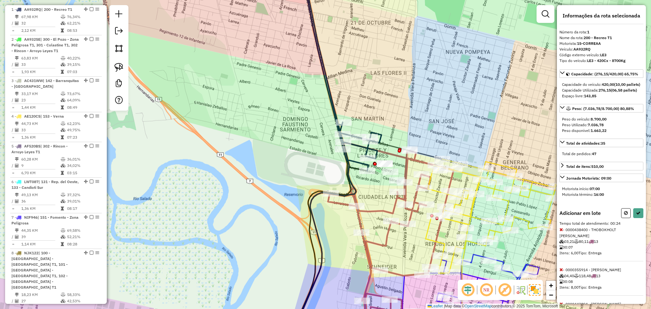
drag, startPoint x: 377, startPoint y: 203, endPoint x: 362, endPoint y: 133, distance: 70.9
click at [362, 133] on div "Janela de atendimento Grade de atendimento Capacidade Transportadoras Veículos …" at bounding box center [325, 154] width 651 height 309
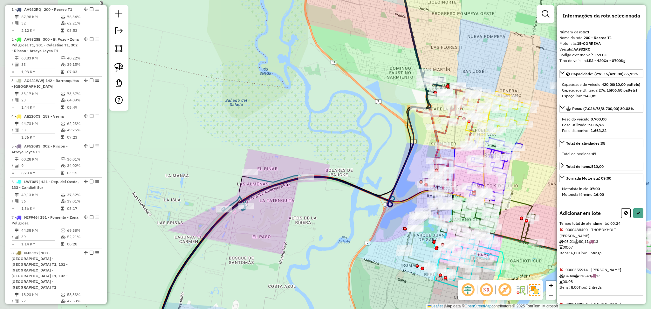
drag, startPoint x: 248, startPoint y: 220, endPoint x: 327, endPoint y: 195, distance: 82.8
click at [327, 195] on div "Janela de atendimento Grade de atendimento Capacidade Transportadoras Veículos …" at bounding box center [325, 154] width 651 height 309
click at [259, 181] on icon at bounding box center [308, 192] width 173 height 37
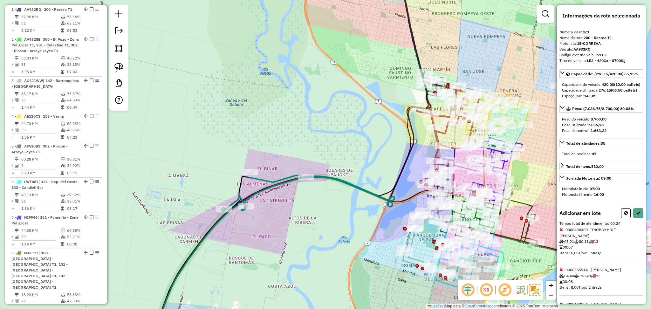
click at [259, 181] on icon at bounding box center [308, 192] width 173 height 37
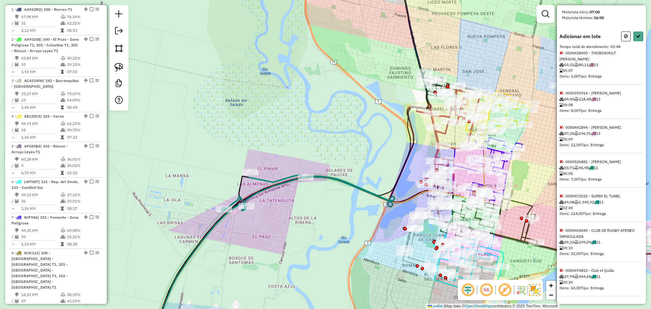
scroll to position [189, 0]
click at [559, 270] on div "Informações da rota selecionada Número da rota: 1 Nome da rota: 200 - Recreo T1…" at bounding box center [601, 154] width 89 height 299
click at [561, 269] on icon at bounding box center [560, 270] width 3 height 4
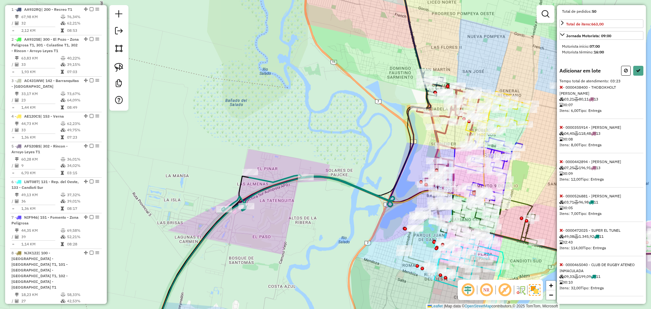
scroll to position [154, 0]
click at [561, 269] on span "- 0000465040 - CLUB DE RUGBY ATENEO INMACULADA 09,33 199,09 11 00:10 Itens: 32,…" at bounding box center [601, 279] width 84 height 34
click at [562, 264] on icon at bounding box center [560, 264] width 3 height 4
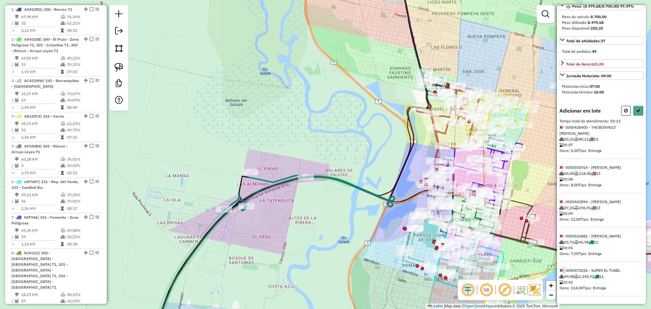
click at [561, 264] on div "Adicionar em lote Tempo total de atendimento: 03:13 - 0000438400 - THOBOKHOLT […" at bounding box center [601, 201] width 84 height 190
click at [562, 271] on icon at bounding box center [560, 270] width 3 height 4
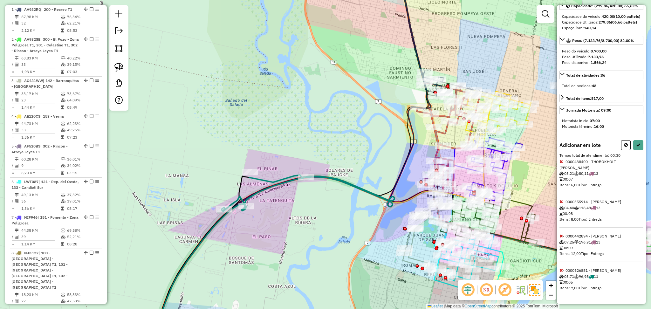
click at [562, 271] on icon at bounding box center [560, 270] width 3 height 4
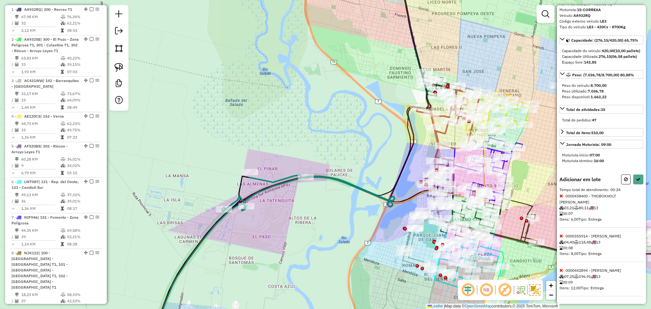
scroll to position [46, 0]
click at [636, 181] on icon at bounding box center [638, 179] width 4 height 4
select select "**********"
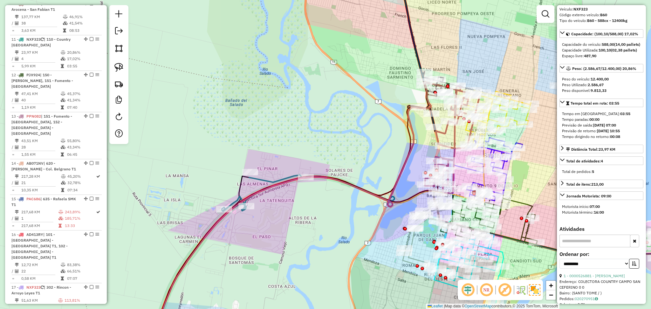
scroll to position [612, 0]
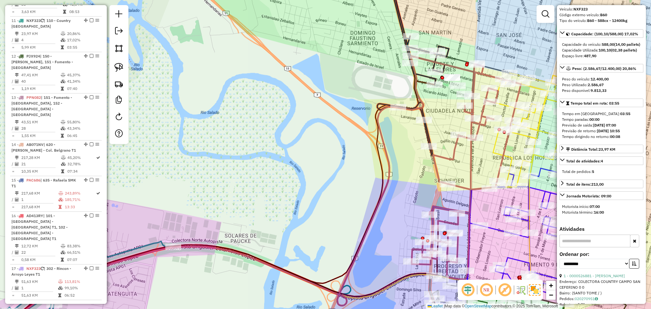
click at [427, 133] on icon at bounding box center [413, 62] width 72 height 186
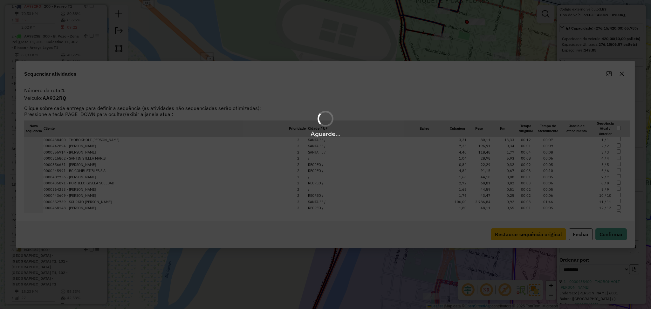
scroll to position [245, 0]
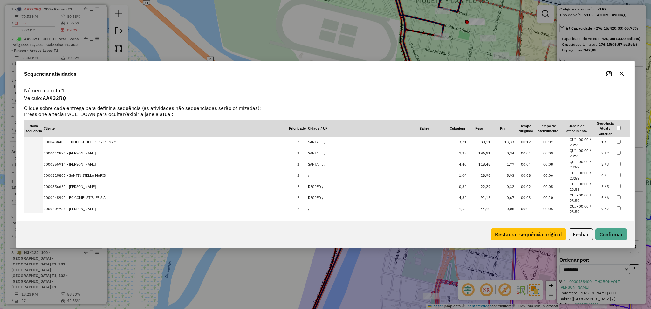
click at [582, 235] on button "Fechar" at bounding box center [581, 234] width 24 height 12
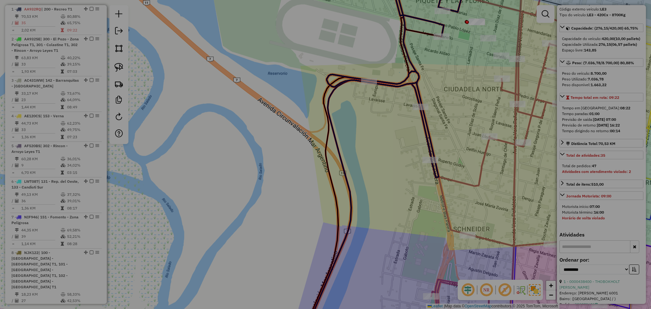
click at [582, 235] on div "Sequenciar atividades Número da rota: 1 Veículo: AA932RQ Clique sobre cada entr…" at bounding box center [325, 154] width 651 height 309
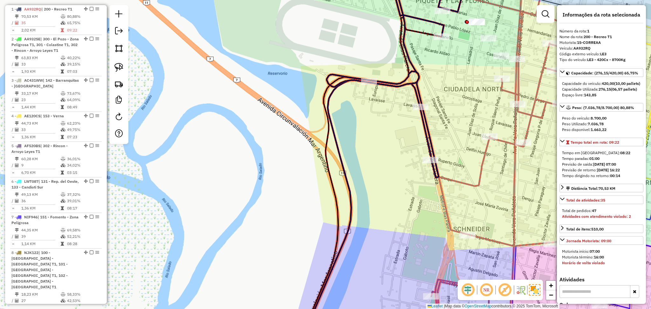
scroll to position [0, 0]
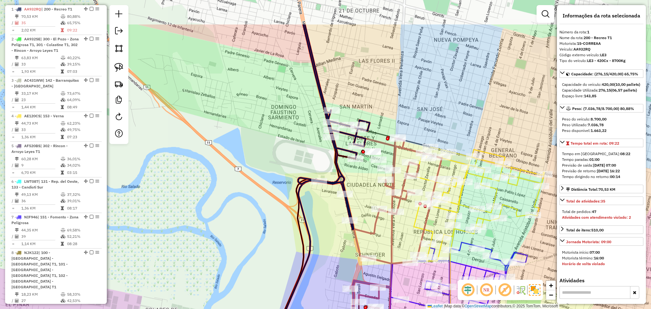
drag, startPoint x: 375, startPoint y: 170, endPoint x: 323, endPoint y: 222, distance: 73.5
click at [323, 222] on div "Janela de atendimento Grade de atendimento Capacidade Transportadoras Veículos …" at bounding box center [325, 154] width 651 height 309
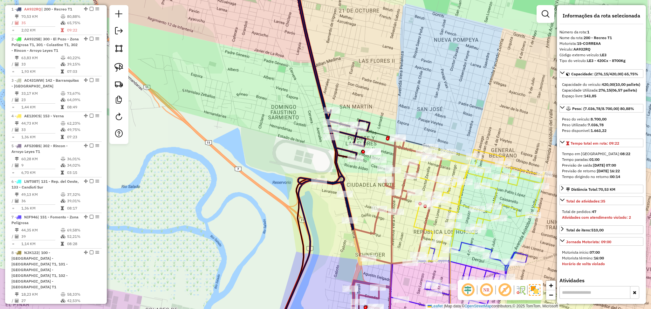
click at [375, 222] on icon at bounding box center [386, 239] width 109 height 202
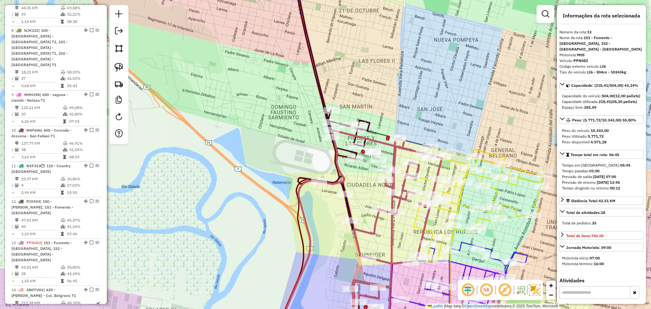
scroll to position [689, 0]
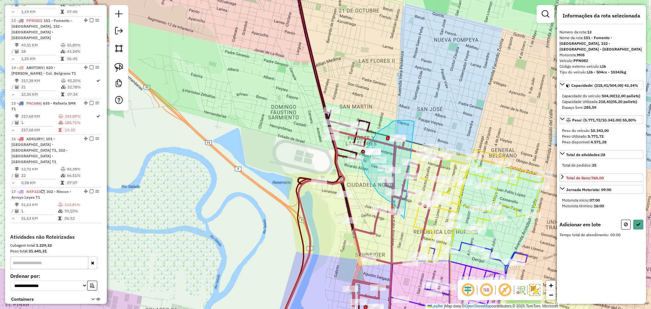
drag, startPoint x: 405, startPoint y: 120, endPoint x: 404, endPoint y: 219, distance: 99.2
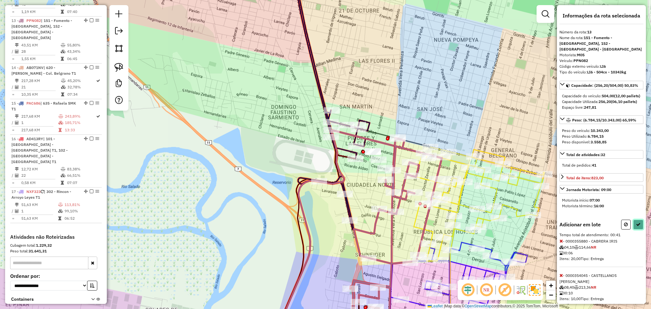
click at [636, 227] on icon at bounding box center [638, 224] width 4 height 4
select select "**********"
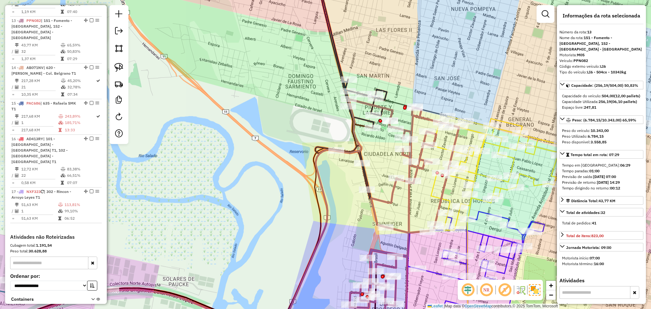
drag, startPoint x: 201, startPoint y: 260, endPoint x: 278, endPoint y: 183, distance: 109.0
click at [219, 229] on div "Janela de atendimento Grade de atendimento Capacidade Transportadoras Veículos …" at bounding box center [325, 154] width 651 height 309
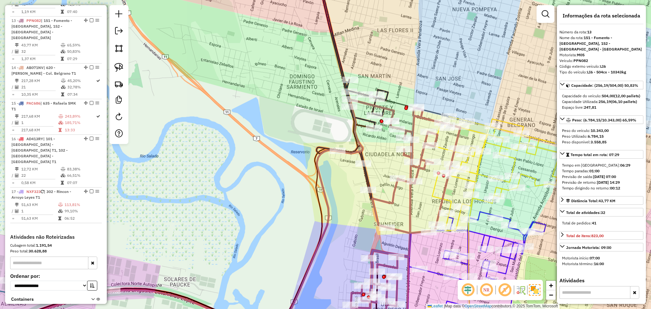
click at [365, 179] on icon at bounding box center [353, 84] width 72 height 230
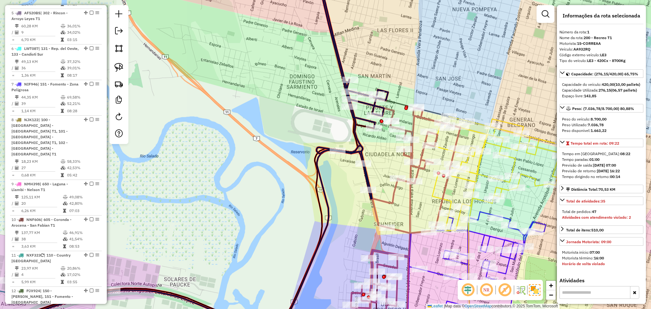
scroll to position [244, 0]
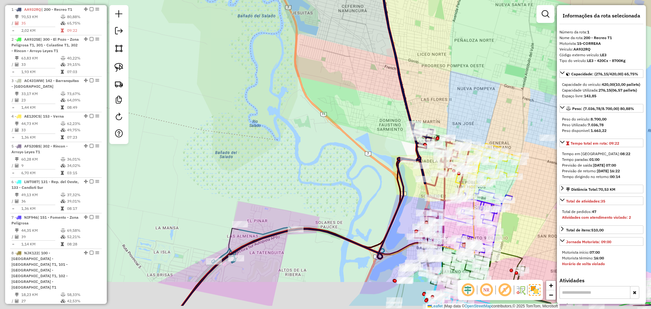
drag, startPoint x: 271, startPoint y: 247, endPoint x: 333, endPoint y: 221, distance: 66.8
click at [337, 217] on div "Janela de atendimento Grade de atendimento Capacidade Transportadoras Veículos …" at bounding box center [325, 154] width 651 height 309
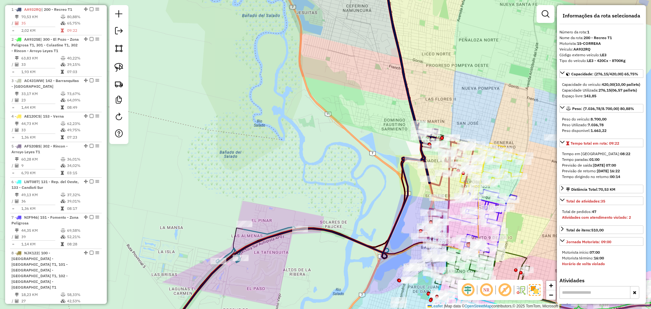
click at [258, 234] on icon at bounding box center [302, 244] width 173 height 37
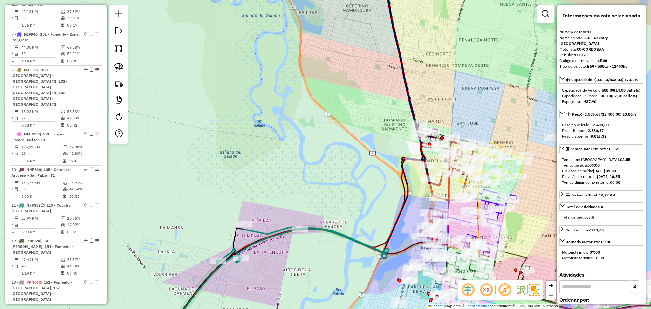
scroll to position [612, 0]
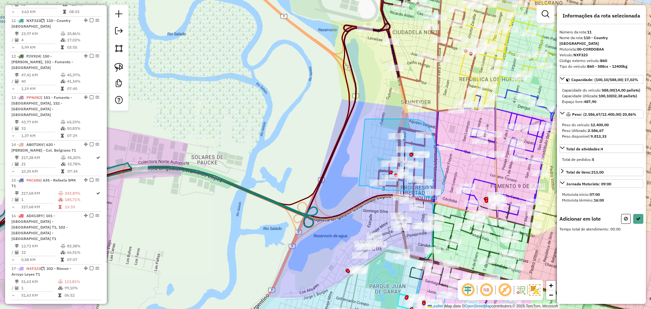
drag, startPoint x: 359, startPoint y: 186, endPoint x: 365, endPoint y: 119, distance: 67.0
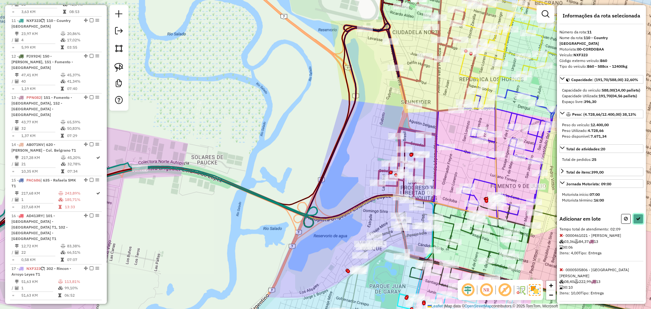
click at [638, 222] on button at bounding box center [638, 219] width 10 height 10
select select "**********"
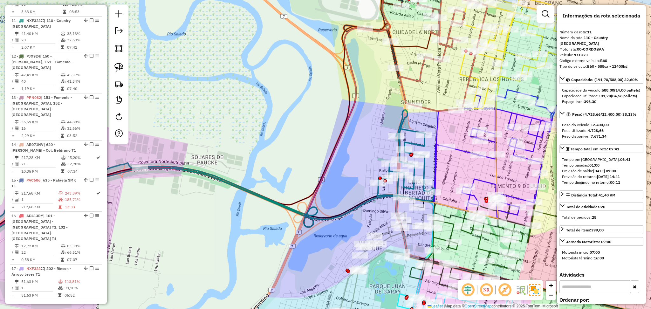
click at [415, 144] on icon at bounding box center [203, 173] width 462 height 127
click at [391, 234] on icon at bounding box center [383, 268] width 99 height 144
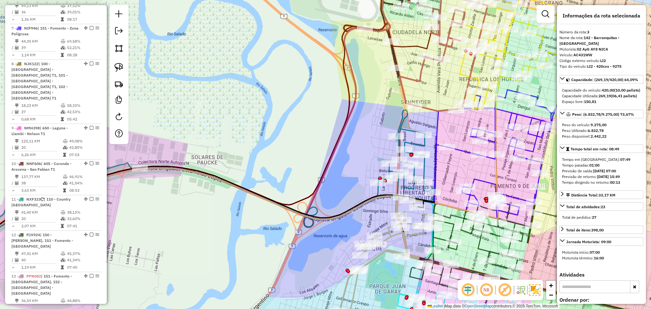
scroll to position [316, 0]
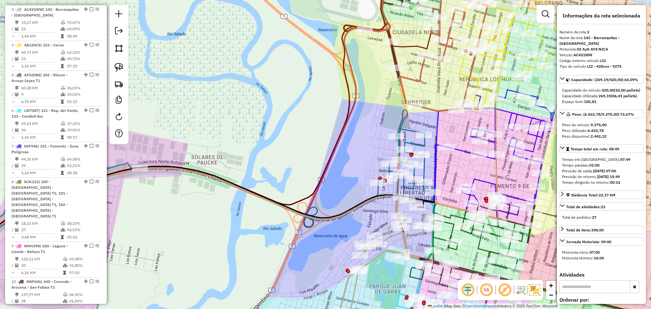
click at [409, 131] on icon at bounding box center [203, 173] width 462 height 127
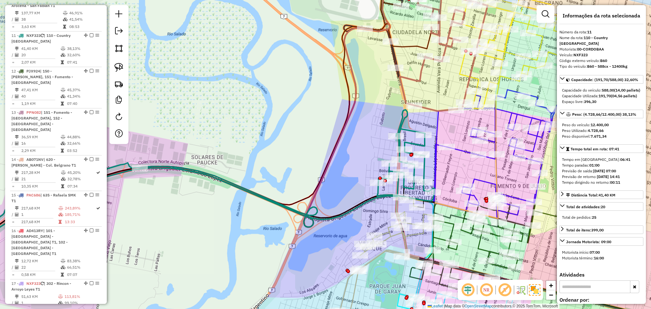
scroll to position [612, 0]
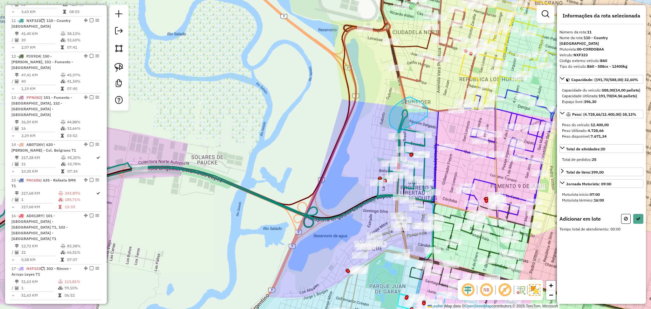
drag, startPoint x: 423, startPoint y: 119, endPoint x: 398, endPoint y: 132, distance: 27.9
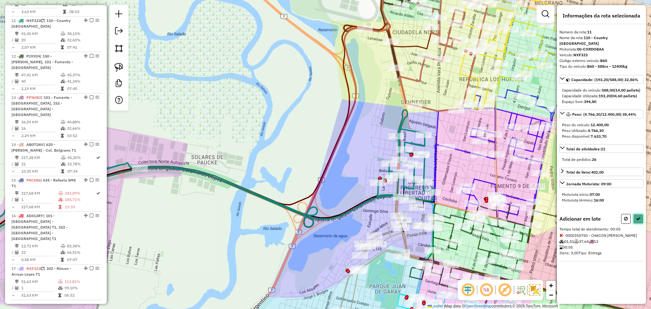
click at [638, 218] on icon at bounding box center [638, 218] width 4 height 4
select select "**********"
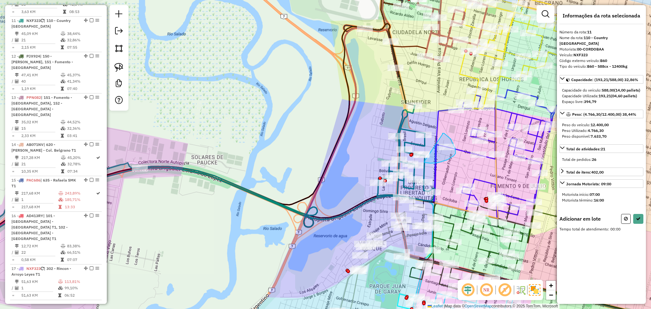
drag, startPoint x: 443, startPoint y: 134, endPoint x: 424, endPoint y: 162, distance: 33.4
click at [637, 219] on icon at bounding box center [638, 218] width 4 height 4
select select "**********"
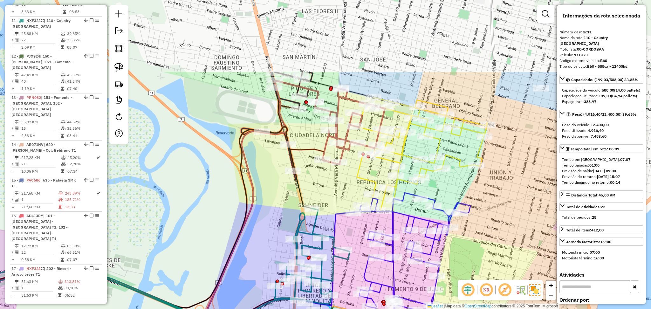
drag, startPoint x: 434, startPoint y: 116, endPoint x: 326, endPoint y: 218, distance: 148.6
click at [326, 218] on icon at bounding box center [96, 300] width 529 height 190
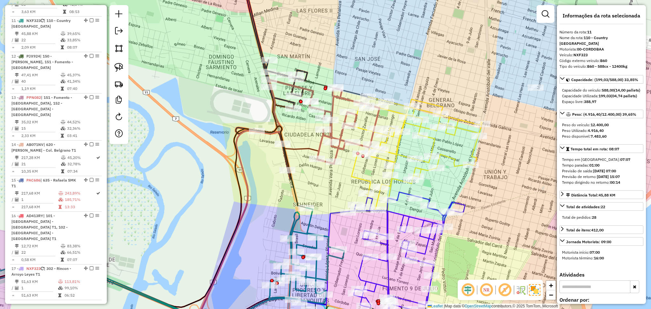
click at [339, 144] on icon at bounding box center [345, 126] width 70 height 76
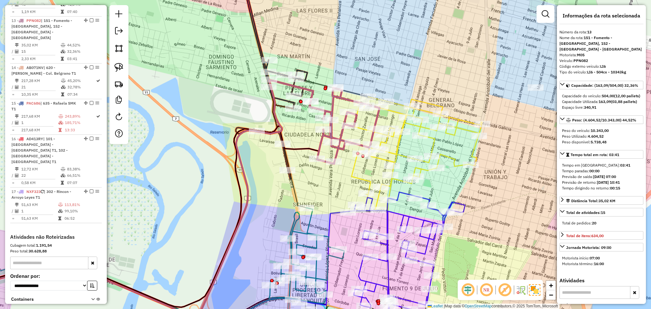
scroll to position [689, 0]
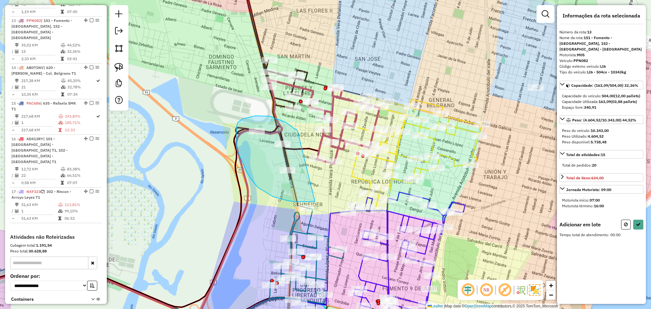
drag, startPoint x: 297, startPoint y: 131, endPoint x: 315, endPoint y: 201, distance: 71.7
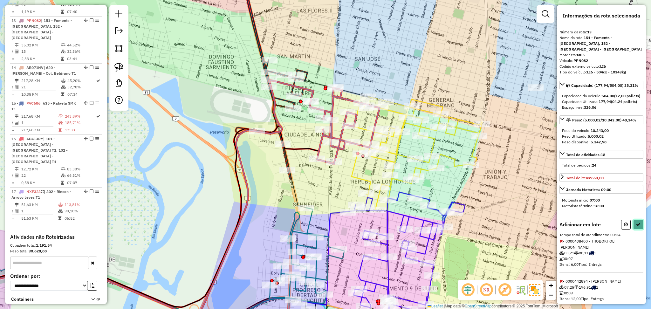
click at [638, 228] on button at bounding box center [638, 225] width 10 height 10
select select "**********"
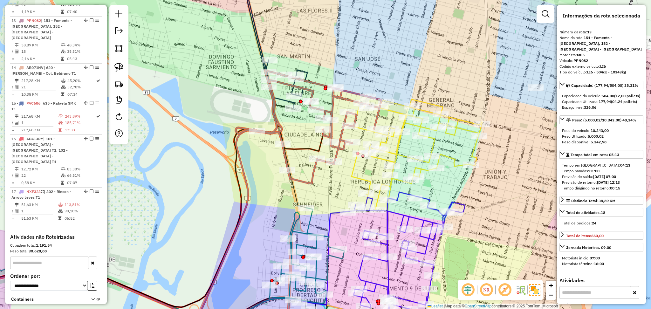
click at [399, 144] on icon at bounding box center [416, 154] width 131 height 114
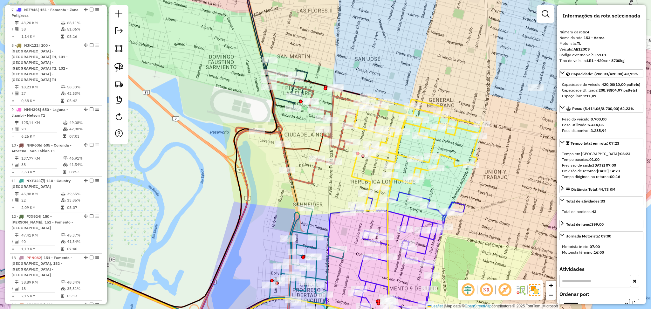
scroll to position [351, 0]
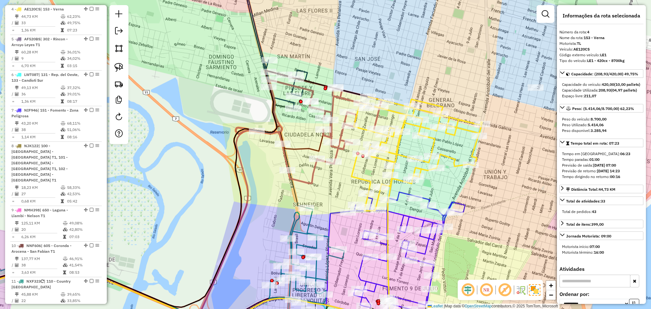
click at [312, 170] on icon at bounding box center [309, 126] width 146 height 113
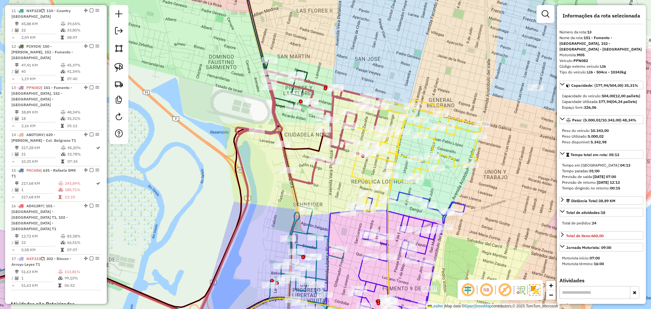
scroll to position [689, 0]
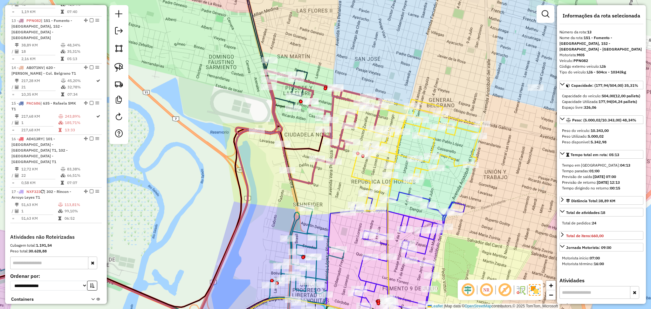
click at [311, 183] on icon at bounding box center [309, 126] width 146 height 113
click at [304, 69] on icon at bounding box center [273, 39] width 68 height 140
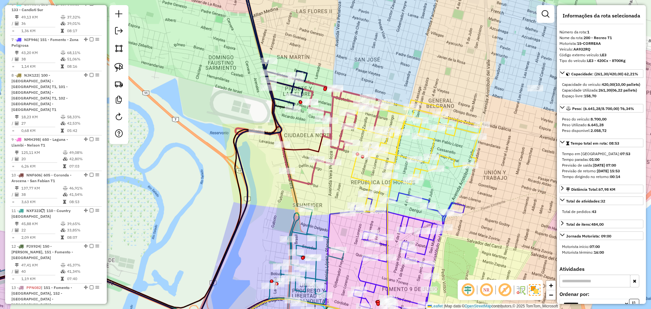
scroll to position [244, 0]
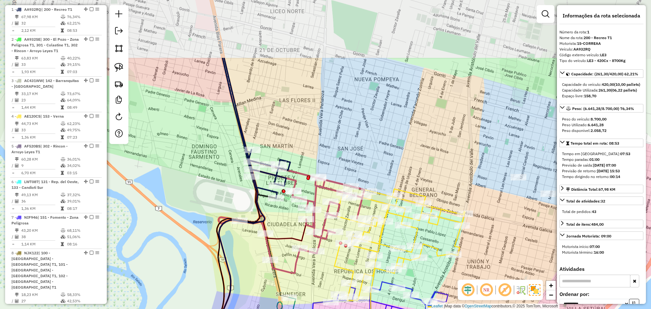
drag, startPoint x: 351, startPoint y: 54, endPoint x: 336, endPoint y: 175, distance: 122.4
click at [336, 175] on div "Janela de atendimento Grade de atendimento Capacidade Transportadoras Veículos …" at bounding box center [325, 154] width 651 height 309
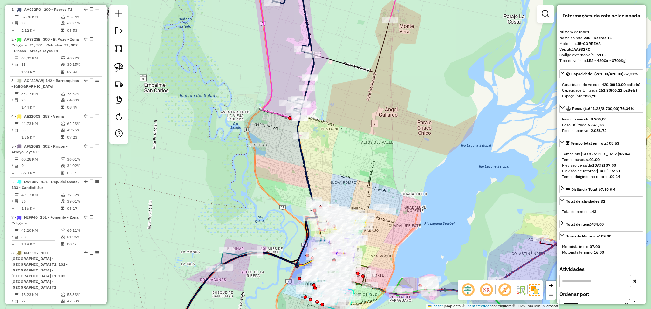
drag, startPoint x: 319, startPoint y: 134, endPoint x: 319, endPoint y: 209, distance: 74.7
click at [319, 209] on div "Janela de atendimento Grade de atendimento Capacidade Transportadoras Veículos …" at bounding box center [325, 154] width 651 height 309
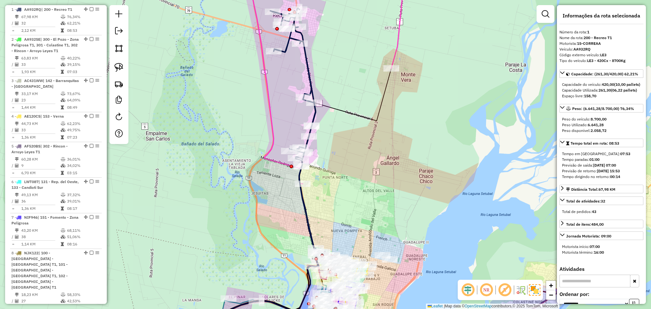
drag, startPoint x: 347, startPoint y: 199, endPoint x: 342, endPoint y: 160, distance: 39.1
click at [342, 160] on div "Janela de atendimento Grade de atendimento Capacidade Transportadoras Veículos …" at bounding box center [325, 154] width 651 height 309
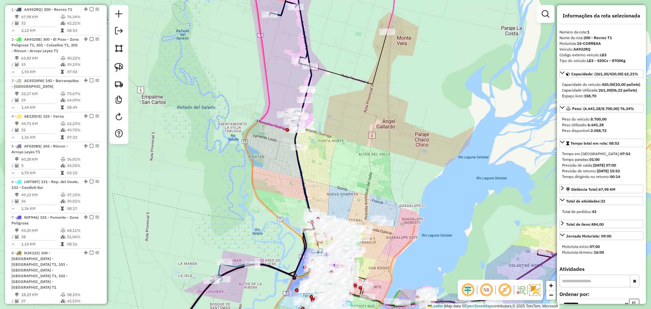
drag, startPoint x: 341, startPoint y: 179, endPoint x: 345, endPoint y: 115, distance: 64.6
click at [345, 114] on div "Janela de atendimento Grade de atendimento Capacidade Transportadoras Veículos …" at bounding box center [325, 154] width 651 height 309
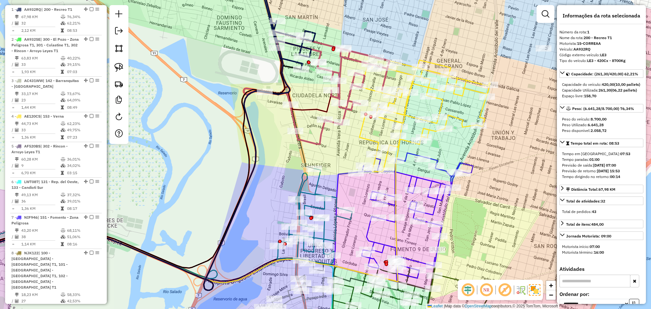
click at [322, 137] on icon at bounding box center [317, 87] width 146 height 113
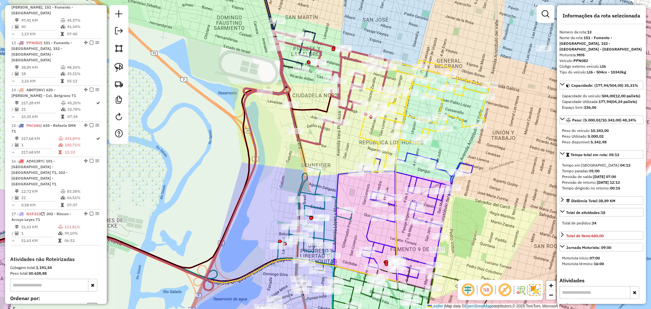
scroll to position [689, 0]
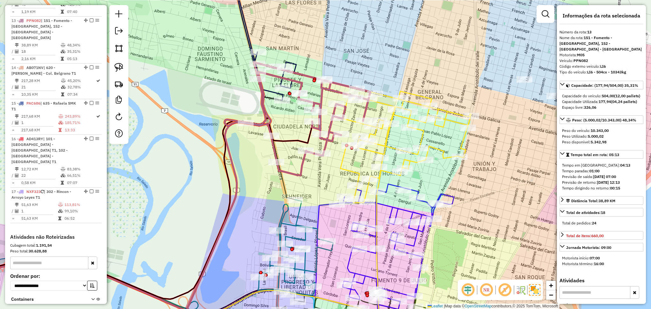
drag, startPoint x: 339, startPoint y: 148, endPoint x: 316, endPoint y: 185, distance: 43.5
click at [316, 185] on div "Janela de atendimento Grade de atendimento Capacidade Transportadoras Veículos …" at bounding box center [325, 154] width 651 height 309
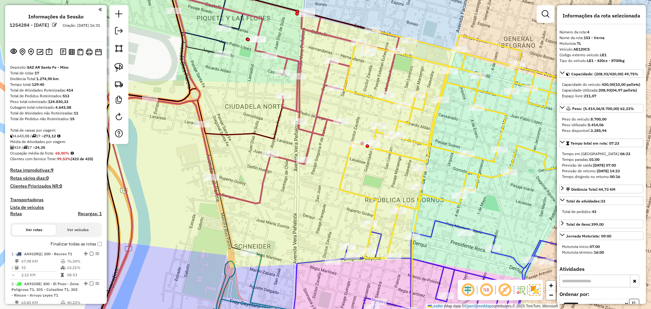
select select "**********"
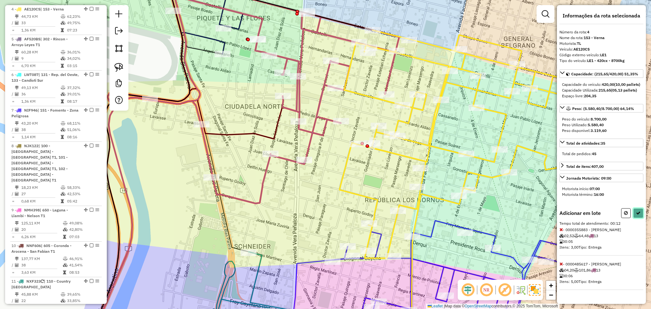
click at [640, 215] on button at bounding box center [638, 213] width 10 height 10
select select "**********"
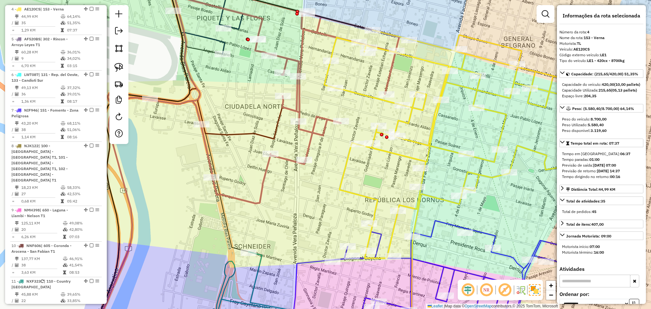
click at [323, 134] on icon at bounding box center [253, 91] width 291 height 226
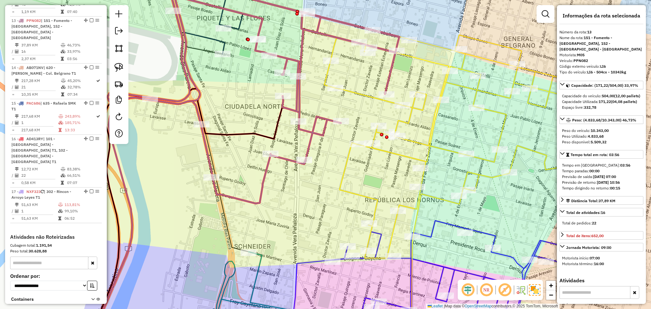
scroll to position [689, 0]
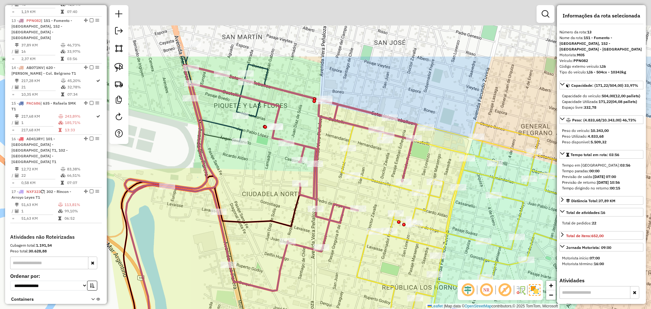
drag, startPoint x: 327, startPoint y: 173, endPoint x: 348, endPoint y: 277, distance: 106.6
click at [348, 277] on div "Janela de atendimento Grade de atendimento Capacidade Transportadoras Veículos …" at bounding box center [325, 154] width 651 height 309
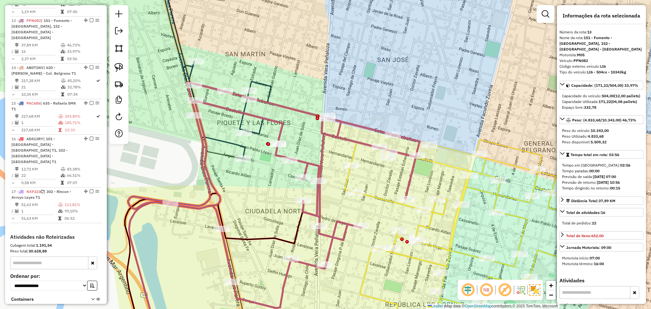
click at [269, 86] on icon at bounding box center [214, 63] width 113 height 189
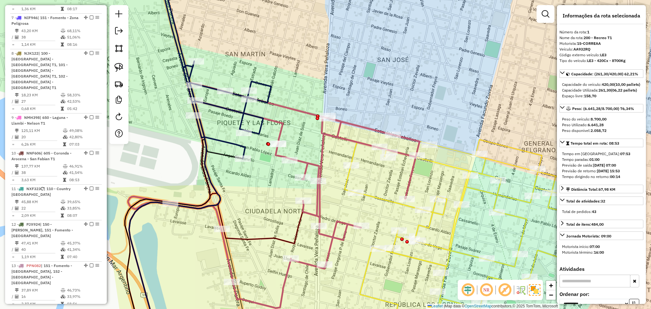
scroll to position [244, 0]
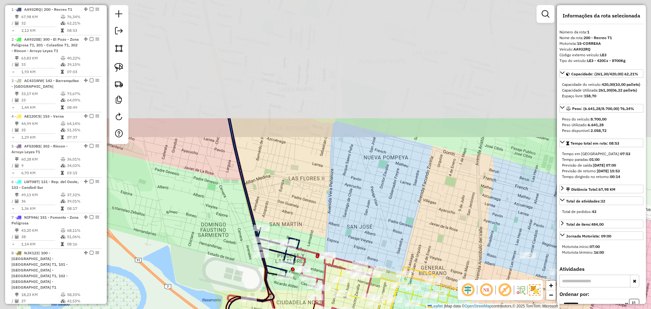
drag, startPoint x: 263, startPoint y: 57, endPoint x: 308, endPoint y: 251, distance: 199.2
click at [308, 251] on div "Janela de atendimento Grade de atendimento Capacidade Transportadoras Veículos …" at bounding box center [325, 154] width 651 height 309
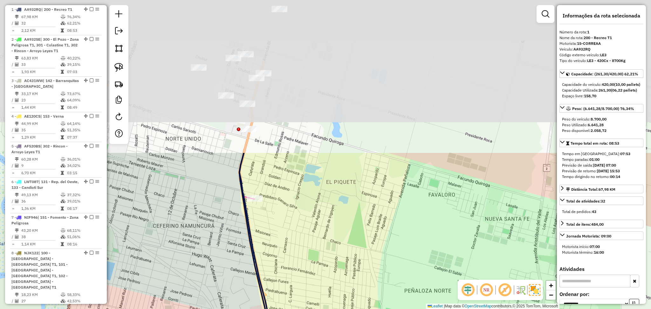
drag, startPoint x: 267, startPoint y: 108, endPoint x: 304, endPoint y: 300, distance: 195.6
click at [304, 300] on div "Janela de atendimento Grade de atendimento Capacidade Transportadoras Veículos …" at bounding box center [325, 154] width 651 height 309
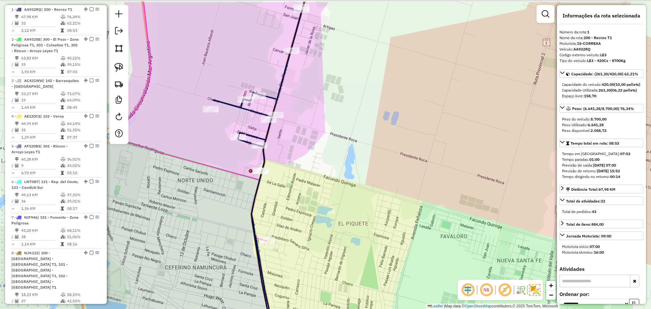
drag, startPoint x: 296, startPoint y: 197, endPoint x: 314, endPoint y: 276, distance: 80.5
click at [314, 276] on div "Janela de atendimento Grade de atendimento Capacidade Transportadoras Veículos …" at bounding box center [325, 154] width 651 height 309
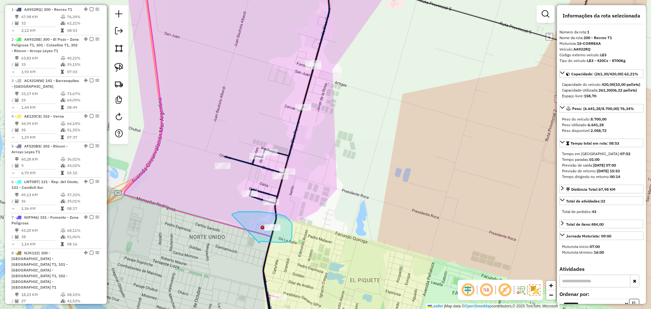
drag, startPoint x: 259, startPoint y: 242, endPoint x: 235, endPoint y: 216, distance: 35.1
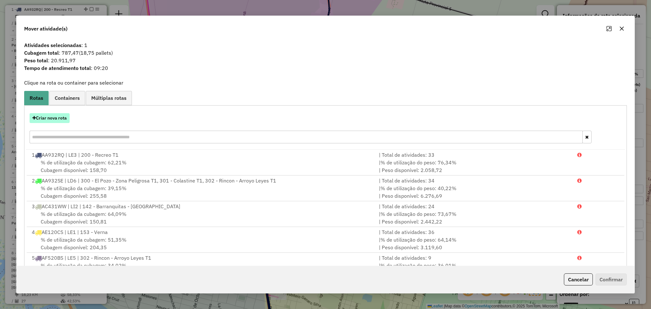
click at [60, 120] on button "Criar nova rota" at bounding box center [50, 118] width 40 height 10
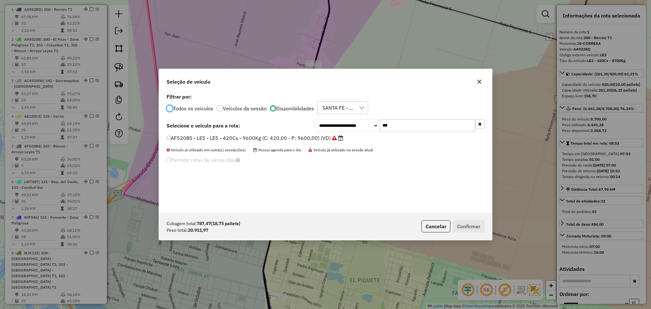
scroll to position [3, 2]
drag, startPoint x: 392, startPoint y: 127, endPoint x: 371, endPoint y: 125, distance: 21.1
click at [371, 125] on div "**********" at bounding box center [399, 125] width 169 height 13
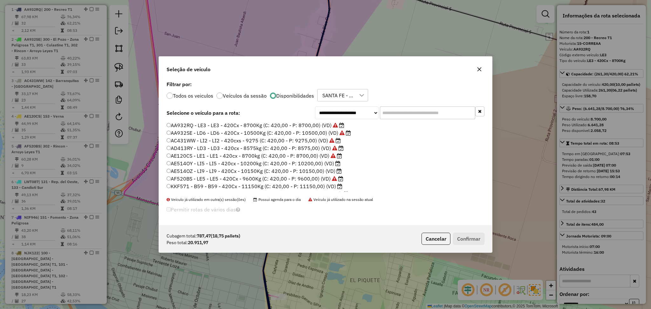
click at [217, 162] on label "AE514OY - LI5 - LI5 - 420cx - 10200kg (C: 420,00 - P: 10200,00) (VD)" at bounding box center [254, 164] width 174 height 8
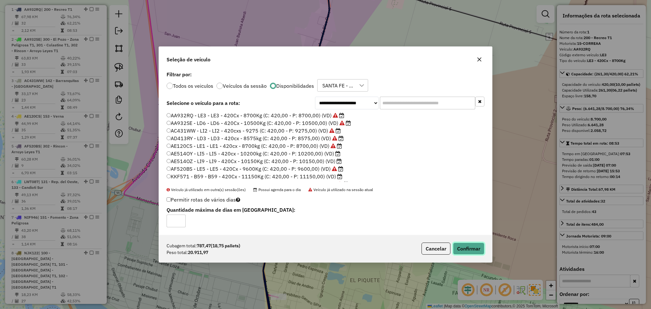
click at [474, 248] on button "Confirmar" at bounding box center [468, 248] width 31 height 12
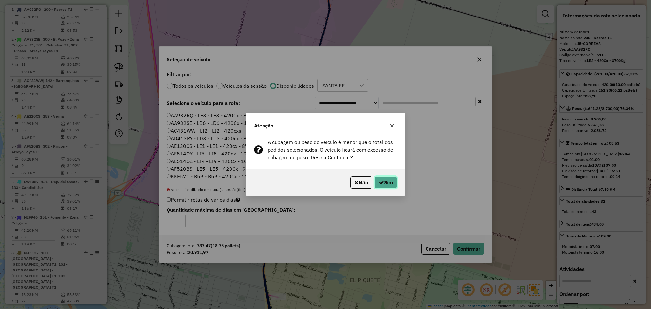
click at [385, 180] on button "Sim" at bounding box center [386, 182] width 22 height 12
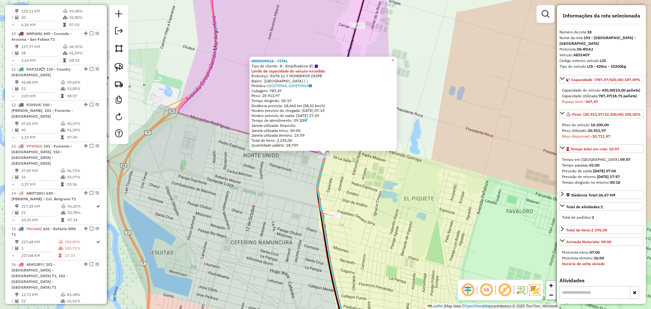
scroll to position [763, 0]
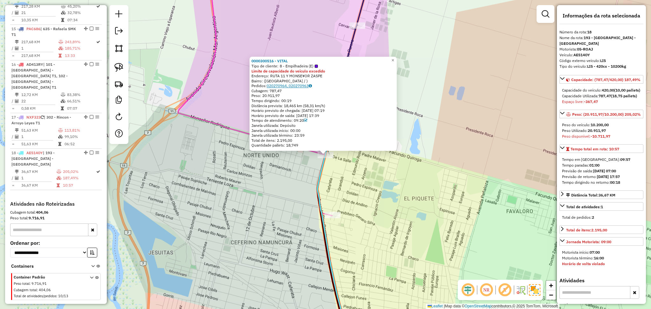
click at [280, 85] on link "020270964, 020270963" at bounding box center [289, 86] width 45 height 5
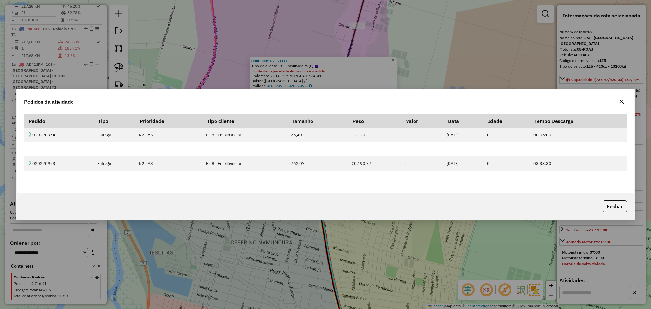
click at [623, 100] on icon "button" at bounding box center [621, 101] width 5 height 5
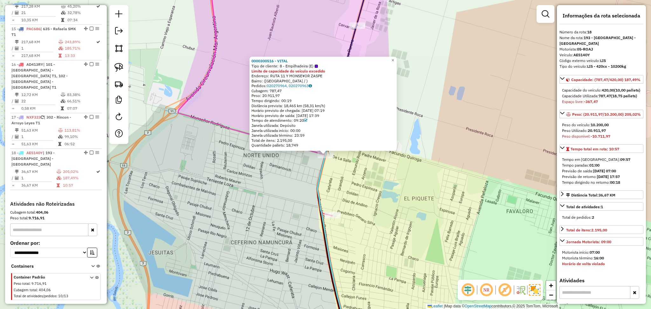
click at [402, 165] on div "0000300516 - VITAL Tipo de cliente: 8 - Empilhadeira (E) Limite de capacidade d…" at bounding box center [325, 154] width 651 height 309
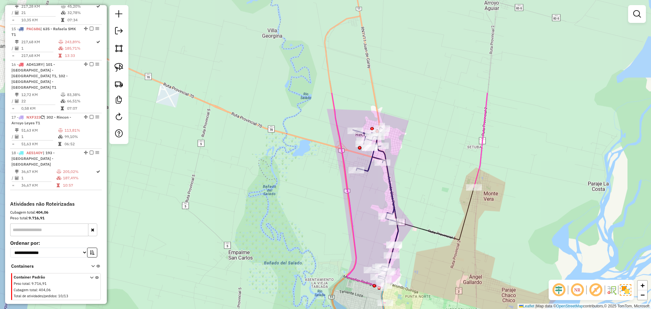
drag, startPoint x: 423, startPoint y: 86, endPoint x: 425, endPoint y: 214, distance: 128.1
click at [425, 214] on div "Janela de atendimento Grade de atendimento Capacidade Transportadoras Veículos …" at bounding box center [325, 154] width 651 height 309
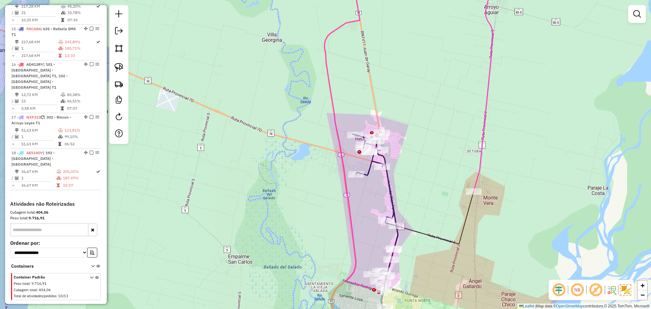
click at [367, 171] on icon at bounding box center [374, 235] width 45 height 209
select select "**********"
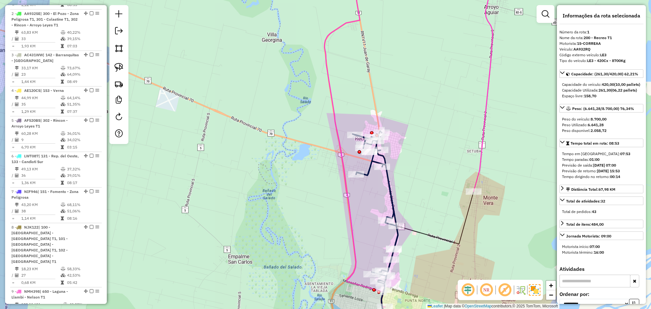
scroll to position [244, 0]
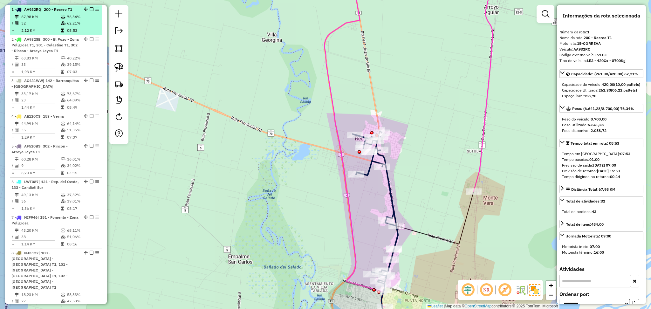
click at [90, 10] on em at bounding box center [92, 9] width 4 height 4
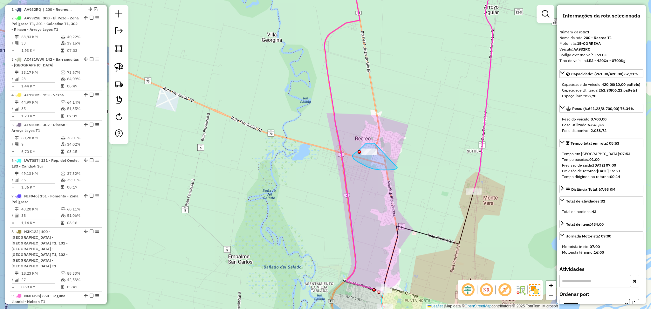
drag, startPoint x: 371, startPoint y: 143, endPoint x: 403, endPoint y: 158, distance: 35.5
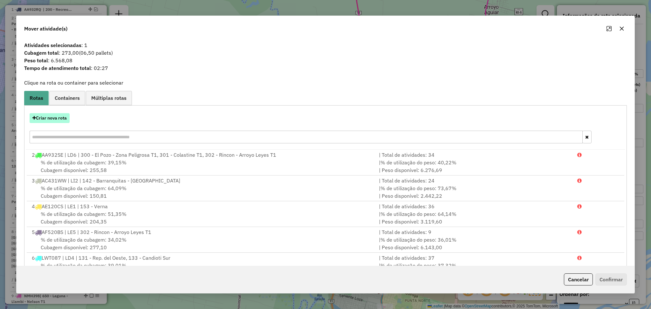
click at [49, 120] on button "Criar nova rota" at bounding box center [50, 118] width 40 height 10
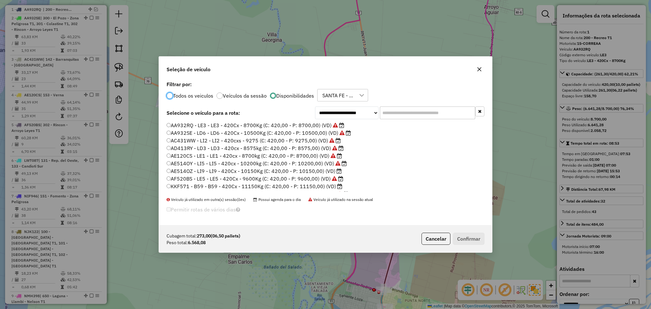
scroll to position [42, 0]
click at [309, 174] on label "NHH822 - LD1 - LD1 - 504cx - 11300kg (C: 504,00 - P: 11300,00) (VD)" at bounding box center [254, 175] width 175 height 8
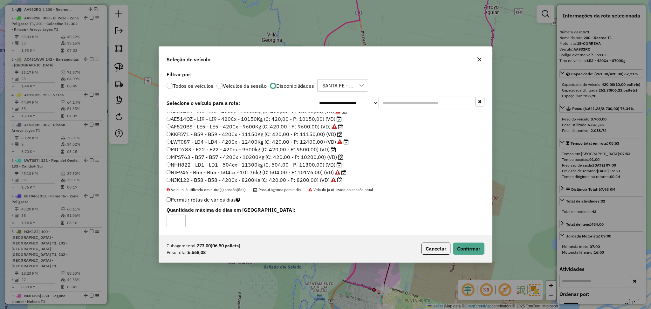
scroll to position [85, 0]
click at [475, 247] on button "Confirmar" at bounding box center [468, 248] width 31 height 12
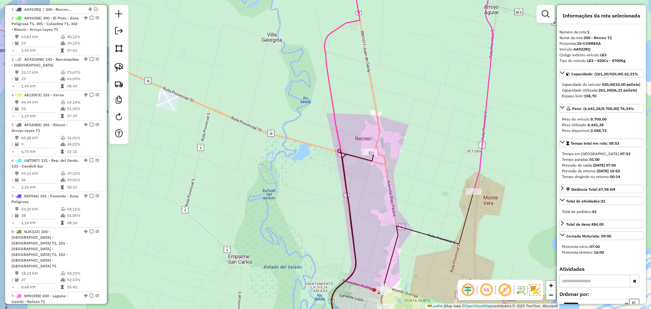
click at [371, 160] on icon at bounding box center [352, 246] width 42 height 188
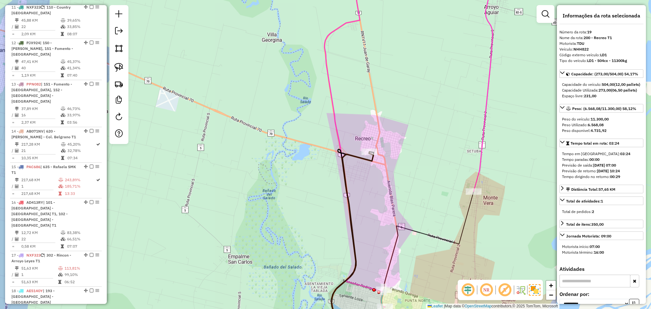
scroll to position [772, 0]
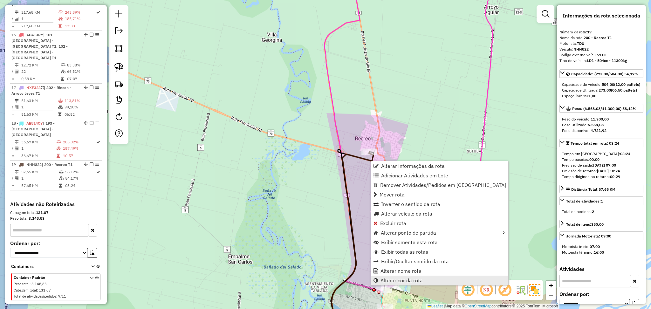
click at [415, 282] on span "Alterar cor da rota" at bounding box center [401, 280] width 42 height 5
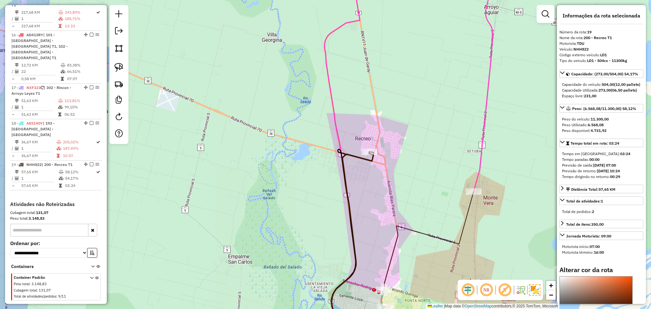
scroll to position [85, 0]
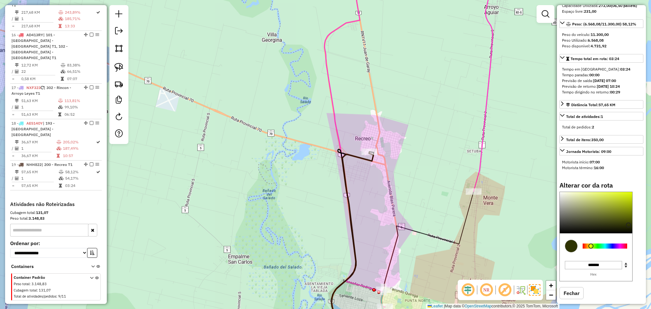
click at [591, 249] on div at bounding box center [605, 245] width 44 height 5
type input "*******"
drag, startPoint x: 598, startPoint y: 224, endPoint x: 600, endPoint y: 195, distance: 29.6
click at [600, 195] on div "Alterar cor da rota C M Y K ** *** ** H S L *** *** *** R G B ******* Hex Fechar" at bounding box center [601, 244] width 84 height 127
click at [351, 153] on icon at bounding box center [352, 246] width 42 height 188
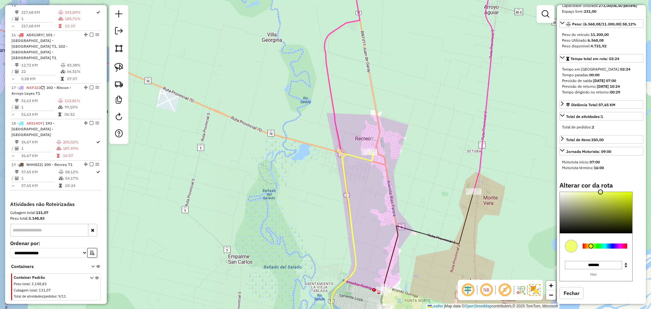
select select "**********"
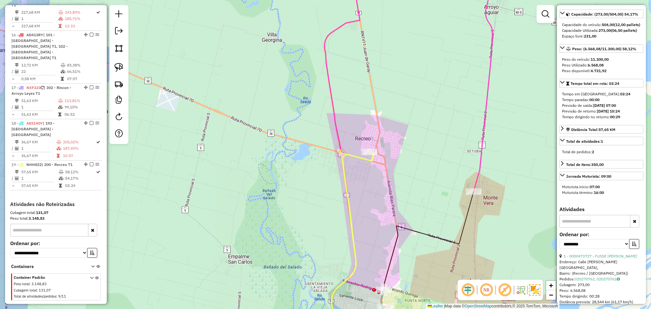
scroll to position [0, 0]
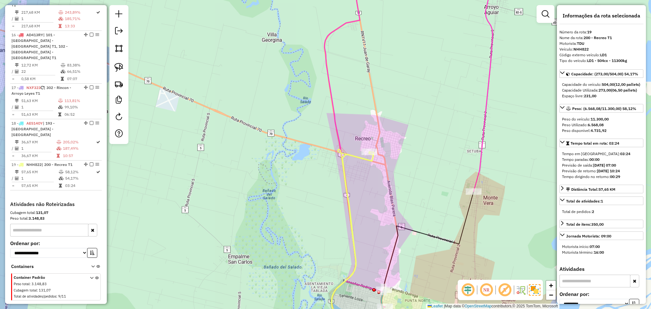
click at [358, 159] on icon at bounding box center [352, 246] width 42 height 188
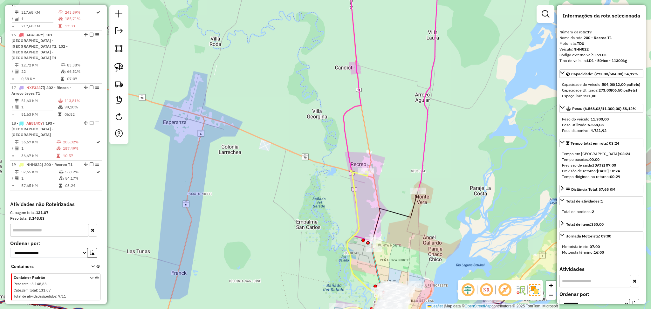
drag, startPoint x: 400, startPoint y: 124, endPoint x: 400, endPoint y: 155, distance: 30.8
click at [400, 155] on div "Janela de atendimento Grade de atendimento Capacidade Transportadoras Veículos …" at bounding box center [325, 154] width 651 height 309
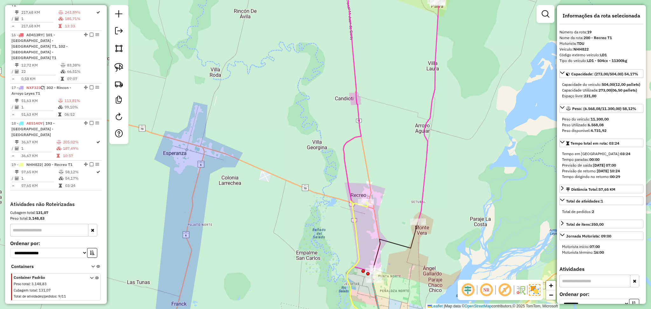
click at [425, 176] on icon at bounding box center [393, 124] width 101 height 310
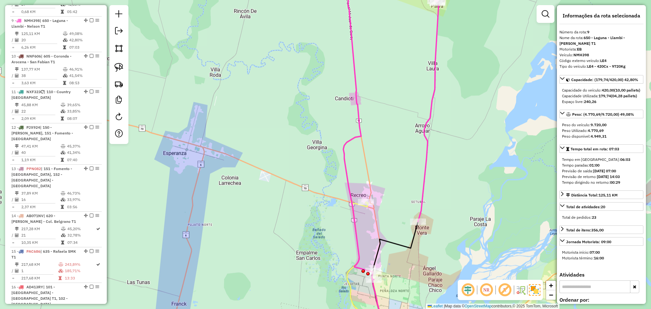
scroll to position [520, 0]
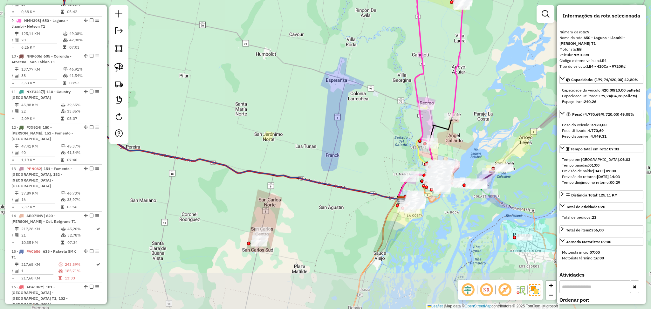
drag, startPoint x: 459, startPoint y: 198, endPoint x: 476, endPoint y: 118, distance: 82.6
click at [476, 111] on div "Janela de atendimento Grade de atendimento Capacidade Transportadoras Veículos …" at bounding box center [325, 154] width 651 height 309
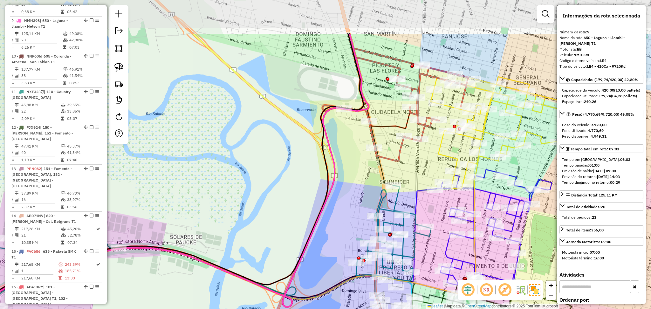
drag, startPoint x: 358, startPoint y: 86, endPoint x: 357, endPoint y: 152, distance: 66.1
click at [357, 152] on div "Janela de atendimento Grade de atendimento Capacidade Transportadoras Veículos …" at bounding box center [325, 154] width 651 height 309
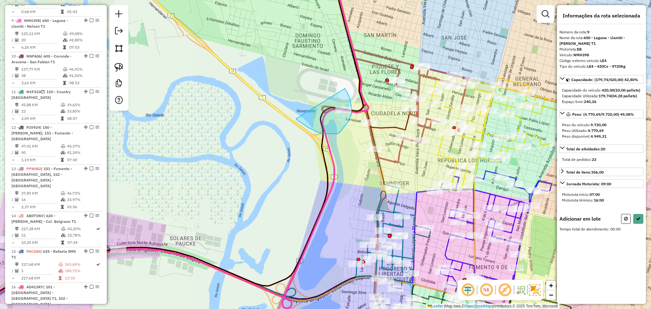
drag, startPoint x: 345, startPoint y: 88, endPoint x: 286, endPoint y: 108, distance: 62.0
click at [286, 108] on div "Janela de atendimento Grade de atendimento Capacidade Transportadoras Veículos …" at bounding box center [325, 154] width 651 height 309
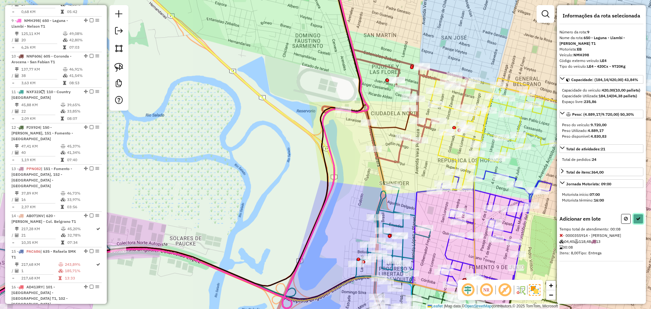
click at [637, 221] on icon at bounding box center [638, 218] width 4 height 4
select select "**********"
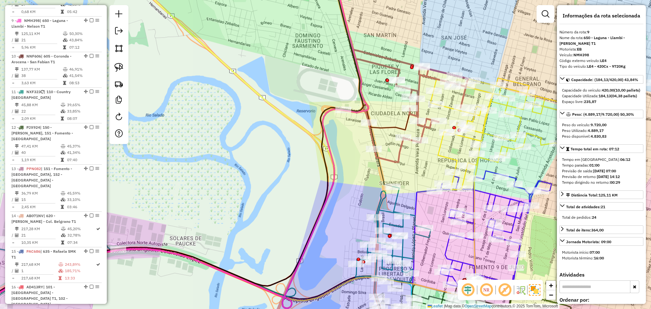
click at [402, 156] on icon at bounding box center [409, 105] width 116 height 113
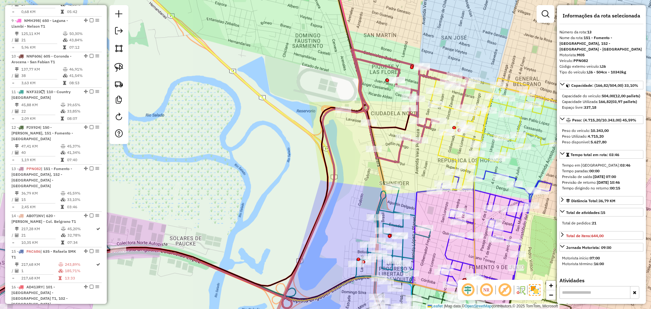
click at [402, 156] on icon at bounding box center [409, 105] width 116 height 113
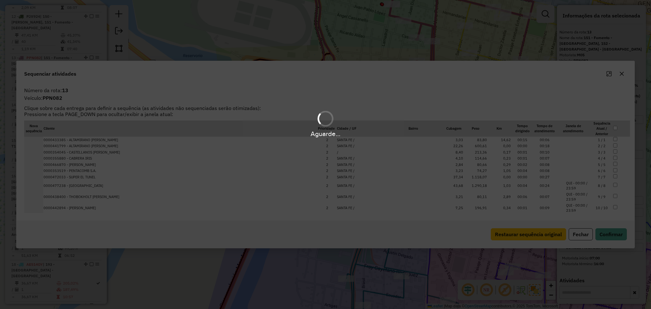
scroll to position [668, 0]
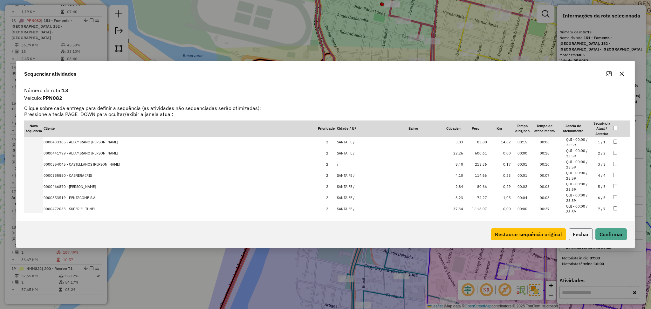
click at [586, 229] on button "Fechar" at bounding box center [581, 234] width 24 height 12
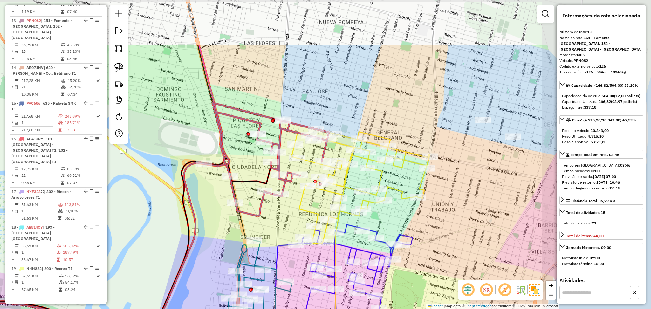
drag, startPoint x: 324, startPoint y: 142, endPoint x: 203, endPoint y: 218, distance: 143.5
click at [202, 217] on div "Janela de atendimento Grade de atendimento Capacidade Transportadoras Veículos …" at bounding box center [325, 154] width 651 height 309
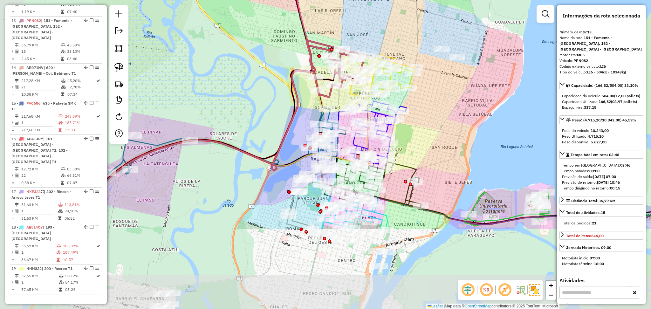
drag, startPoint x: 400, startPoint y: 255, endPoint x: 426, endPoint y: 156, distance: 102.5
click at [426, 156] on div "Janela de atendimento Grade de atendimento Capacidade Transportadoras Veículos …" at bounding box center [325, 154] width 651 height 309
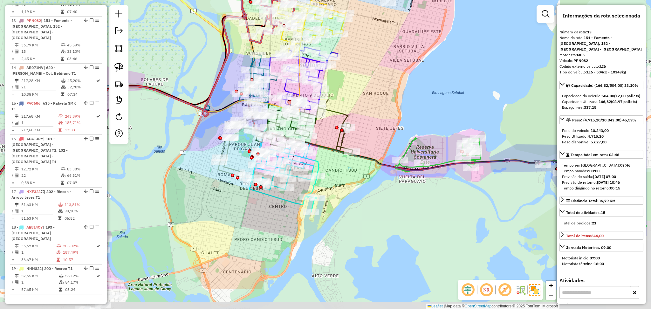
drag, startPoint x: 457, startPoint y: 241, endPoint x: 377, endPoint y: 180, distance: 100.7
click at [378, 183] on div "Janela de atendimento Grade de atendimento Capacidade Transportadoras Veículos …" at bounding box center [325, 154] width 651 height 309
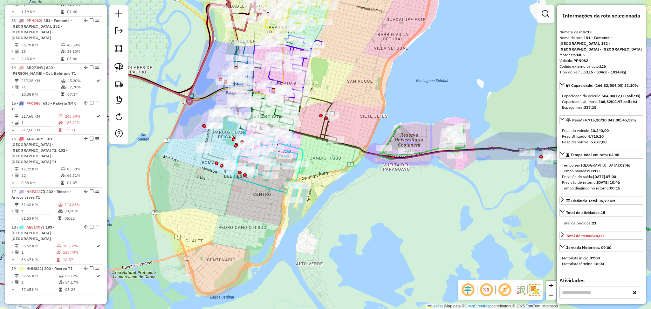
click at [429, 152] on icon at bounding box center [330, 163] width 772 height 225
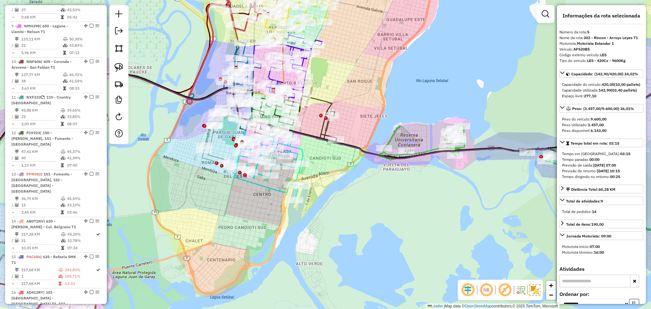
scroll to position [360, 0]
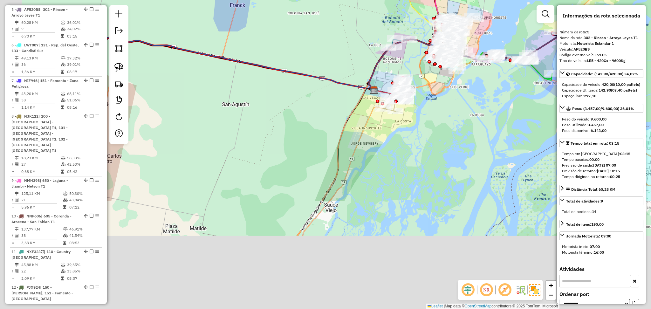
drag, startPoint x: 324, startPoint y: 279, endPoint x: 430, endPoint y: 137, distance: 176.7
click at [429, 138] on div "Janela de atendimento Grade de atendimento Capacidade Transportadoras Veículos …" at bounding box center [325, 154] width 651 height 309
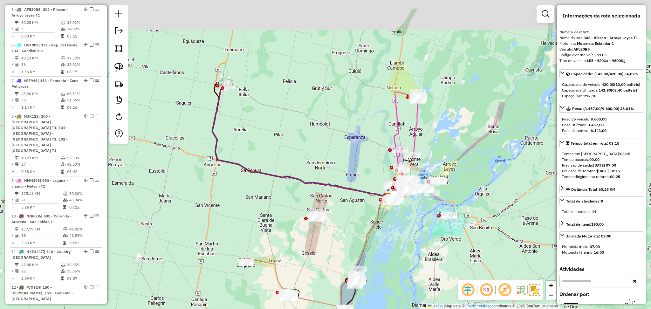
drag, startPoint x: 461, startPoint y: 178, endPoint x: 430, endPoint y: 206, distance: 41.2
click at [451, 197] on div "Janela de atendimento Grade de atendimento Capacidade Transportadoras Veículos …" at bounding box center [325, 154] width 651 height 309
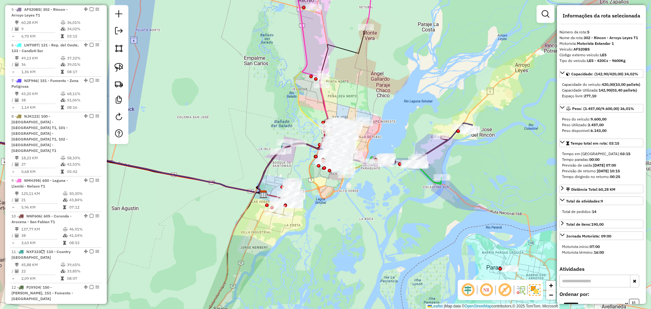
click at [427, 175] on icon at bounding box center [404, 170] width 75 height 28
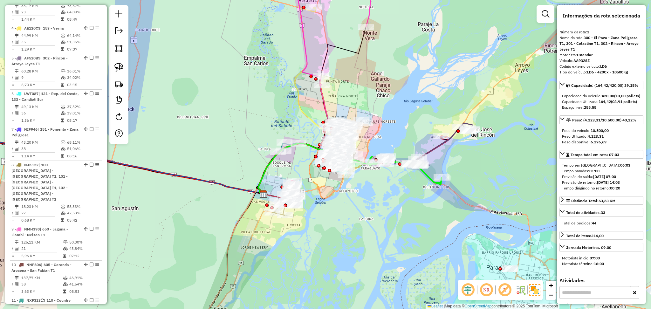
scroll to position [253, 0]
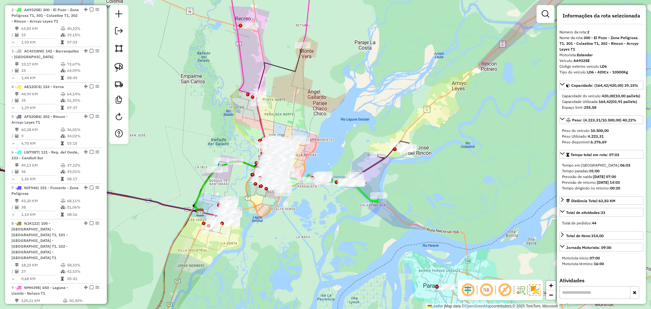
drag, startPoint x: 425, startPoint y: 195, endPoint x: 344, endPoint y: 213, distance: 82.3
click at [347, 214] on div "Janela de atendimento Grade de atendimento Capacidade Transportadoras Veículos …" at bounding box center [325, 154] width 651 height 309
click at [345, 213] on div "Janela de atendimento Grade de atendimento Capacidade Transportadoras Veículos …" at bounding box center [325, 154] width 651 height 309
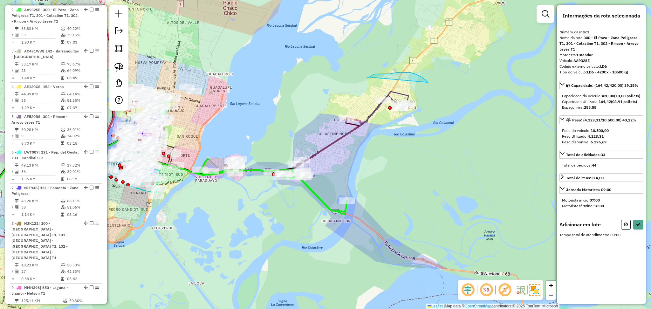
drag, startPoint x: 367, startPoint y: 77, endPoint x: 427, endPoint y: 80, distance: 60.2
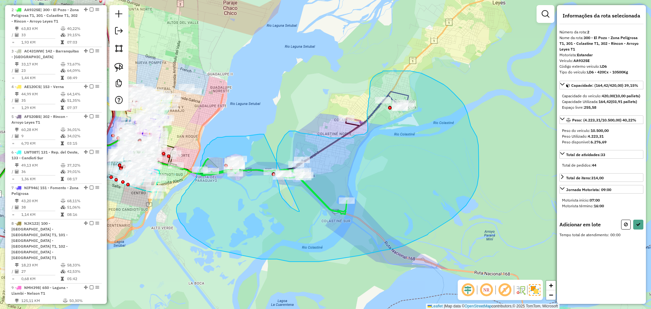
drag, startPoint x: 299, startPoint y: 211, endPoint x: 274, endPoint y: 134, distance: 81.3
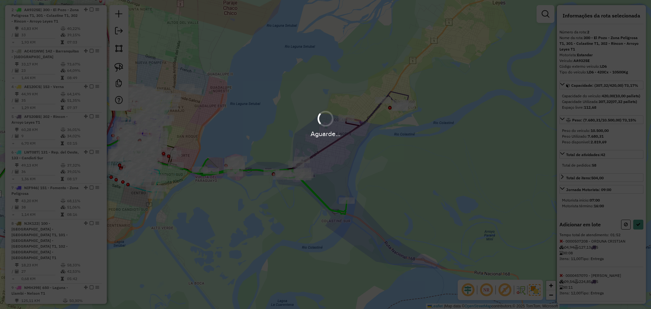
click at [283, 133] on div "Aguarde..." at bounding box center [325, 134] width 651 height 10
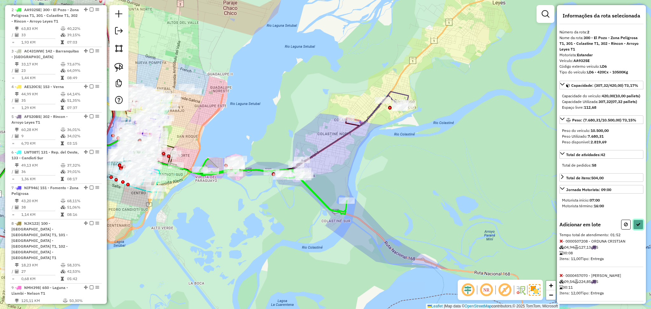
click at [634, 229] on button at bounding box center [638, 225] width 10 height 10
select select "**********"
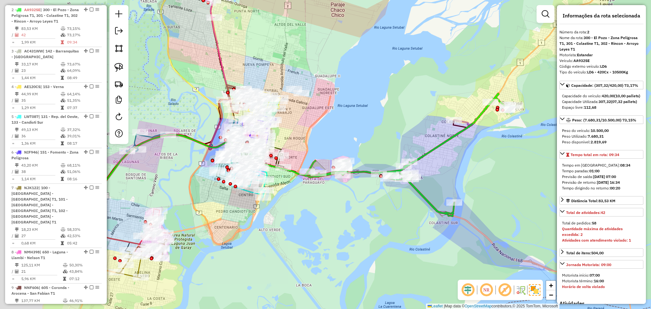
drag, startPoint x: 313, startPoint y: 215, endPoint x: 357, endPoint y: 222, distance: 43.8
click at [357, 222] on div "Janela de atendimento Grade de atendimento Capacidade Transportadoras Veículos …" at bounding box center [325, 154] width 651 height 309
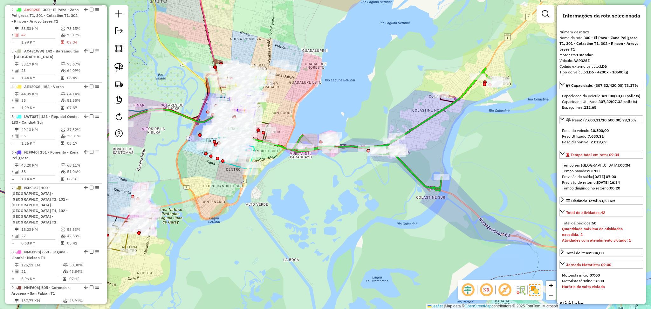
click at [417, 127] on icon at bounding box center [397, 129] width 210 height 123
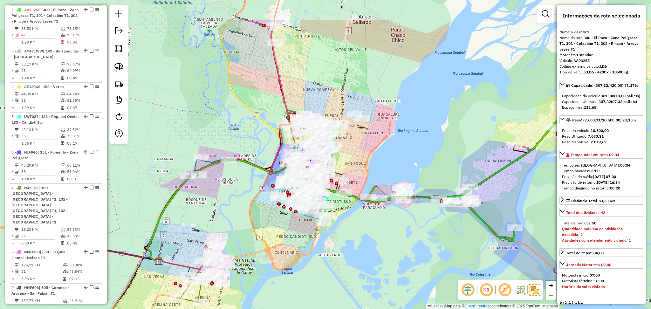
drag, startPoint x: 282, startPoint y: 223, endPoint x: 363, endPoint y: 269, distance: 92.9
click at [363, 269] on div "Janela de atendimento Grade de atendimento Capacidade Transportadoras Veículos …" at bounding box center [325, 154] width 651 height 309
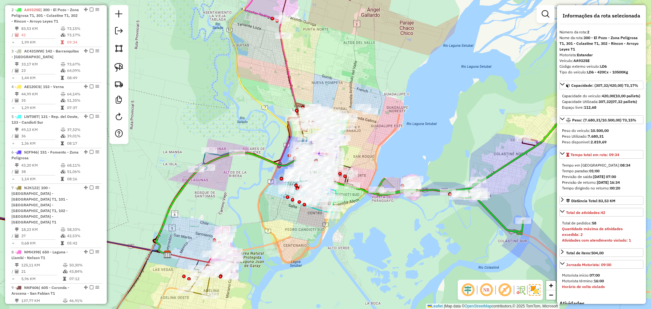
click at [365, 267] on div "Janela de atendimento Grade de atendimento Capacidade Transportadoras Veículos …" at bounding box center [325, 154] width 651 height 309
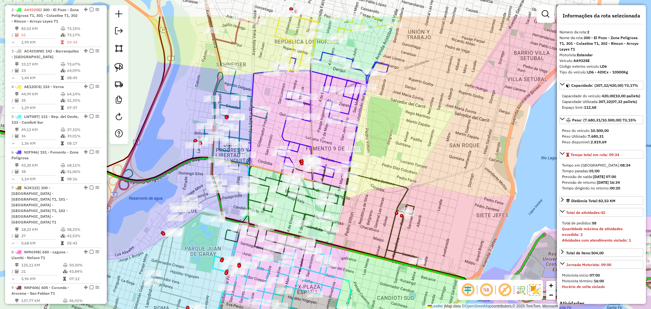
drag, startPoint x: 430, startPoint y: 139, endPoint x: 439, endPoint y: 152, distance: 15.3
click at [439, 152] on div "Janela de atendimento Grade de atendimento Capacidade Transportadoras Veículos …" at bounding box center [325, 154] width 651 height 309
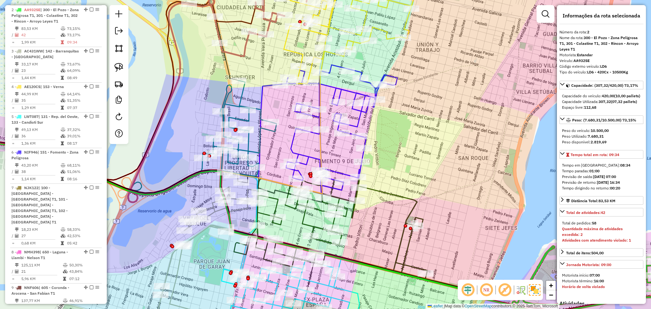
click at [337, 23] on div "Janela de atendimento Grade de atendimento Capacidade Transportadoras Veículos …" at bounding box center [325, 154] width 651 height 309
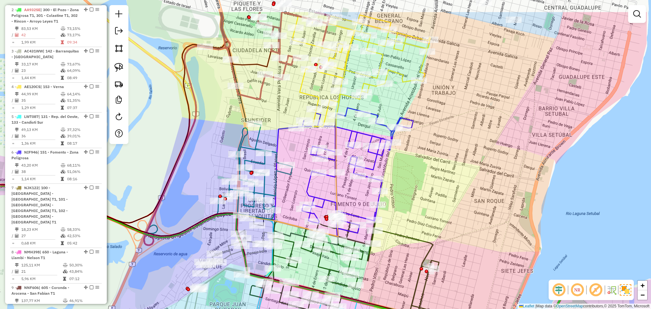
drag, startPoint x: 427, startPoint y: 178, endPoint x: 436, endPoint y: 195, distance: 19.8
click at [436, 195] on div "Janela de atendimento Grade de atendimento Capacidade Transportadoras Veículos …" at bounding box center [325, 154] width 651 height 309
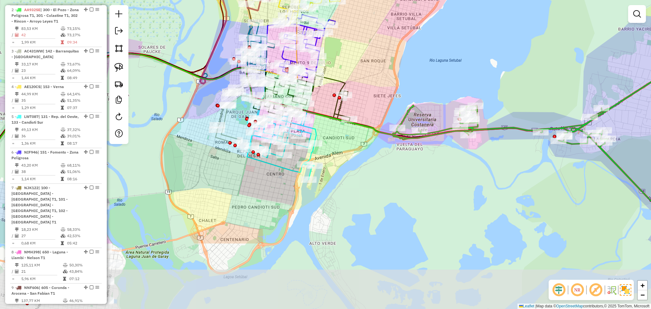
drag, startPoint x: 405, startPoint y: 259, endPoint x: 357, endPoint y: 159, distance: 111.0
click at [357, 159] on div "Janela de atendimento Grade de atendimento Capacidade Transportadoras Veículos …" at bounding box center [325, 154] width 651 height 309
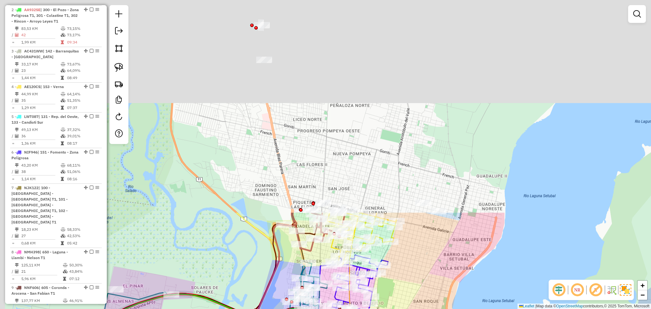
drag, startPoint x: 370, startPoint y: 58, endPoint x: 427, endPoint y: 329, distance: 276.5
click at [427, 309] on html "Aguarde... Pop-up bloqueado! Seu navegador bloqueou automáticamente a abertura …" at bounding box center [325, 154] width 651 height 309
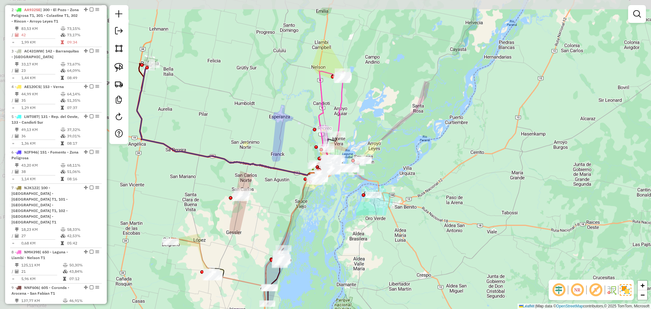
drag, startPoint x: 277, startPoint y: 196, endPoint x: 344, endPoint y: 235, distance: 76.9
click at [344, 235] on div "Janela de atendimento Grade de atendimento Capacidade Transportadoras Veículos …" at bounding box center [325, 154] width 651 height 309
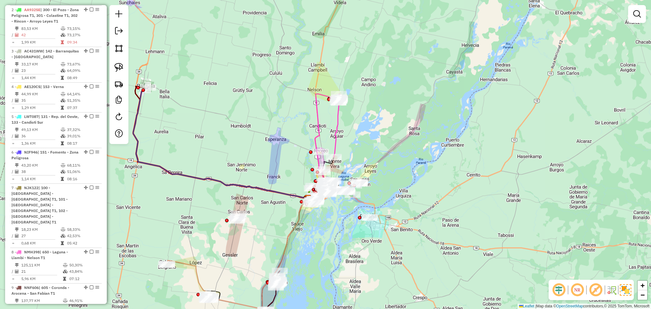
click at [243, 134] on div "Janela de atendimento Grade de atendimento Capacidade Transportadoras Veículos …" at bounding box center [325, 154] width 651 height 309
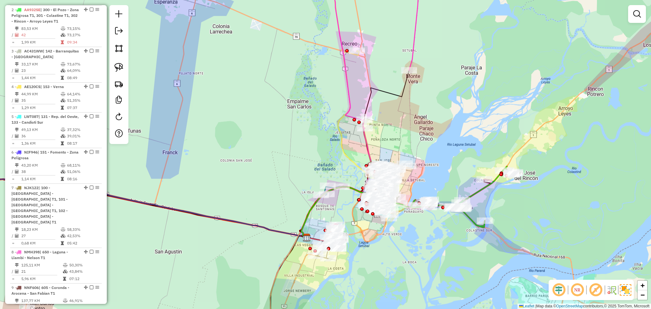
drag, startPoint x: 347, startPoint y: 177, endPoint x: 286, endPoint y: 113, distance: 88.3
click at [287, 115] on div "Janela de atendimento Grade de atendimento Capacidade Transportadoras Veículos …" at bounding box center [325, 154] width 651 height 309
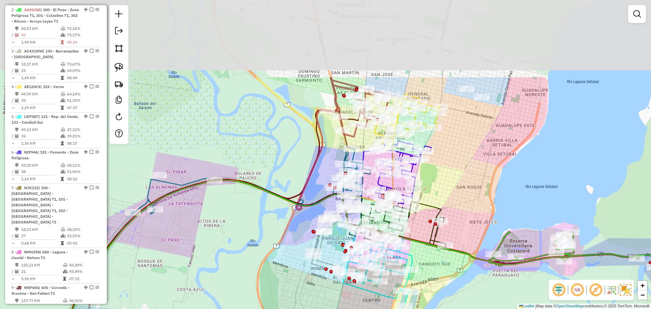
drag, startPoint x: 299, startPoint y: 221, endPoint x: 341, endPoint y: 329, distance: 115.8
click at [341, 309] on html "Aguarde... Pop-up bloqueado! Seu navegador bloqueou automáticamente a abertura …" at bounding box center [325, 154] width 651 height 309
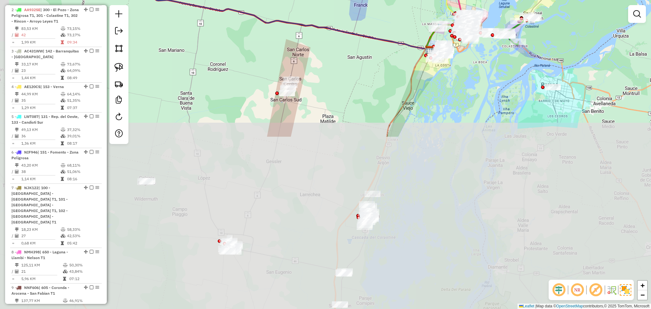
drag, startPoint x: 384, startPoint y: 288, endPoint x: 474, endPoint y: 89, distance: 218.5
click at [473, 83] on div "Janela de atendimento Grade de atendimento Capacidade Transportadoras Veículos …" at bounding box center [325, 154] width 651 height 309
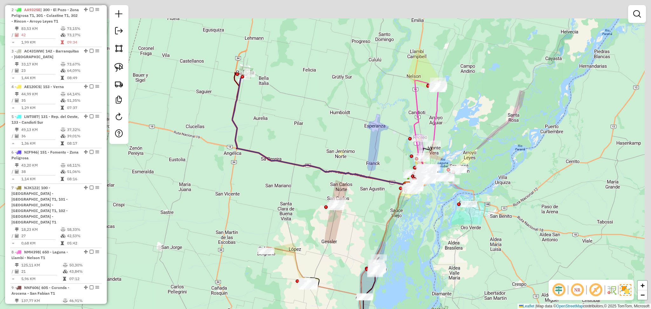
drag, startPoint x: 476, startPoint y: 33, endPoint x: 449, endPoint y: 128, distance: 98.8
click at [453, 122] on div "Janela de atendimento Grade de atendimento Capacidade Transportadoras Veículos …" at bounding box center [325, 154] width 651 height 309
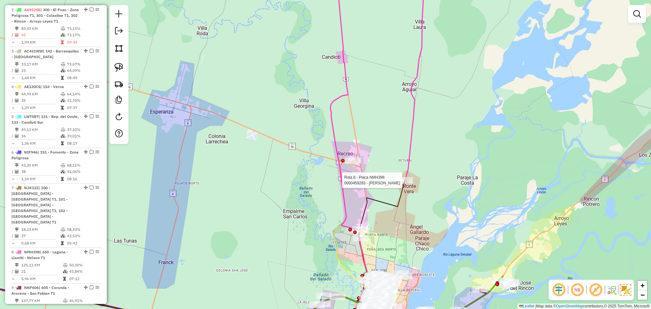
click at [403, 183] on div at bounding box center [405, 180] width 16 height 6
select select "**********"
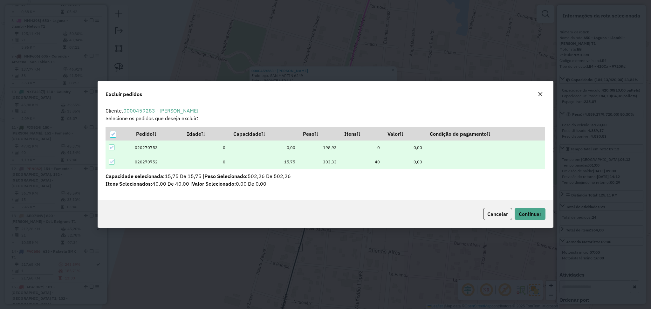
scroll to position [0, 0]
click at [541, 215] on button "Continuar" at bounding box center [530, 214] width 31 height 12
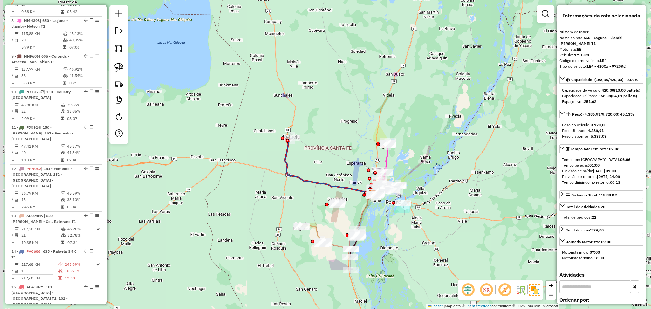
drag, startPoint x: 293, startPoint y: 215, endPoint x: 326, endPoint y: 181, distance: 47.2
click at [325, 158] on div "Janela de atendimento Grade de atendimento Capacidade Transportadoras Veículos …" at bounding box center [325, 154] width 651 height 309
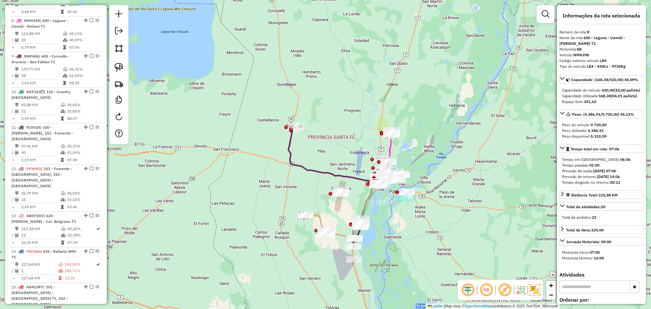
click at [319, 217] on icon at bounding box center [316, 223] width 23 height 20
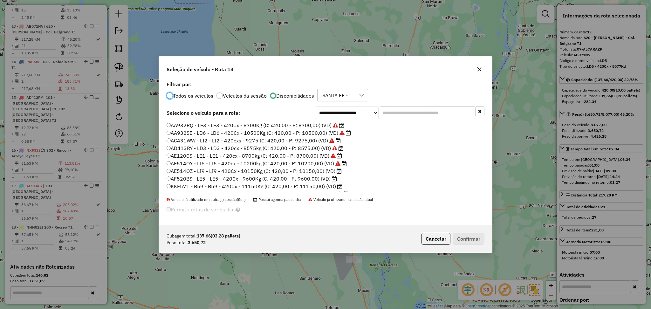
scroll to position [3, 2]
click at [321, 171] on label "AE514OZ - LI9 - LI9 - 420Cx - 10150Kg (C: 420,00 - P: 10150,00) (VD)" at bounding box center [254, 171] width 175 height 8
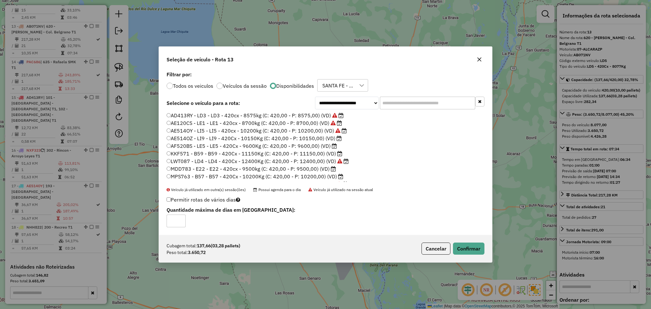
scroll to position [42, 0]
click at [289, 149] on label "MDD783 - E22 - E22 - 420cx - 9500kg (C: 420,00 - P: 9500,00) (VD)" at bounding box center [251, 150] width 169 height 8
click at [461, 250] on button "Confirmar" at bounding box center [468, 248] width 31 height 12
click at [0, 0] on div "Aguarde..." at bounding box center [0, 0] width 0 height 0
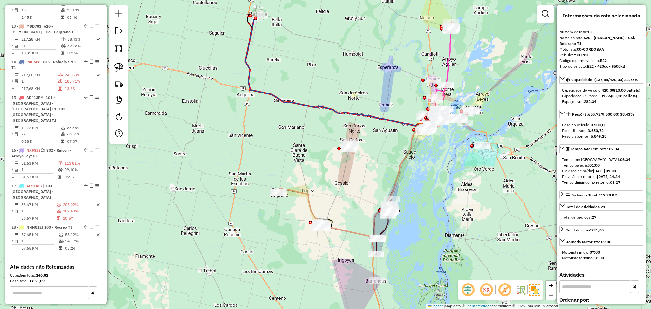
click at [309, 199] on icon at bounding box center [300, 208] width 45 height 40
click at [307, 201] on icon at bounding box center [300, 208] width 45 height 40
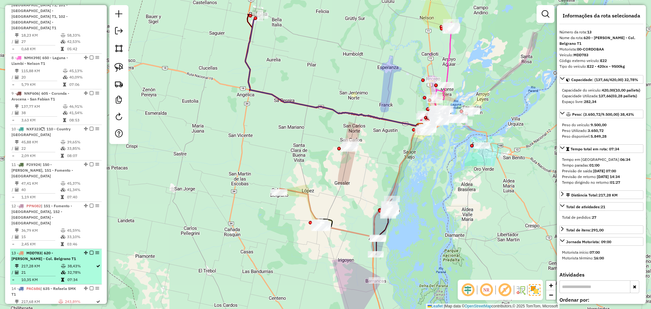
scroll to position [419, 0]
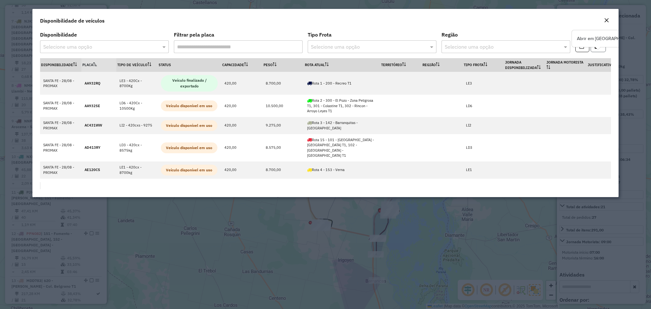
click at [593, 50] on button "button" at bounding box center [597, 46] width 15 height 12
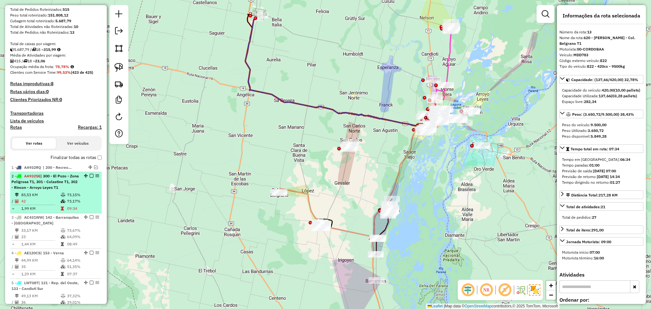
scroll to position [38, 0]
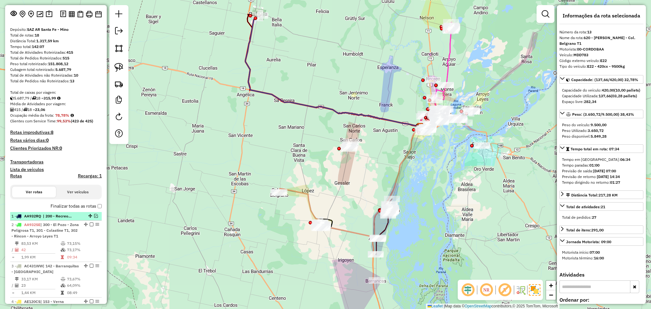
click at [95, 212] on li "1 - AA932RQ | 200 - Recreo T1" at bounding box center [56, 216] width 92 height 9
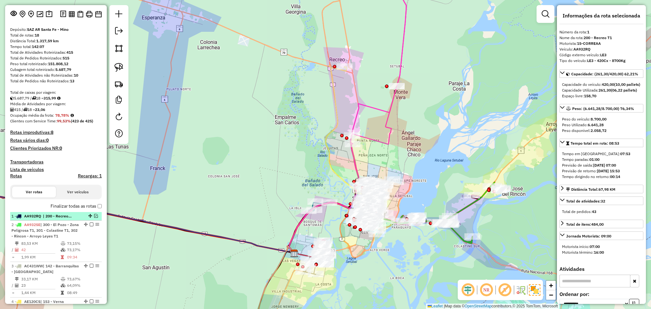
click at [95, 215] on em at bounding box center [96, 216] width 4 height 4
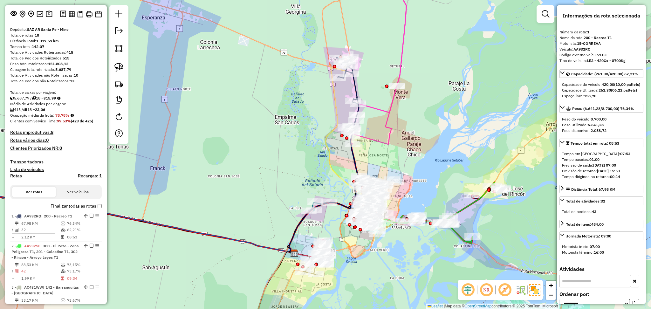
click at [356, 85] on icon at bounding box center [349, 119] width 27 height 126
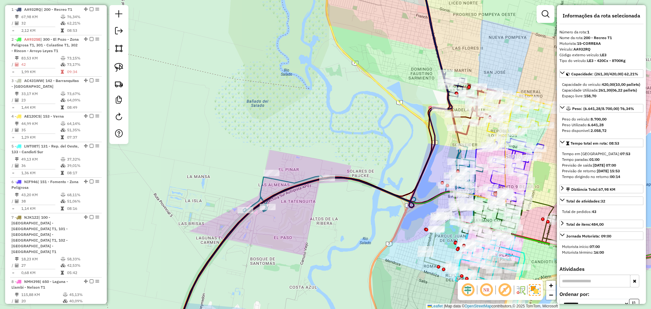
click at [290, 182] on icon at bounding box center [363, 180] width 240 height 66
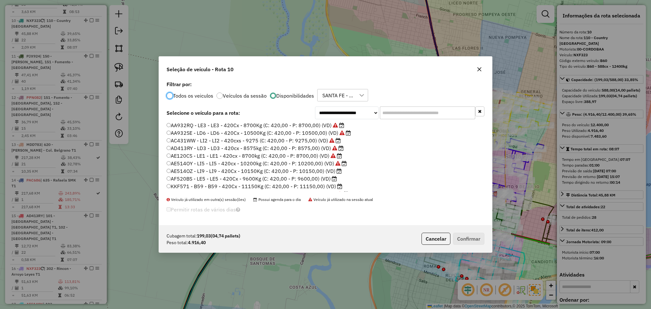
scroll to position [3, 2]
click at [290, 188] on label "KKF571 - B59 - B59 - 420Cx - 11150Kg (C: 420,00 - P: 11150,00) (VD)" at bounding box center [255, 186] width 176 height 8
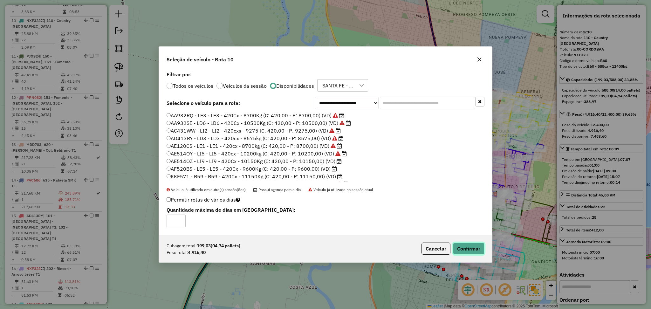
click at [463, 249] on button "Confirmar" at bounding box center [468, 248] width 31 height 12
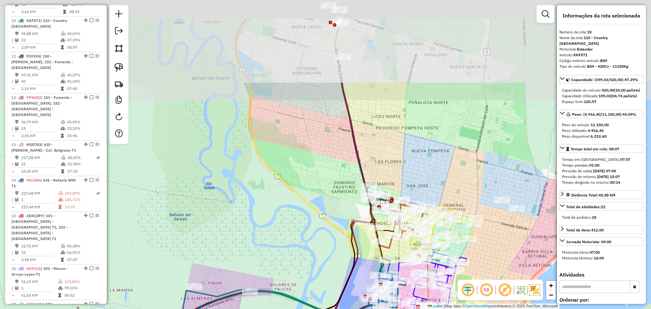
drag, startPoint x: 436, startPoint y: 159, endPoint x: 358, endPoint y: 274, distance: 138.6
click at [358, 274] on div "Janela de atendimento Grade de atendimento Capacidade Transportadoras Veículos …" at bounding box center [325, 154] width 651 height 309
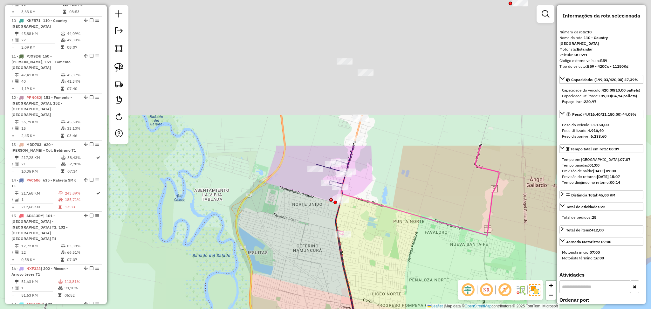
drag, startPoint x: 368, startPoint y: 102, endPoint x: 371, endPoint y: 287, distance: 185.0
click at [371, 287] on div "Janela de atendimento Grade de atendimento Capacidade Transportadoras Veículos …" at bounding box center [325, 154] width 651 height 309
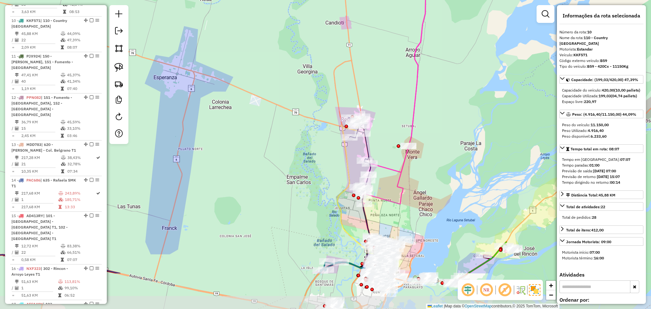
drag, startPoint x: 390, startPoint y: 291, endPoint x: 392, endPoint y: 222, distance: 68.4
click at [392, 223] on div "Janela de atendimento Grade de atendimento Capacidade Transportadoras Veículos …" at bounding box center [325, 154] width 651 height 309
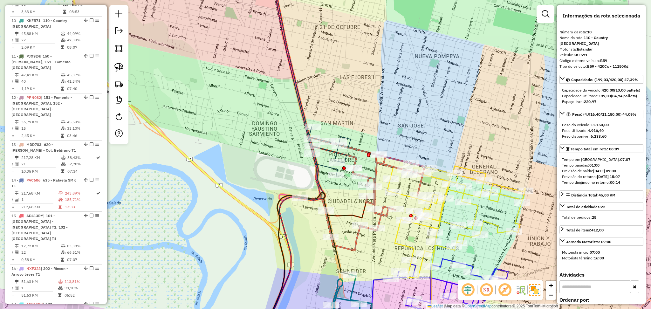
click at [357, 239] on icon at bounding box center [366, 193] width 116 height 113
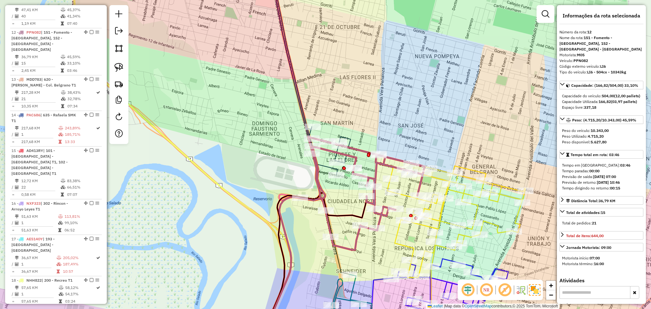
scroll to position [653, 0]
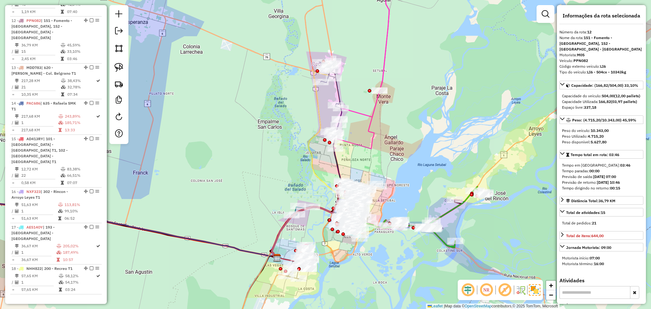
drag, startPoint x: 367, startPoint y: 174, endPoint x: 364, endPoint y: 158, distance: 17.0
click at [364, 158] on div "Janela de atendimento Grade de atendimento Capacidade Transportadoras Veículos …" at bounding box center [325, 154] width 651 height 309
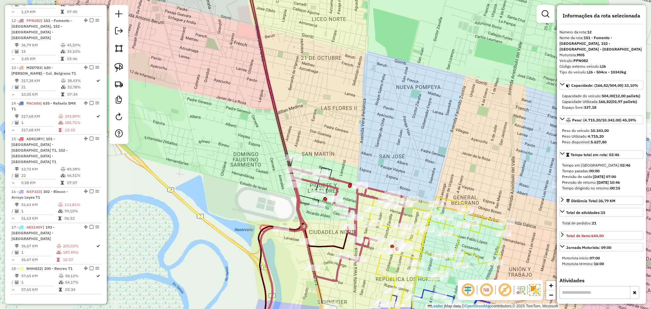
click at [334, 186] on icon at bounding box center [296, 259] width 83 height 163
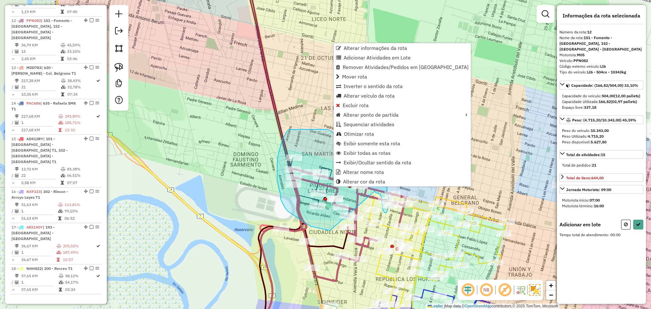
drag, startPoint x: 330, startPoint y: 230, endPoint x: 375, endPoint y: 191, distance: 59.7
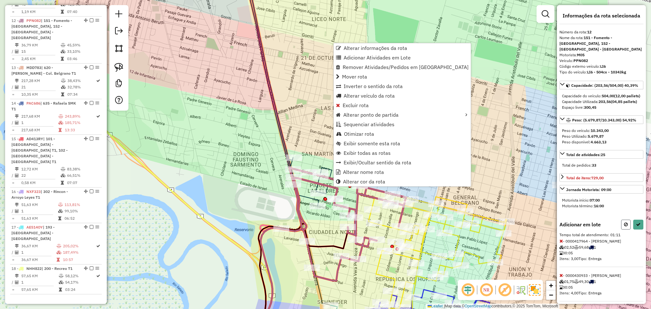
click at [626, 229] on button at bounding box center [626, 225] width 10 height 10
select select "**********"
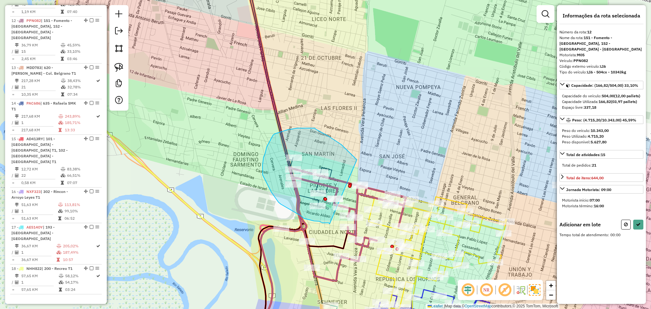
drag, startPoint x: 356, startPoint y: 161, endPoint x: 333, endPoint y: 225, distance: 68.6
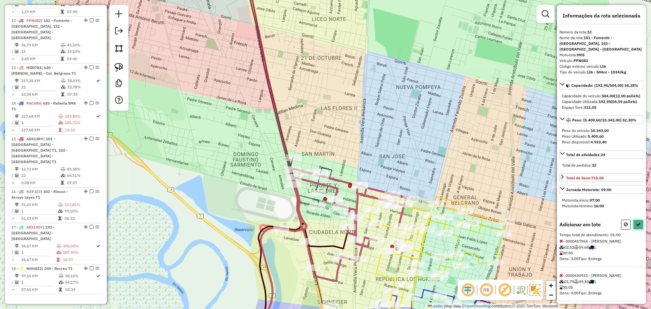
click at [636, 229] on button at bounding box center [638, 225] width 10 height 10
select select "**********"
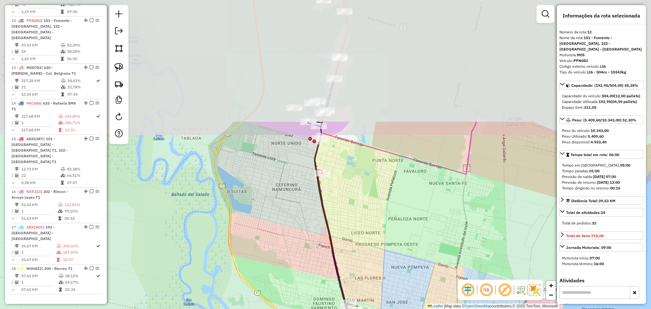
drag, startPoint x: 337, startPoint y: 101, endPoint x: 369, endPoint y: 278, distance: 179.4
click at [369, 278] on div "Janela de atendimento Grade de atendimento Capacidade Transportadoras Veículos …" at bounding box center [325, 154] width 651 height 309
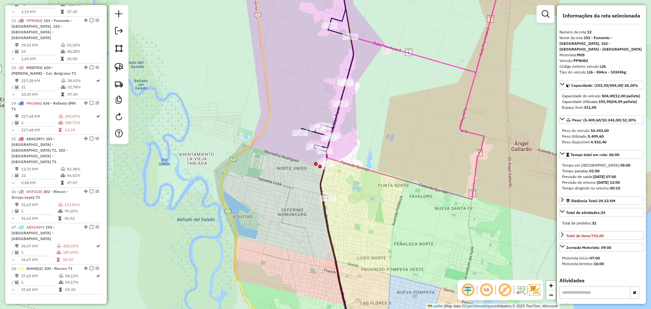
click at [353, 63] on icon at bounding box center [327, 60] width 52 height 182
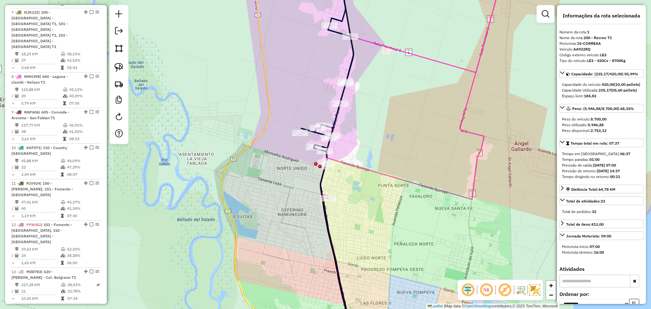
scroll to position [244, 0]
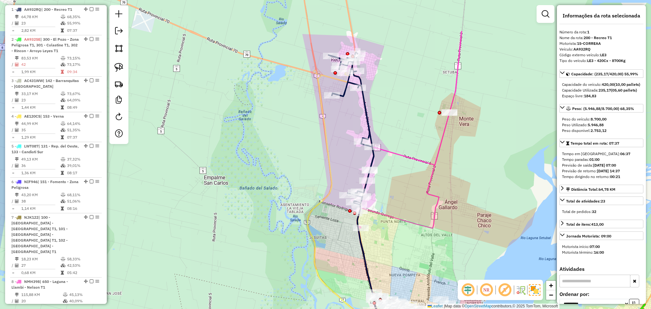
drag, startPoint x: 387, startPoint y: 179, endPoint x: 392, endPoint y: 241, distance: 62.2
click at [392, 241] on div "Janela de atendimento Grade de atendimento Capacidade Transportadoras Veículos …" at bounding box center [325, 154] width 651 height 309
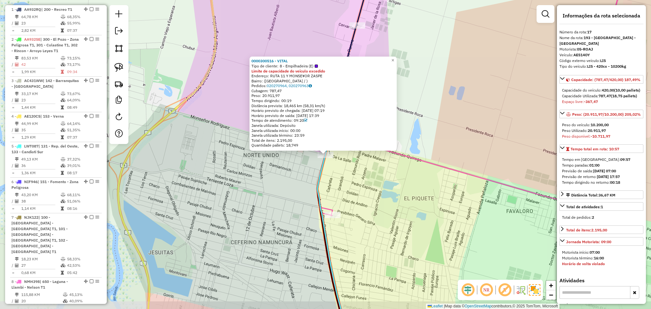
scroll to position [758, 0]
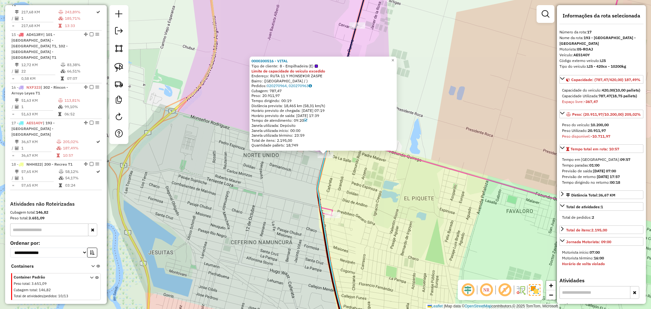
click at [385, 221] on div "0000300516 - VITAL Tipo de cliente: 8 - Empilhadeira (E) Limite de capacidade d…" at bounding box center [325, 154] width 651 height 309
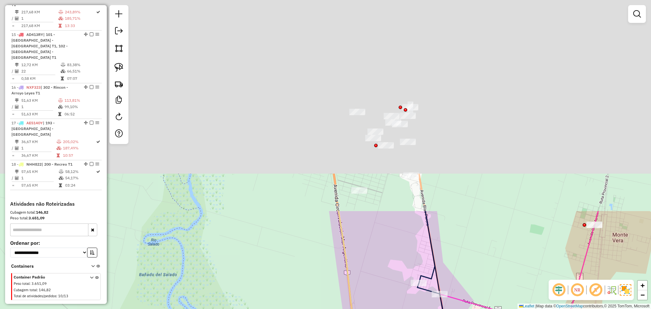
drag, startPoint x: 455, startPoint y: 124, endPoint x: 493, endPoint y: 313, distance: 192.3
click at [493, 309] on html "Aguarde... Pop-up bloqueado! Seu navegador bloqueou automáticamente a abertura …" at bounding box center [325, 154] width 651 height 309
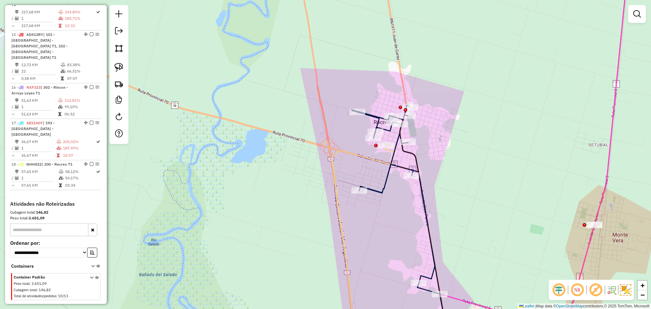
click at [392, 152] on icon at bounding box center [396, 222] width 91 height 235
select select "**********"
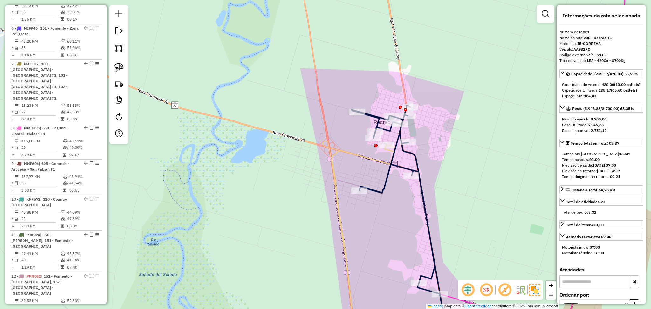
scroll to position [244, 0]
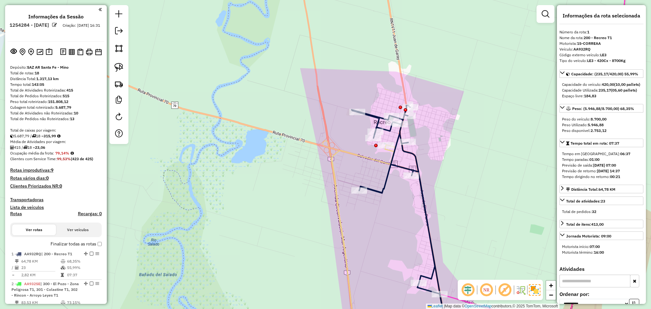
select select "**********"
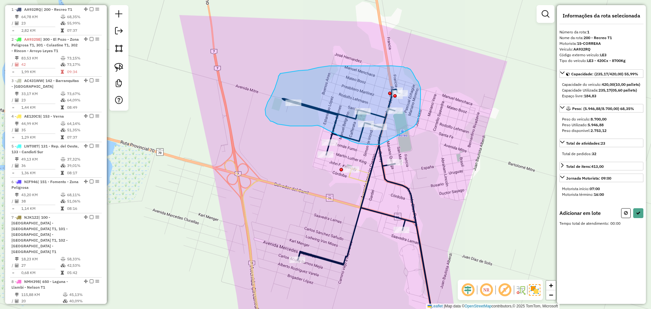
drag, startPoint x: 420, startPoint y: 103, endPoint x: 382, endPoint y: 144, distance: 55.8
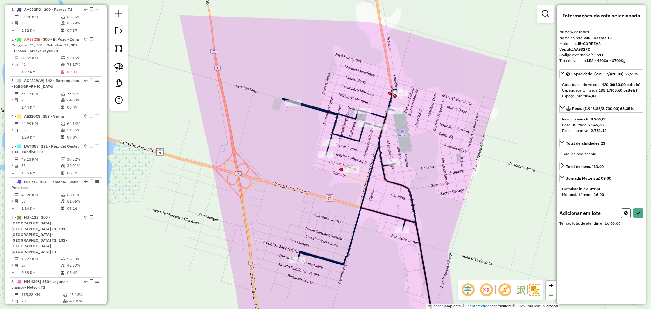
click at [627, 218] on button at bounding box center [626, 213] width 10 height 10
select select "**********"
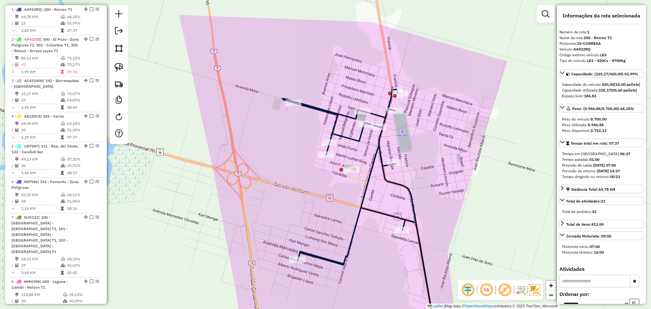
click at [360, 179] on icon at bounding box center [305, 254] width 125 height 171
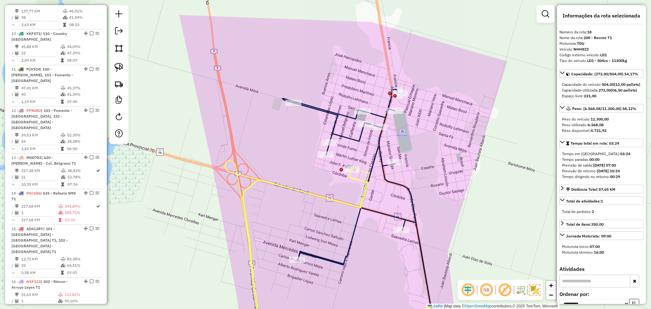
scroll to position [758, 0]
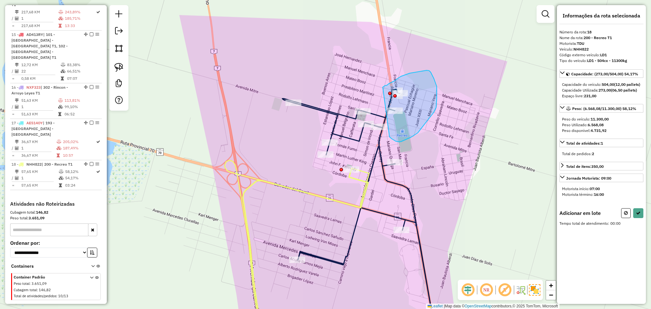
drag, startPoint x: 383, startPoint y: 87, endPoint x: 389, endPoint y: 133, distance: 46.8
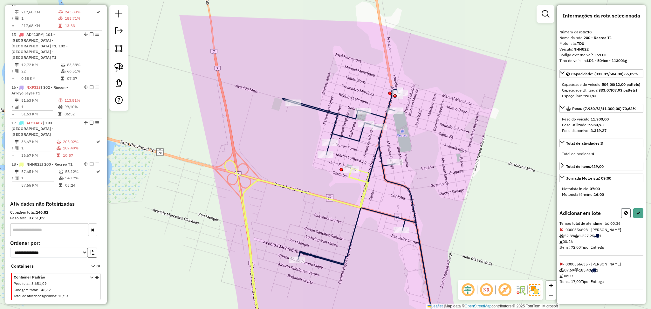
click at [624, 215] on icon at bounding box center [626, 213] width 4 height 4
select select "**********"
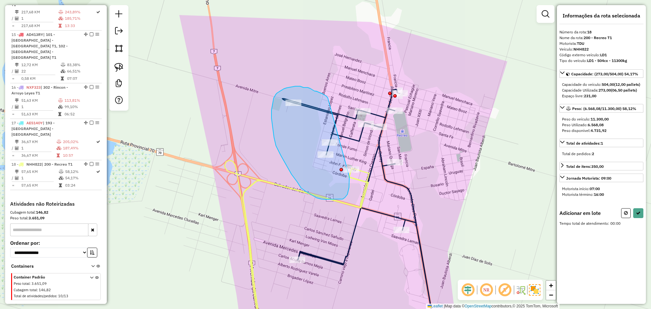
drag, startPoint x: 327, startPoint y: 97, endPoint x: 349, endPoint y: 177, distance: 83.2
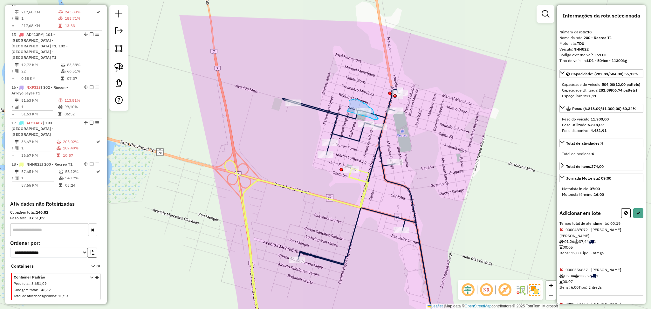
drag, startPoint x: 349, startPoint y: 108, endPoint x: 369, endPoint y: 117, distance: 22.2
click at [0, 0] on div "Aguarde..." at bounding box center [0, 0] width 0 height 0
click at [640, 218] on button at bounding box center [638, 213] width 10 height 10
select select "**********"
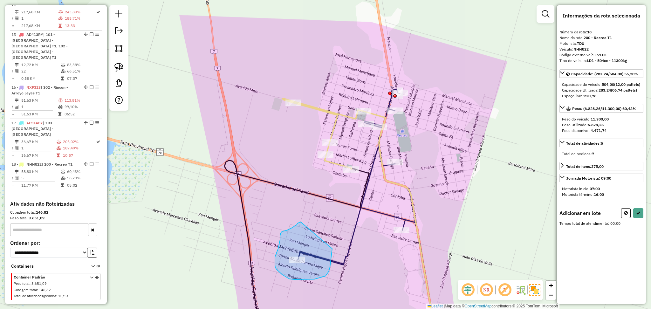
drag, startPoint x: 301, startPoint y: 222, endPoint x: 332, endPoint y: 249, distance: 41.3
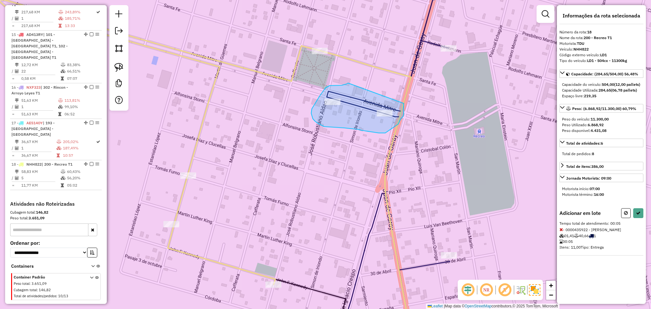
drag, startPoint x: 342, startPoint y: 85, endPoint x: 404, endPoint y: 103, distance: 64.6
click at [404, 103] on icon at bounding box center [385, 196] width 131 height 290
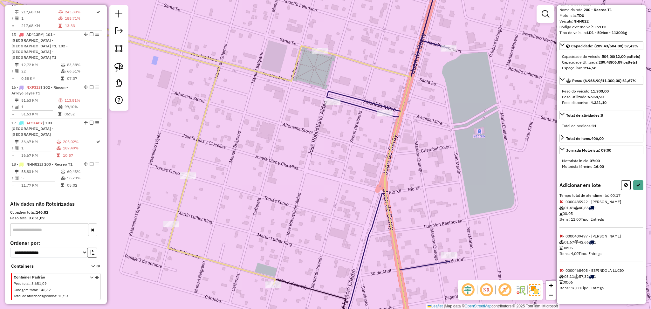
scroll to position [51, 0]
click at [559, 234] on icon at bounding box center [560, 236] width 3 height 4
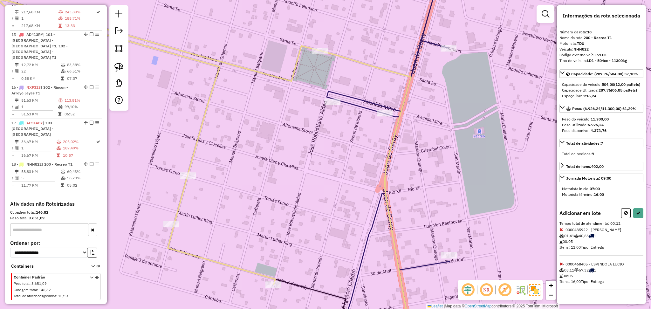
click at [561, 266] on icon at bounding box center [560, 264] width 3 height 4
click at [635, 218] on button at bounding box center [638, 213] width 10 height 10
select select "**********"
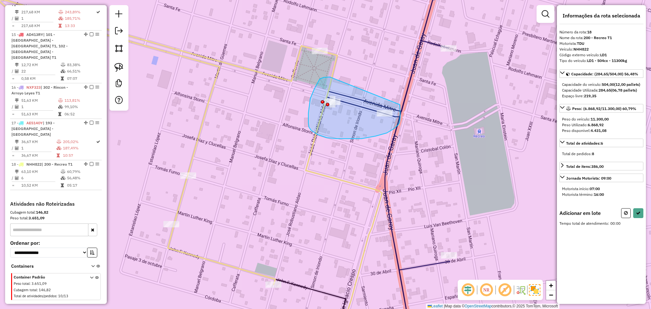
drag, startPoint x: 330, startPoint y: 77, endPoint x: 400, endPoint y: 104, distance: 75.1
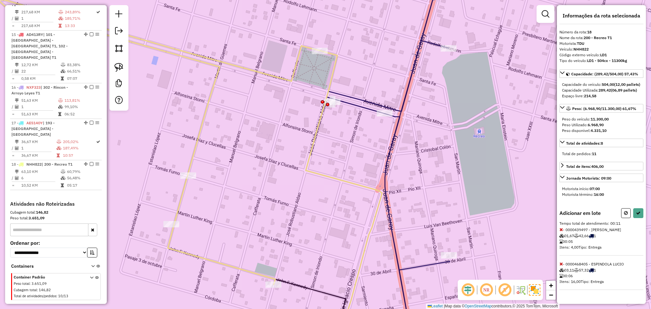
click at [561, 232] on icon at bounding box center [560, 229] width 3 height 4
click at [626, 218] on button at bounding box center [626, 213] width 10 height 10
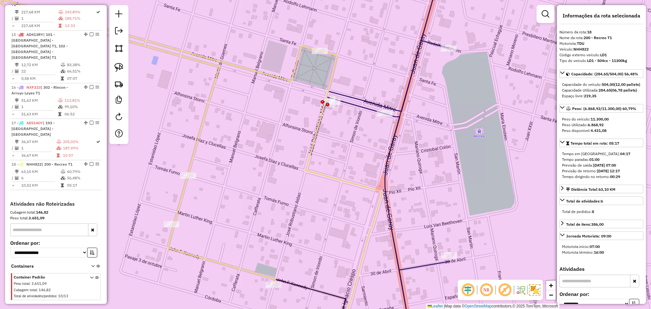
click at [433, 45] on icon at bounding box center [398, 154] width 142 height 371
click at [433, 44] on icon at bounding box center [398, 154] width 142 height 371
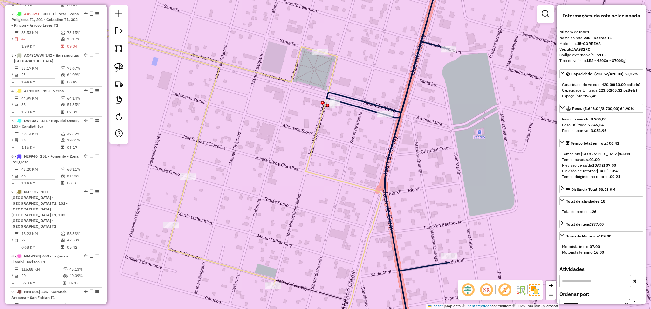
scroll to position [244, 0]
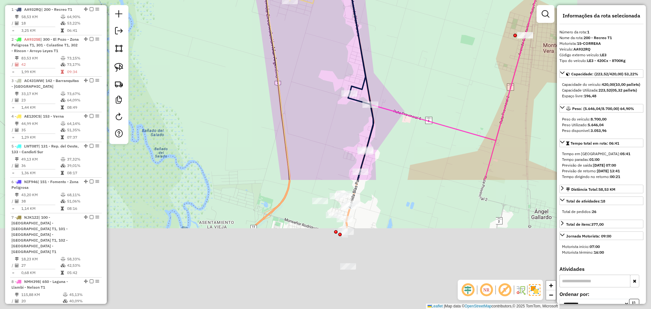
drag, startPoint x: 531, startPoint y: 202, endPoint x: 397, endPoint y: -19, distance: 258.6
click at [397, 0] on html "Aguarde... Pop-up bloqueado! Seu navegador bloqueou automáticamente a abertura …" at bounding box center [325, 154] width 651 height 309
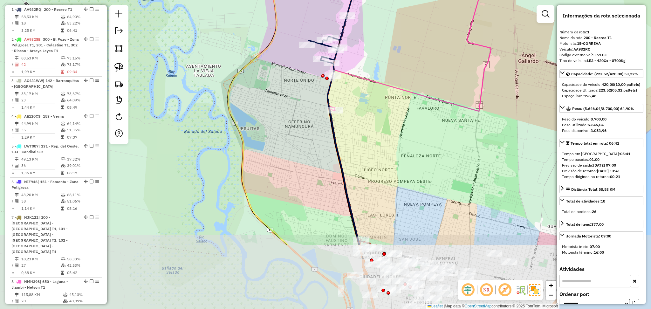
drag, startPoint x: 362, startPoint y: 178, endPoint x: 384, endPoint y: 73, distance: 107.5
click at [383, 74] on icon at bounding box center [420, 59] width 186 height 371
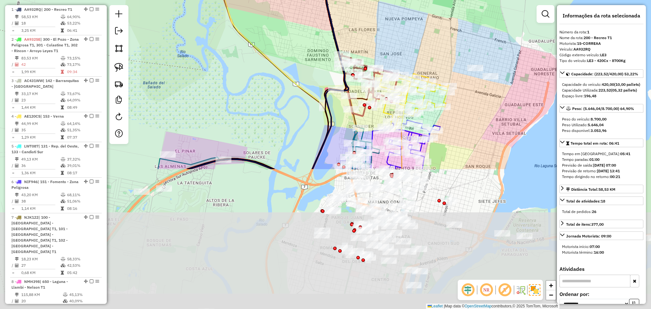
drag, startPoint x: 416, startPoint y: 173, endPoint x: 392, endPoint y: -3, distance: 176.9
click at [392, 0] on html "Aguarde... Pop-up bloqueado! Seu navegador bloqueou automáticamente a abertura …" at bounding box center [325, 154] width 651 height 309
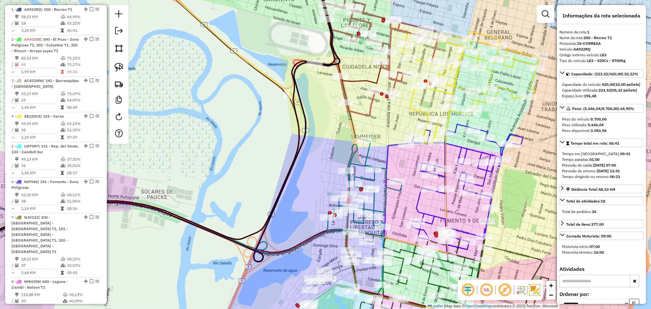
click at [369, 114] on icon at bounding box center [380, 53] width 118 height 123
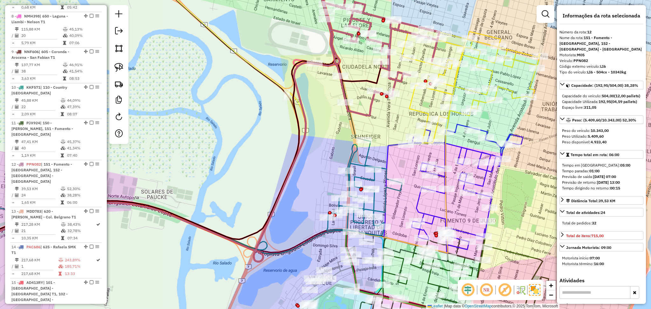
scroll to position [653, 0]
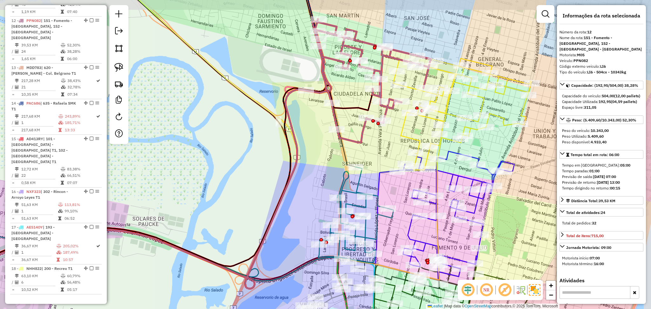
drag, startPoint x: 384, startPoint y: 117, endPoint x: 374, endPoint y: 169, distance: 52.6
click at [374, 169] on div "Janela de atendimento Grade de atendimento Capacidade Transportadoras Veículos …" at bounding box center [325, 154] width 651 height 309
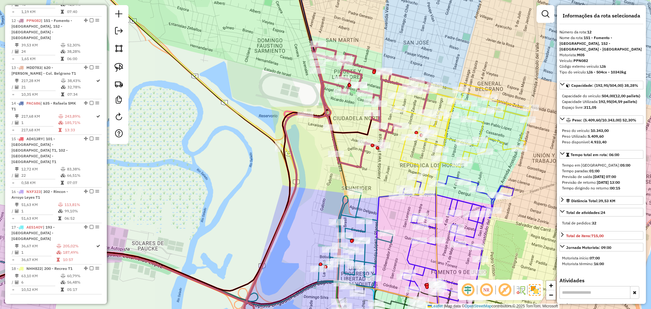
scroll to position [127, 0]
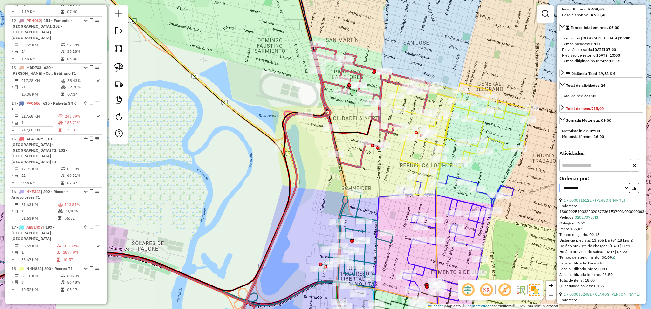
click at [593, 193] on select "**********" at bounding box center [594, 188] width 70 height 10
select select "*********"
click at [559, 189] on select "**********" at bounding box center [594, 188] width 70 height 10
click at [636, 193] on button "button" at bounding box center [634, 188] width 10 height 10
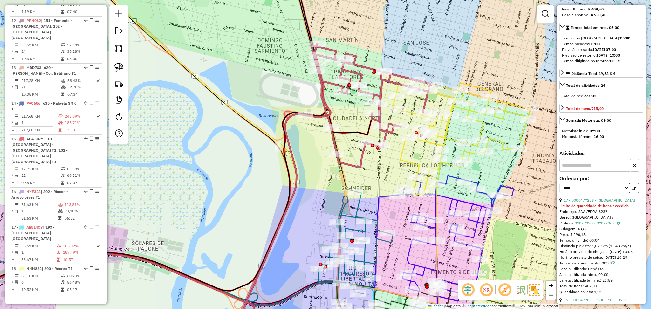
click at [602, 202] on link "17 - 0000477238 - [GEOGRAPHIC_DATA]" at bounding box center [599, 200] width 72 height 5
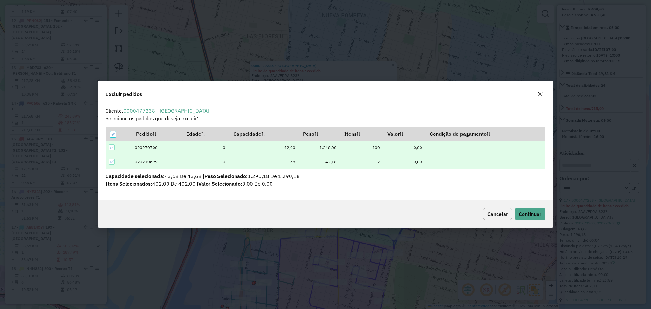
scroll to position [0, 0]
click at [493, 214] on span "Cancelar" at bounding box center [497, 214] width 21 height 6
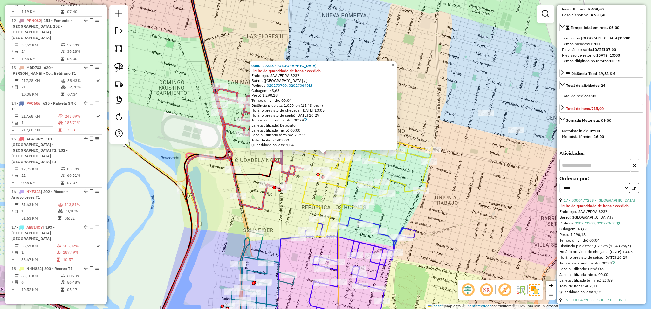
click at [351, 225] on icon at bounding box center [356, 279] width 117 height 123
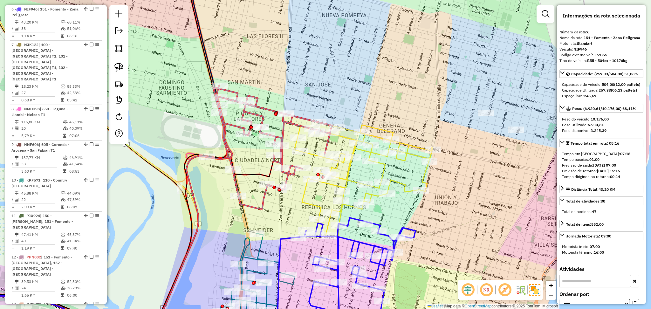
click at [263, 201] on icon at bounding box center [273, 146] width 118 height 123
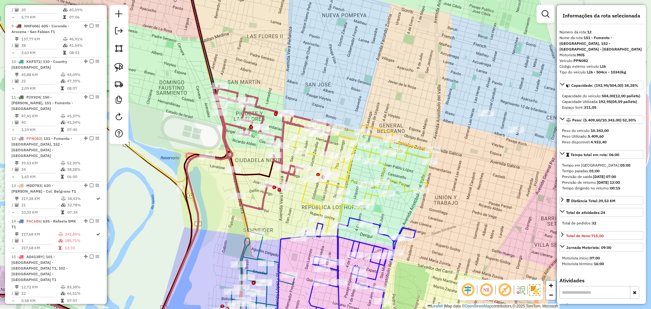
scroll to position [653, 0]
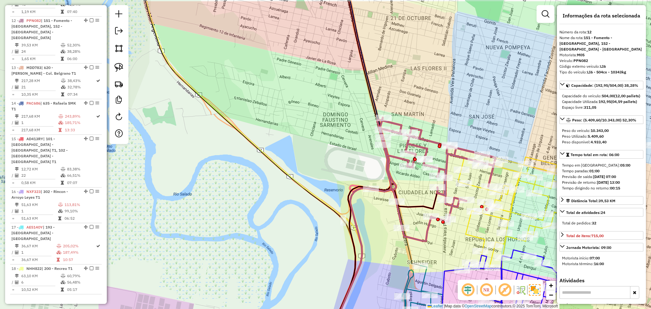
drag, startPoint x: 295, startPoint y: 209, endPoint x: 457, endPoint y: 242, distance: 165.3
click at [457, 242] on div "Janela de atendimento Grade de atendimento Capacidade Transportadoras Veículos …" at bounding box center [325, 154] width 651 height 309
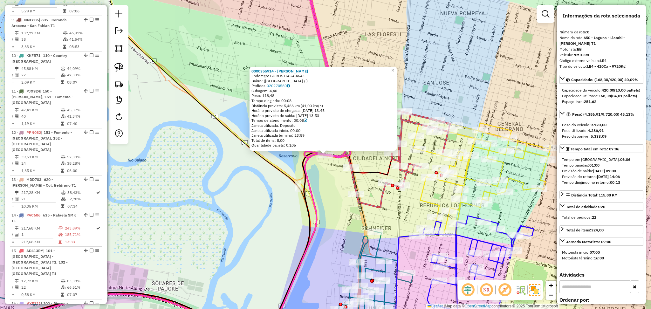
scroll to position [505, 0]
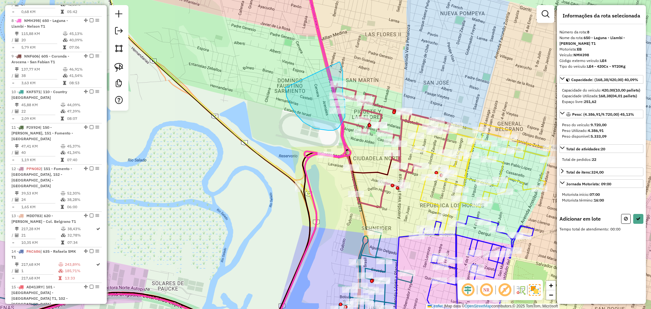
drag, startPoint x: 339, startPoint y: 62, endPoint x: 285, endPoint y: 88, distance: 59.8
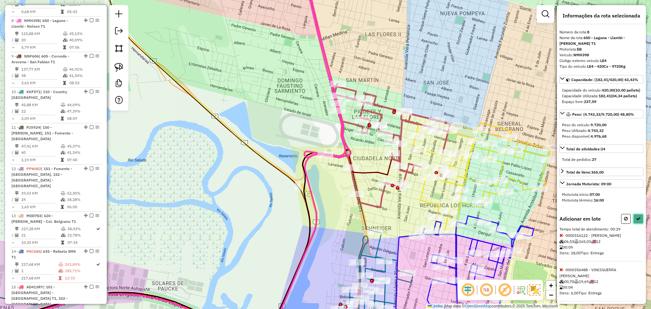
click at [638, 224] on button at bounding box center [638, 219] width 10 height 10
select select "*********"
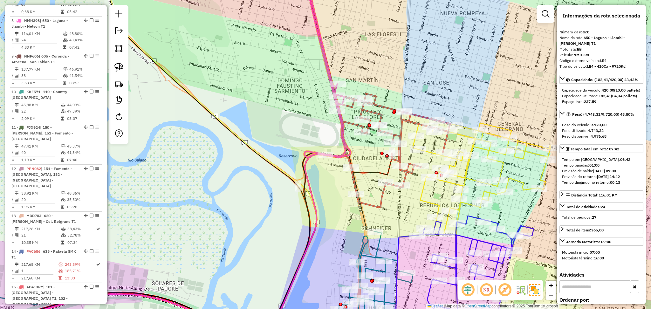
click at [365, 173] on icon at bounding box center [183, 245] width 418 height 191
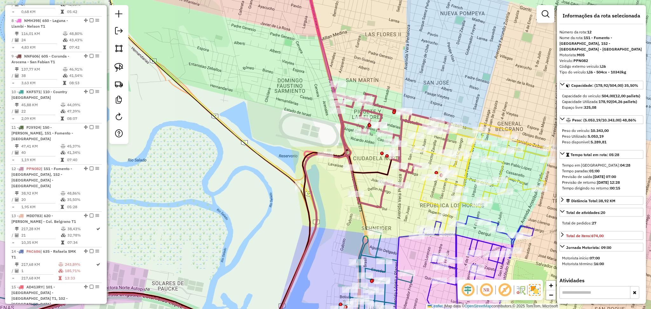
scroll to position [653, 0]
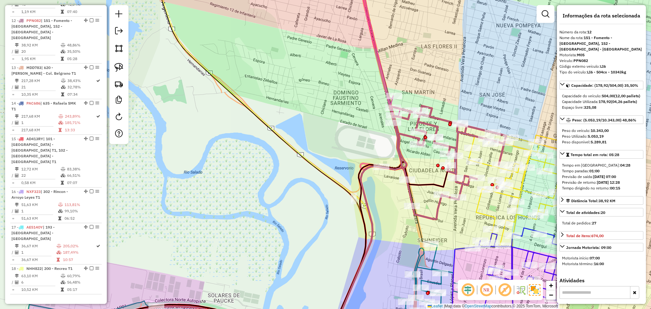
drag, startPoint x: 366, startPoint y: 166, endPoint x: 423, endPoint y: 169, distance: 56.4
click at [423, 169] on div "Janela de atendimento Grade de atendimento Capacidade Transportadoras Veículos …" at bounding box center [325, 154] width 651 height 309
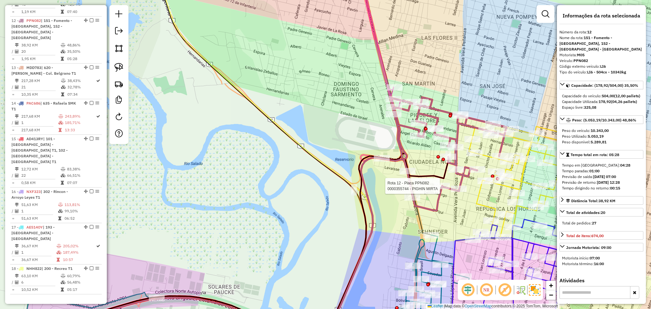
click at [476, 201] on icon at bounding box center [538, 181] width 138 height 114
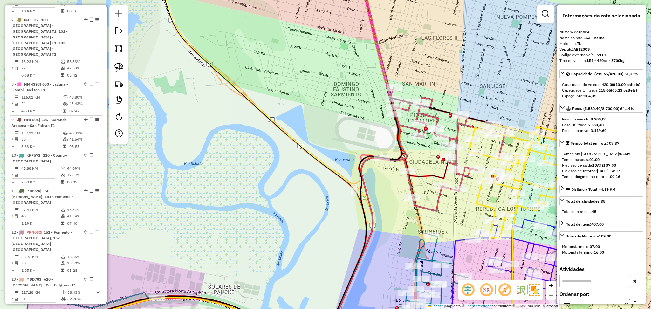
scroll to position [351, 0]
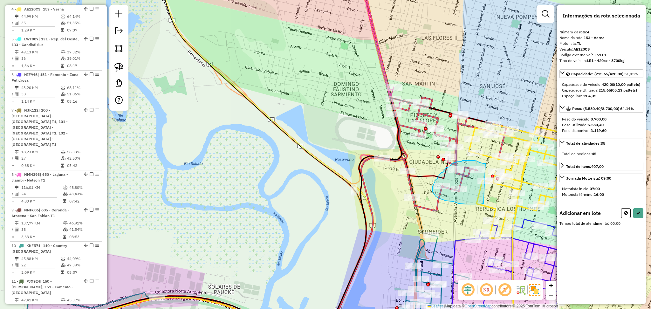
drag, startPoint x: 485, startPoint y: 163, endPoint x: 483, endPoint y: 203, distance: 40.1
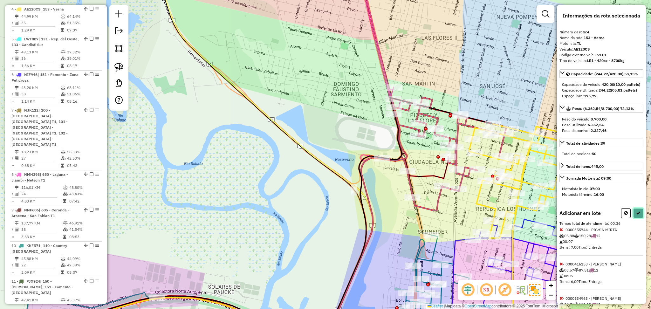
click at [639, 218] on button at bounding box center [638, 213] width 10 height 10
select select "*********"
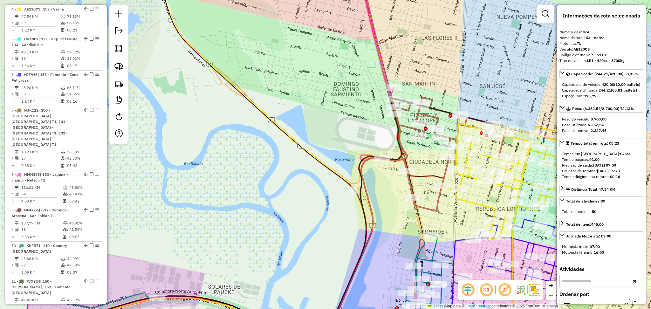
click at [433, 117] on icon at bounding box center [448, 153] width 116 height 113
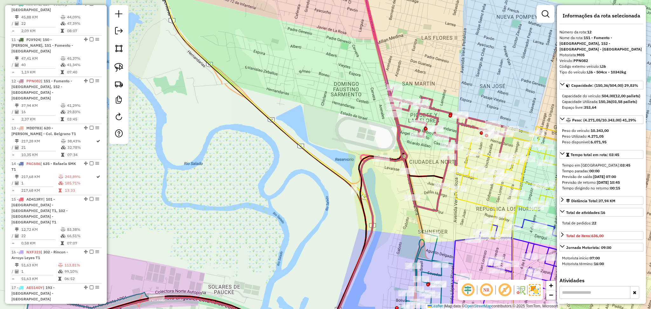
scroll to position [653, 0]
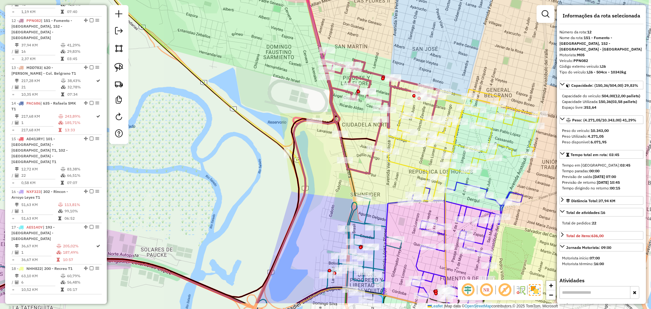
drag, startPoint x: 458, startPoint y: 221, endPoint x: 391, endPoint y: 183, distance: 77.0
click at [391, 183] on div "Janela de atendimento Grade de atendimento Capacidade Transportadoras Veículos …" at bounding box center [325, 154] width 651 height 309
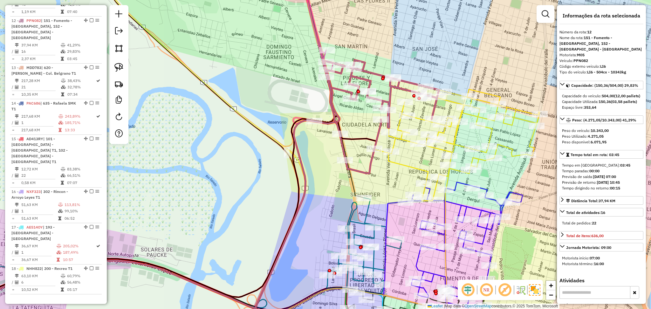
click at [371, 164] on icon at bounding box center [381, 116] width 116 height 113
click at [375, 164] on div "Janela de atendimento Grade de atendimento Capacidade Transportadoras Veículos …" at bounding box center [325, 154] width 651 height 309
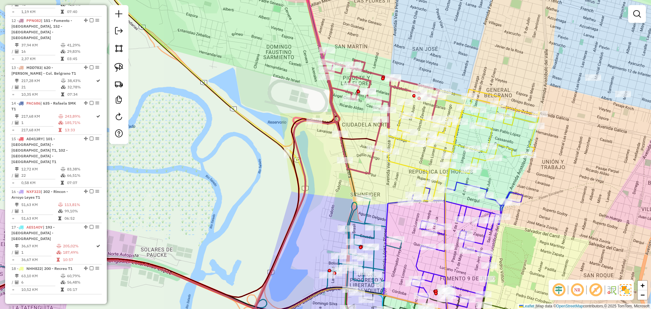
click at [373, 162] on icon at bounding box center [381, 116] width 116 height 113
select select "*********"
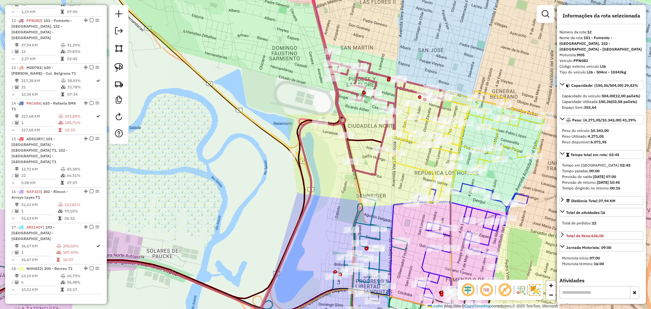
drag, startPoint x: 389, startPoint y: 178, endPoint x: 416, endPoint y: 184, distance: 27.2
click at [416, 184] on div "Janela de atendimento Grade de atendimento Capacidade Transportadoras Veículos …" at bounding box center [325, 154] width 651 height 309
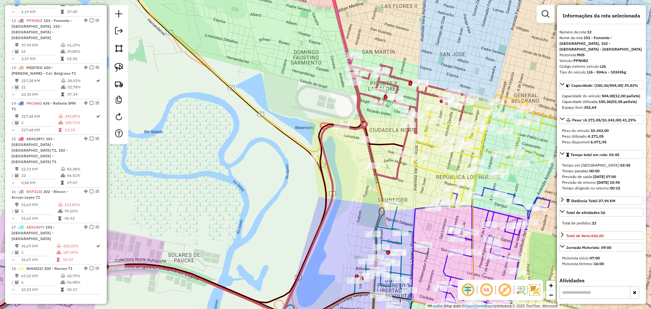
click at [423, 171] on icon at bounding box center [484, 149] width 165 height 115
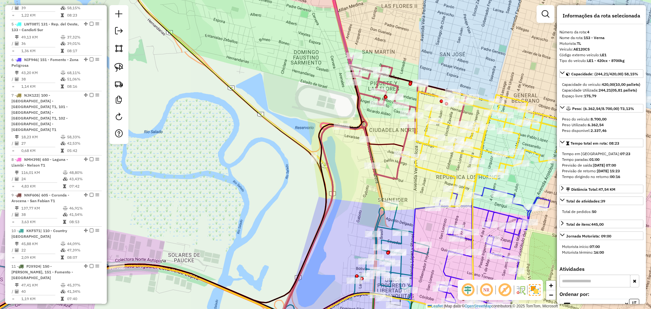
scroll to position [351, 0]
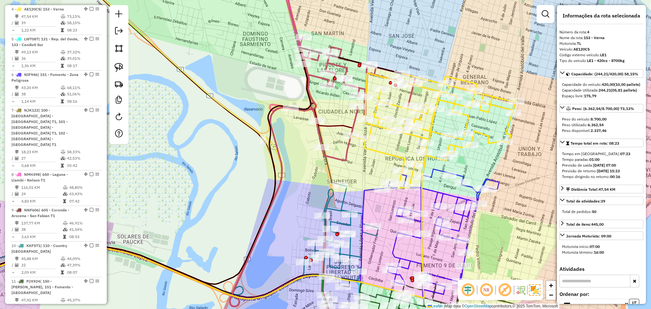
drag, startPoint x: 411, startPoint y: 184, endPoint x: 362, endPoint y: 166, distance: 52.6
click at [362, 166] on div "Janela de atendimento Grade de atendimento Capacidade Transportadoras Veículos …" at bounding box center [325, 154] width 651 height 309
click at [351, 163] on div "Janela de atendimento Grade de atendimento Capacidade Transportadoras Veículos …" at bounding box center [325, 154] width 651 height 309
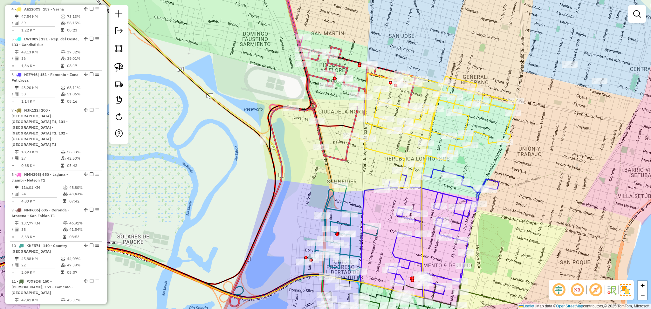
click at [347, 160] on icon at bounding box center [357, 103] width 116 height 113
select select "*********"
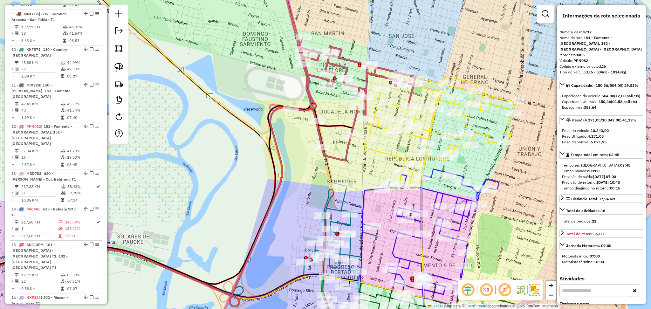
scroll to position [653, 0]
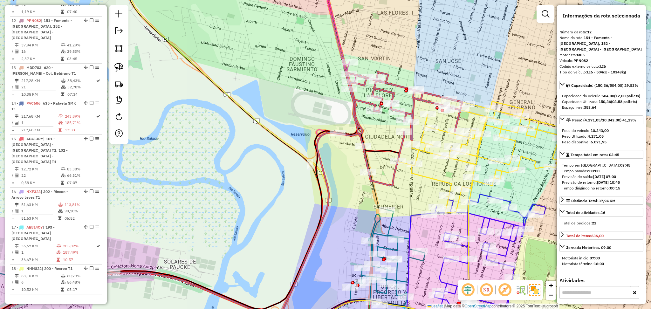
drag, startPoint x: 363, startPoint y: 173, endPoint x: 410, endPoint y: 197, distance: 53.2
click at [410, 197] on div "Janela de atendimento Grade de atendimento Capacidade Transportadoras Veículos …" at bounding box center [325, 154] width 651 height 309
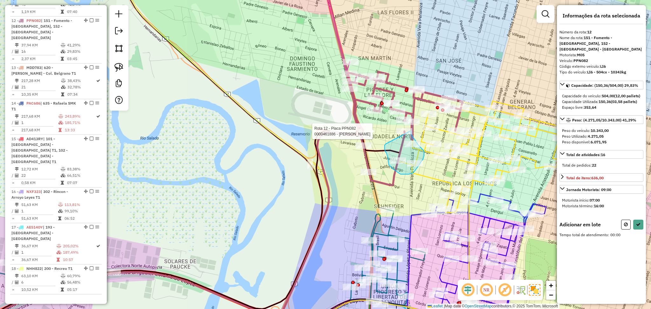
click at [410, 131] on div "Rota 12 - Placa PPN082 0000461886 - [PERSON_NAME] [PERSON_NAME] de atendimento …" at bounding box center [325, 154] width 651 height 309
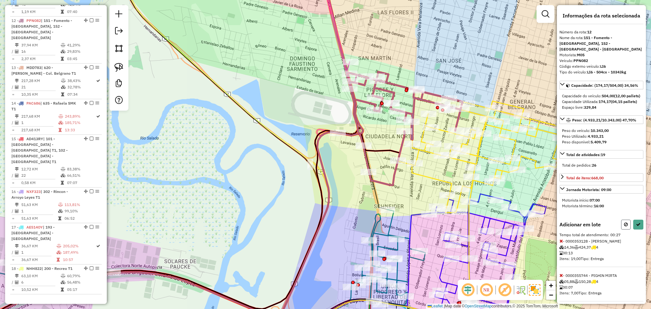
click at [627, 229] on button at bounding box center [626, 225] width 10 height 10
select select "*********"
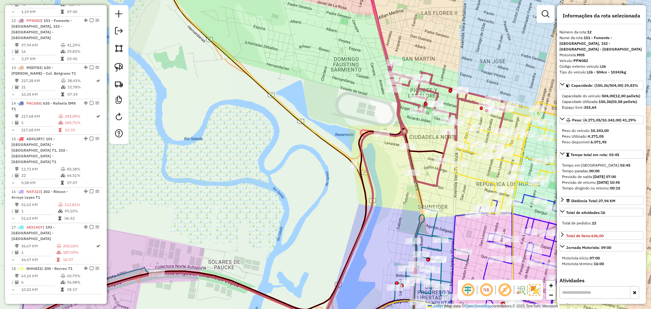
drag, startPoint x: 403, startPoint y: 201, endPoint x: 444, endPoint y: 201, distance: 41.3
click at [444, 201] on div "Janela de atendimento Grade de atendimento Capacidade Transportadoras Veículos …" at bounding box center [325, 154] width 651 height 309
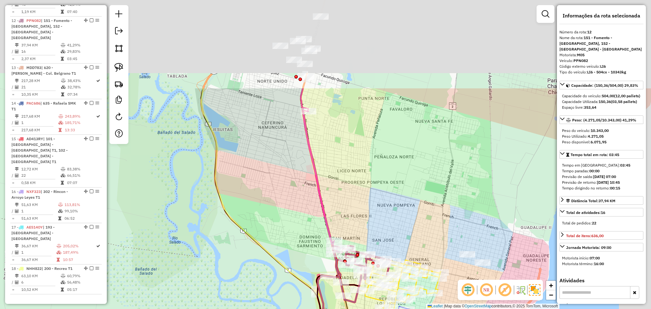
drag, startPoint x: 324, startPoint y: 97, endPoint x: 260, endPoint y: 241, distance: 158.0
click at [260, 241] on div "Janela de atendimento Grade de atendimento Capacidade Transportadoras Veículos …" at bounding box center [325, 154] width 651 height 309
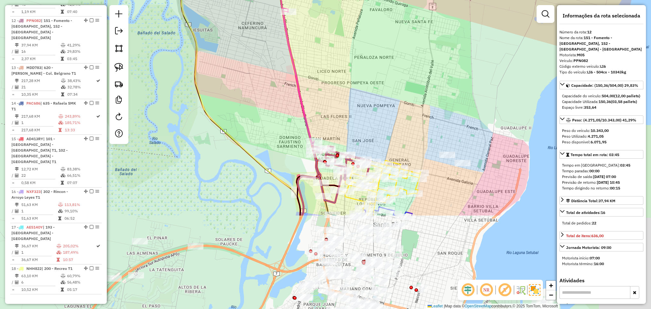
drag, startPoint x: 365, startPoint y: 88, endPoint x: 365, endPoint y: 68, distance: 19.4
click at [365, 66] on div "Janela de atendimento Grade de atendimento Capacidade Transportadoras Veículos …" at bounding box center [325, 154] width 651 height 309
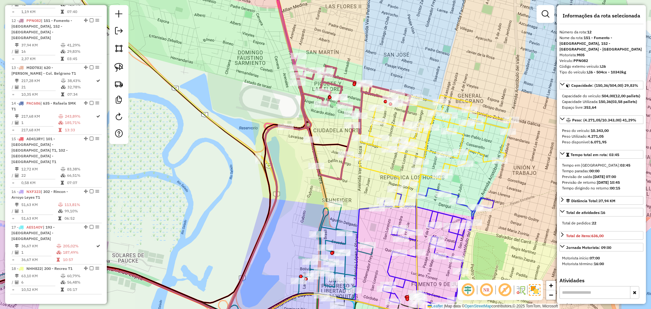
click at [339, 179] on icon at bounding box center [352, 122] width 116 height 113
click at [337, 175] on icon at bounding box center [352, 122] width 116 height 113
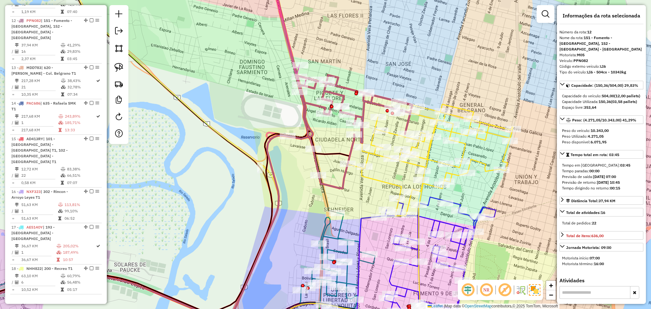
drag, startPoint x: 269, startPoint y: 186, endPoint x: 282, endPoint y: 250, distance: 65.8
click at [282, 250] on icon at bounding box center [146, 226] width 418 height 190
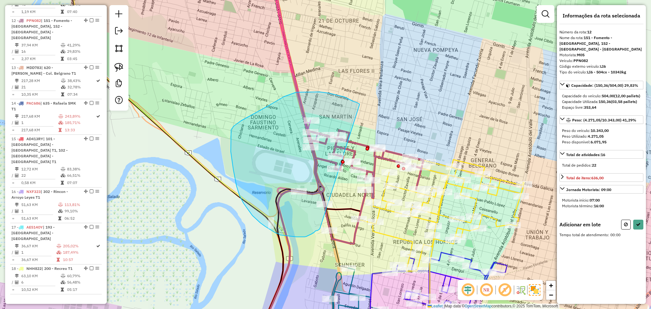
drag, startPoint x: 359, startPoint y: 105, endPoint x: 320, endPoint y: 228, distance: 130.2
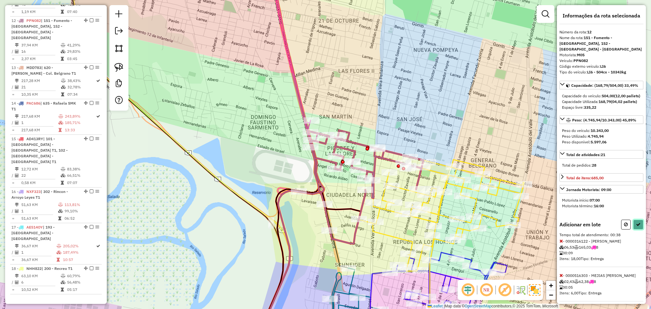
click at [636, 227] on icon at bounding box center [638, 224] width 4 height 4
select select "*********"
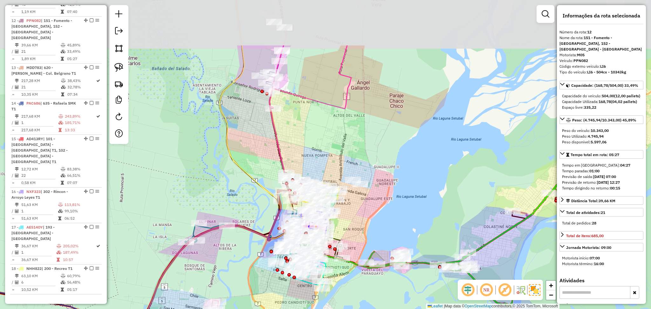
drag, startPoint x: 289, startPoint y: 71, endPoint x: 297, endPoint y: 148, distance: 77.3
click at [297, 148] on div "Janela de atendimento Grade de atendimento Capacidade Transportadoras Veículos …" at bounding box center [325, 154] width 651 height 309
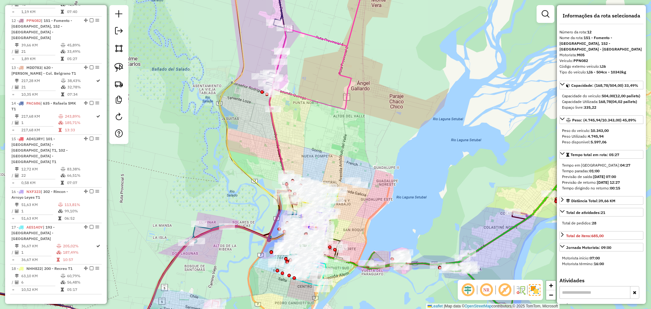
click at [303, 99] on icon at bounding box center [257, 148] width 222 height 358
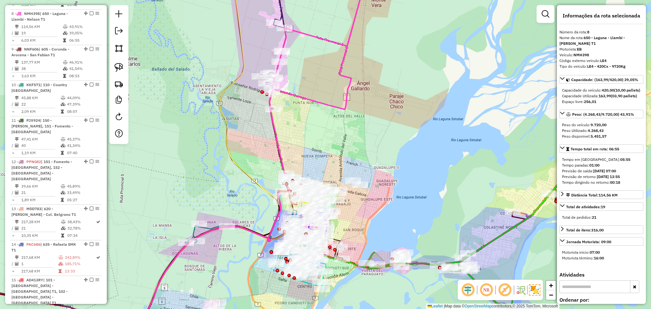
scroll to position [505, 0]
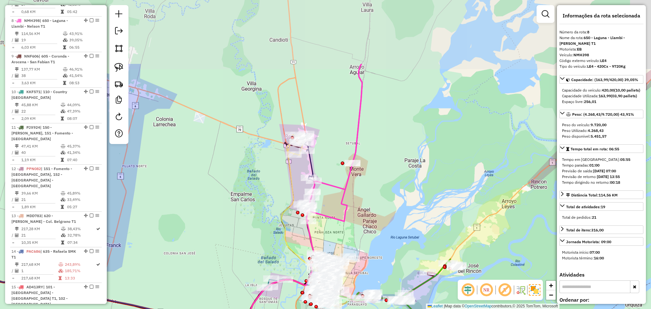
drag, startPoint x: 335, startPoint y: 120, endPoint x: 365, endPoint y: 218, distance: 102.6
click at [365, 218] on div "Janela de atendimento Grade de atendimento Capacidade Transportadoras Veículos …" at bounding box center [325, 154] width 651 height 309
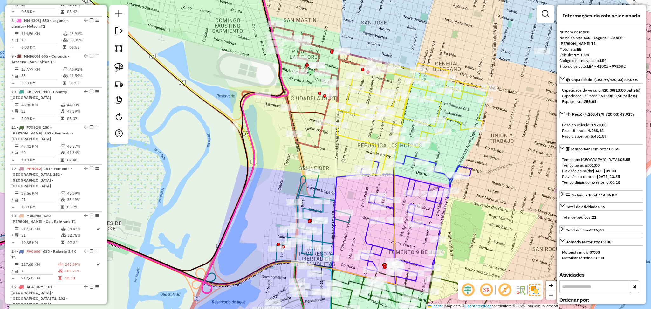
drag, startPoint x: 338, startPoint y: 168, endPoint x: 240, endPoint y: 97, distance: 121.0
click at [241, 97] on div "Janela de atendimento Grade de atendimento Capacidade Transportadoras Veículos …" at bounding box center [325, 154] width 651 height 309
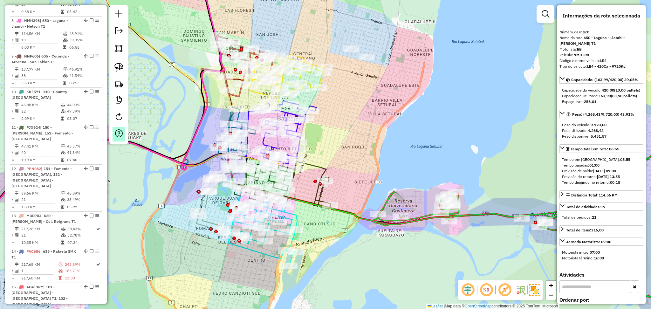
drag, startPoint x: 343, startPoint y: 251, endPoint x: 116, endPoint y: 140, distance: 252.4
click at [116, 140] on hb-router-mapa "Informações da Sessão 1254284 - [DATE] Criação: [DATE] 16:31 Depósito: SAZ AR S…" at bounding box center [325, 154] width 651 height 309
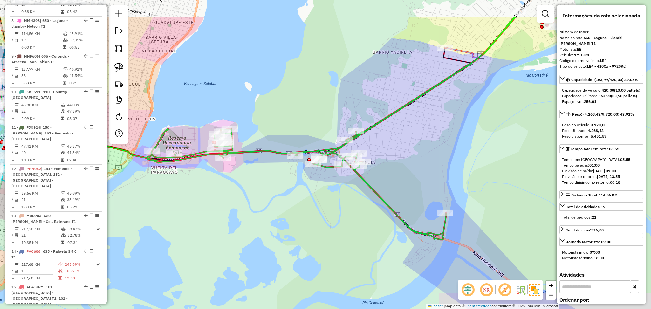
drag, startPoint x: 344, startPoint y: 142, endPoint x: 346, endPoint y: 234, distance: 91.9
click at [346, 234] on div "Janela de atendimento Grade de atendimento Capacidade Transportadoras Veículos …" at bounding box center [325, 154] width 651 height 309
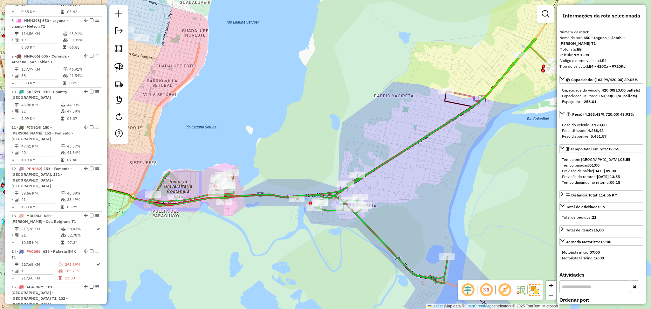
click at [466, 92] on icon at bounding box center [207, 148] width 545 height 114
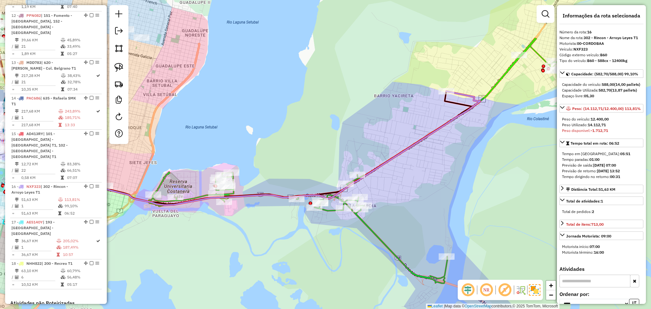
scroll to position [758, 0]
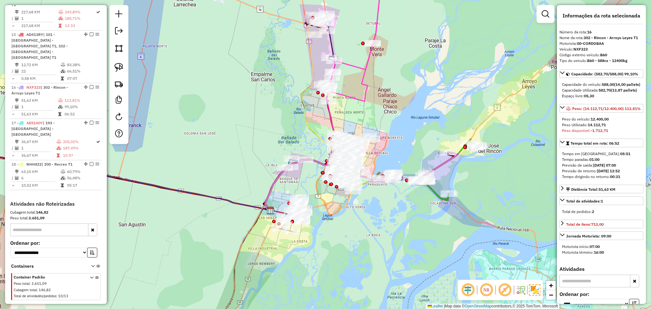
drag, startPoint x: 278, startPoint y: 260, endPoint x: 327, endPoint y: 243, distance: 51.7
click at [327, 243] on div "Janela de atendimento Grade de atendimento Capacidade Transportadoras Veículos …" at bounding box center [325, 154] width 651 height 309
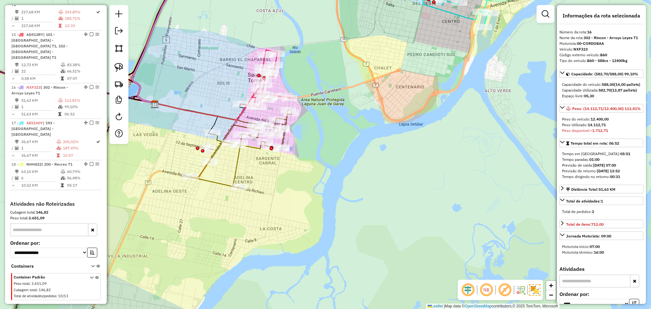
click at [240, 160] on icon at bounding box center [240, 149] width 101 height 78
click at [239, 161] on icon at bounding box center [241, 148] width 101 height 78
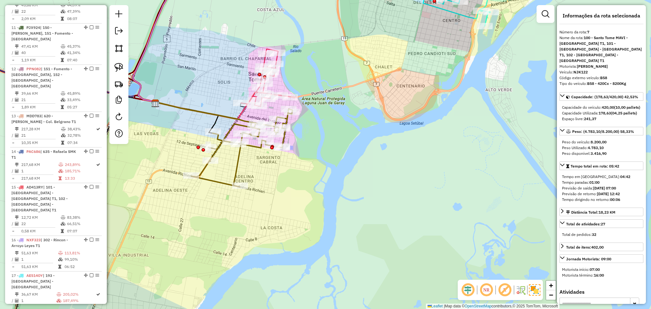
scroll to position [453, 0]
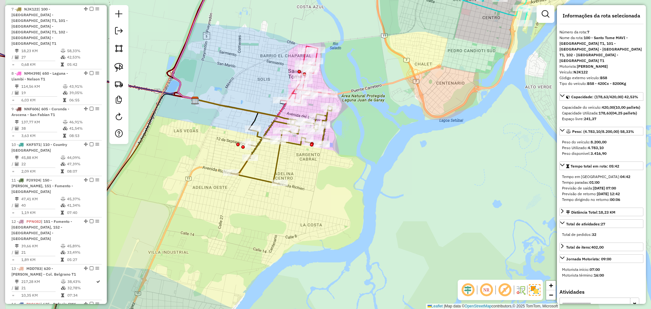
drag, startPoint x: 303, startPoint y: 173, endPoint x: 401, endPoint y: 174, distance: 97.9
click at [399, 174] on div "Janela de atendimento Grade de atendimento Capacidade Transportadoras Veículos …" at bounding box center [325, 154] width 651 height 309
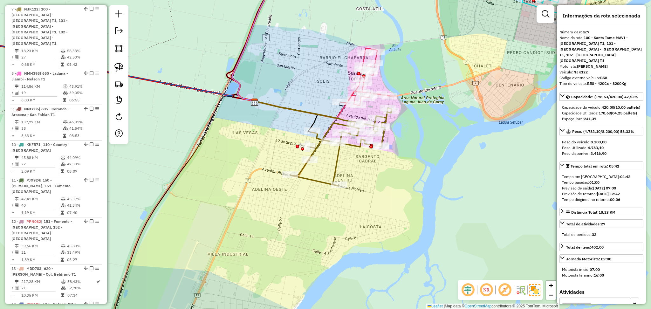
click at [338, 158] on icon at bounding box center [340, 147] width 101 height 78
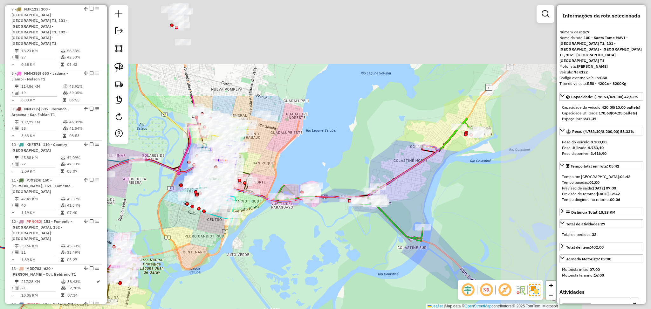
drag, startPoint x: 407, startPoint y: 165, endPoint x: 182, endPoint y: 300, distance: 262.0
click at [182, 300] on div "Janela de atendimento Grade de atendimento Capacidade Transportadoras Veículos …" at bounding box center [325, 154] width 651 height 309
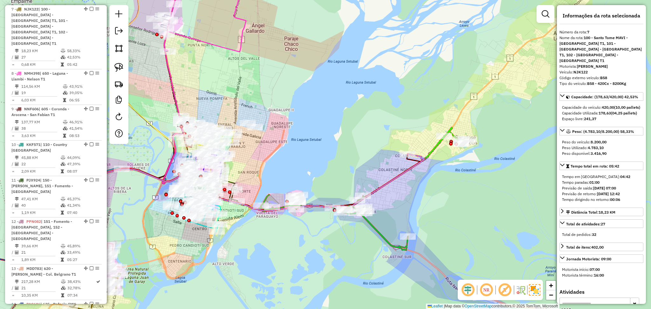
click at [374, 225] on icon at bounding box center [364, 188] width 210 height 123
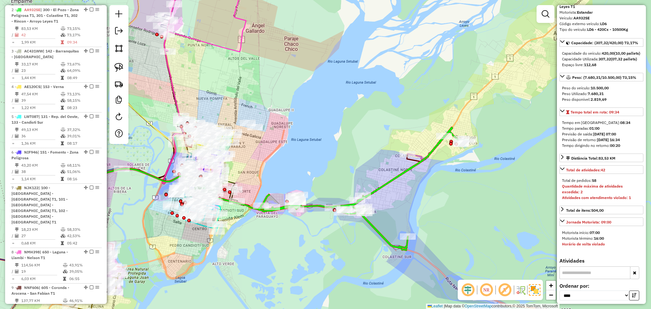
scroll to position [85, 0]
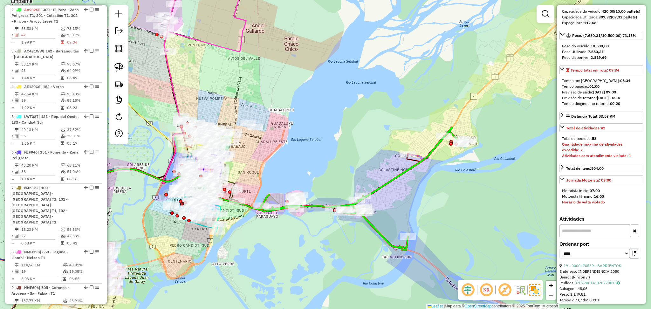
click at [635, 258] on button "button" at bounding box center [634, 254] width 10 height 10
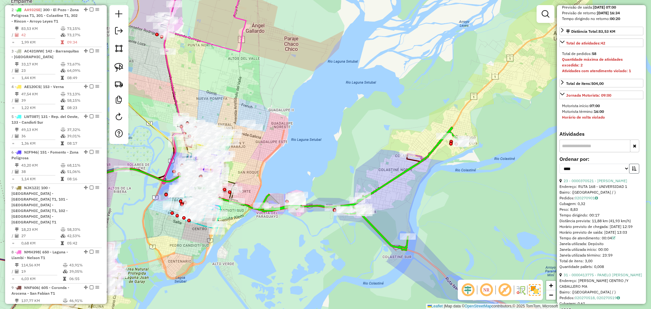
click at [629, 174] on button "button" at bounding box center [634, 169] width 10 height 10
click at [609, 183] on link "19 - 0000470569 - BARRIENTOS" at bounding box center [592, 180] width 58 height 5
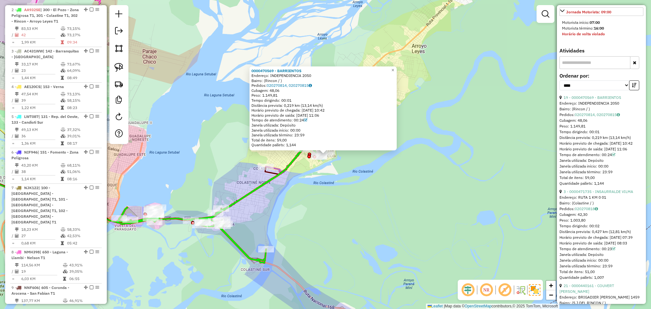
scroll to position [254, 0]
click at [597, 192] on link "3 - 0000471735 - INSAURRALDE VILMA" at bounding box center [598, 189] width 70 height 5
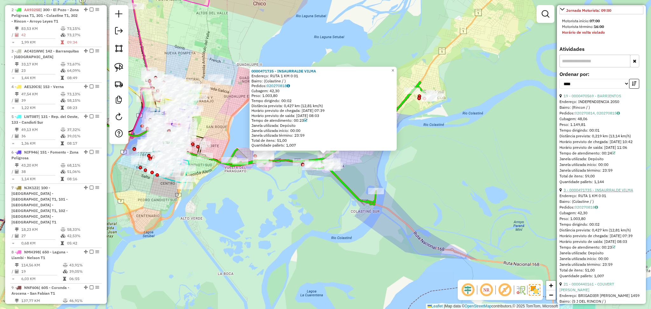
click at [597, 192] on link "3 - 0000471735 - INSAURRALDE VILMA" at bounding box center [598, 189] width 70 height 5
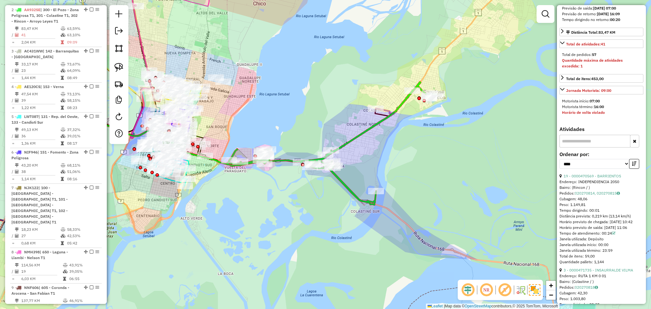
scroll to position [169, 0]
click at [585, 177] on link "19 - 0000470569 - BARRIENTOS" at bounding box center [592, 175] width 58 height 5
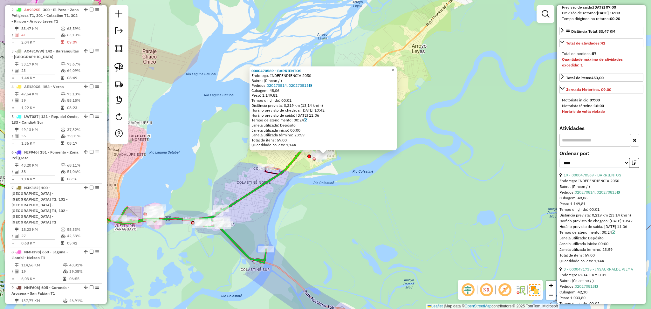
scroll to position [254, 0]
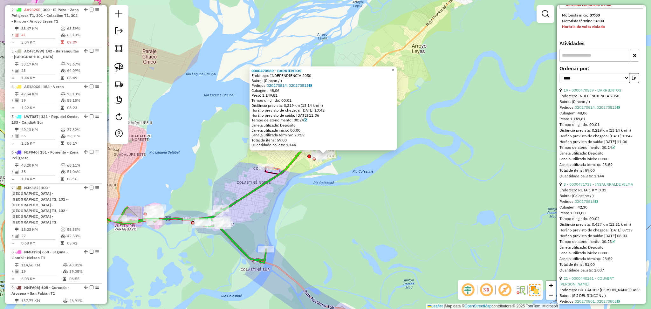
click at [587, 187] on link "3 - 0000471735 - INSAURRALDE VILMA" at bounding box center [598, 184] width 70 height 5
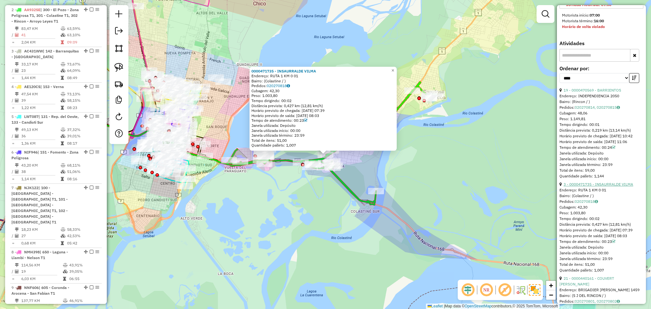
scroll to position [297, 0]
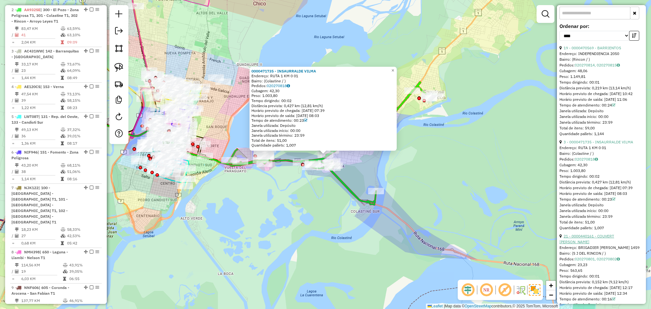
click at [594, 244] on link "21 - 0000440161 - COUVERT CELIA DANISA" at bounding box center [586, 239] width 55 height 10
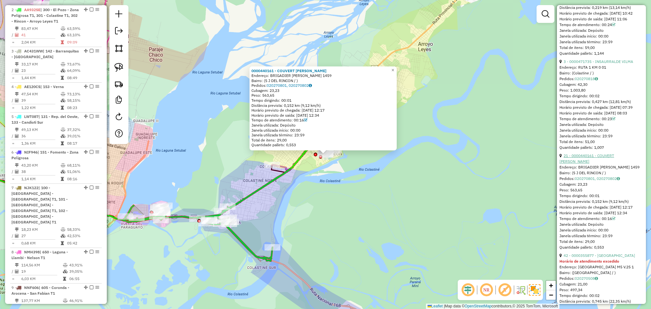
scroll to position [381, 0]
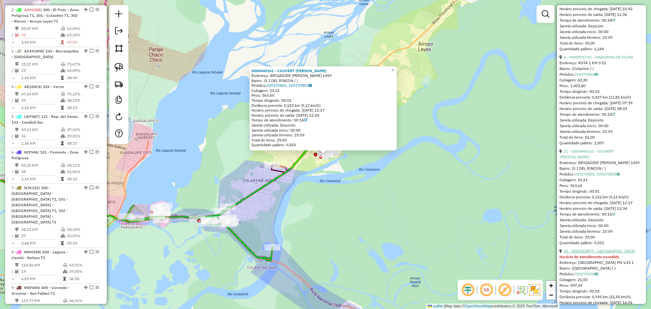
click at [585, 253] on link "42 - 0000355877 - WEST MARTIN" at bounding box center [599, 251] width 72 height 5
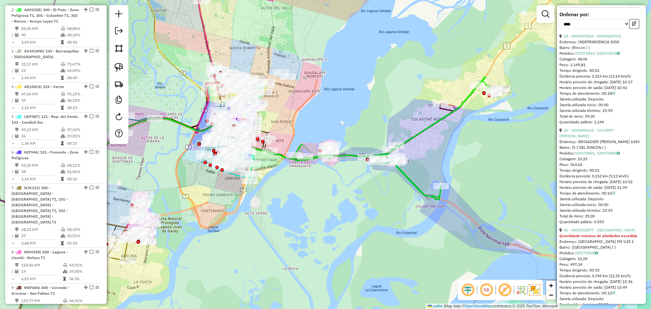
scroll to position [297, 0]
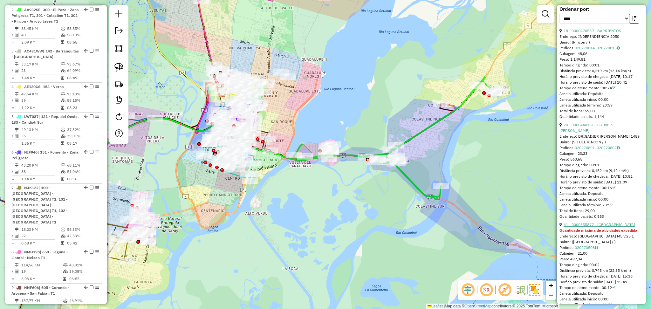
click at [592, 227] on link "41 - 0000355877 - WEST MARTIN" at bounding box center [599, 224] width 72 height 5
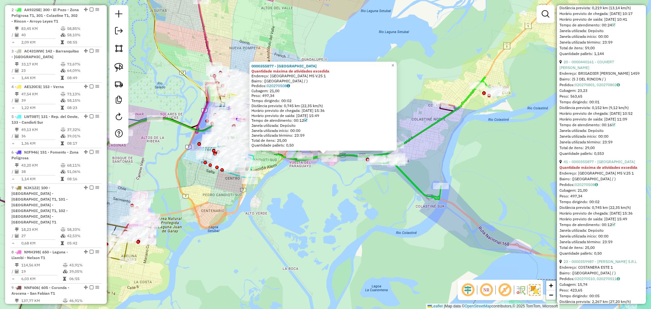
scroll to position [381, 0]
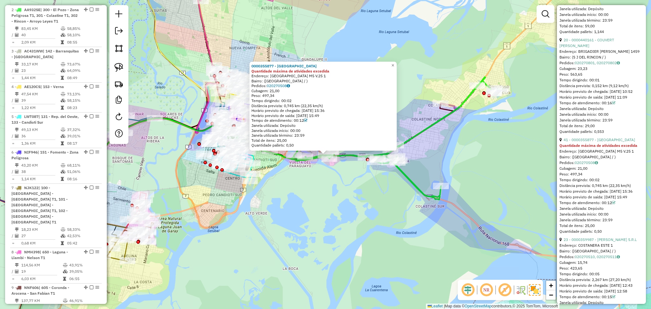
click at [592, 242] on link "23 - 0000359987 - BONAVERI-ZIMMERMANN S.R.L" at bounding box center [599, 239] width 73 height 5
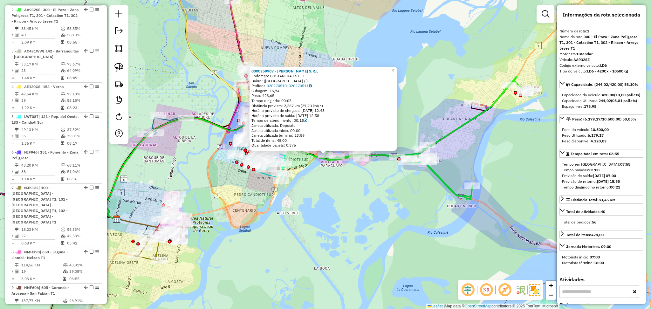
scroll to position [0, 0]
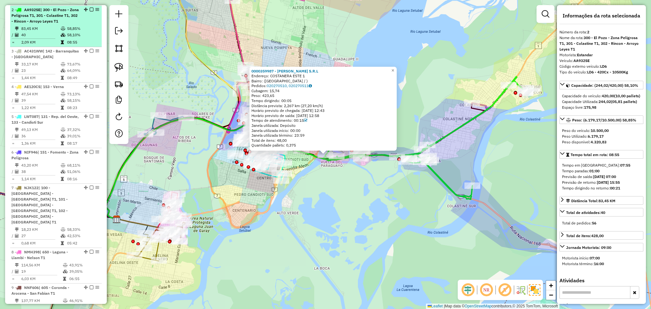
click at [90, 8] on em at bounding box center [92, 10] width 4 height 4
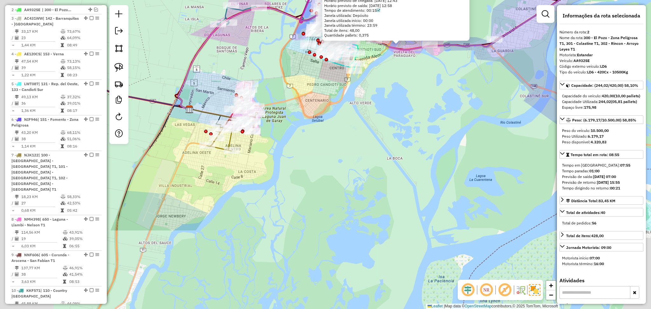
drag, startPoint x: 313, startPoint y: 153, endPoint x: 342, endPoint y: 130, distance: 36.4
click at [342, 130] on div "0000359987 - BONAVERI-ZIMMERMANN S.R.L Endereço: COSTANERA ESTE 1 Bairro: (SANT…" at bounding box center [325, 154] width 651 height 309
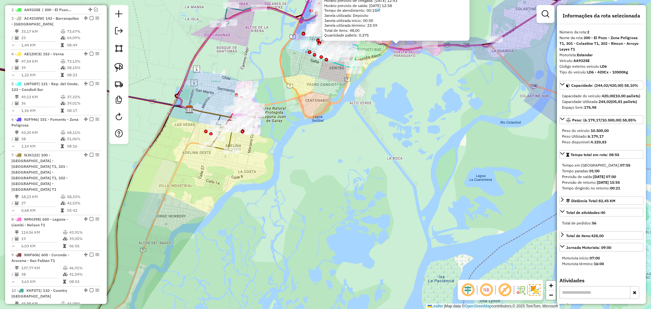
click at [229, 139] on icon at bounding box center [232, 131] width 51 height 39
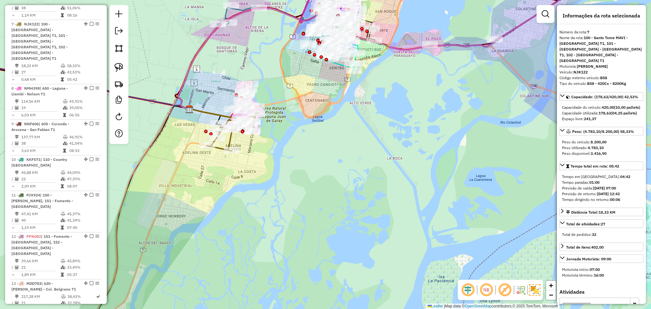
scroll to position [419, 0]
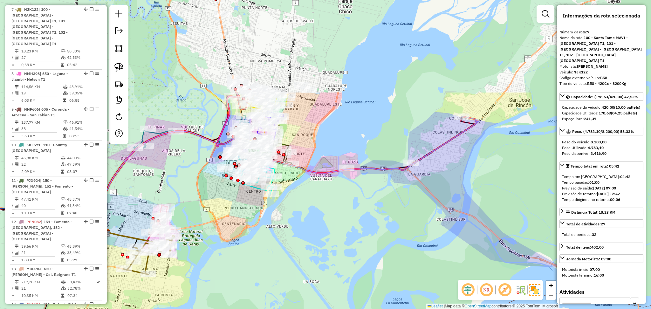
drag, startPoint x: 424, startPoint y: 132, endPoint x: 339, endPoint y: 256, distance: 149.3
click at [339, 256] on div "Janela de atendimento Grade de atendimento Capacidade Transportadoras Veículos …" at bounding box center [325, 154] width 651 height 309
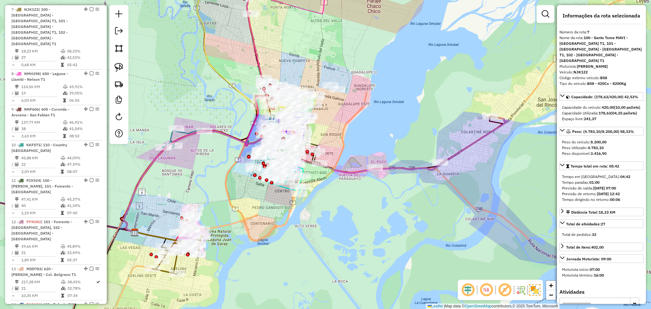
drag, startPoint x: 293, startPoint y: 262, endPoint x: 313, endPoint y: 262, distance: 20.3
click at [314, 262] on div "Janela de atendimento Grade de atendimento Capacidade Transportadoras Veículos …" at bounding box center [325, 154] width 651 height 309
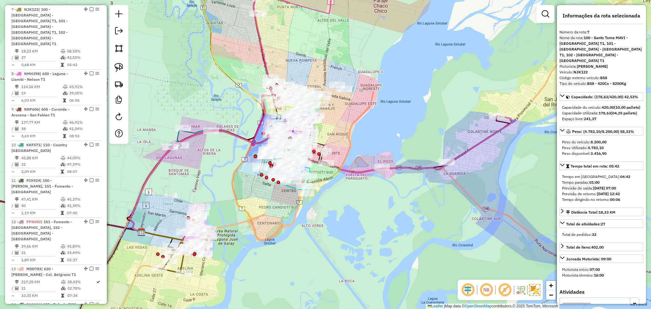
click at [182, 266] on icon at bounding box center [184, 254] width 51 height 39
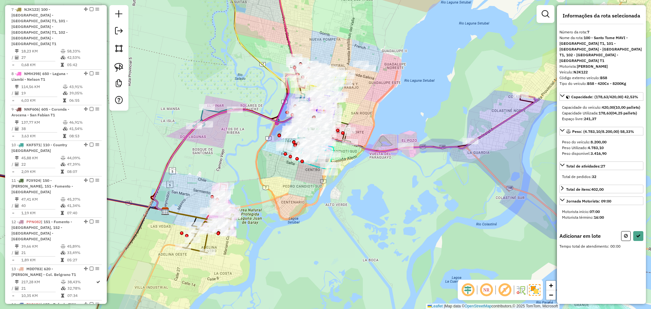
drag, startPoint x: 375, startPoint y: 160, endPoint x: 390, endPoint y: 144, distance: 21.1
click at [390, 144] on div "Janela de atendimento Grade de atendimento Capacidade Transportadoras Veículos …" at bounding box center [325, 154] width 651 height 309
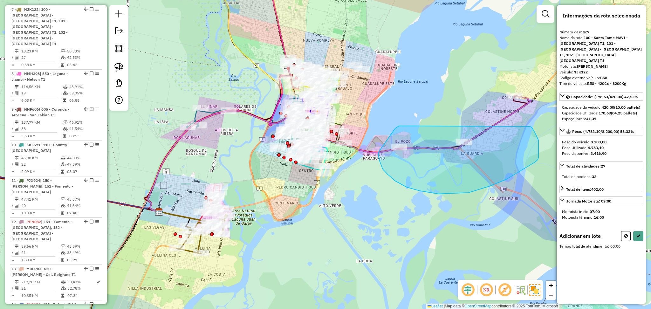
drag, startPoint x: 399, startPoint y: 126, endPoint x: 528, endPoint y: 125, distance: 128.7
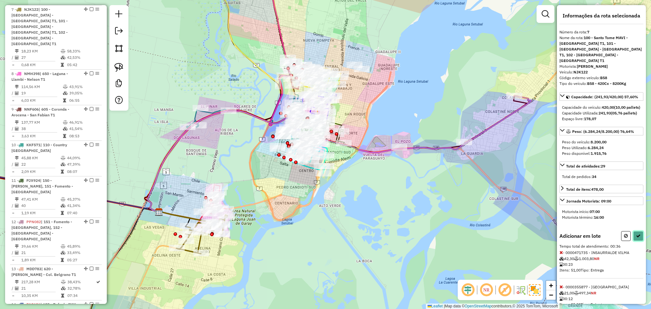
click at [638, 238] on icon at bounding box center [638, 236] width 4 height 4
select select "*********"
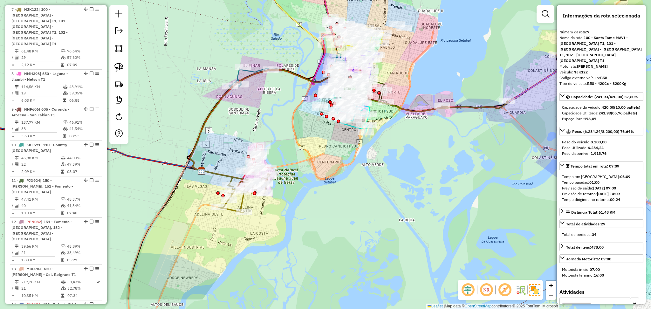
drag, startPoint x: 392, startPoint y: 228, endPoint x: 412, endPoint y: 211, distance: 25.9
click at [414, 209] on div "Janela de atendimento Grade de atendimento Capacidade Transportadoras Veículos …" at bounding box center [325, 154] width 651 height 309
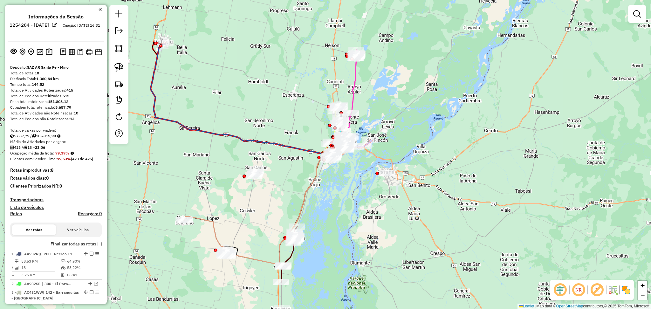
click at [156, 67] on icon at bounding box center [238, 98] width 175 height 111
select select "**********"
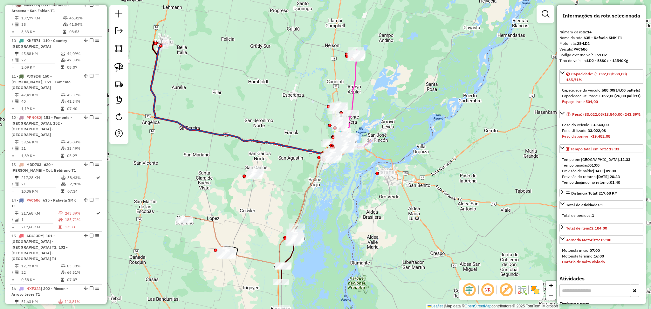
scroll to position [698, 0]
